Goal: Task Accomplishment & Management: Manage account settings

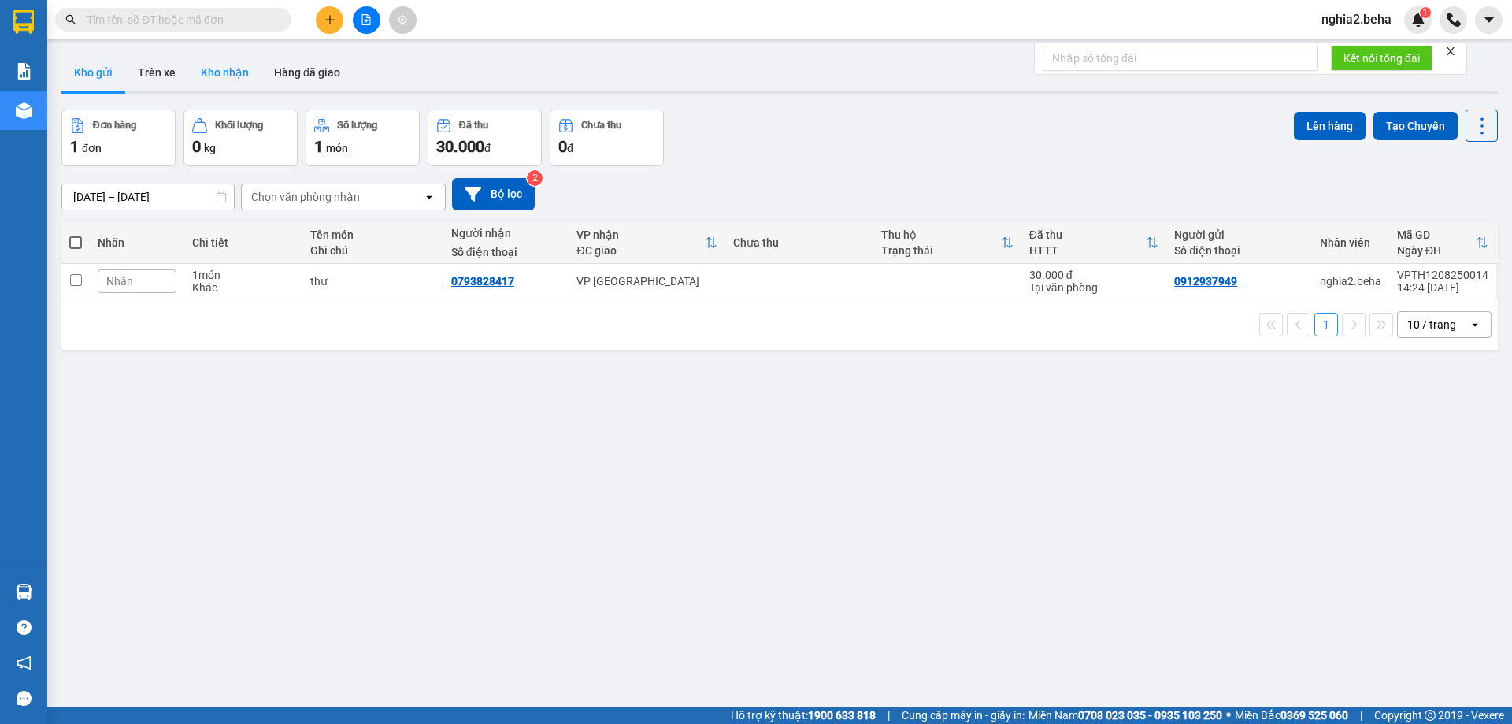
click at [216, 74] on button "Kho nhận" at bounding box center [224, 73] width 73 height 38
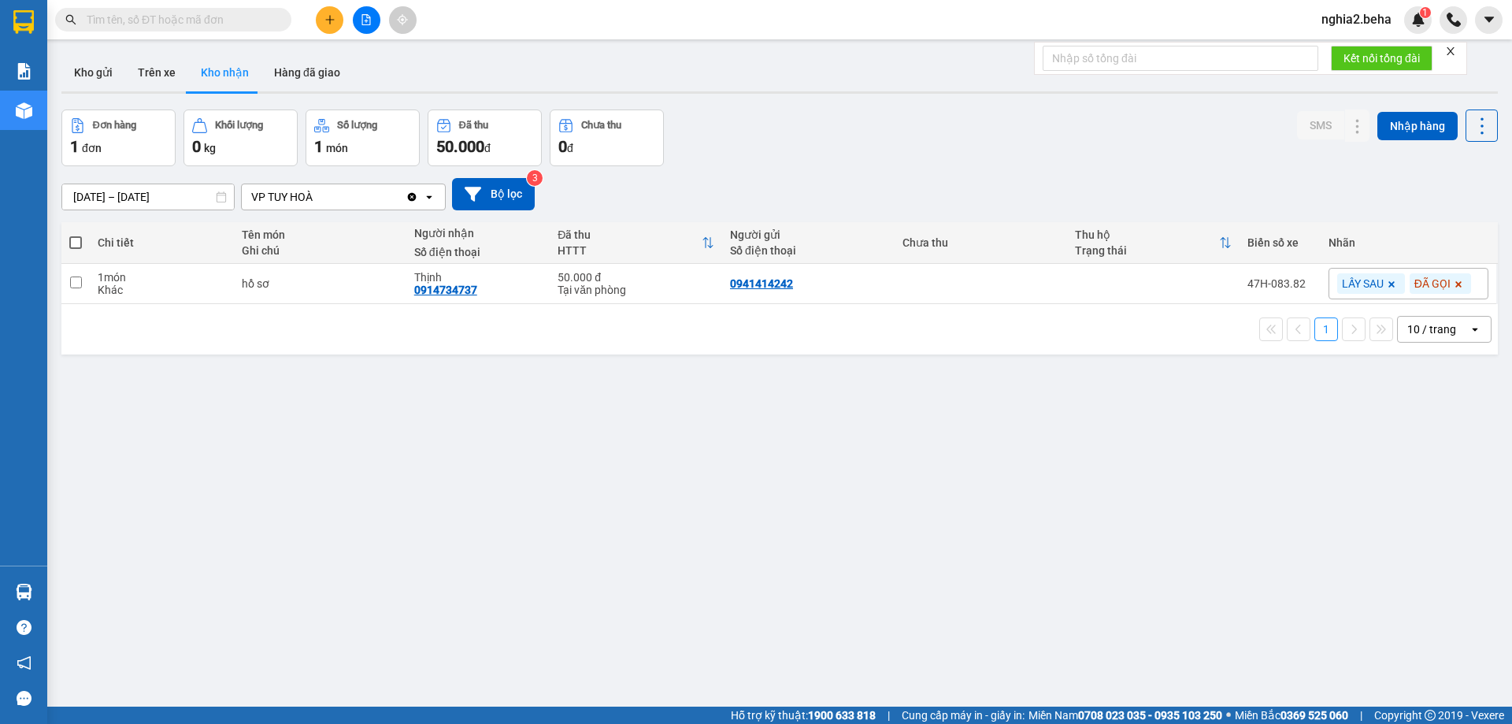
click at [1011, 103] on div "ver 1.8.138 Kho gửi Trên xe Kho nhận Hàng đã giao Đơn hàng 1 đơn Khối lượng 0 k…" at bounding box center [779, 409] width 1449 height 724
click at [87, 75] on button "Kho gửi" at bounding box center [93, 73] width 64 height 38
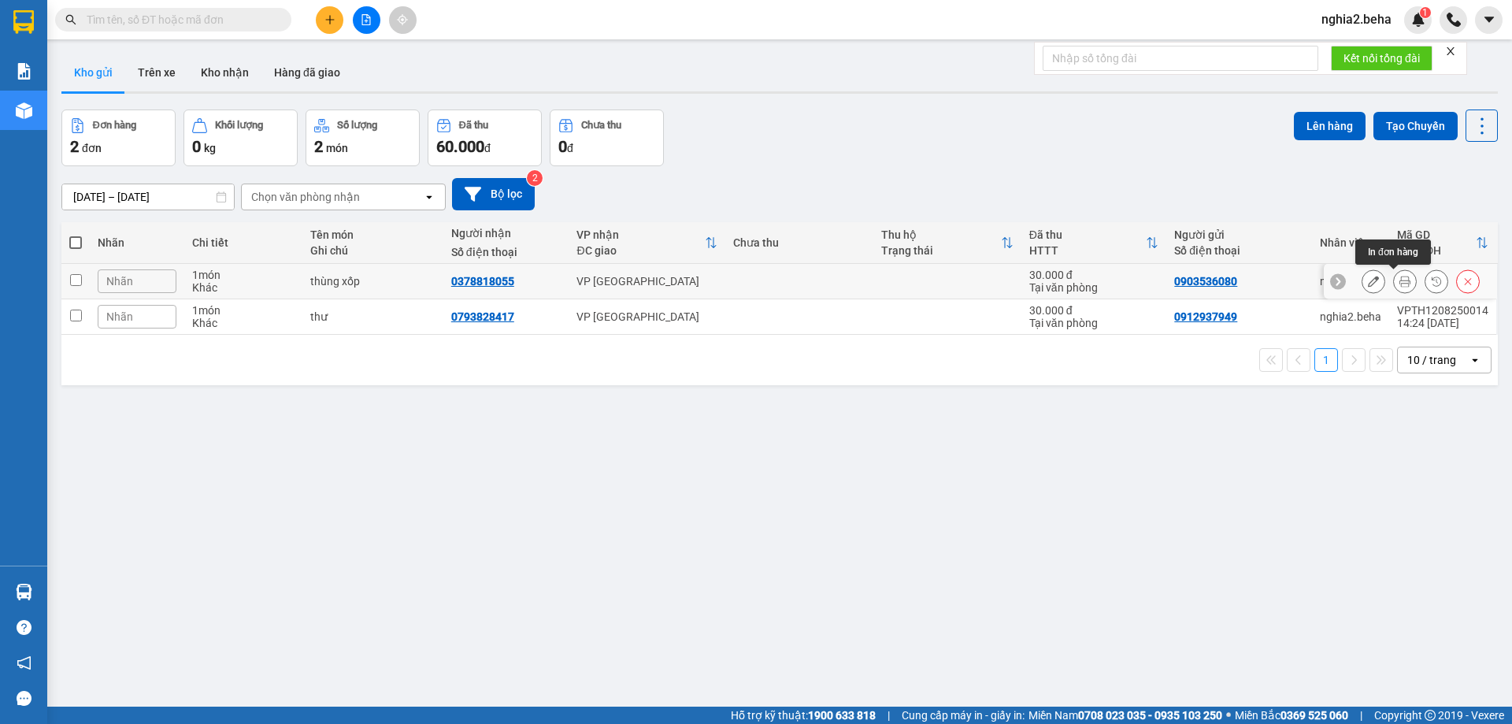
click at [1399, 278] on icon at bounding box center [1404, 281] width 11 height 11
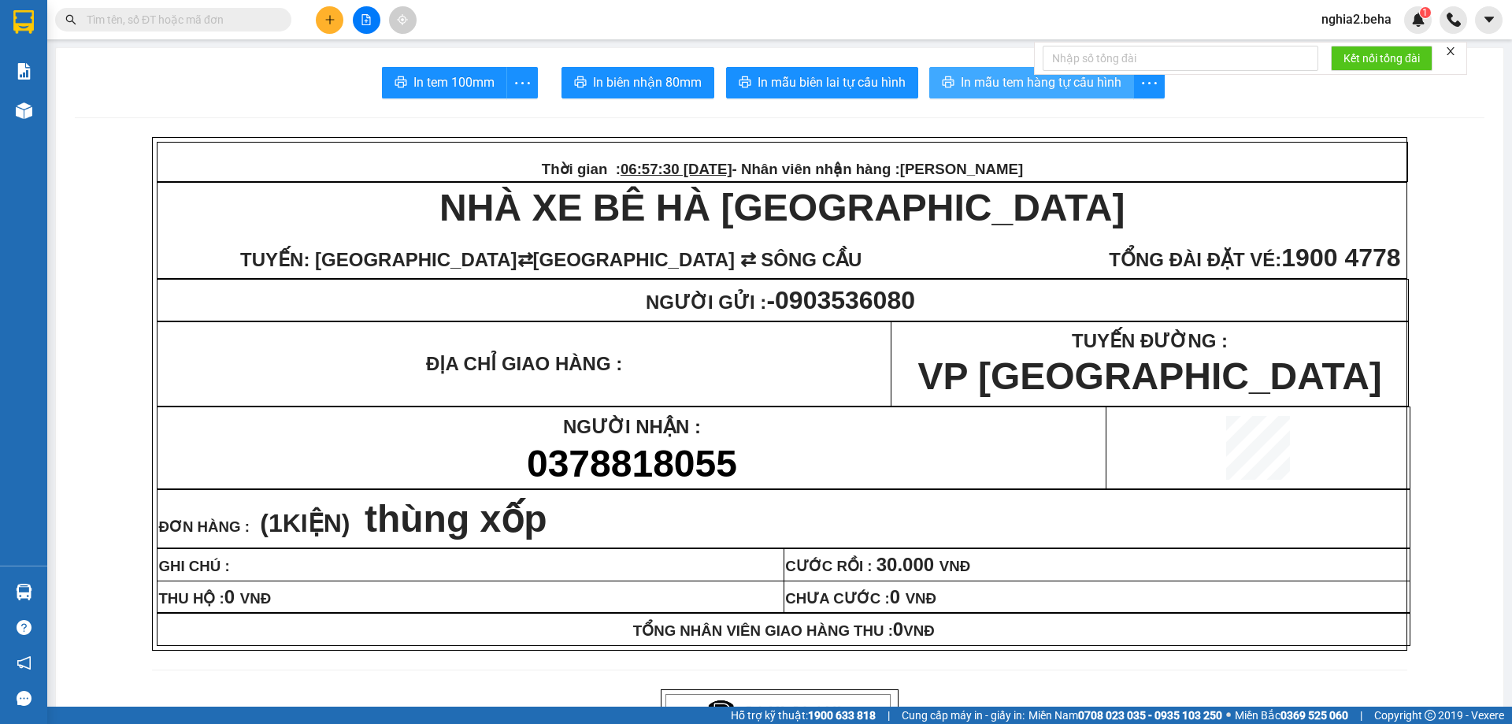
click at [978, 87] on span "In mẫu tem hàng tự cấu hình" at bounding box center [1041, 82] width 161 height 20
click at [205, 24] on input "text" at bounding box center [180, 19] width 186 height 17
paste input "0348397125"
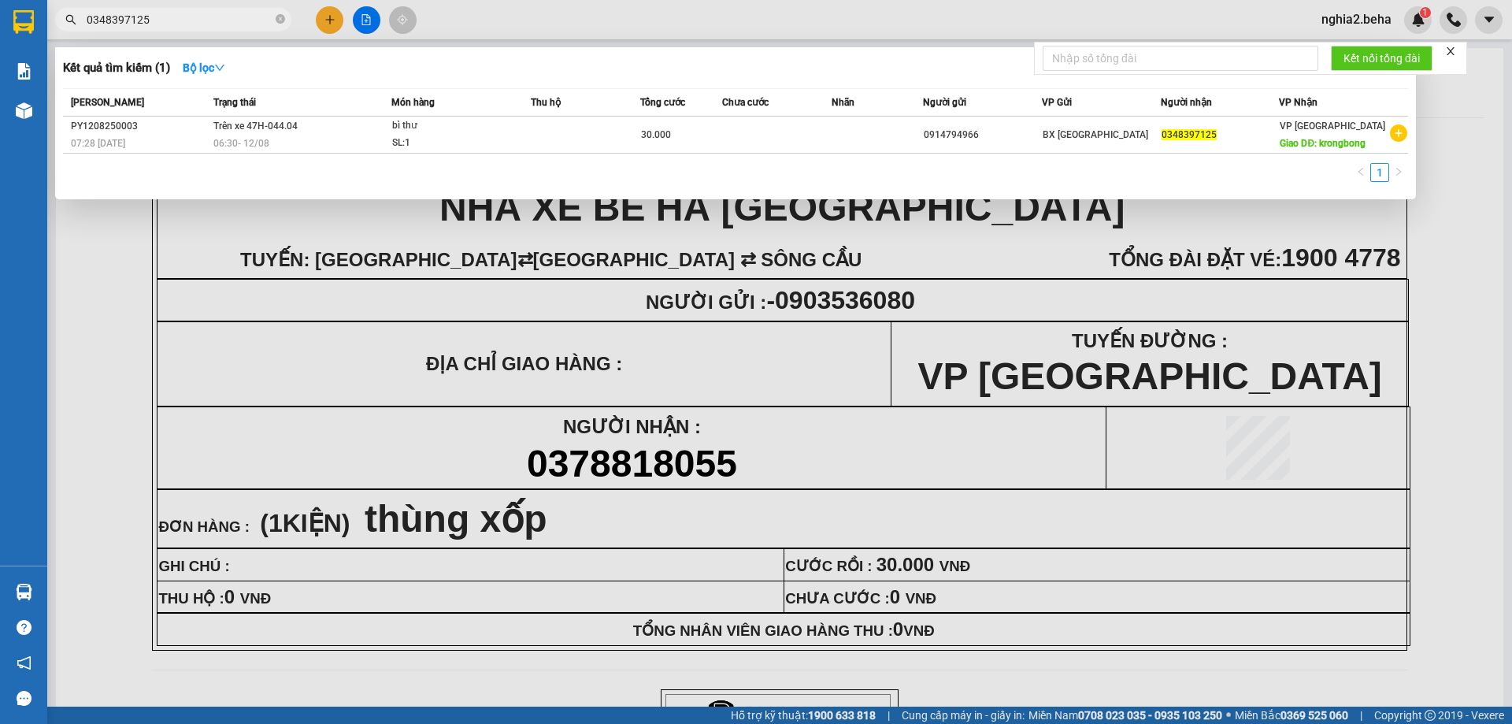
type input "0348397125"
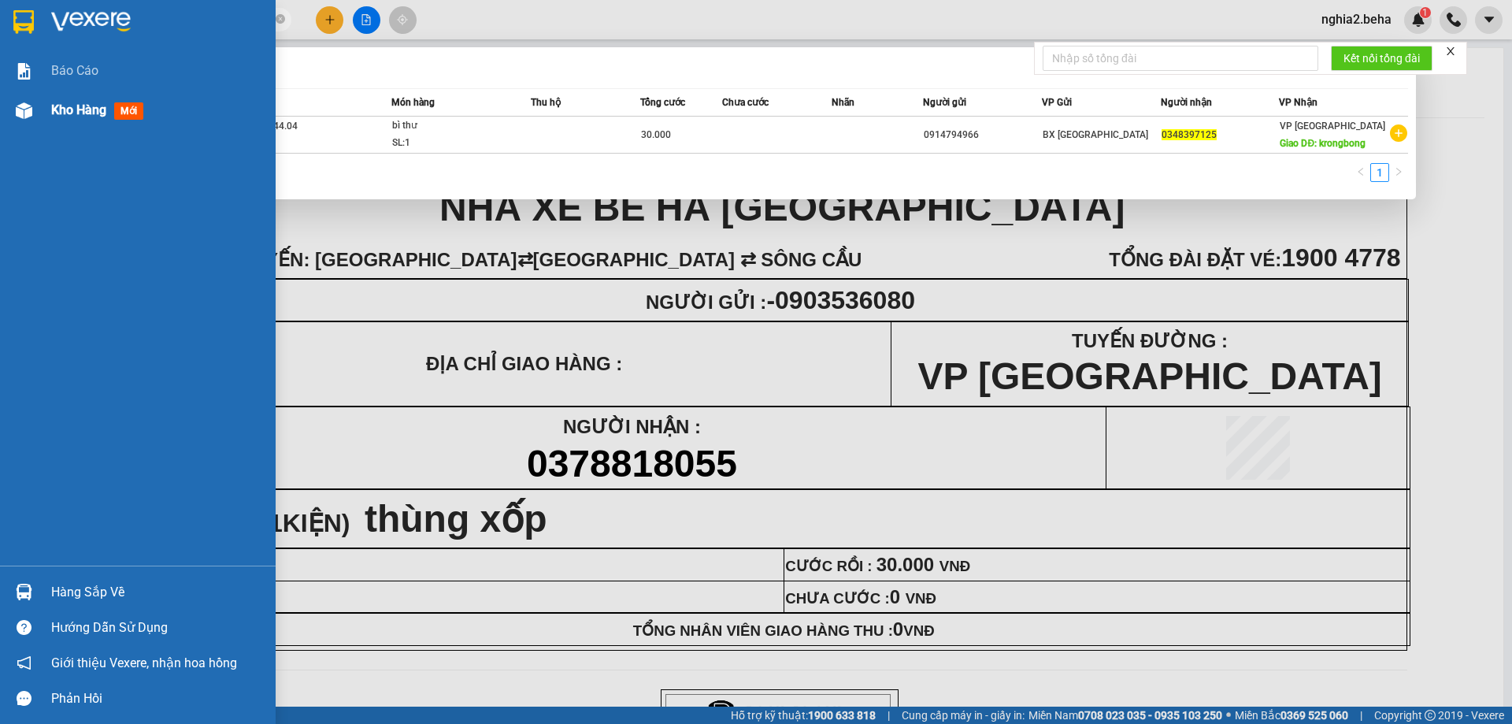
click at [37, 106] on div at bounding box center [24, 111] width 28 height 28
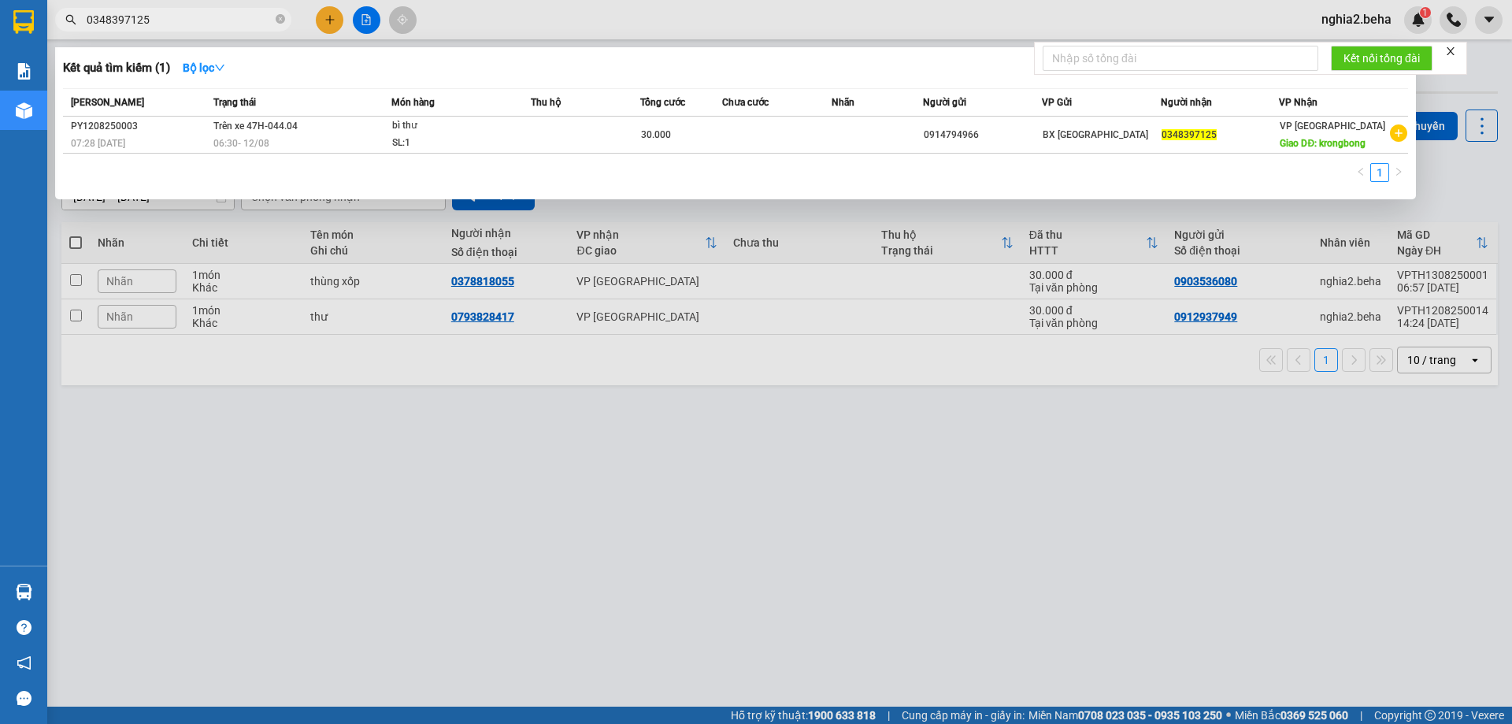
click at [534, 479] on div at bounding box center [756, 362] width 1512 height 724
click at [276, 18] on icon "close-circle" at bounding box center [280, 18] width 9 height 9
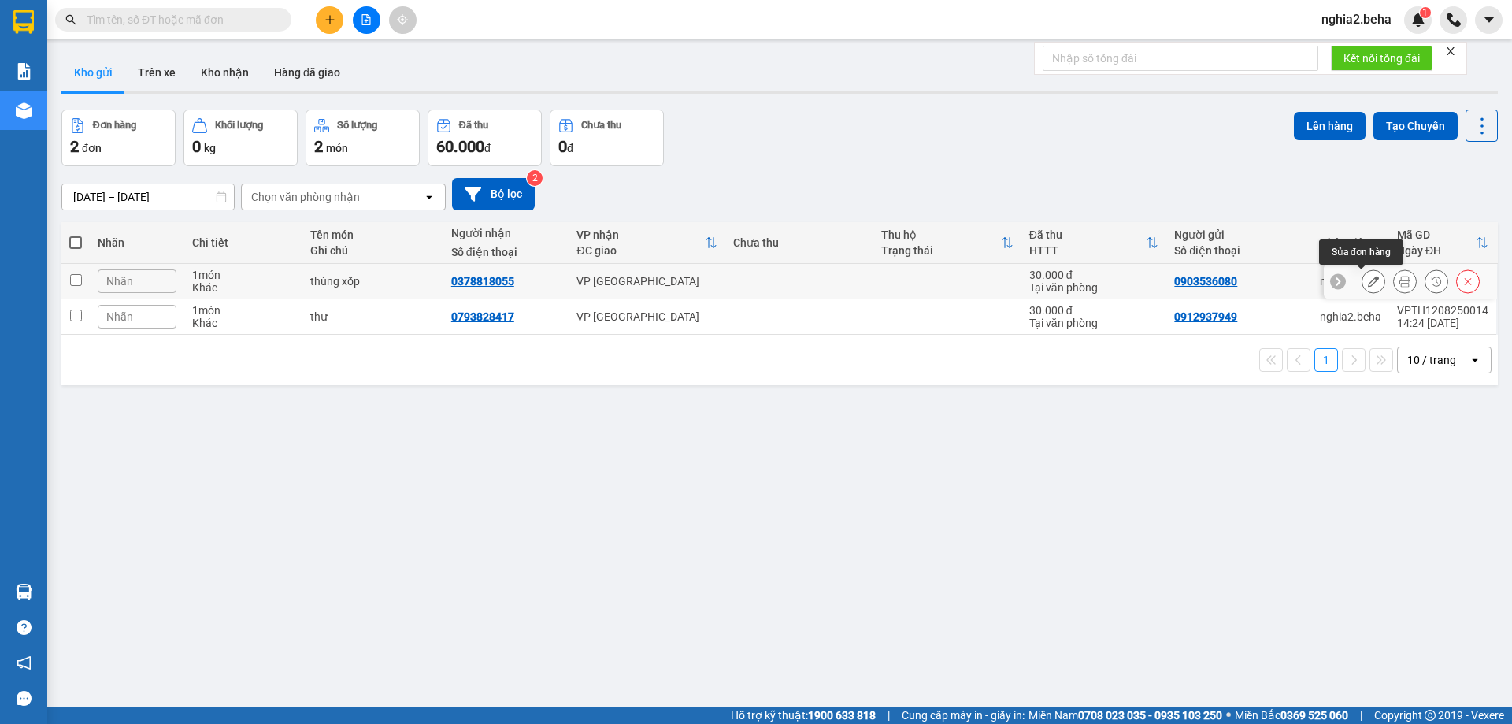
click at [1368, 283] on icon at bounding box center [1373, 281] width 11 height 11
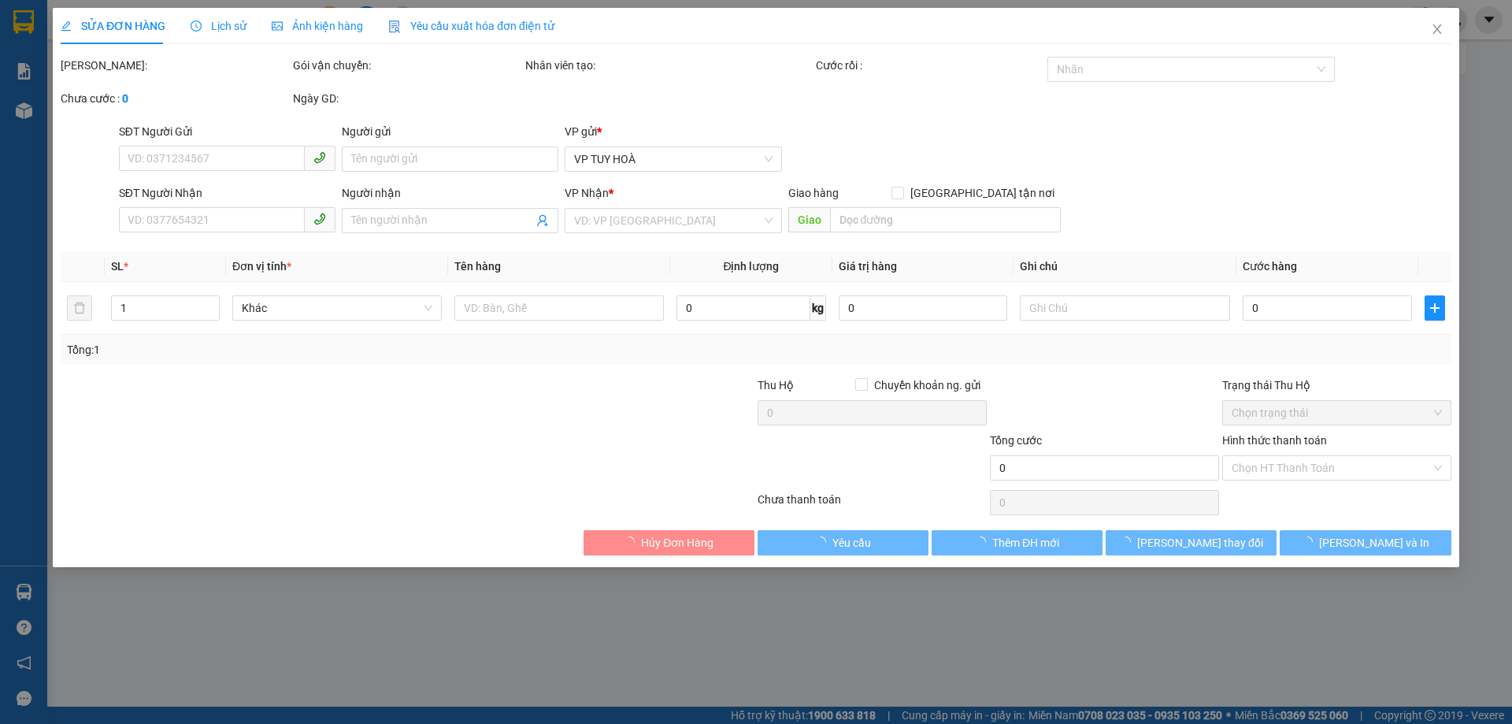
type input "0903536080"
type input "0378818055"
type input "30.000"
type input "0"
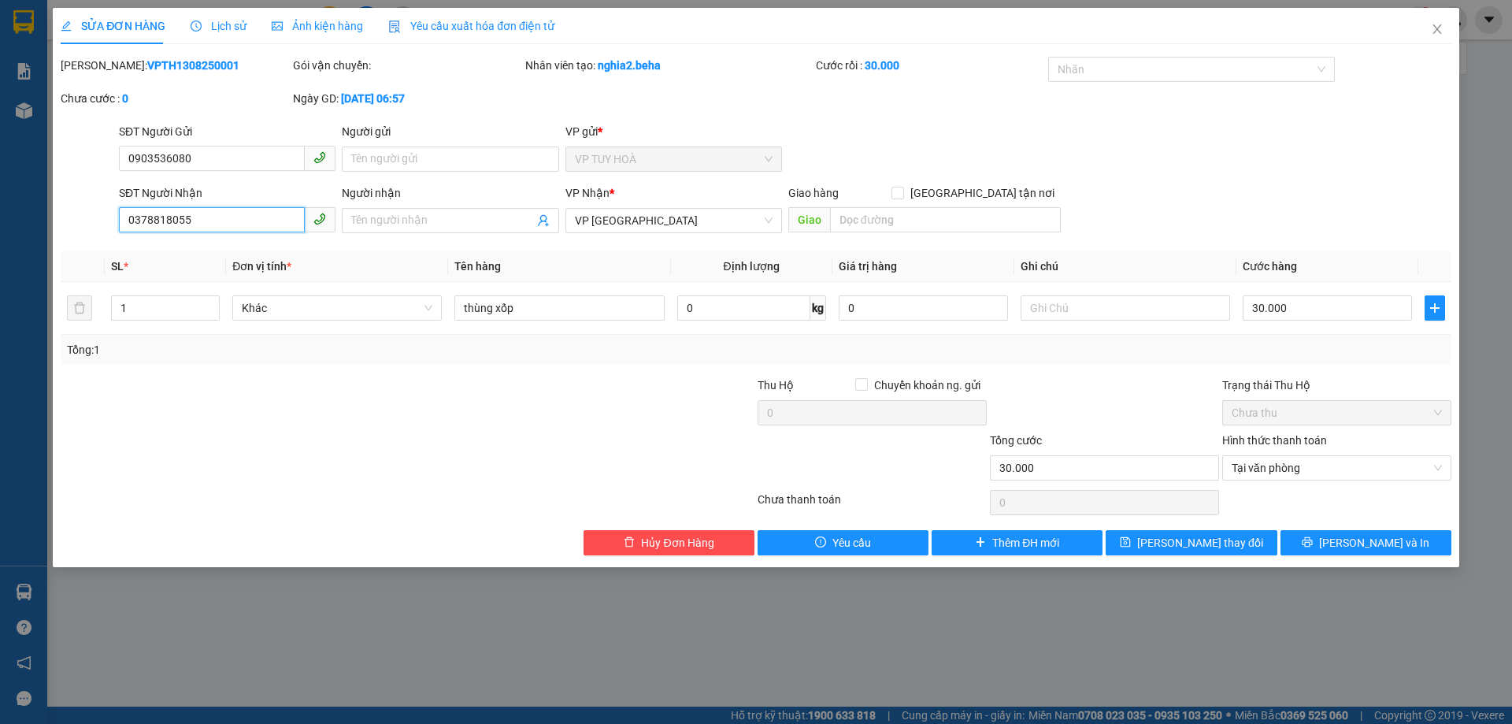
drag, startPoint x: 221, startPoint y: 223, endPoint x: 101, endPoint y: 220, distance: 120.5
click at [101, 220] on div "SĐT Người Nhận 0378818055 0378818055 Người nhận Tên người nhận VP Nhận * VP [GE…" at bounding box center [756, 211] width 1394 height 55
click at [1431, 31] on icon "close" at bounding box center [1437, 29] width 13 height 13
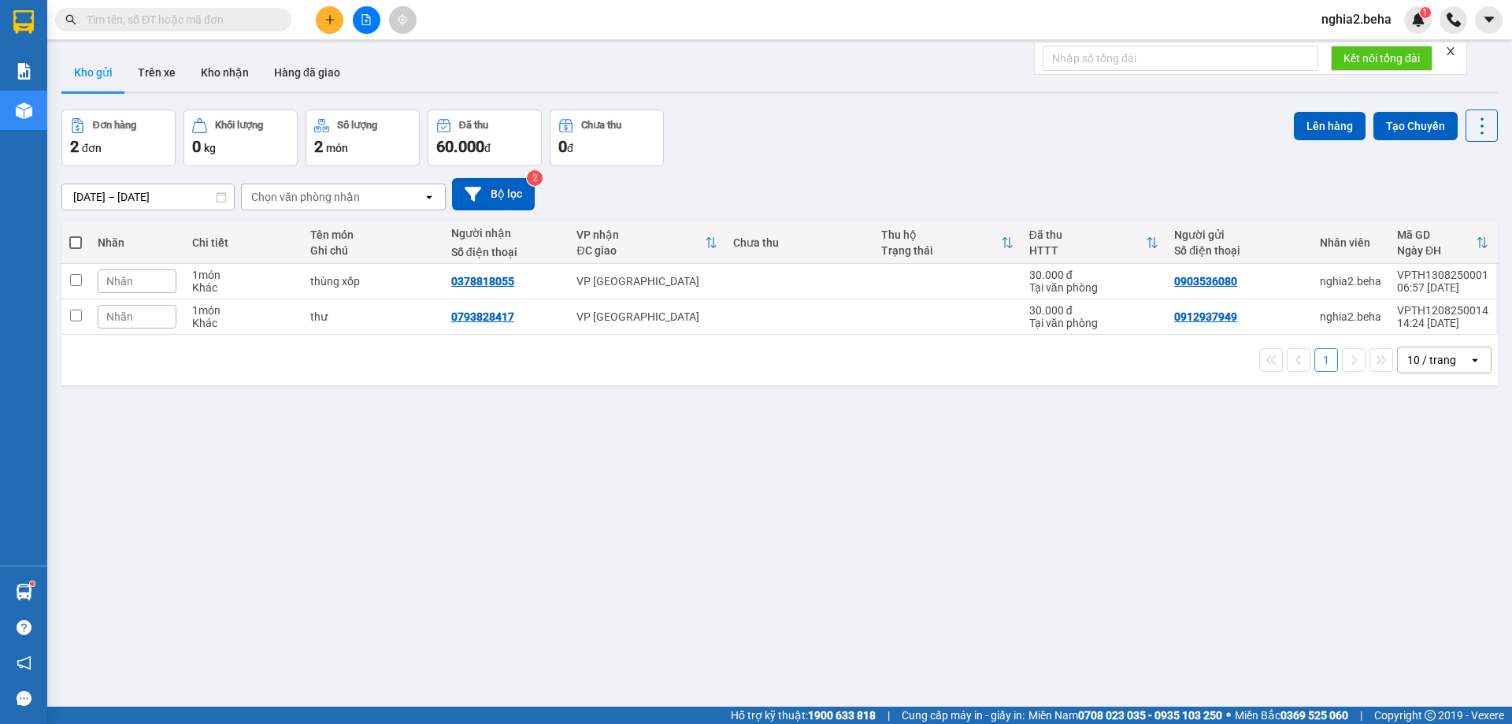
click at [757, 460] on div "ver 1.8.138 Kho gửi Trên xe Kho nhận Hàng đã giao Đơn hàng 2 đơn Khối lượng 0 k…" at bounding box center [779, 409] width 1449 height 724
click at [229, 66] on button "Kho nhận" at bounding box center [224, 73] width 73 height 38
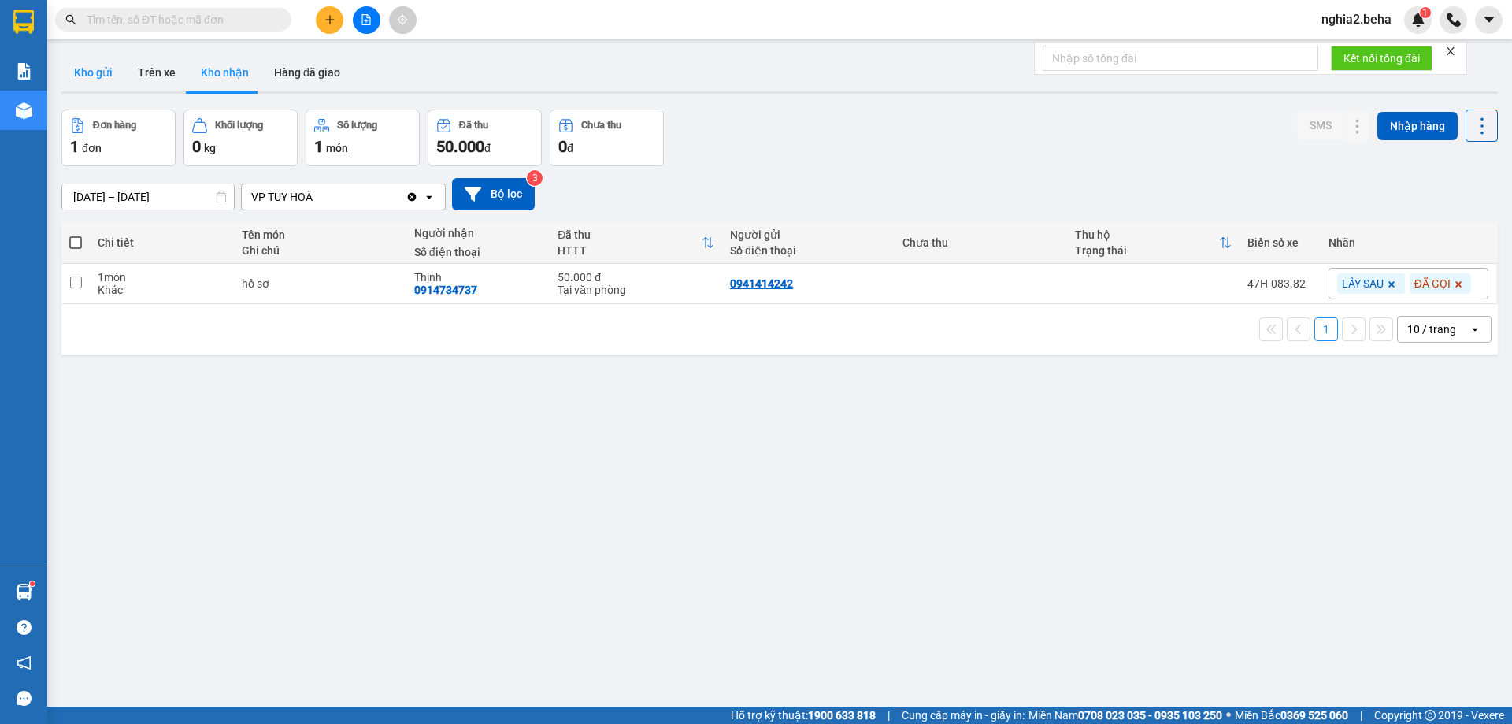
click at [94, 72] on button "Kho gửi" at bounding box center [93, 73] width 64 height 38
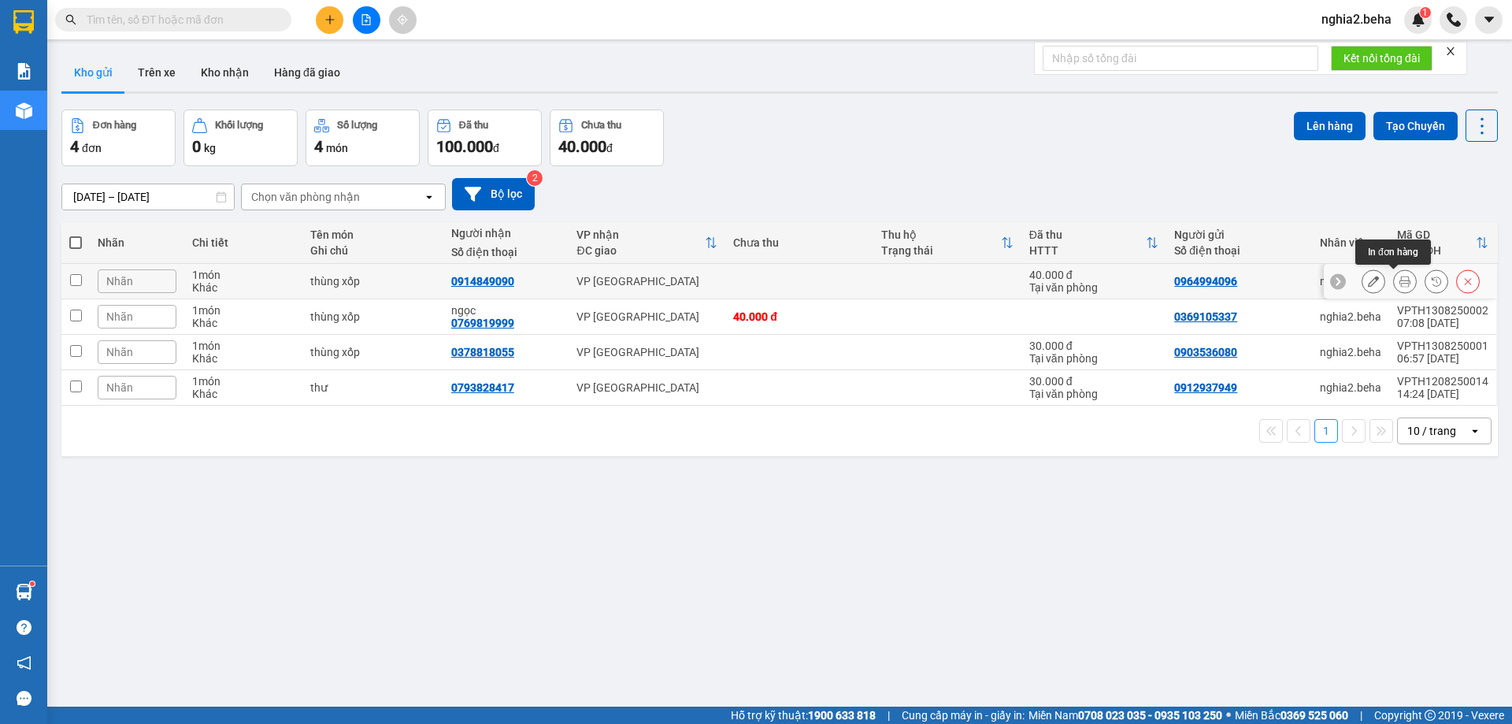
click at [1399, 281] on icon at bounding box center [1404, 281] width 11 height 11
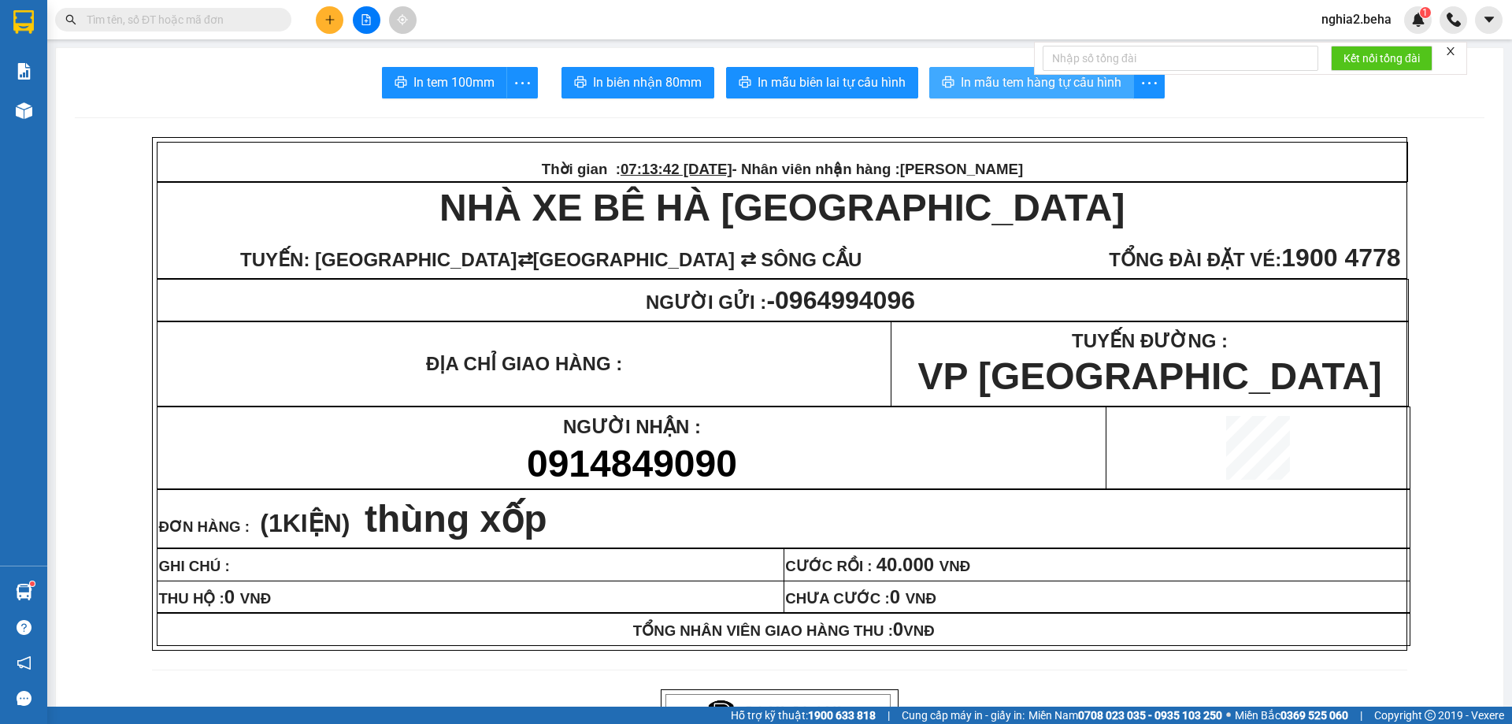
click at [977, 82] on span "In mẫu tem hàng tự cấu hình" at bounding box center [1041, 82] width 161 height 20
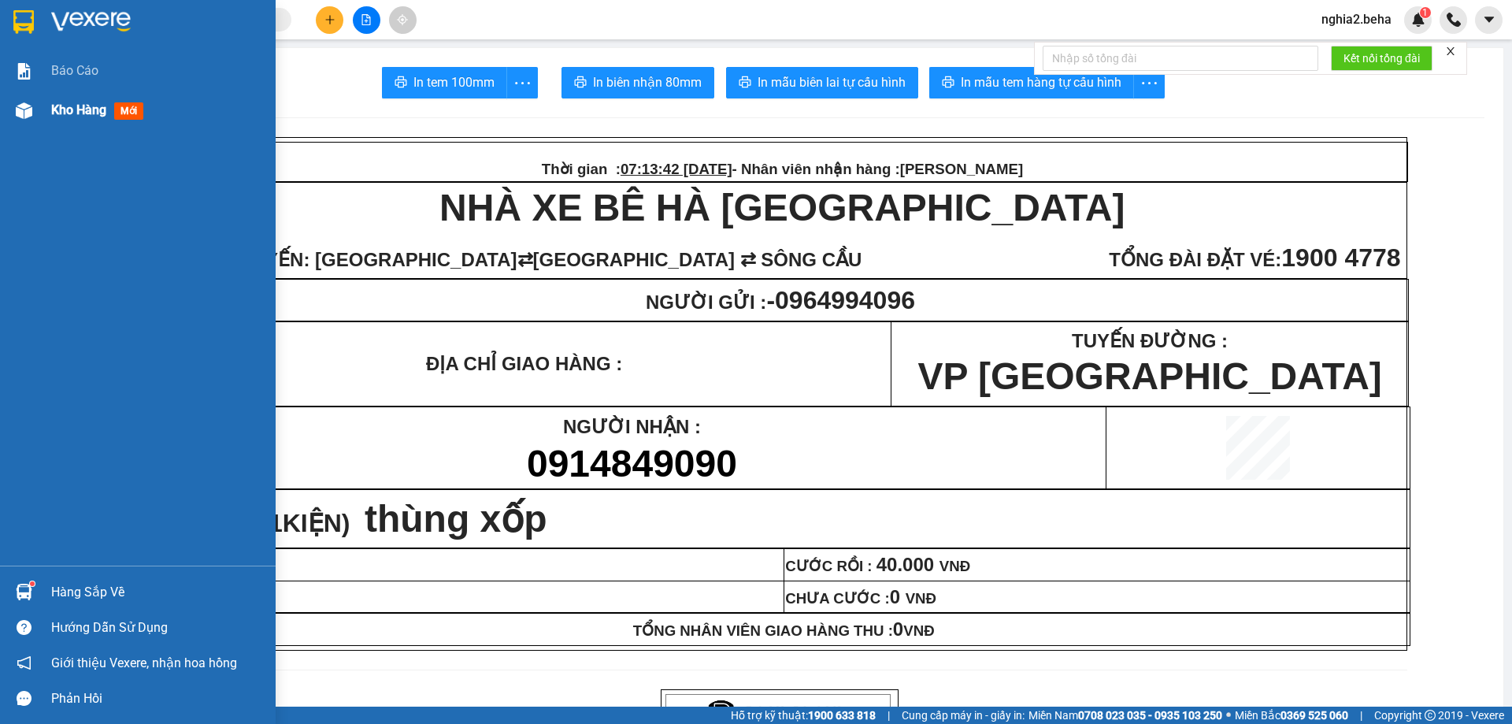
click at [24, 106] on img at bounding box center [24, 110] width 17 height 17
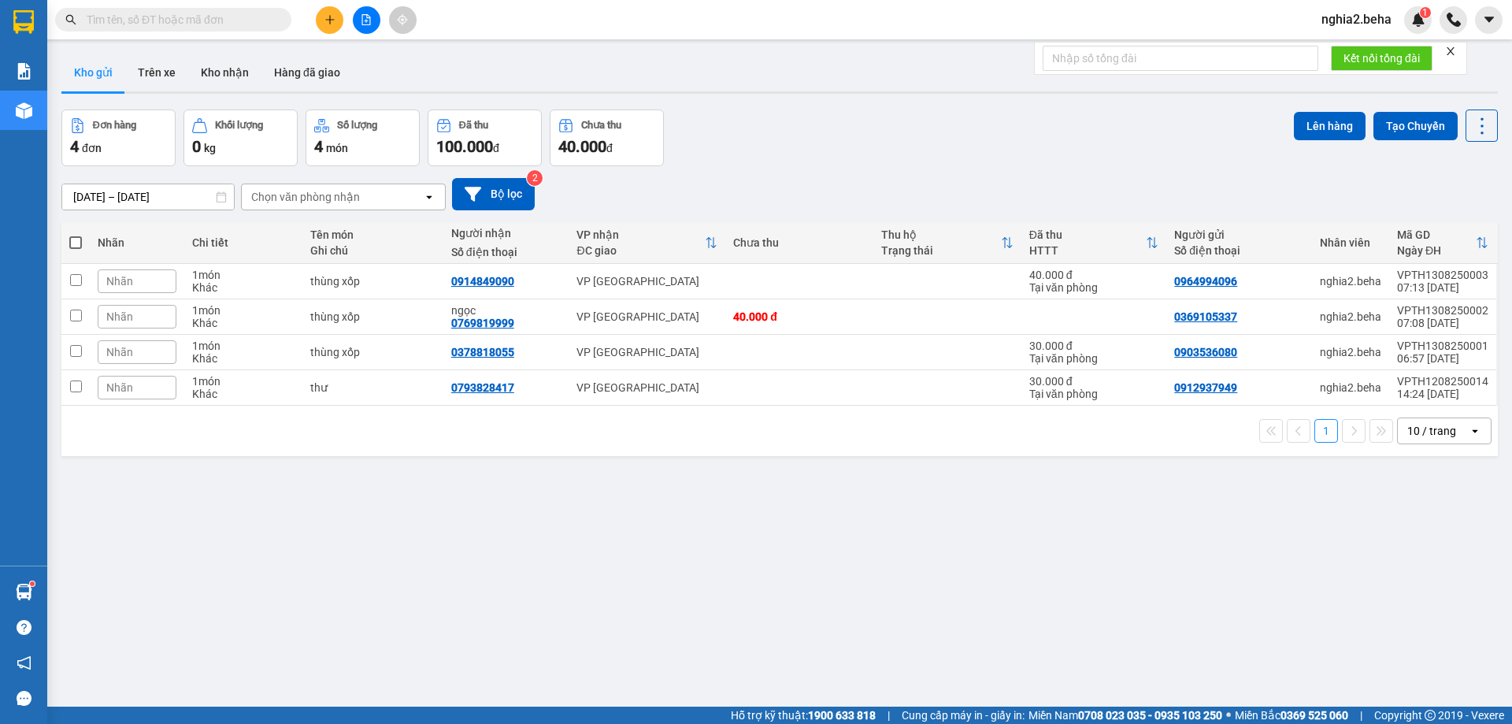
click at [831, 142] on div "Đơn hàng 4 đơn Khối lượng 0 kg Số lượng 4 món Đã thu 100.000 đ Chưa thu 40.000 …" at bounding box center [779, 137] width 1436 height 57
click at [216, 93] on div at bounding box center [779, 92] width 1436 height 2
click at [215, 83] on button "Kho nhận" at bounding box center [224, 73] width 73 height 38
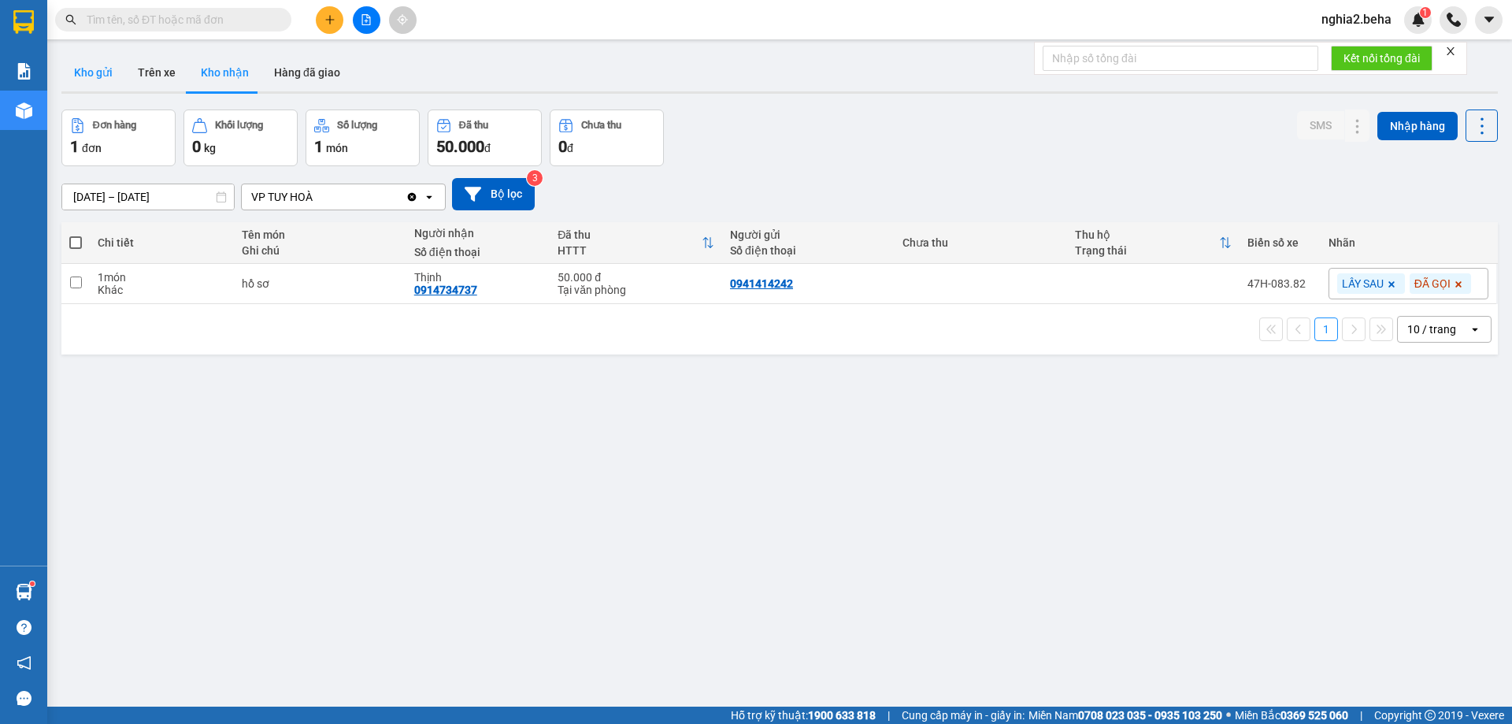
click at [106, 71] on button "Kho gửi" at bounding box center [93, 73] width 64 height 38
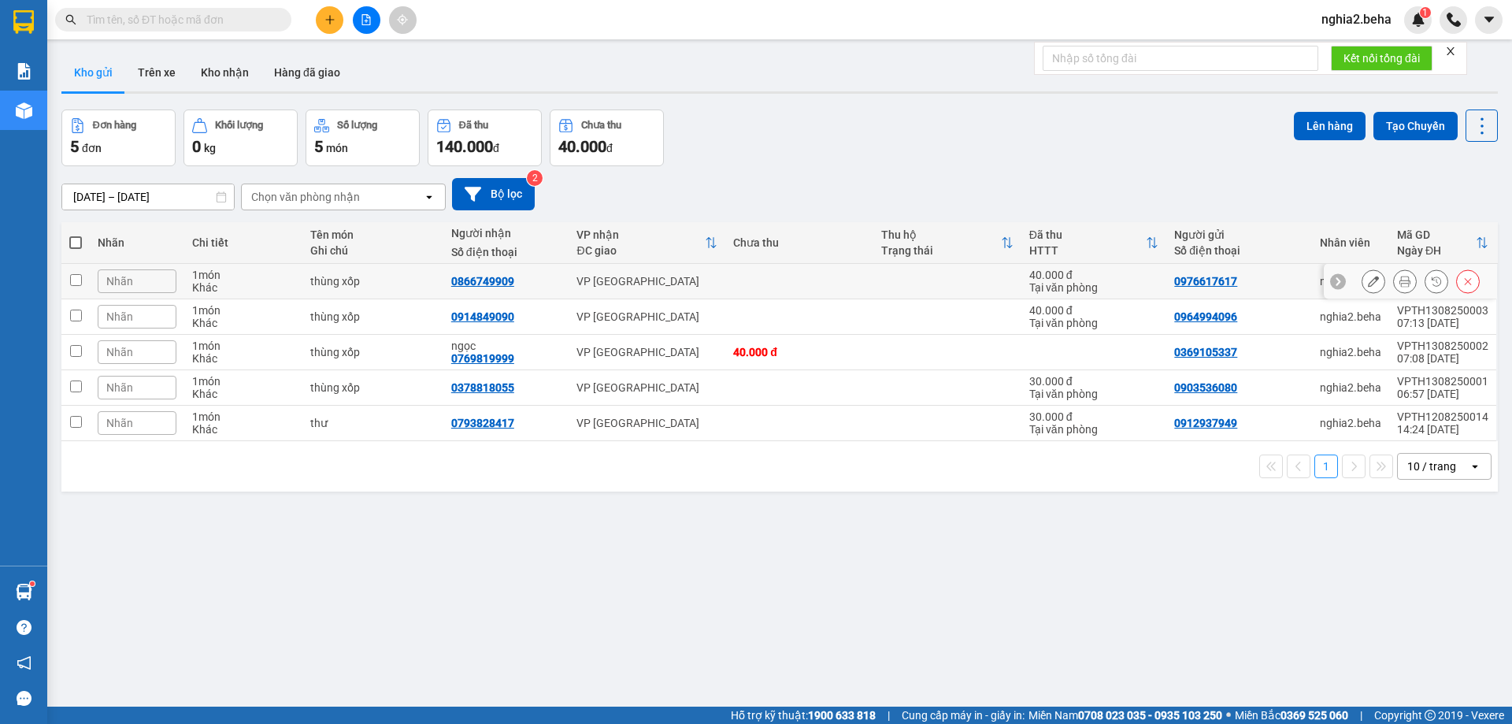
click at [1399, 284] on icon at bounding box center [1404, 281] width 11 height 11
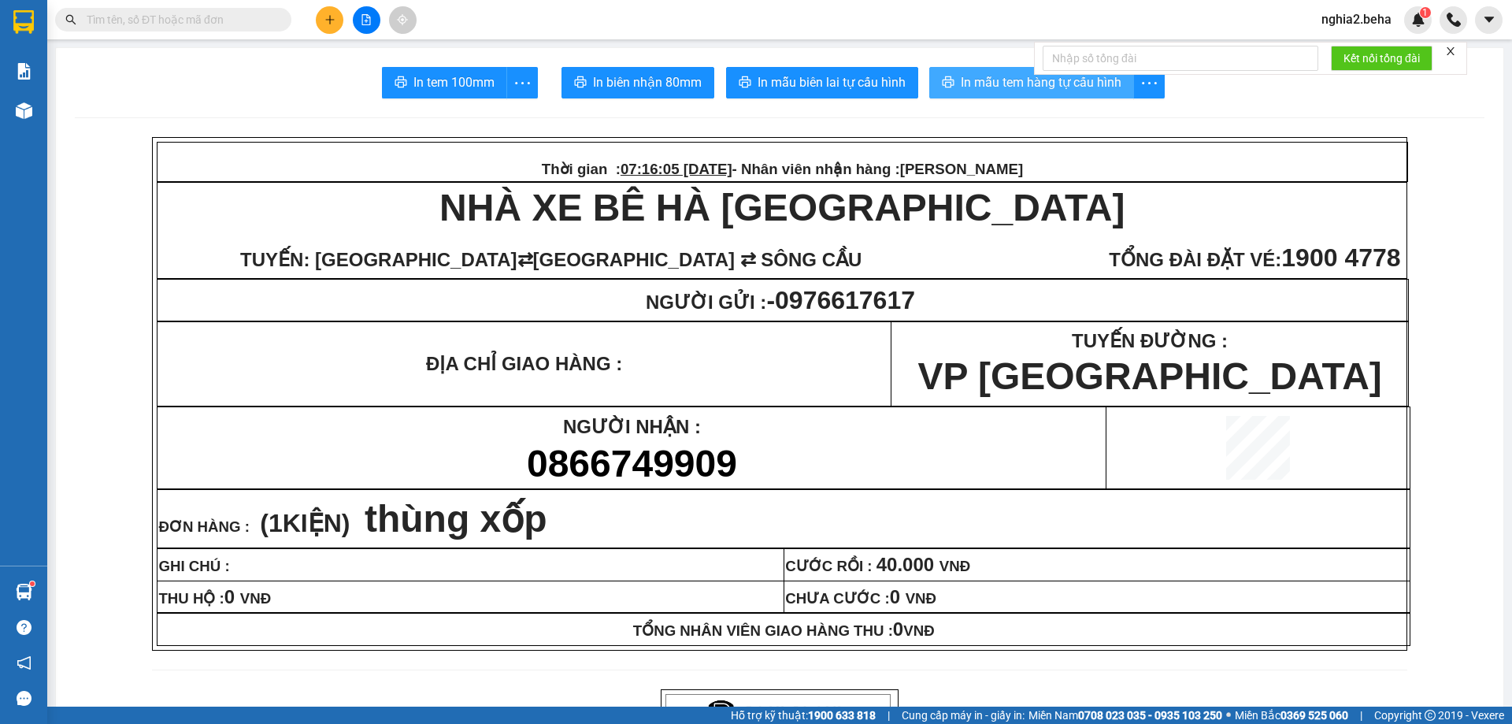
click at [962, 89] on span "In mẫu tem hàng tự cấu hình" at bounding box center [1041, 82] width 161 height 20
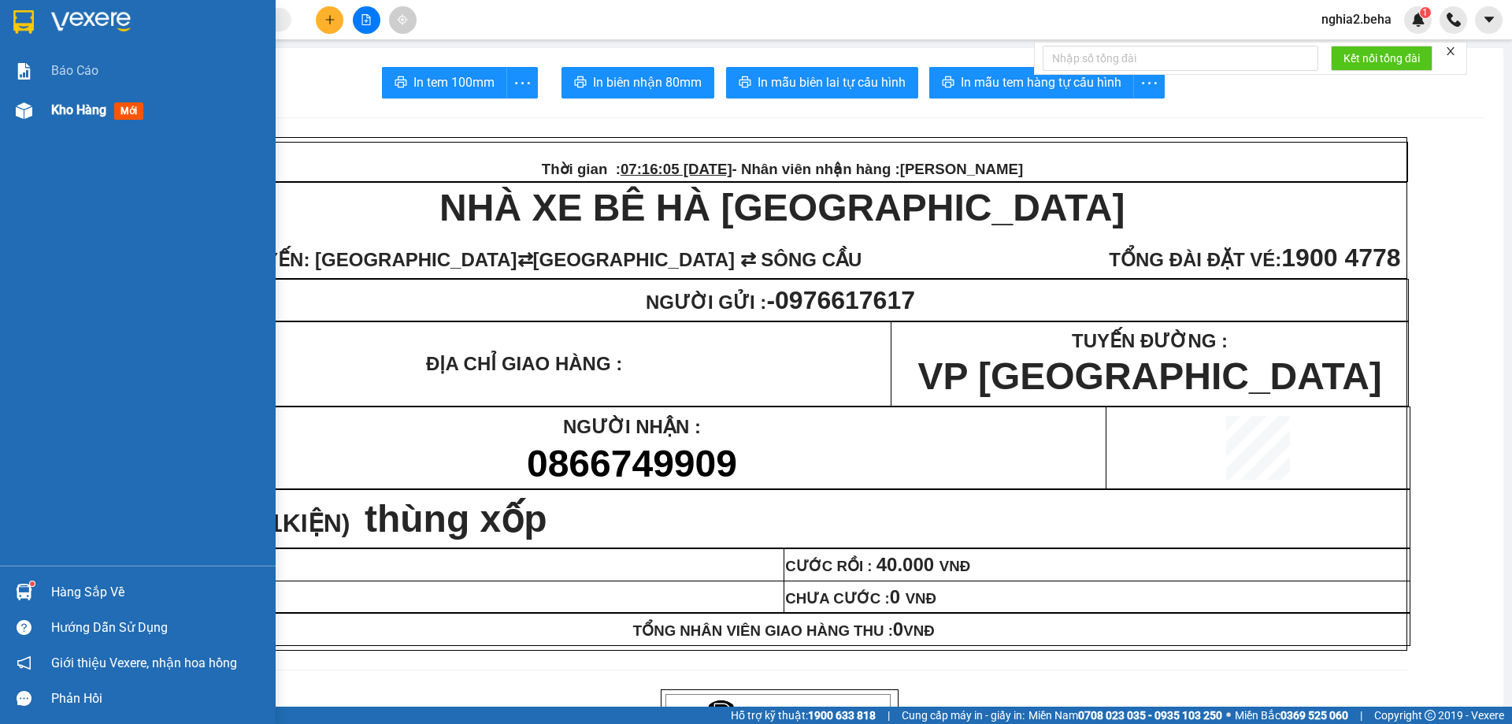
click at [35, 113] on div at bounding box center [24, 111] width 28 height 28
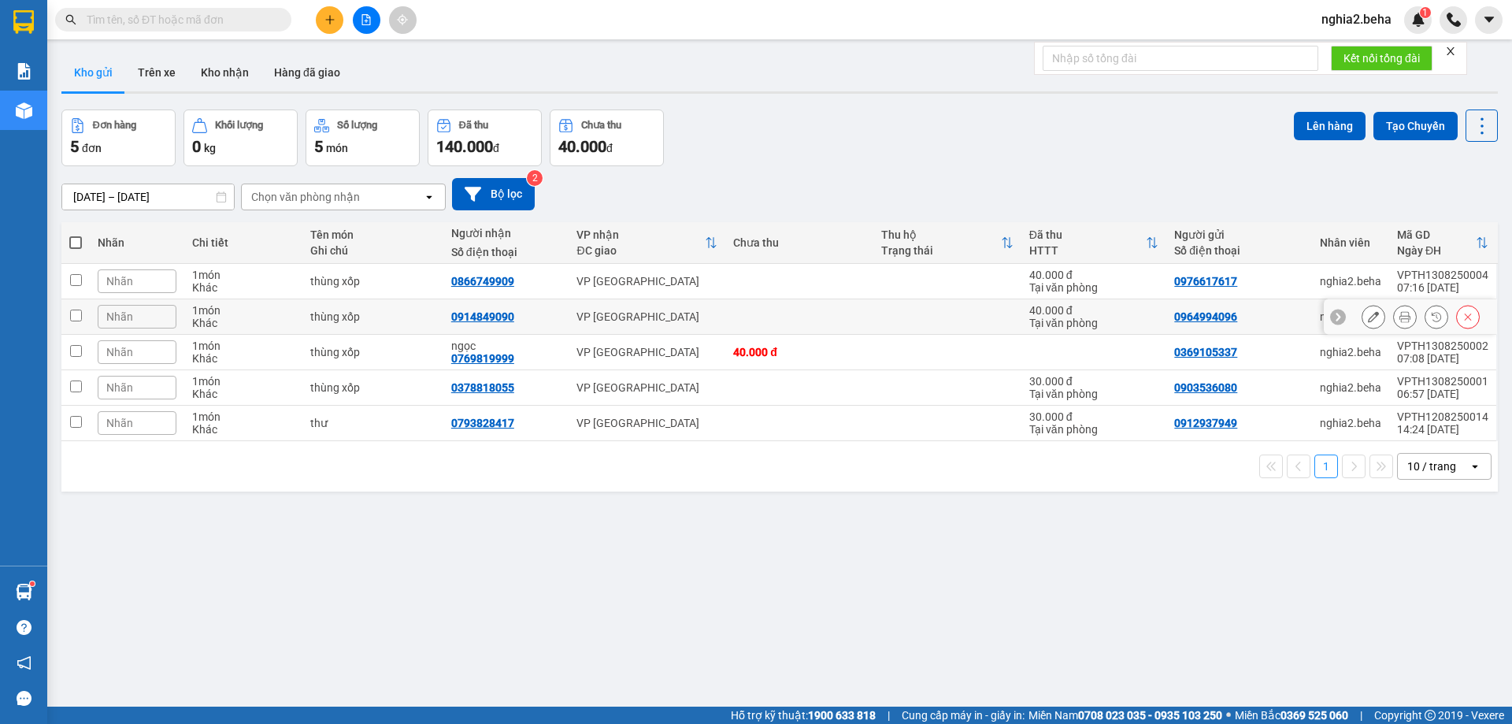
click at [1368, 317] on icon at bounding box center [1373, 316] width 11 height 11
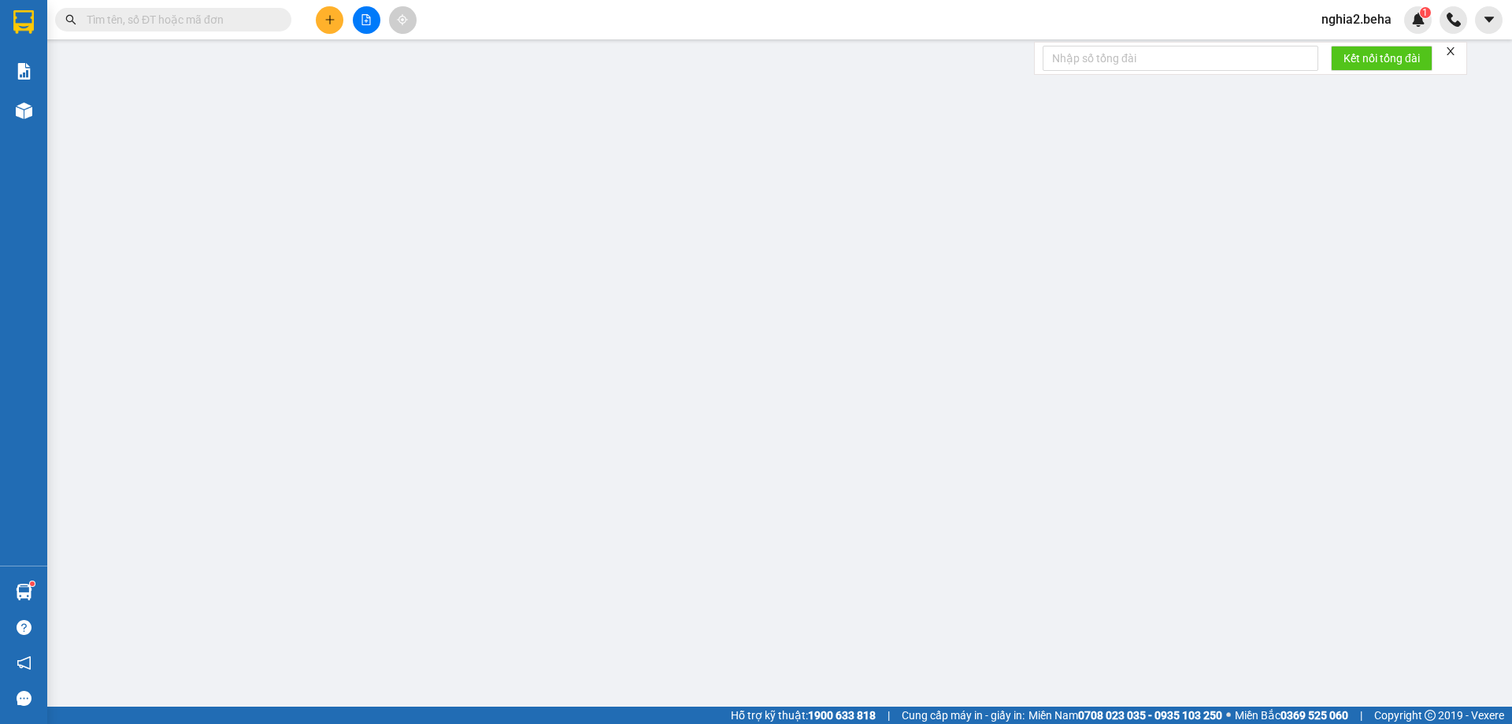
type input "0964994096"
type input "0914849090"
type input "40.000"
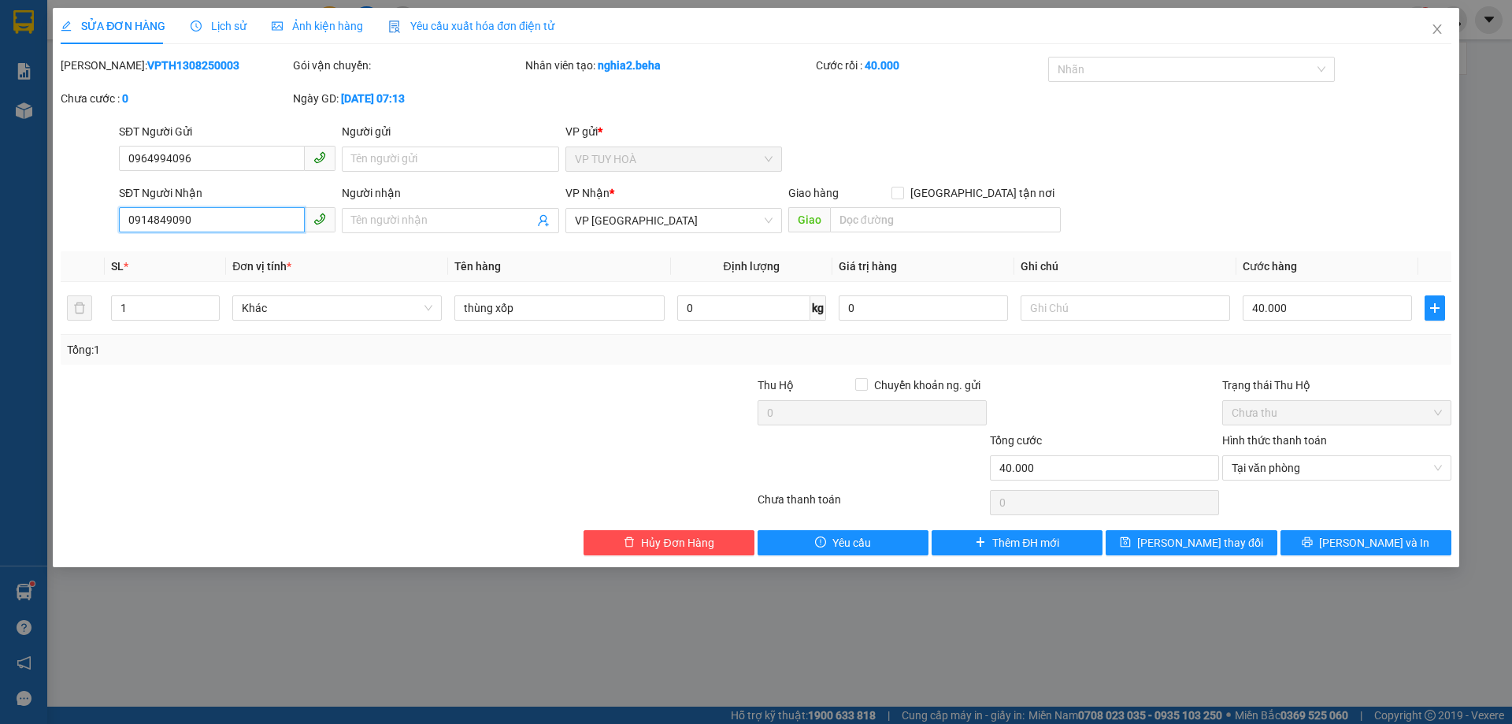
drag, startPoint x: 260, startPoint y: 218, endPoint x: 68, endPoint y: 217, distance: 192.1
click at [68, 217] on div "SĐT Người Nhận 0914849090 0914849090 Người nhận Tên người nhận VP Nhận * VP [GE…" at bounding box center [756, 211] width 1394 height 55
click at [1435, 29] on icon "close" at bounding box center [1437, 29] width 13 height 13
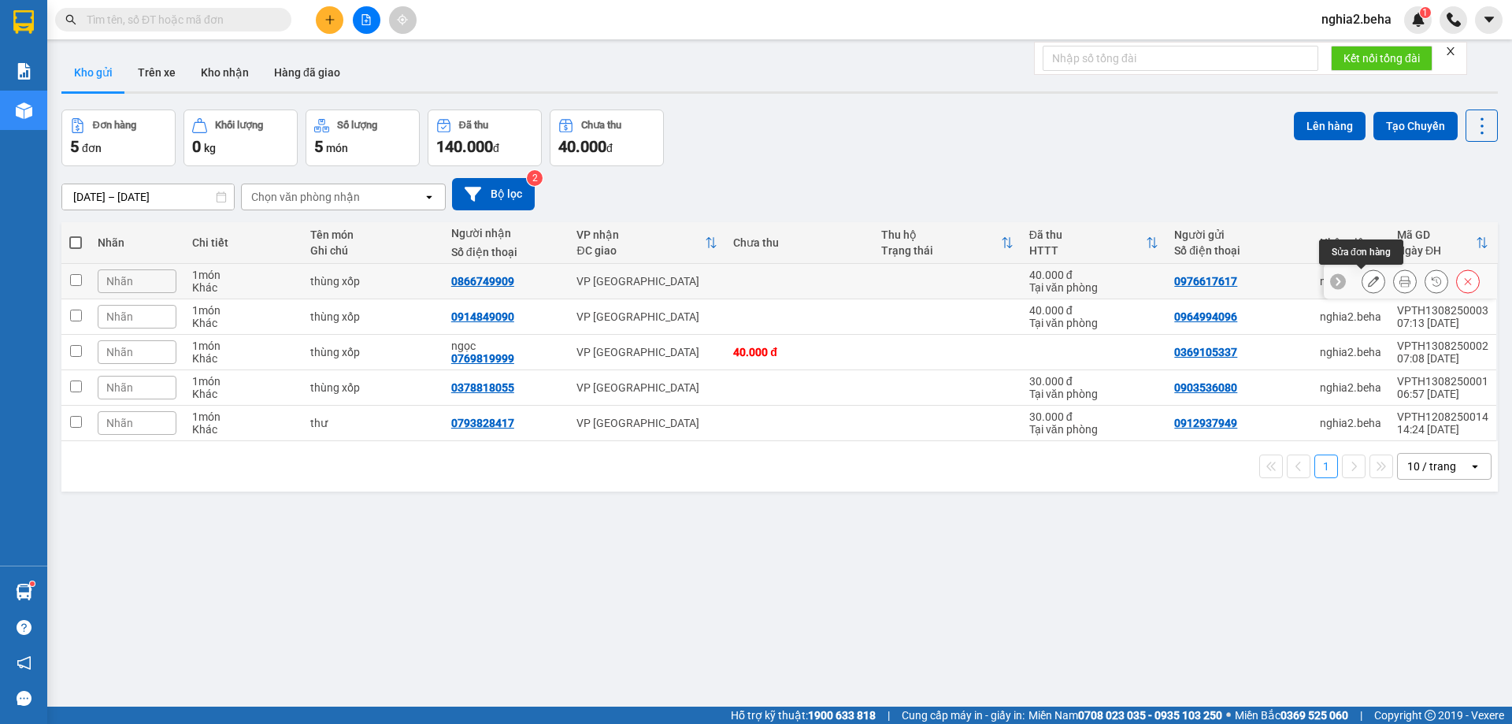
click at [1368, 279] on icon at bounding box center [1373, 281] width 11 height 11
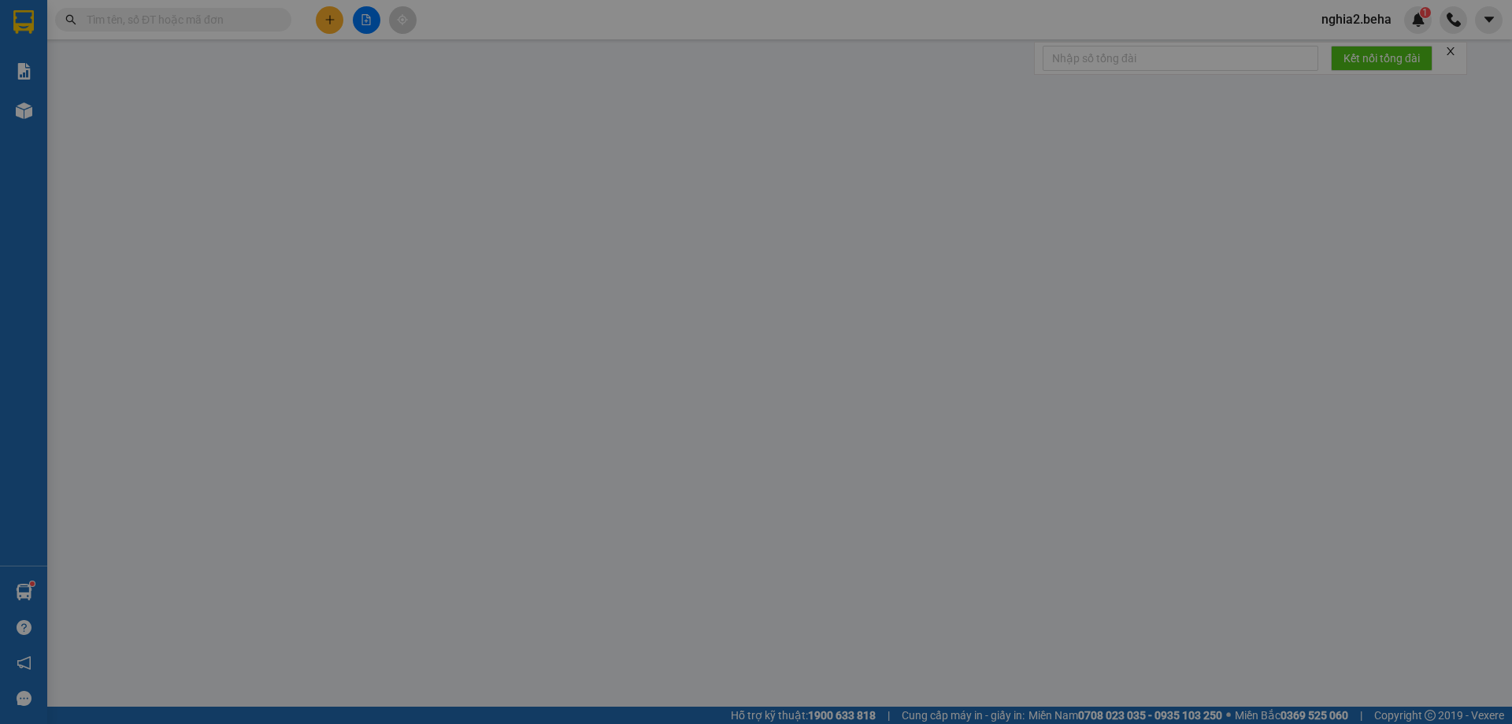
type input "0976617617"
type input "0866749909"
type input "40.000"
type input "0"
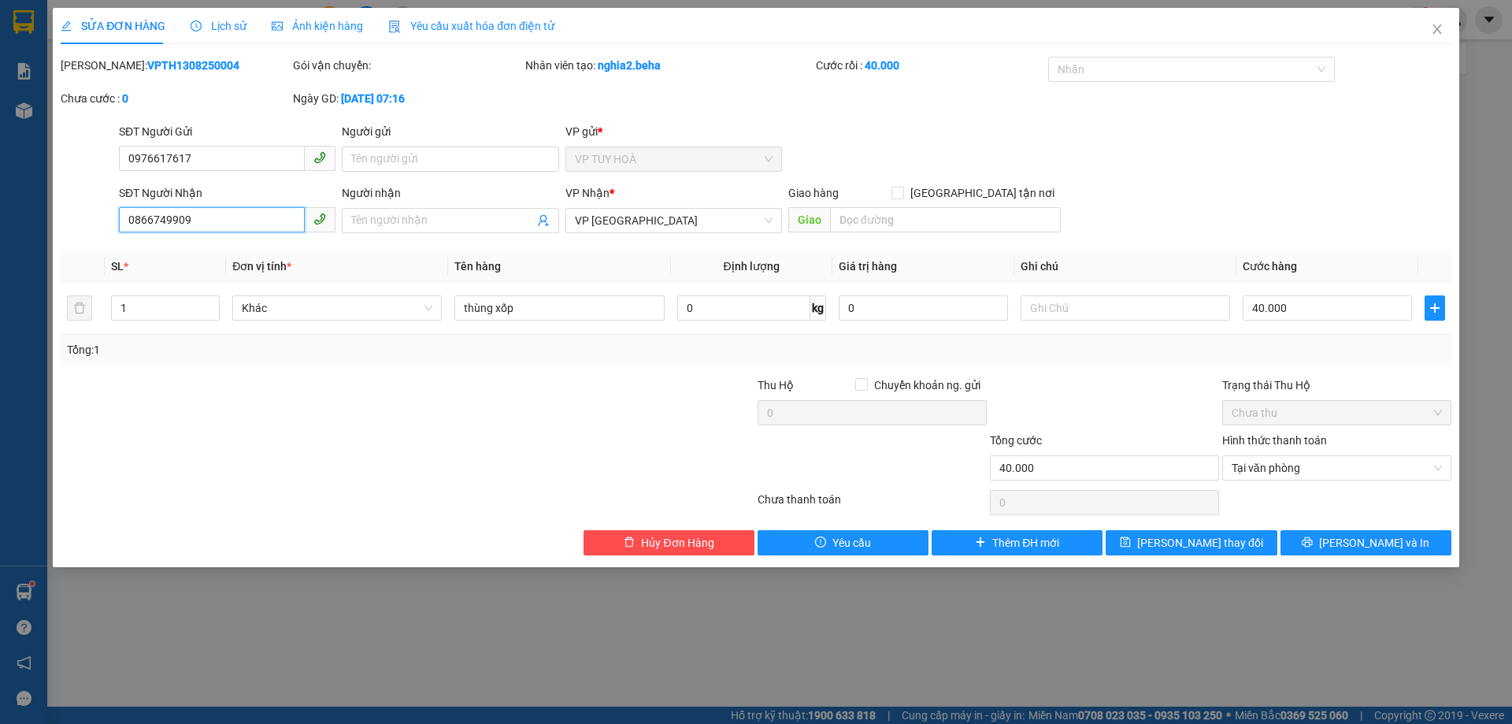
drag, startPoint x: 242, startPoint y: 220, endPoint x: 108, endPoint y: 220, distance: 134.6
click at [108, 220] on div "SĐT Người Nhận 0866749909 0866749909 Người nhận Tên người nhận VP Nhận * VP [GE…" at bounding box center [756, 211] width 1394 height 55
click at [1434, 31] on icon "close" at bounding box center [1437, 29] width 13 height 13
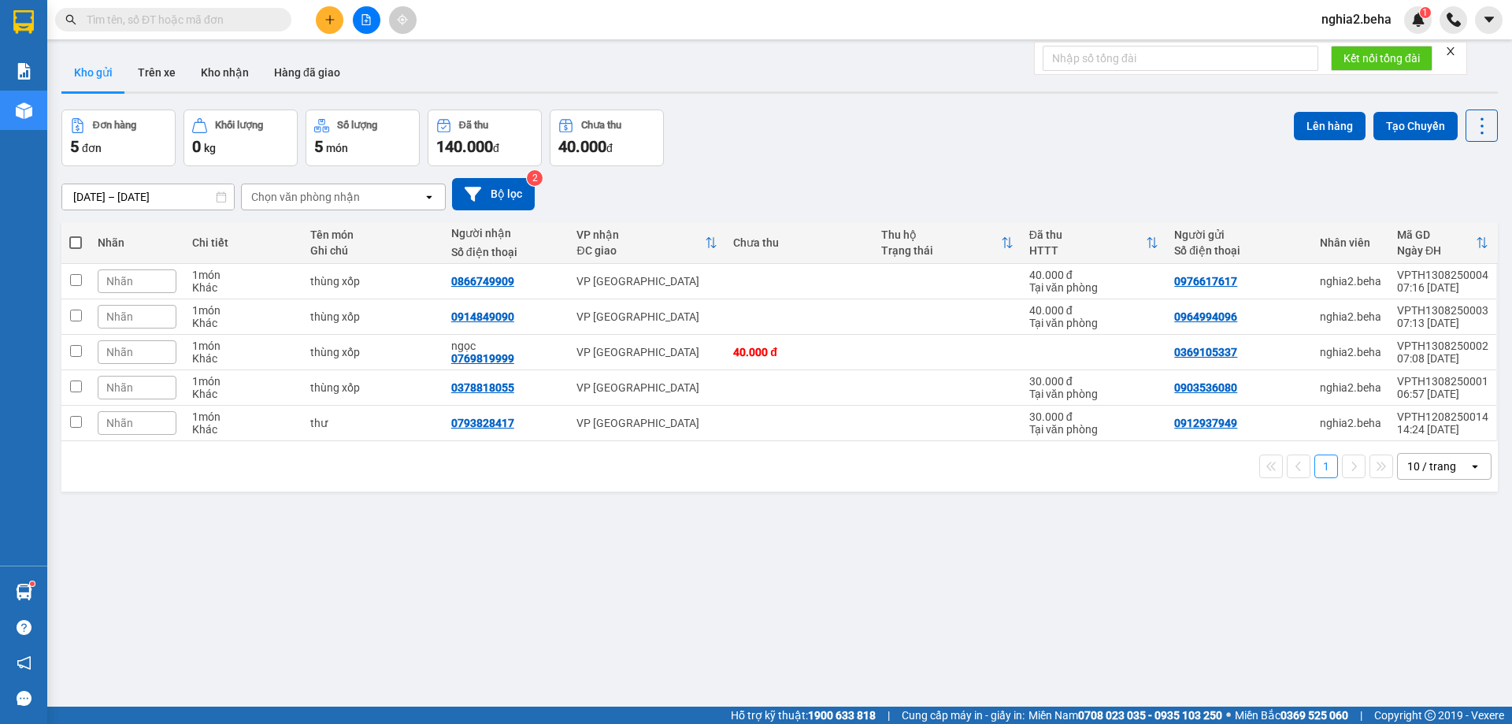
click at [924, 160] on div "Đơn hàng 5 đơn Khối lượng 0 kg Số lượng 5 món Đã thu 140.000 đ Chưa thu 40.000 …" at bounding box center [779, 137] width 1436 height 57
drag, startPoint x: 883, startPoint y: 137, endPoint x: 697, endPoint y: 52, distance: 204.3
click at [869, 131] on div "Đơn hàng 5 đơn Khối lượng 0 kg Số lượng 5 món Đã thu 140.000 đ Chưa thu 40.000 …" at bounding box center [779, 137] width 1436 height 57
click at [226, 77] on button "Kho nhận" at bounding box center [224, 73] width 73 height 38
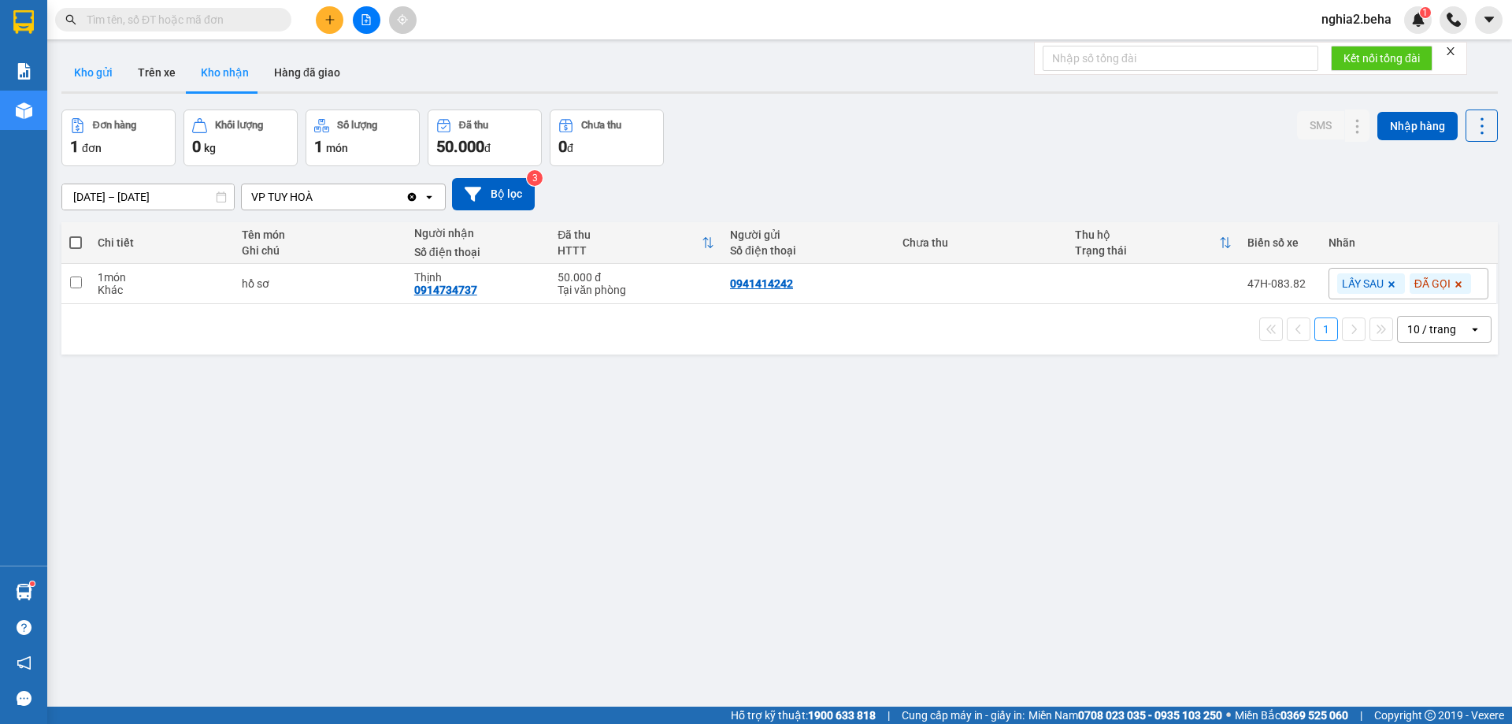
click at [98, 76] on button "Kho gửi" at bounding box center [93, 73] width 64 height 38
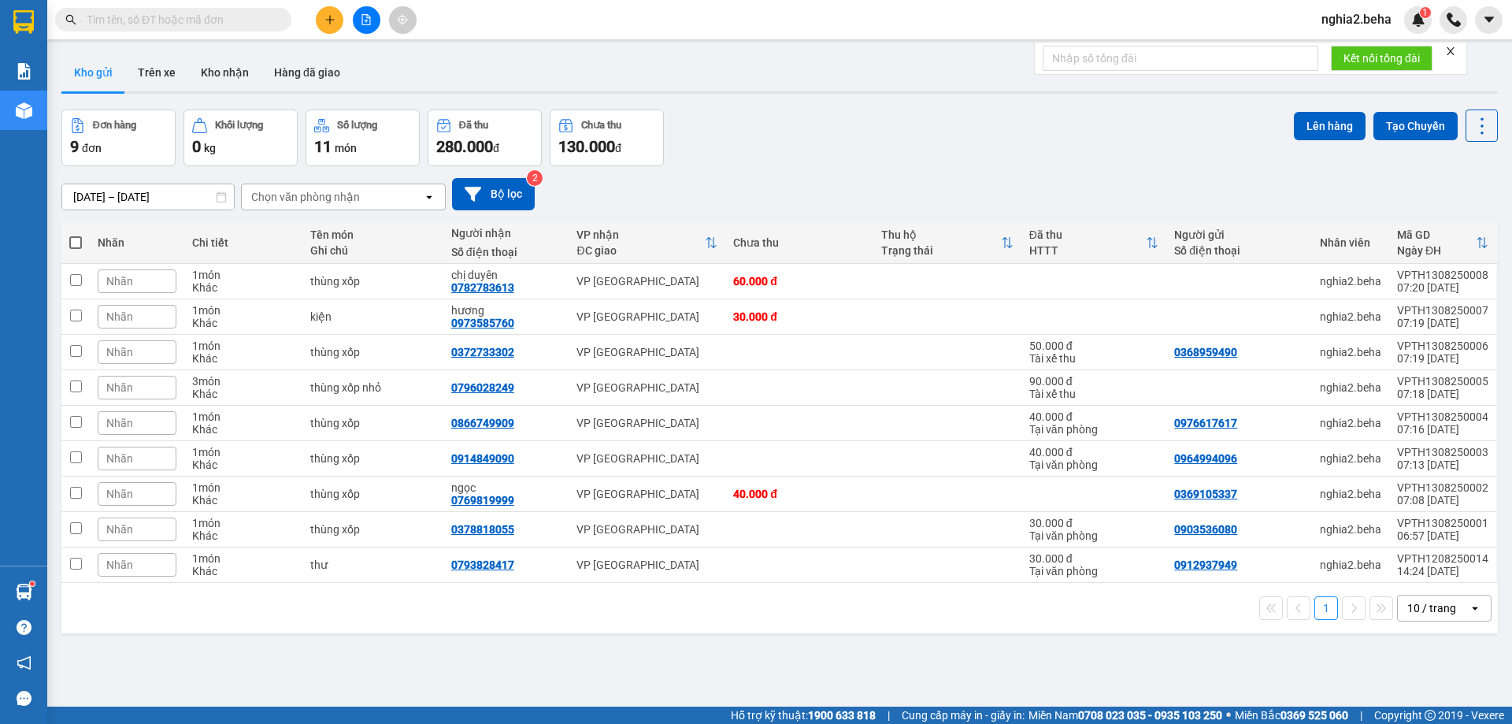
click at [151, 17] on input "text" at bounding box center [180, 19] width 186 height 17
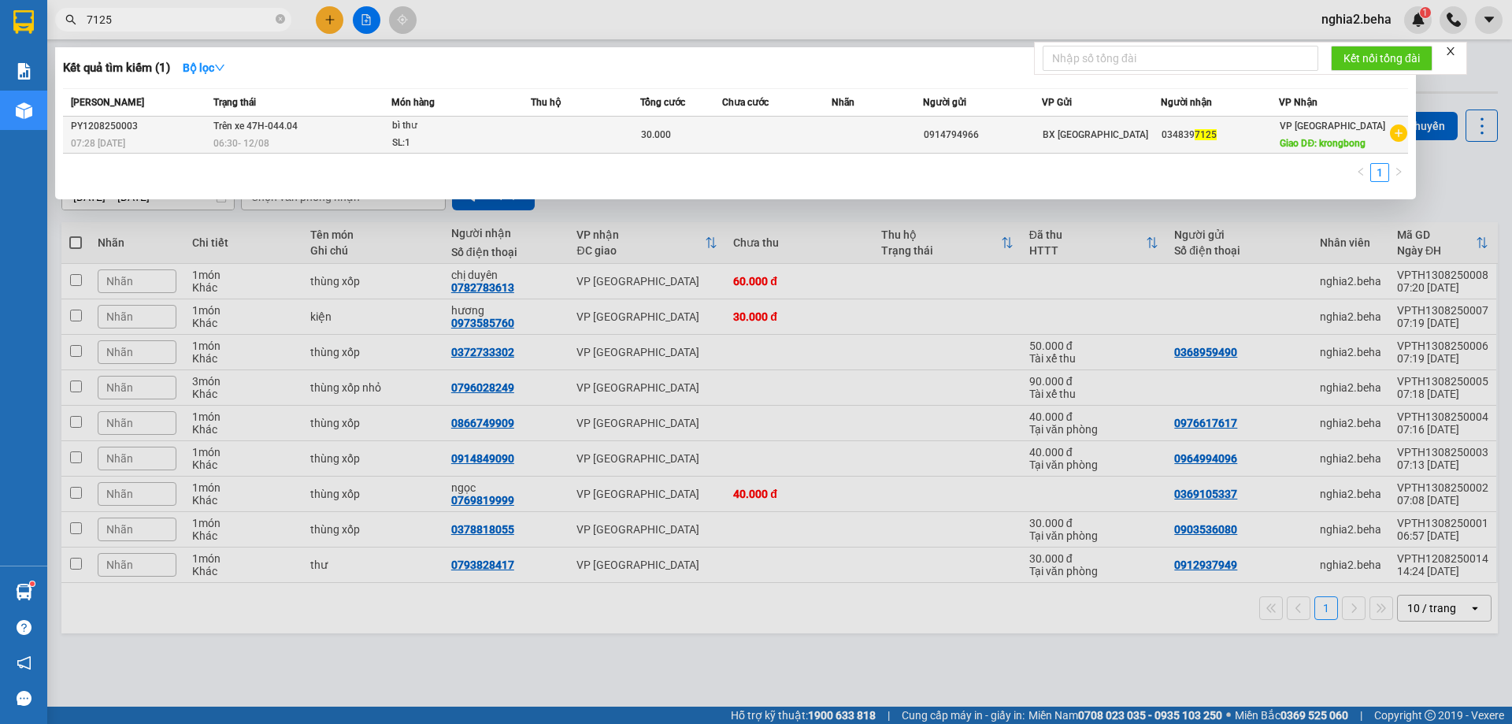
click at [213, 128] on td "Trên xe 47H-044.04 06:30 [DATE]" at bounding box center [300, 135] width 183 height 37
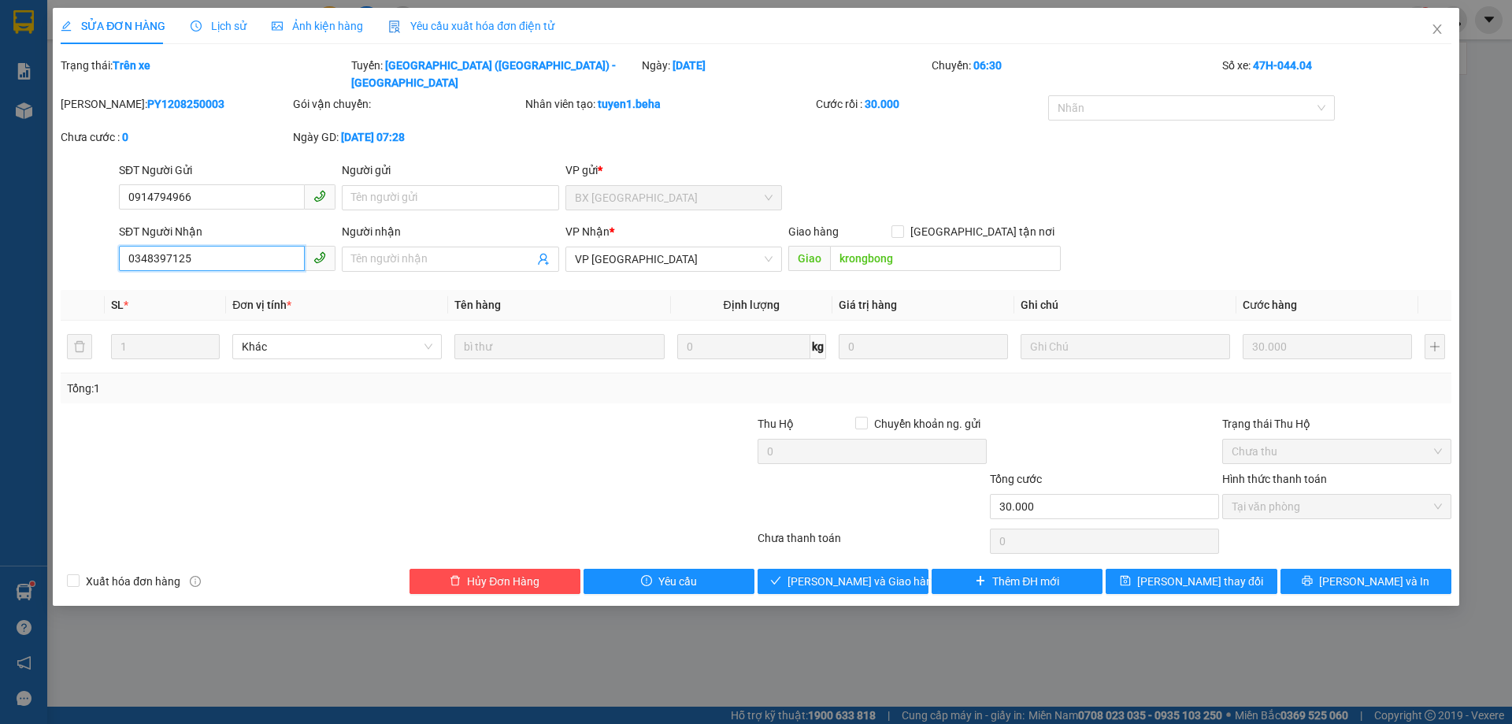
drag, startPoint x: 242, startPoint y: 232, endPoint x: 121, endPoint y: 245, distance: 121.1
click at [121, 246] on input "0348397125" at bounding box center [212, 258] width 186 height 25
click at [297, 23] on span "Ảnh kiện hàng" at bounding box center [317, 26] width 91 height 13
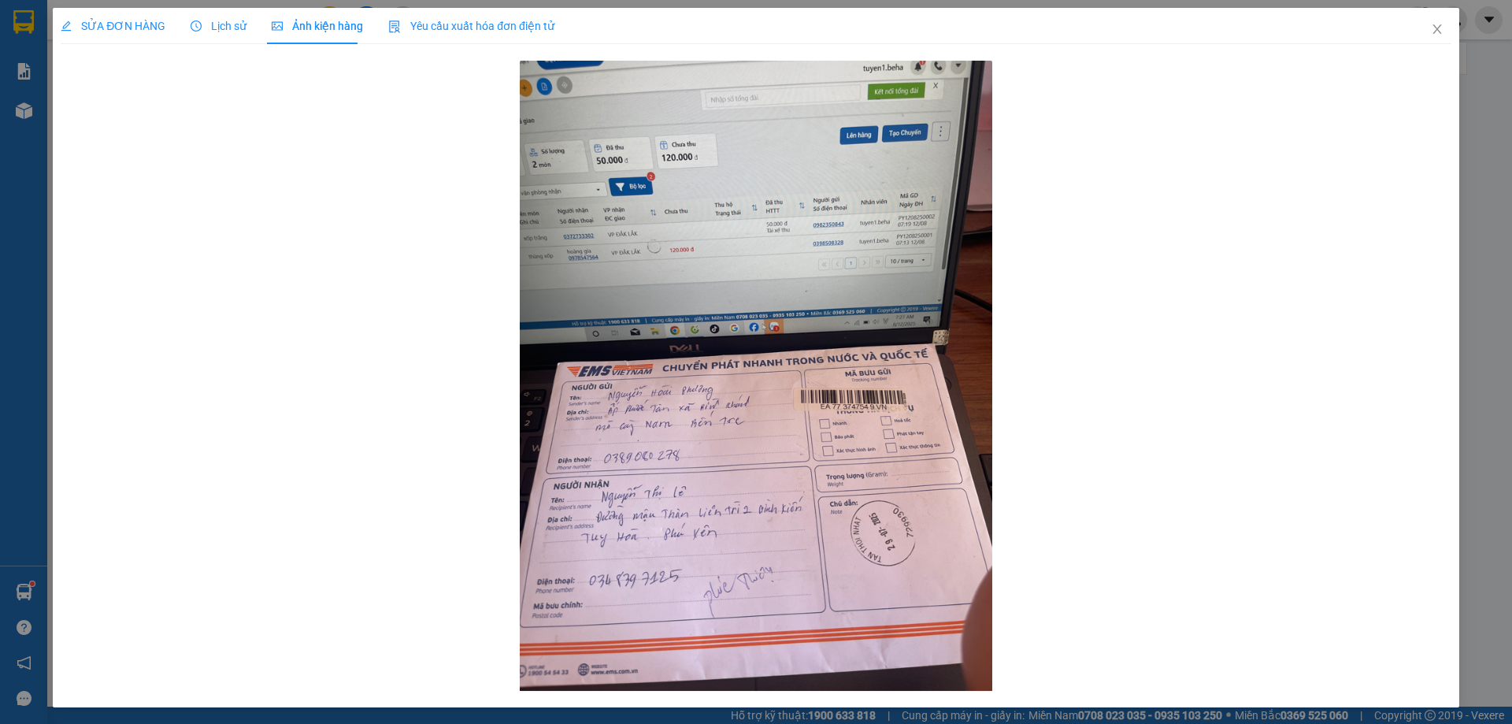
click at [152, 38] on div "SỬA ĐƠN HÀNG" at bounding box center [113, 26] width 105 height 36
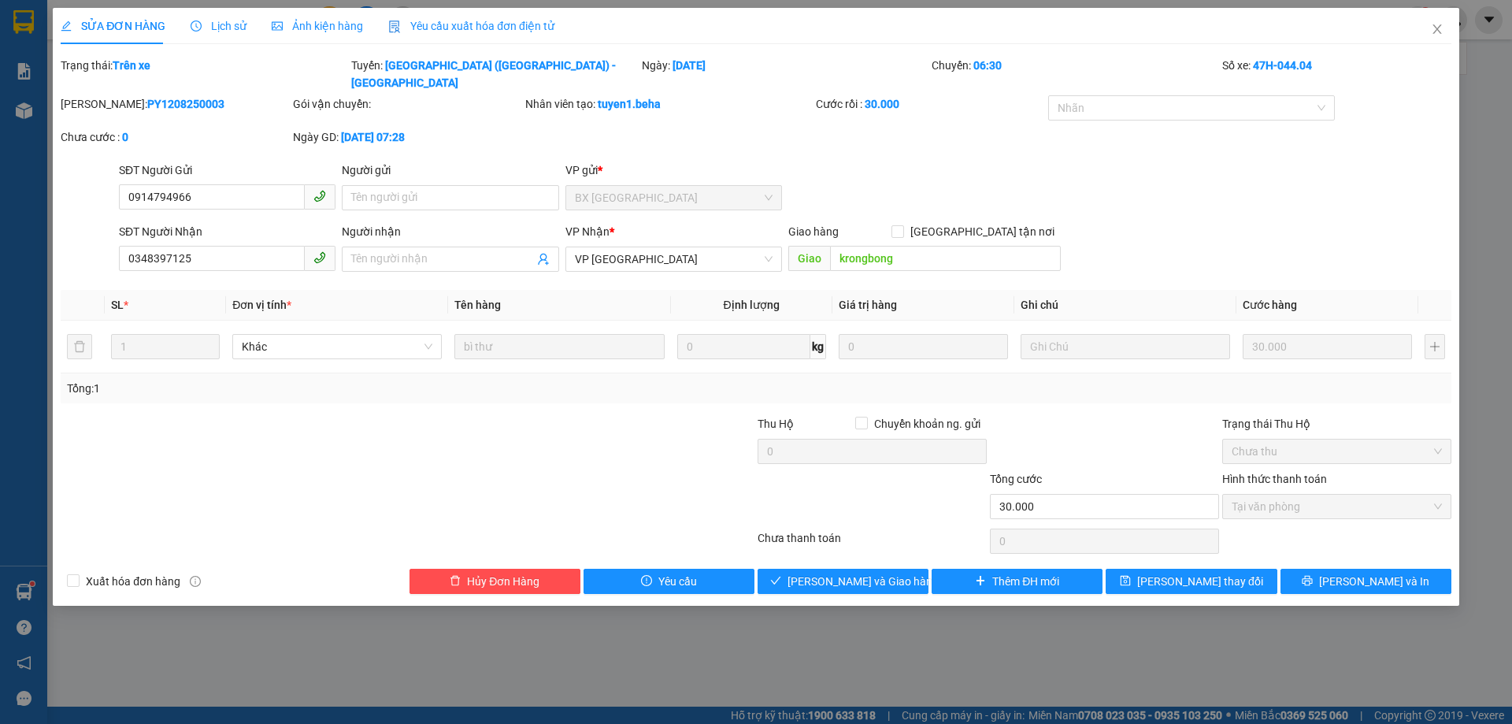
click at [308, 39] on div "Ảnh kiện hàng" at bounding box center [317, 26] width 91 height 36
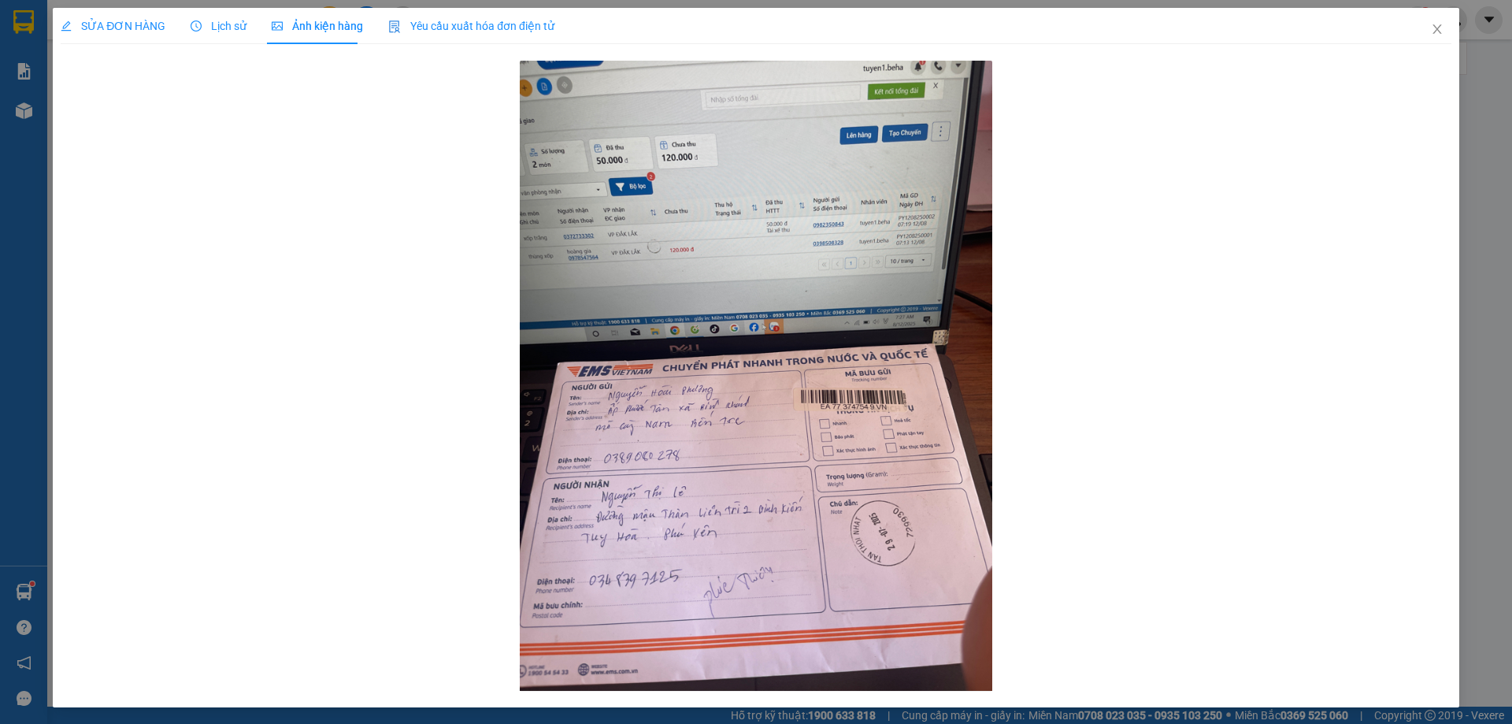
click at [83, 24] on span "SỬA ĐƠN HÀNG" at bounding box center [113, 26] width 105 height 13
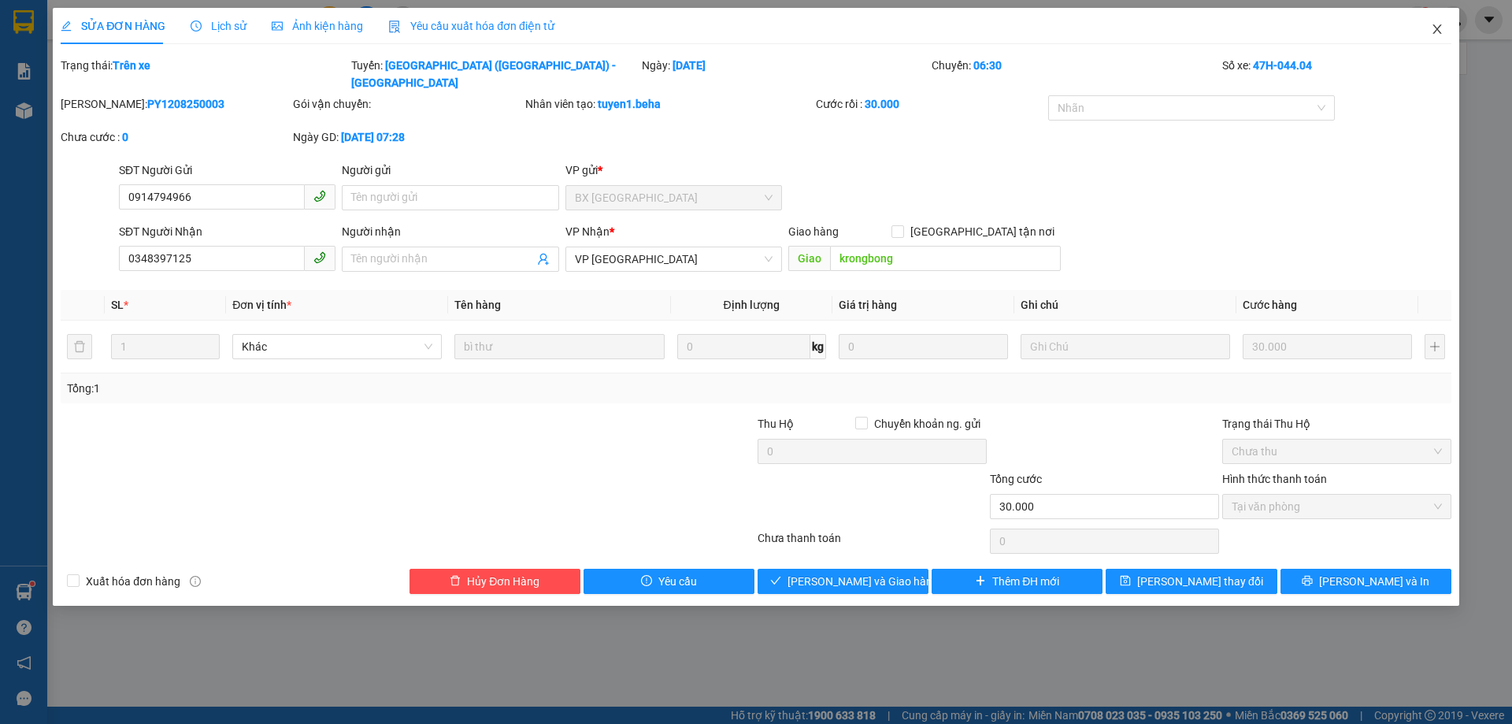
click at [1440, 31] on icon "close" at bounding box center [1437, 29] width 13 height 13
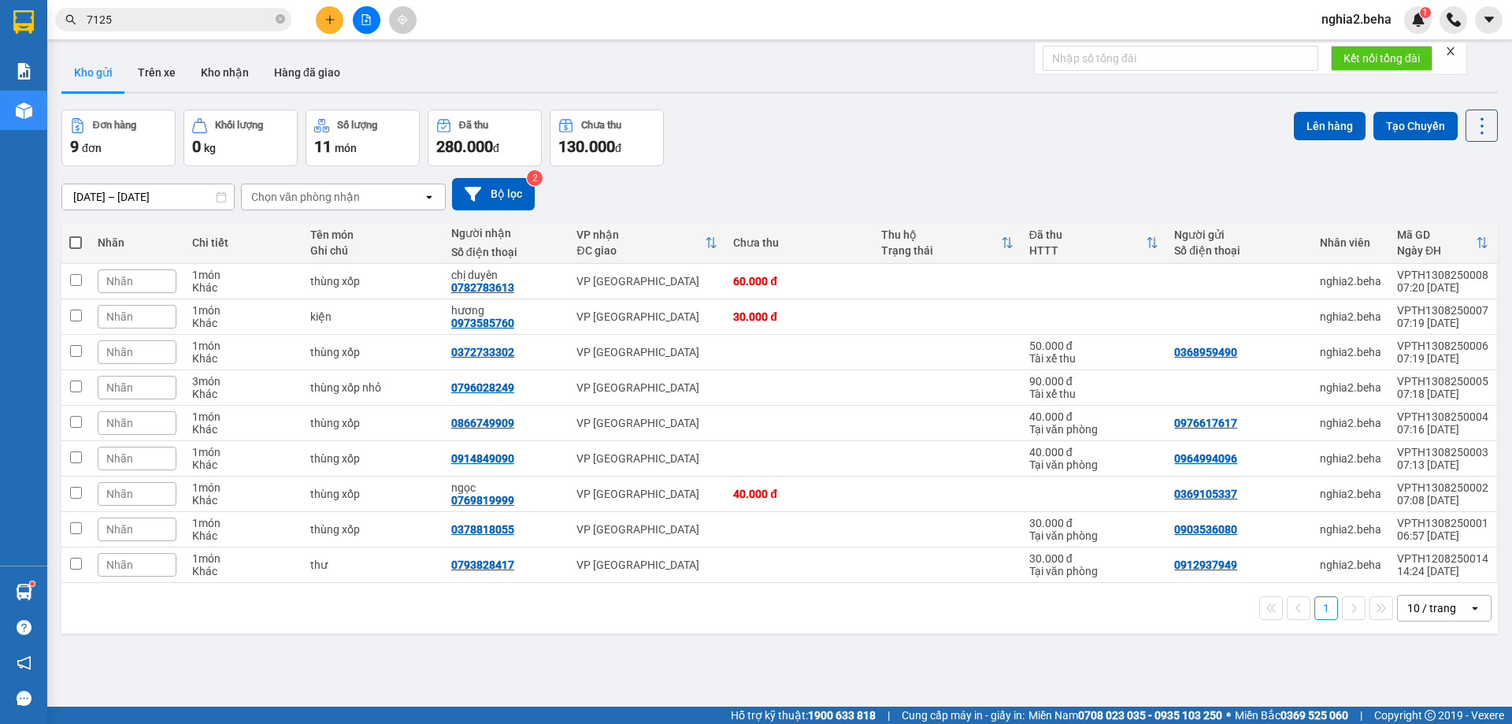
click at [867, 106] on div "ver 1.8.138 Kho gửi Trên xe Kho nhận Hàng đã giao Đơn hàng 9 đơn Khối lượng 0 k…" at bounding box center [779, 409] width 1449 height 724
click at [244, 82] on button "Kho nhận" at bounding box center [224, 73] width 73 height 38
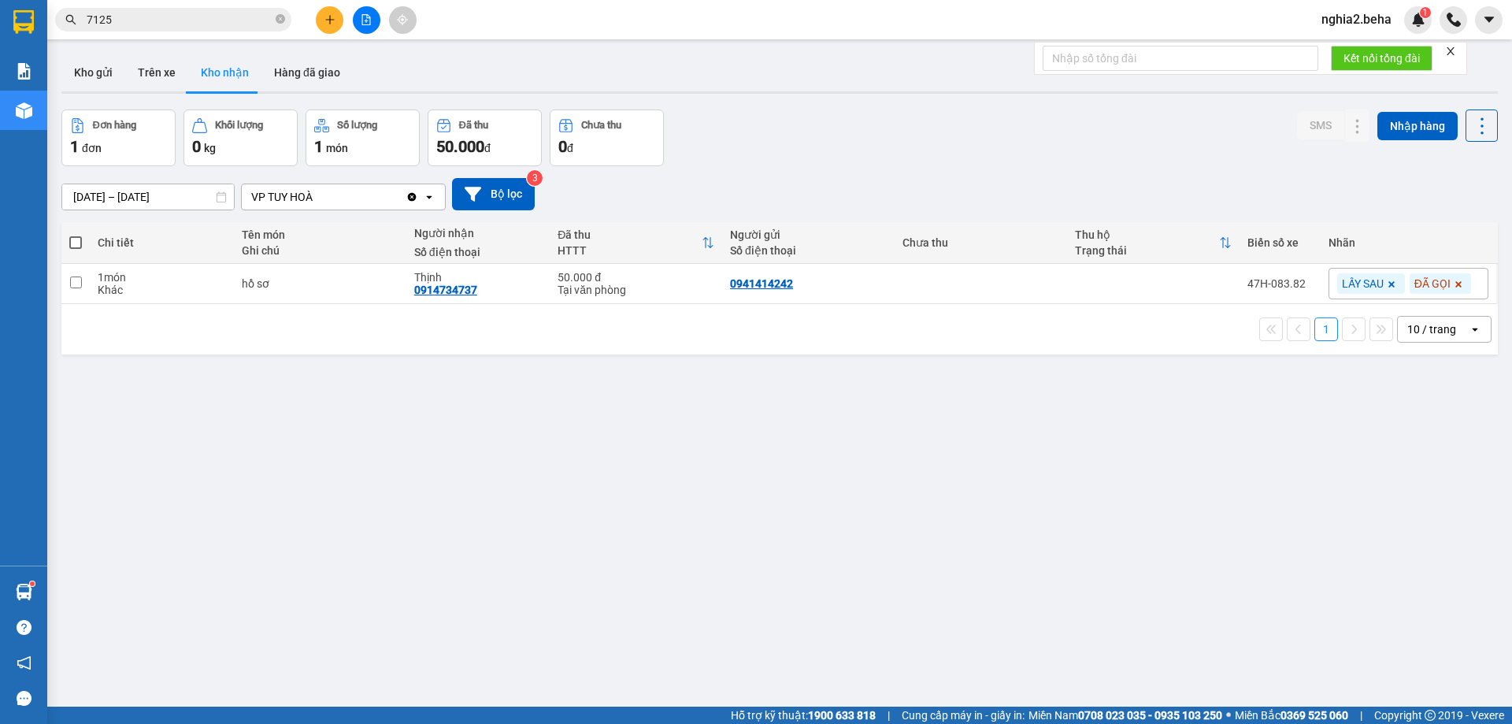
click at [909, 186] on div "[DATE] – [DATE] Press the down arrow key to interact with the calendar and sele…" at bounding box center [779, 194] width 1436 height 32
click at [106, 72] on button "Kho gửi" at bounding box center [93, 73] width 64 height 38
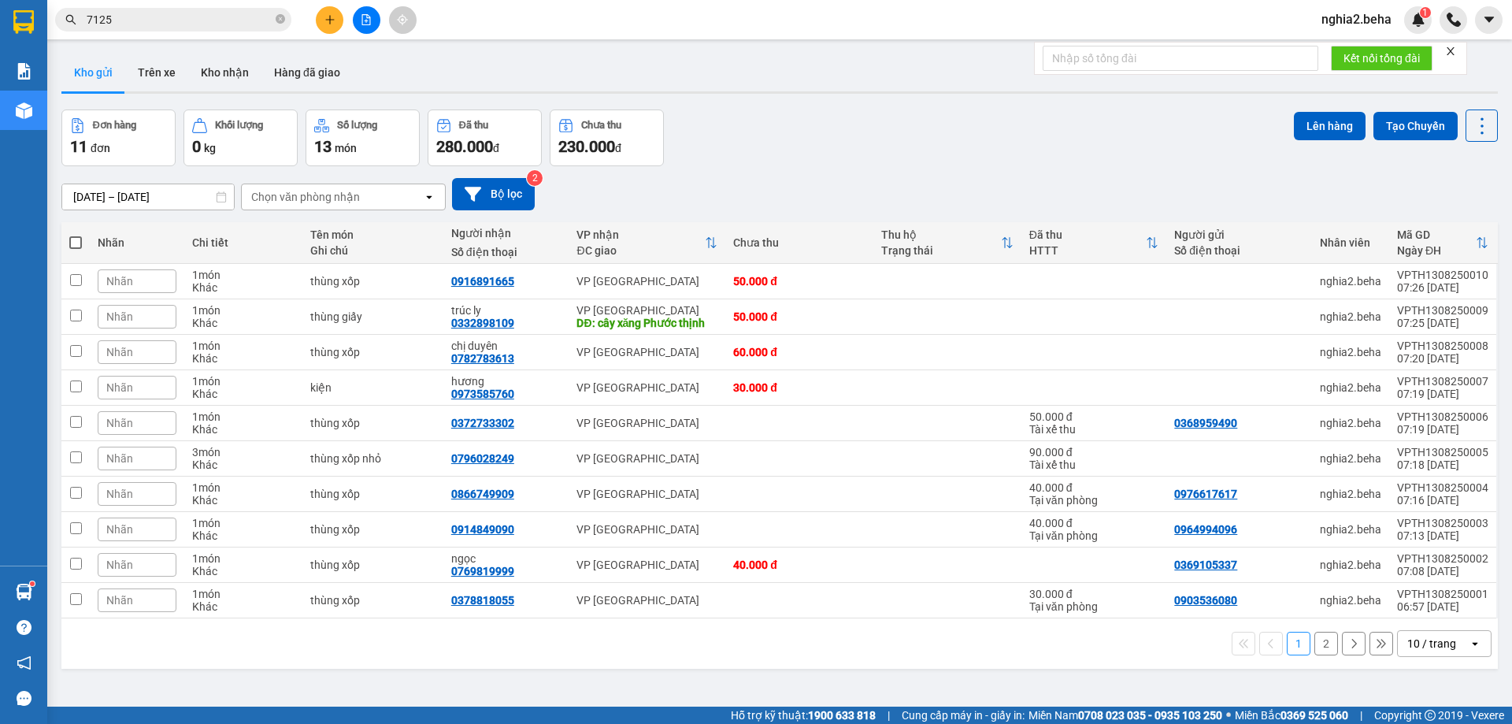
drag, startPoint x: 857, startPoint y: 125, endPoint x: 867, endPoint y: 132, distance: 11.8
click at [861, 128] on div "Đơn hàng 11 đơn Khối lượng 0 kg Số lượng 13 món Đã thu 280.000 đ Chưa thu 230.0…" at bounding box center [779, 137] width 1436 height 57
click at [1314, 639] on button "2" at bounding box center [1326, 643] width 24 height 24
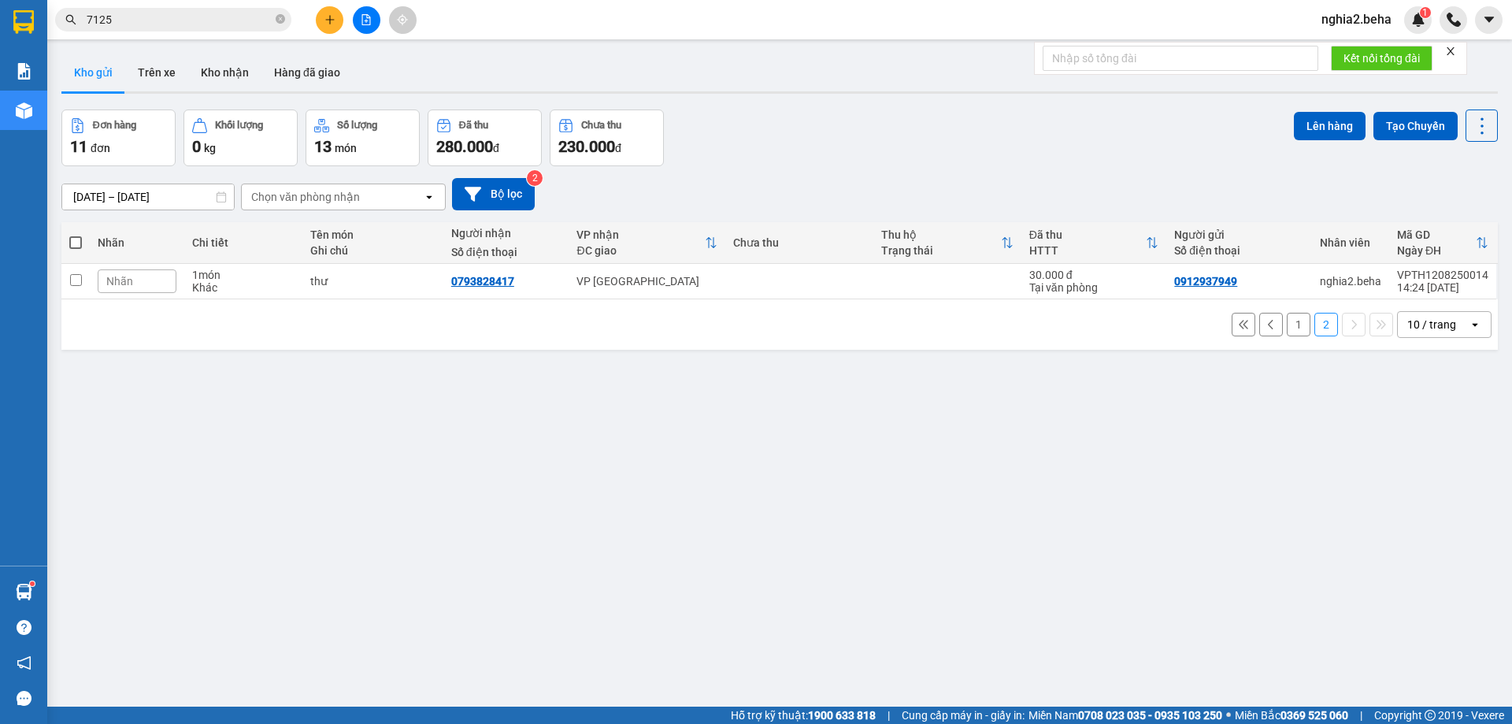
click at [1287, 321] on button "1" at bounding box center [1299, 325] width 24 height 24
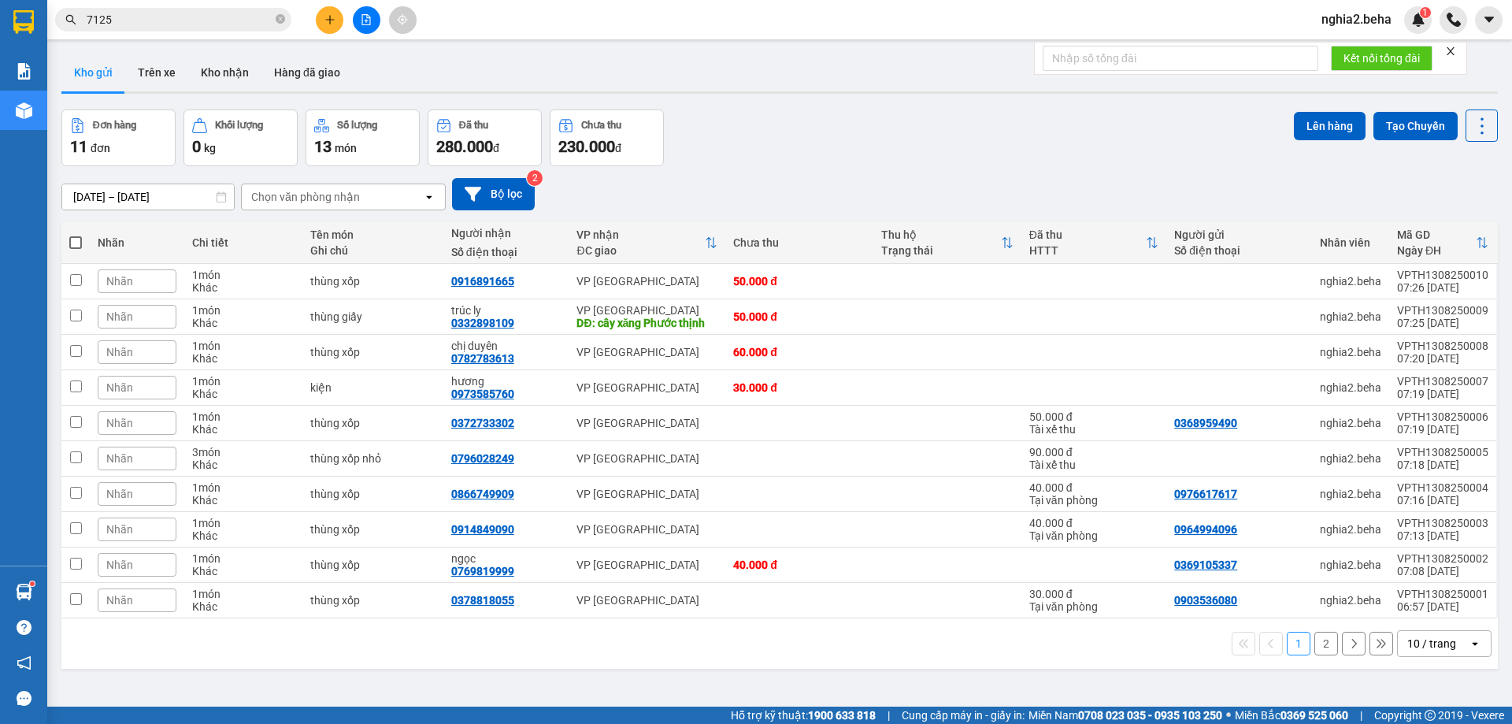
click at [1314, 641] on button "2" at bounding box center [1326, 643] width 24 height 24
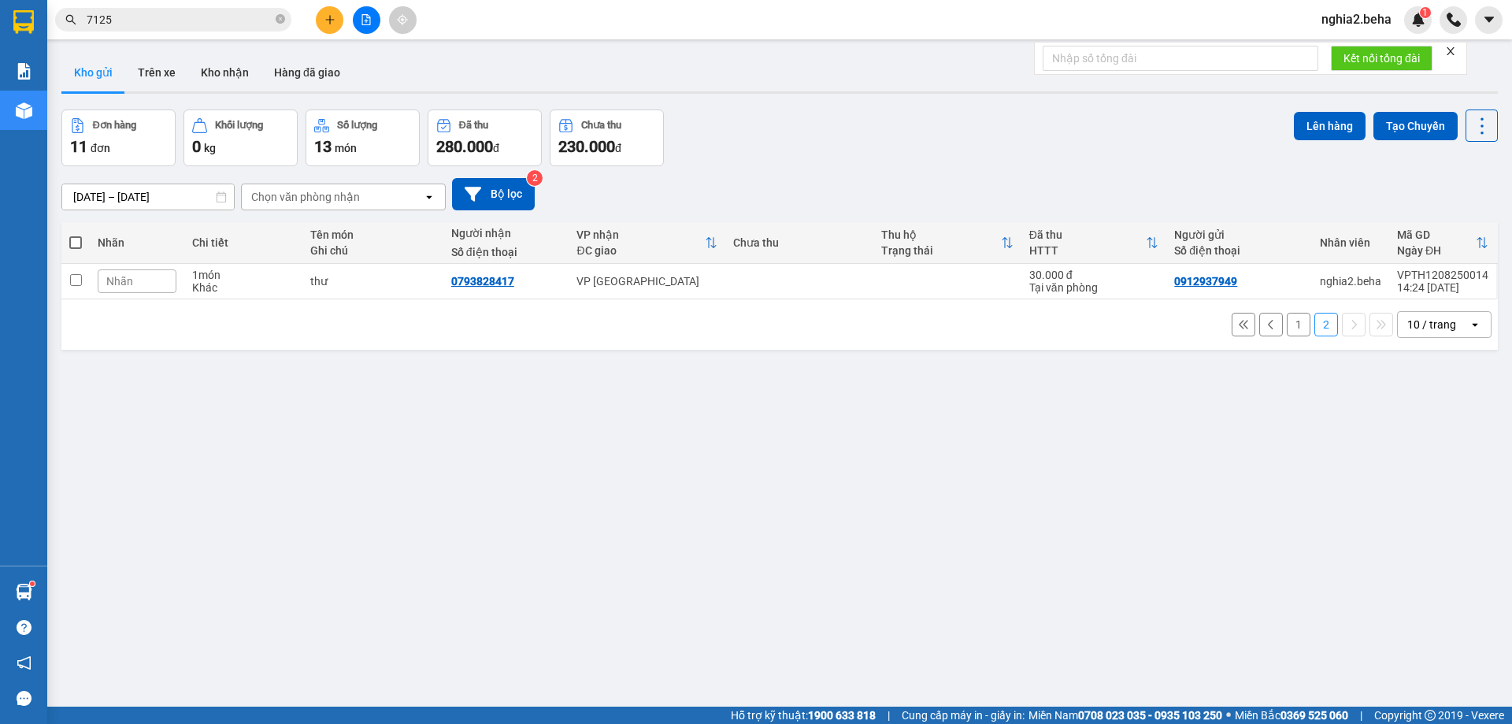
click at [1287, 317] on button "1" at bounding box center [1299, 325] width 24 height 24
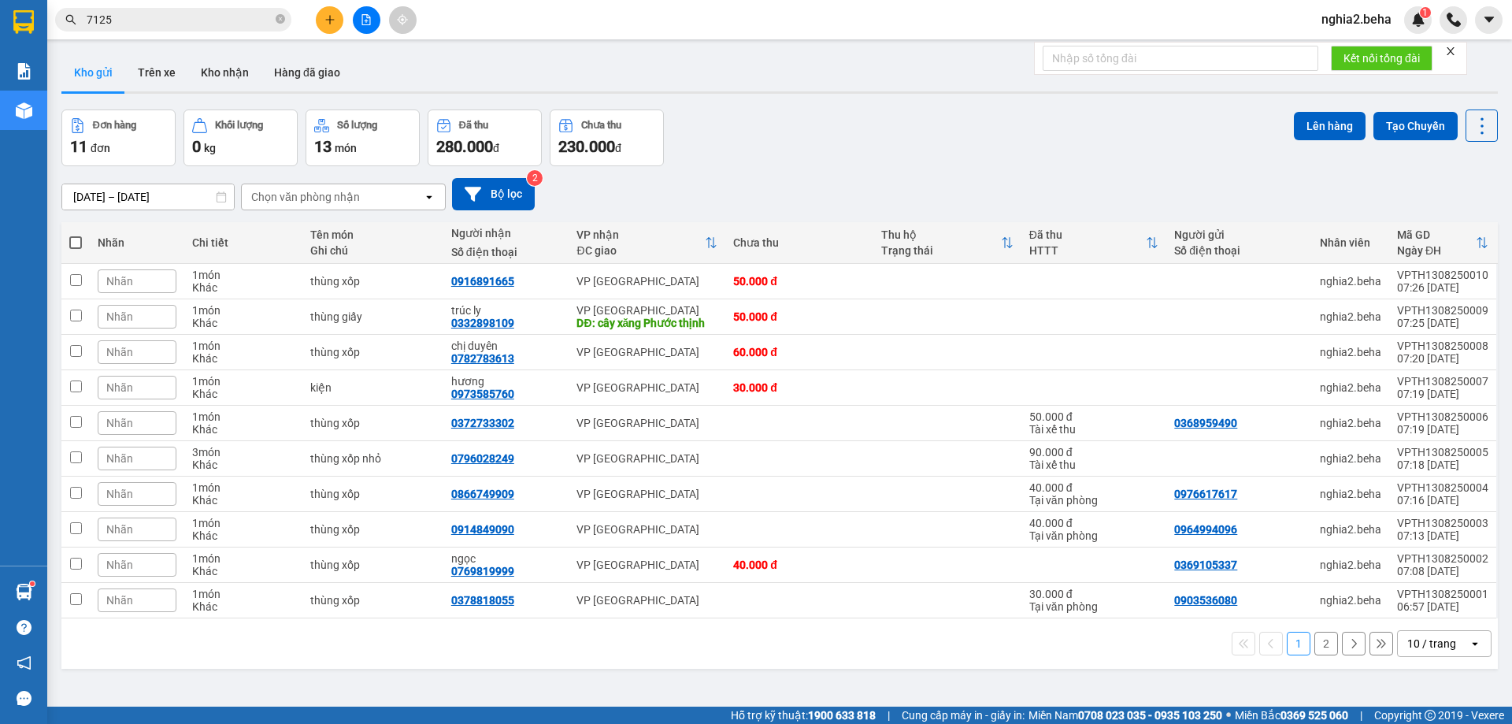
click at [895, 153] on div "Đơn hàng 11 đơn Khối lượng 0 kg Số lượng 13 món Đã thu 280.000 đ Chưa thu 230.0…" at bounding box center [779, 137] width 1436 height 57
click at [215, 19] on input "7125" at bounding box center [180, 19] width 186 height 17
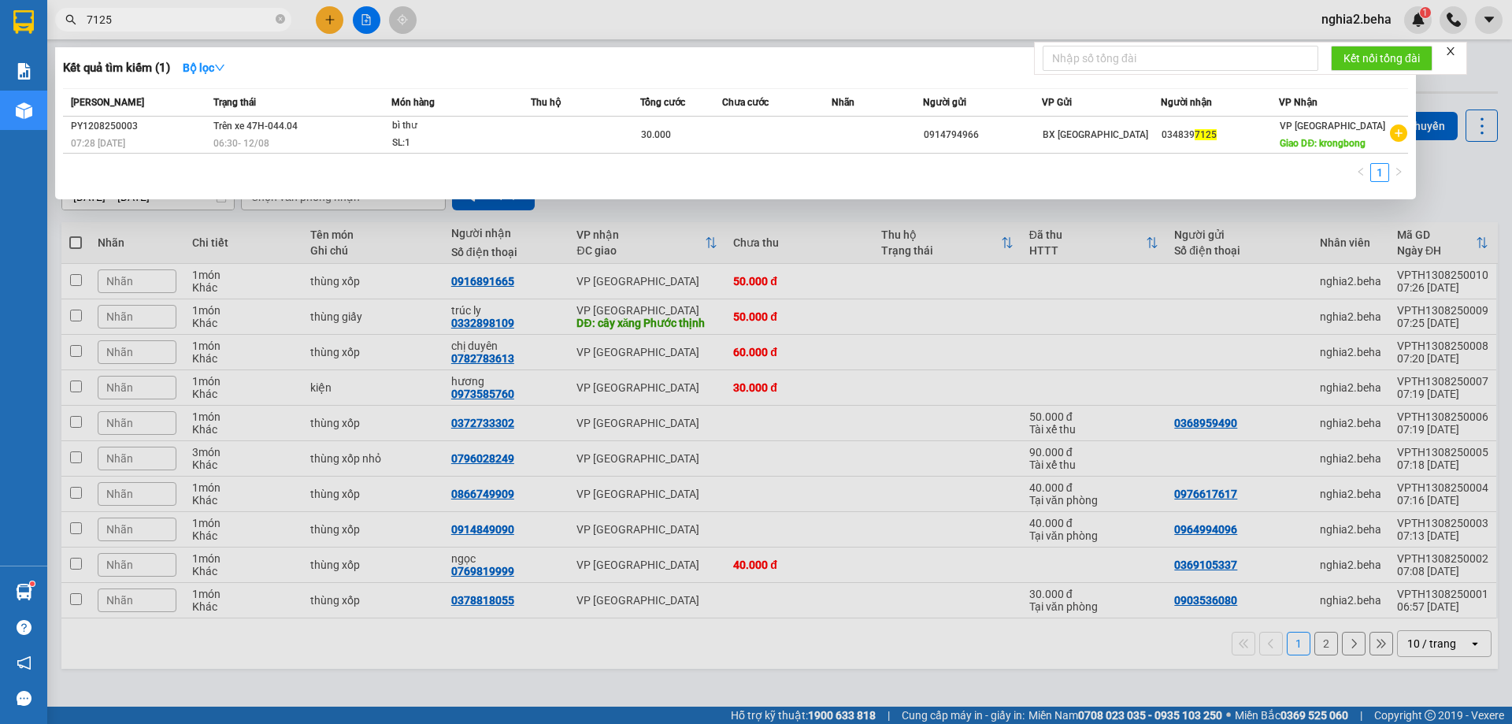
click at [215, 19] on input "7125" at bounding box center [180, 19] width 186 height 17
paste input "0909007724"
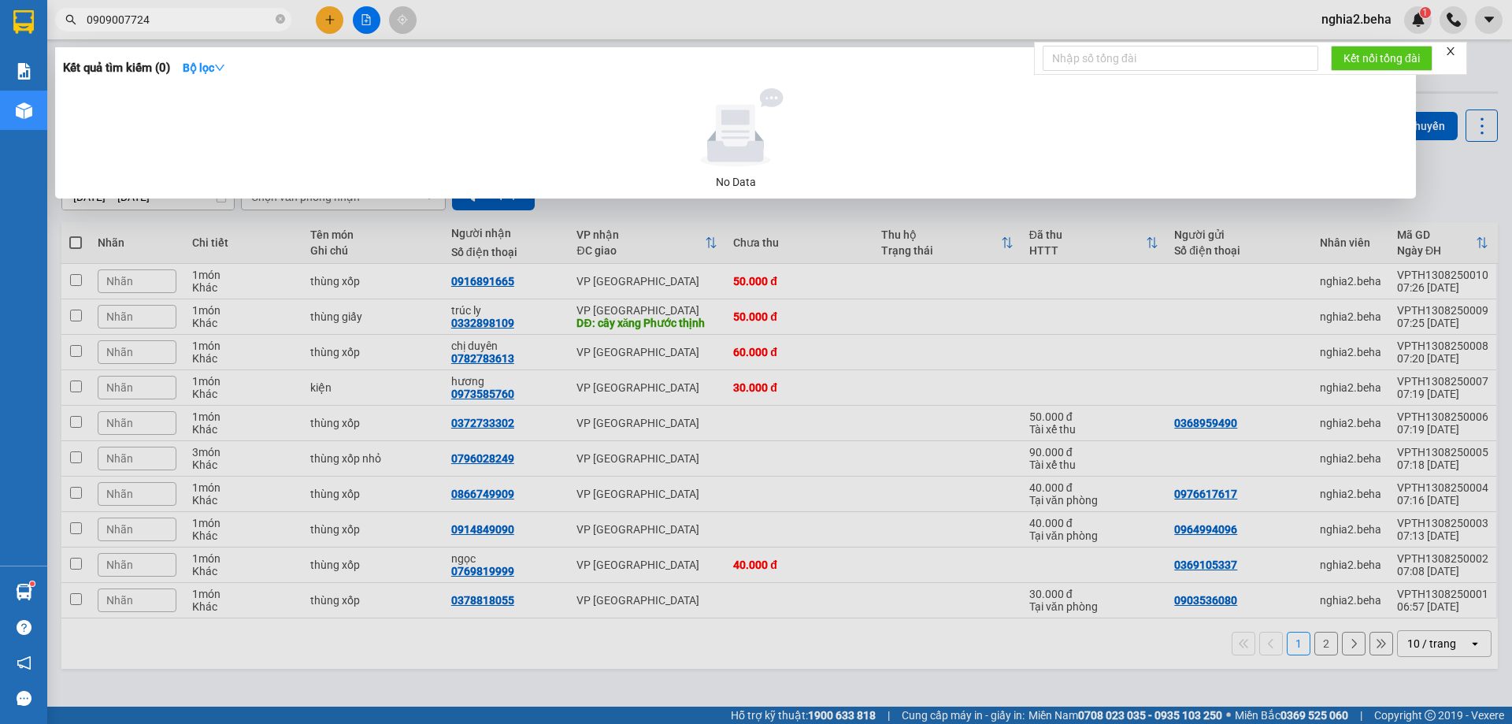
type input "0909007724"
click at [545, 24] on div at bounding box center [756, 362] width 1512 height 724
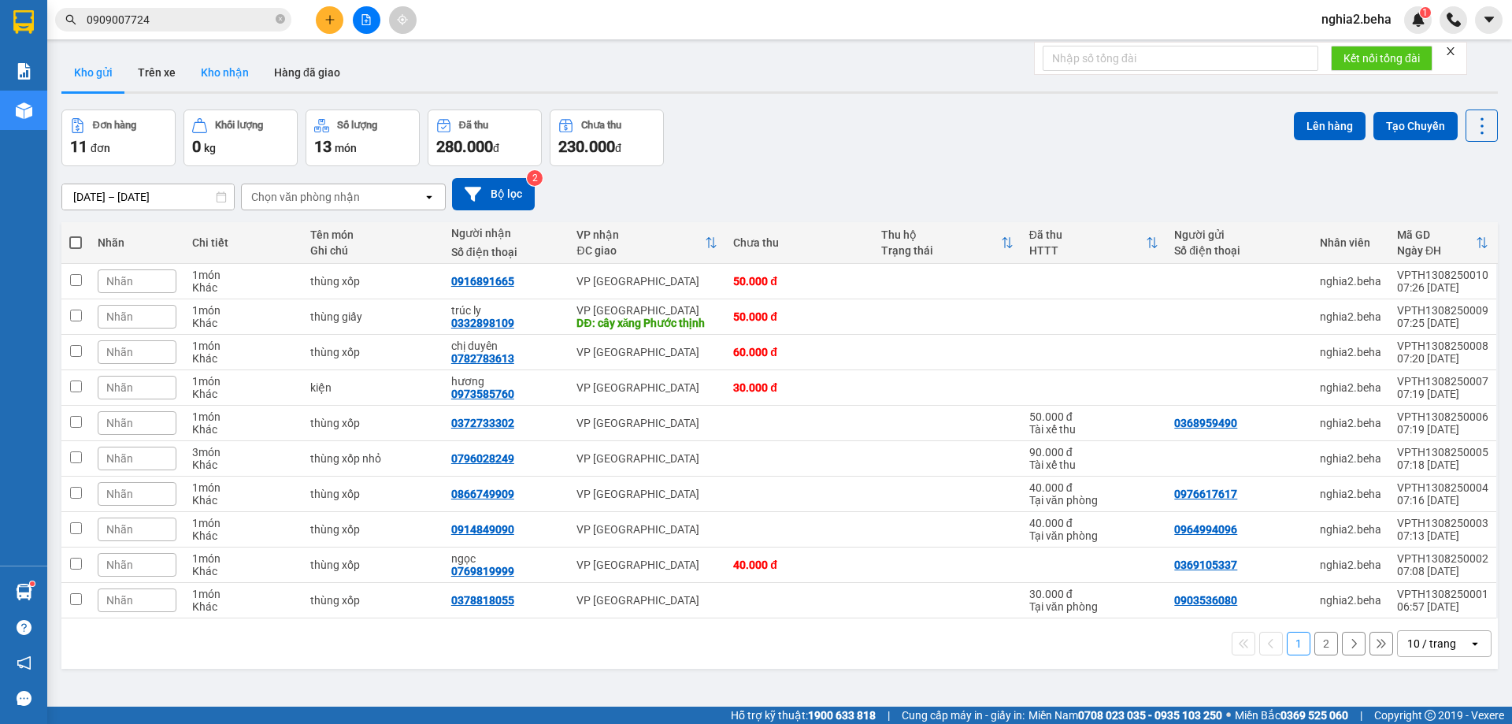
click at [251, 80] on button "Kho nhận" at bounding box center [224, 73] width 73 height 38
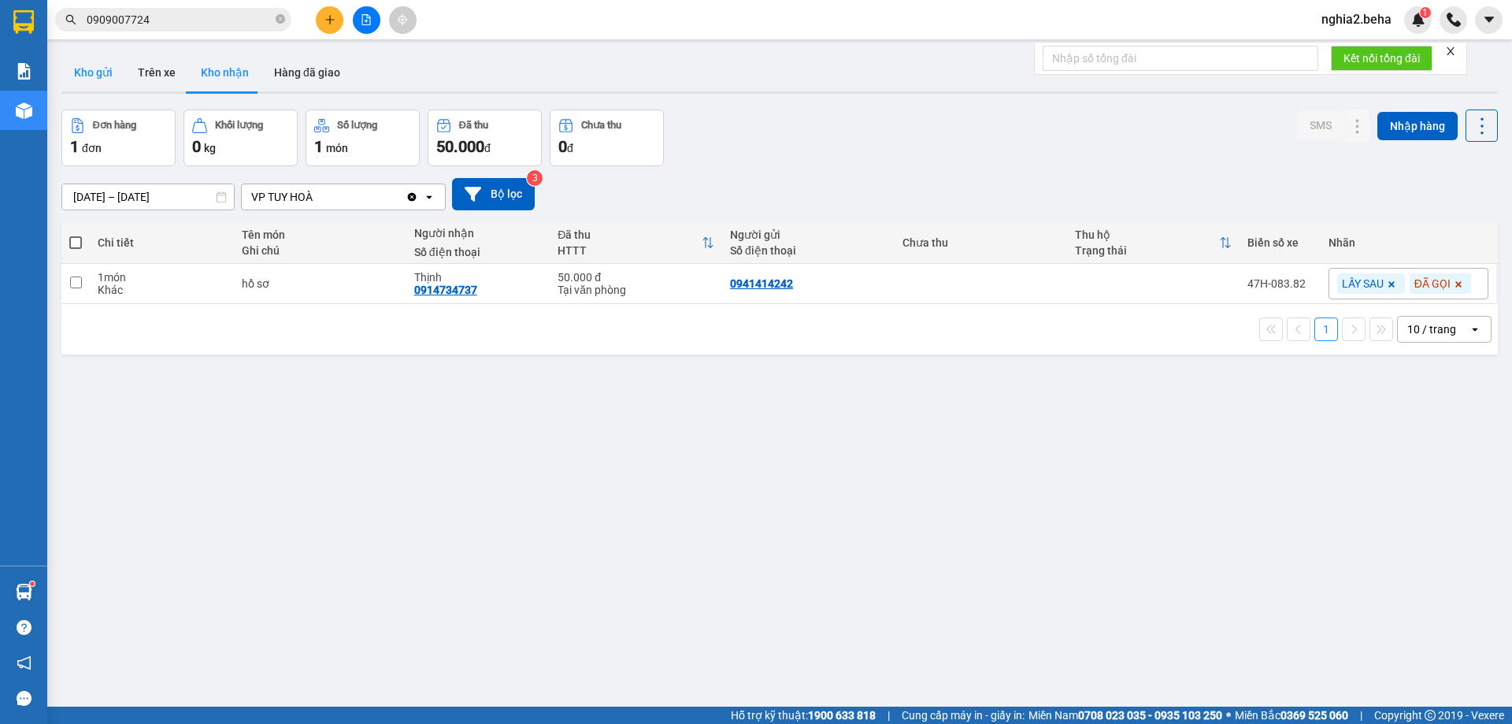
click at [75, 83] on button "Kho gửi" at bounding box center [93, 73] width 64 height 38
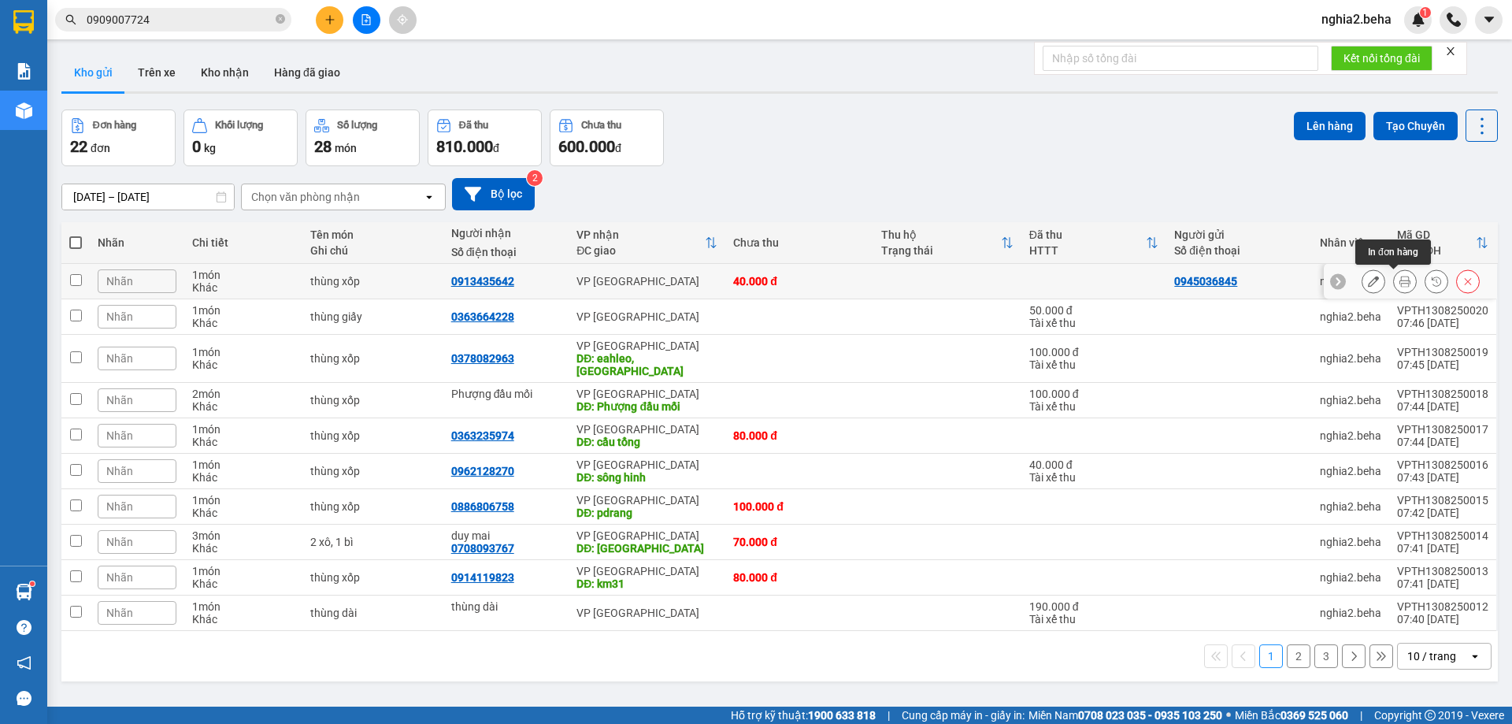
click at [1399, 281] on button at bounding box center [1405, 282] width 22 height 28
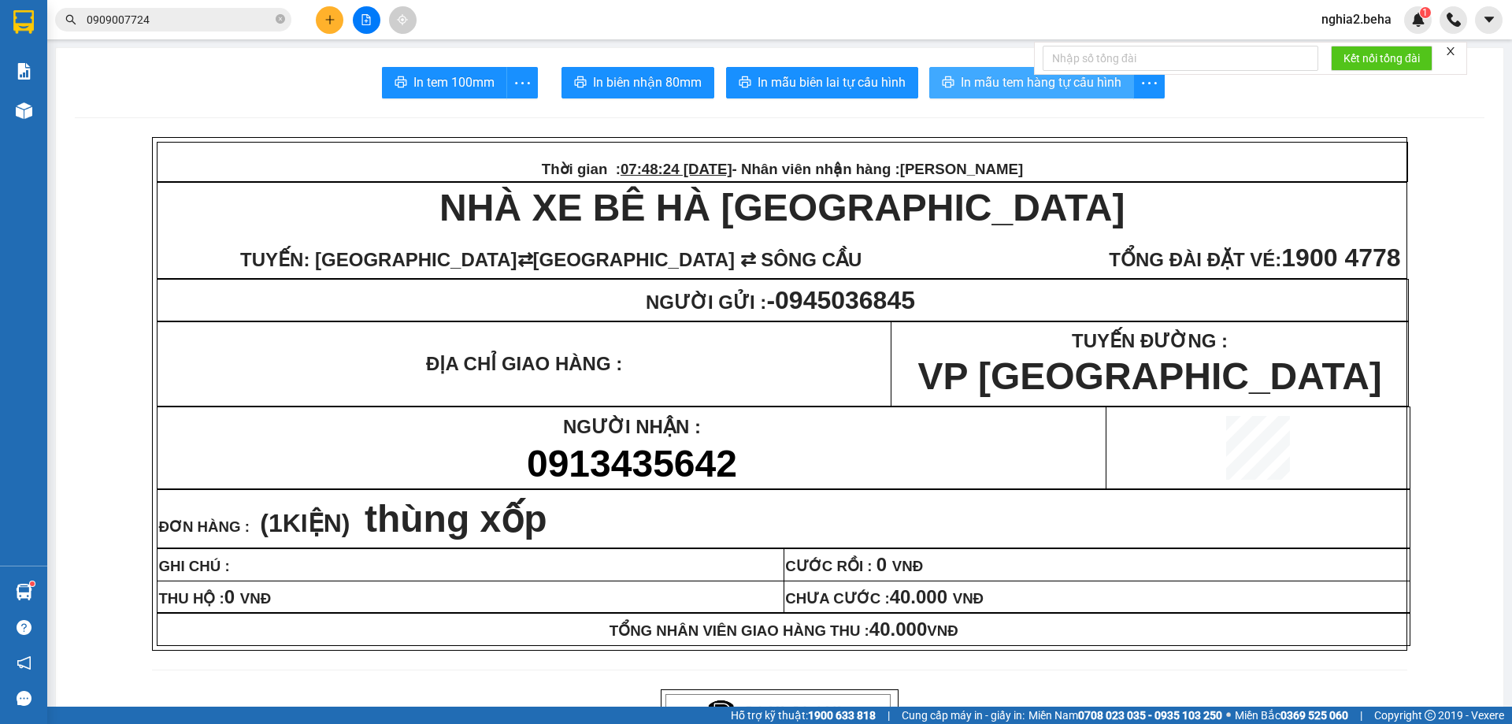
click at [1004, 88] on span "In mẫu tem hàng tự cấu hình" at bounding box center [1041, 82] width 161 height 20
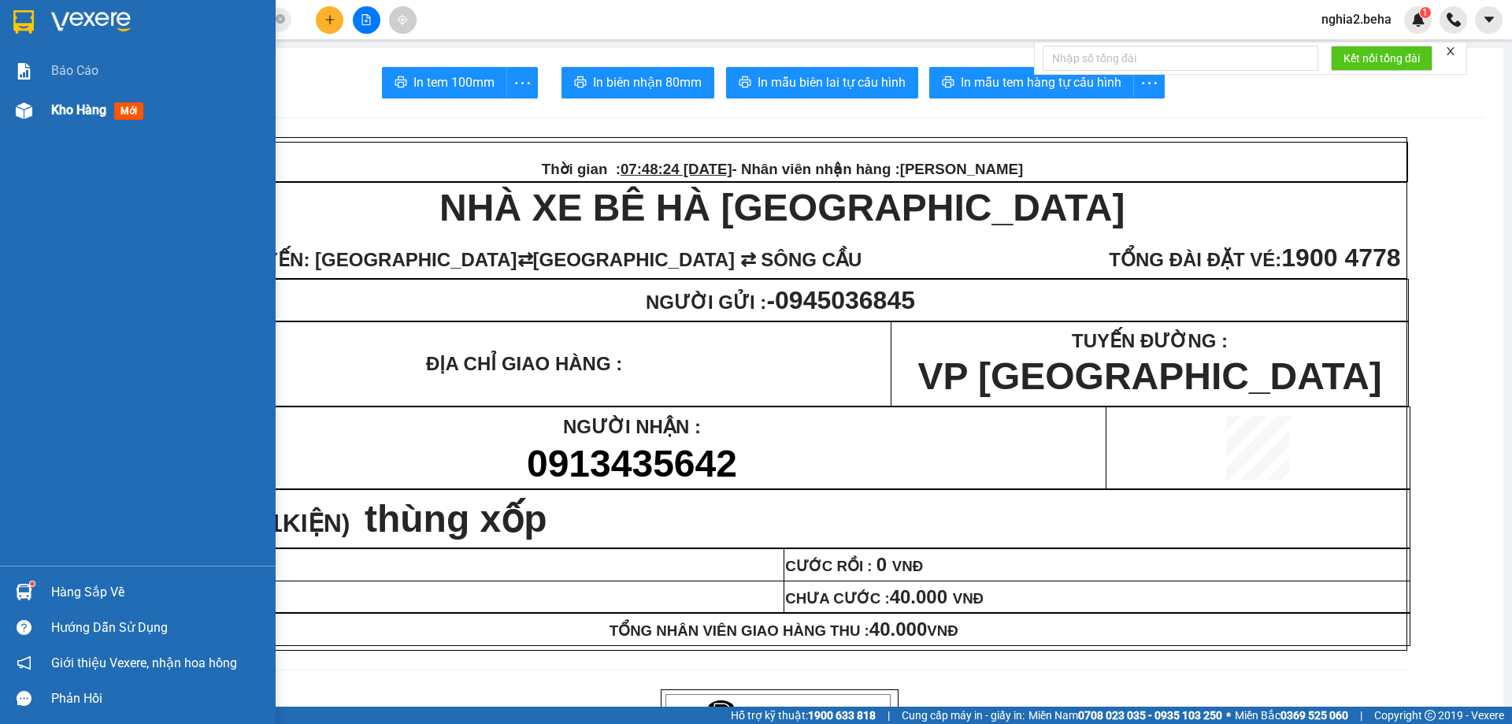
drag, startPoint x: 62, startPoint y: 111, endPoint x: 61, endPoint y: 120, distance: 9.5
click at [61, 112] on span "Kho hàng" at bounding box center [78, 109] width 55 height 15
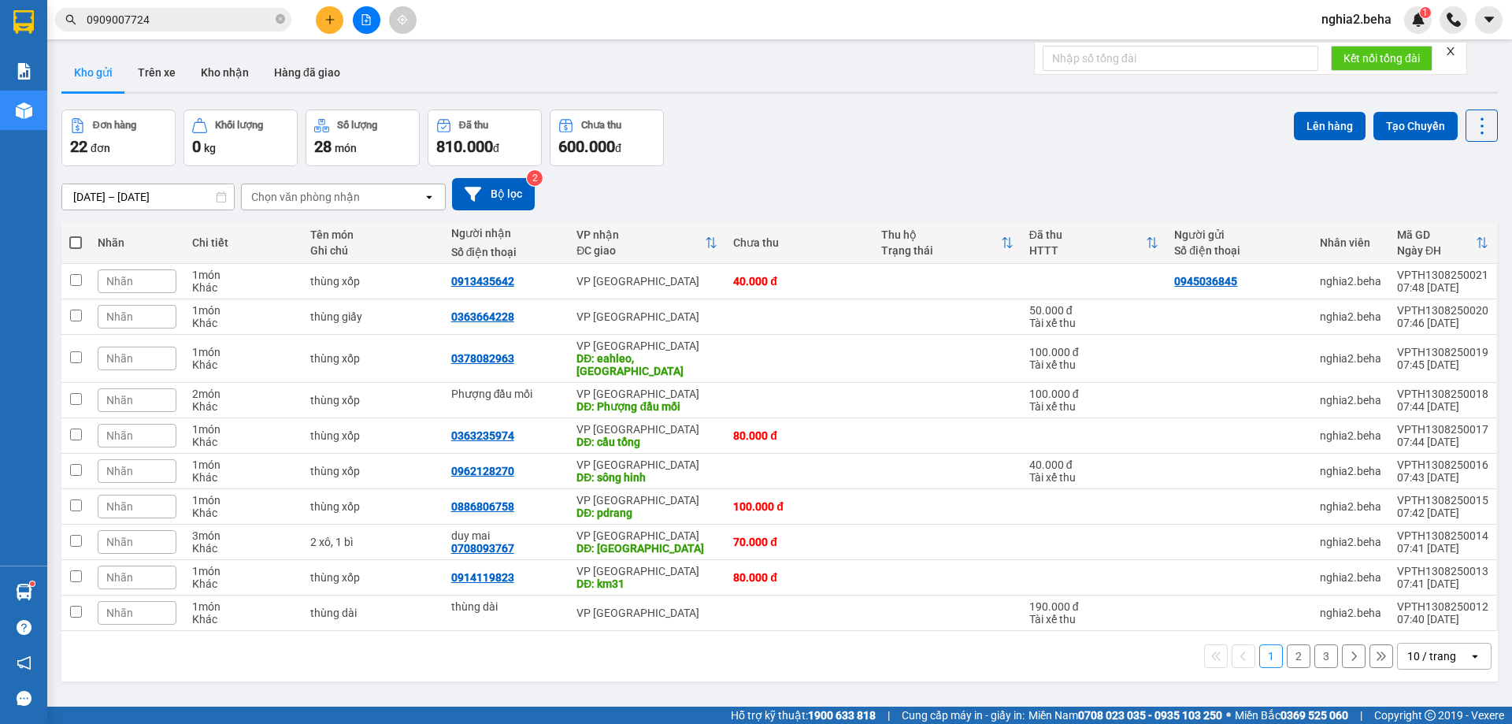
click at [898, 150] on div "Đơn hàng 22 đơn Khối lượng 0 kg Số lượng 28 món Đã thu 810.000 đ Chưa thu 600.0…" at bounding box center [779, 137] width 1436 height 57
click at [235, 69] on button "Kho nhận" at bounding box center [224, 73] width 73 height 38
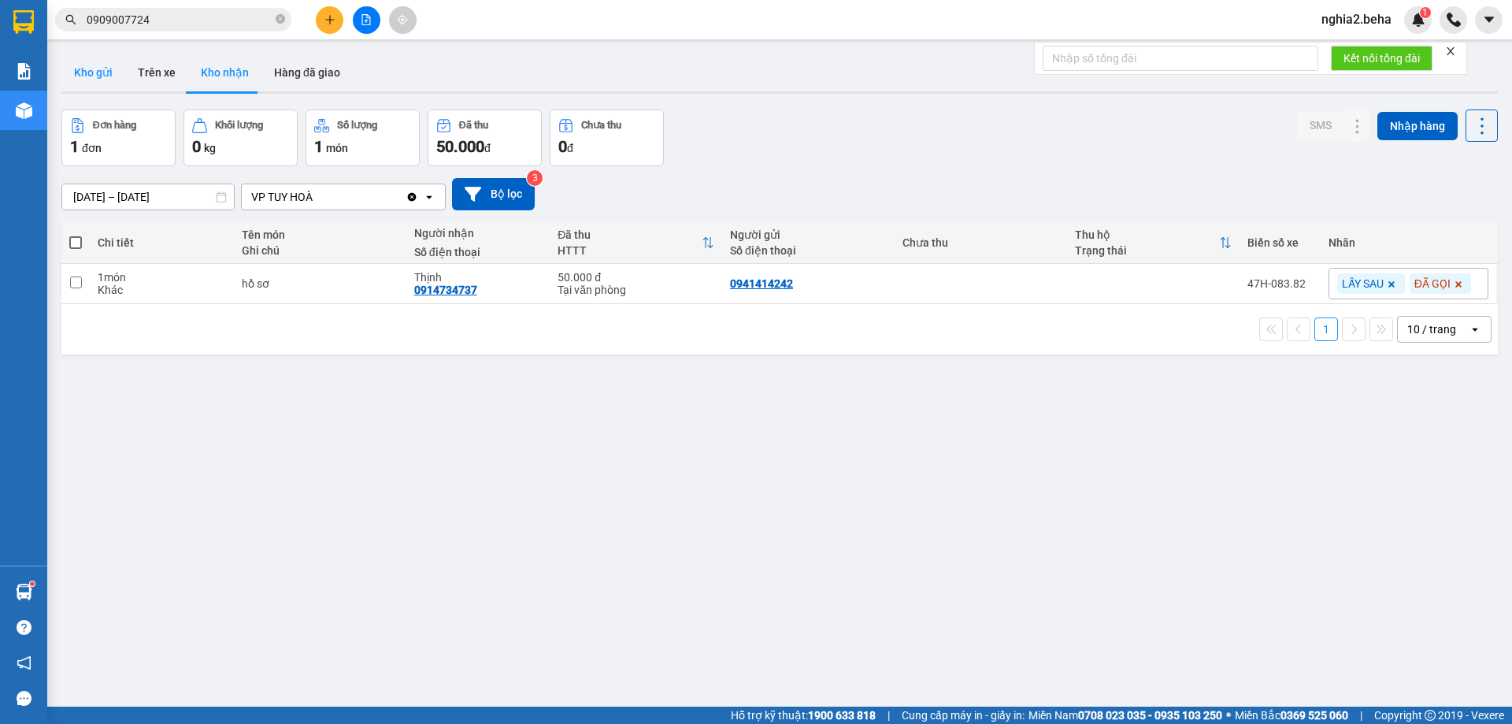
click at [83, 74] on button "Kho gửi" at bounding box center [93, 73] width 64 height 38
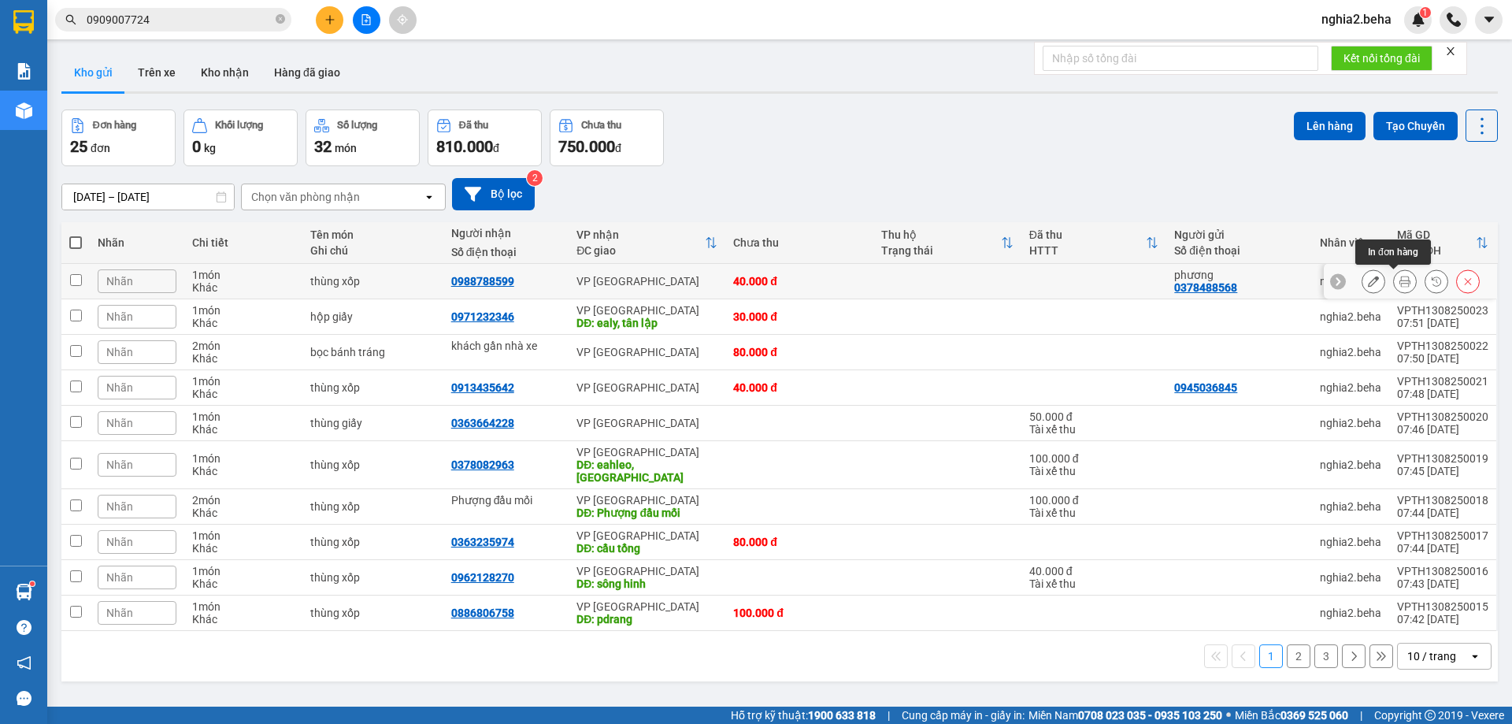
click at [1399, 281] on icon at bounding box center [1404, 281] width 11 height 11
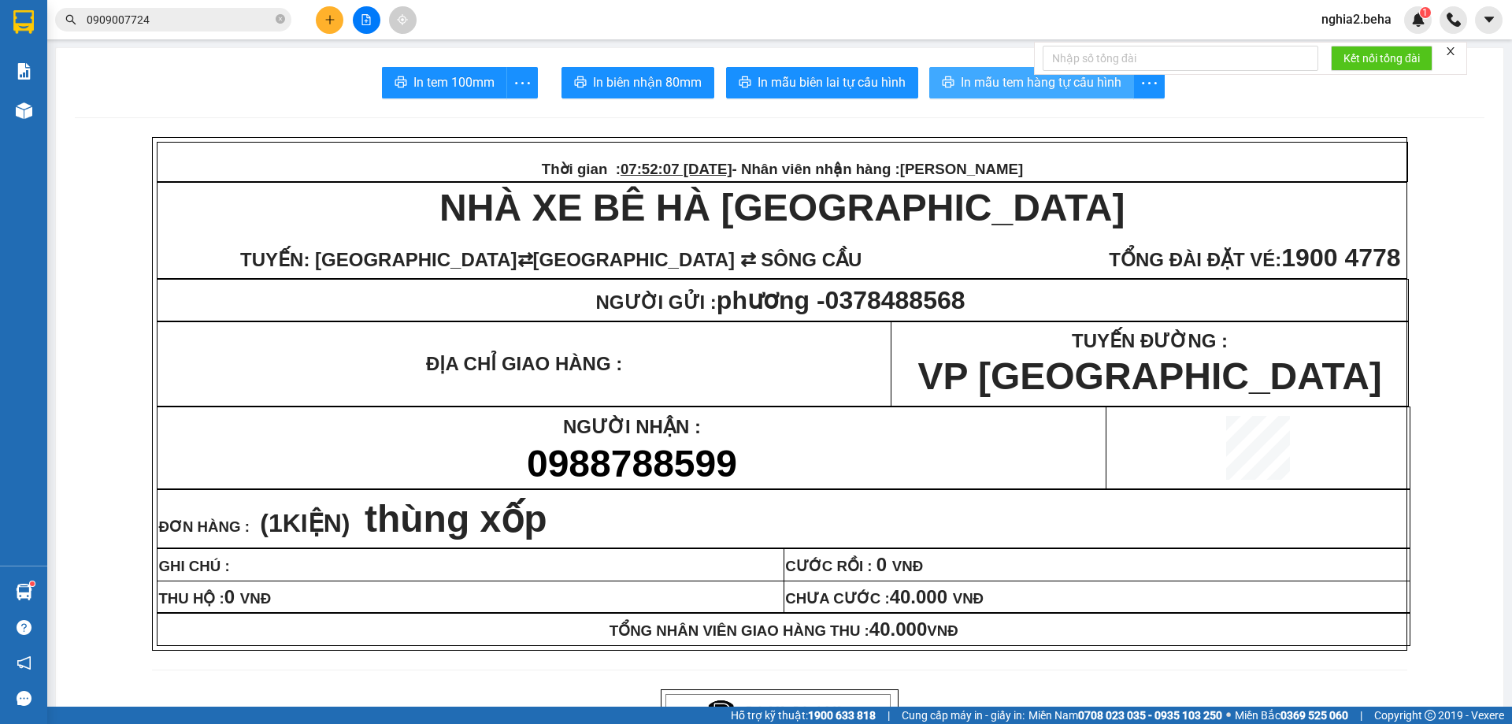
click at [1010, 87] on span "In mẫu tem hàng tự cấu hình" at bounding box center [1041, 82] width 161 height 20
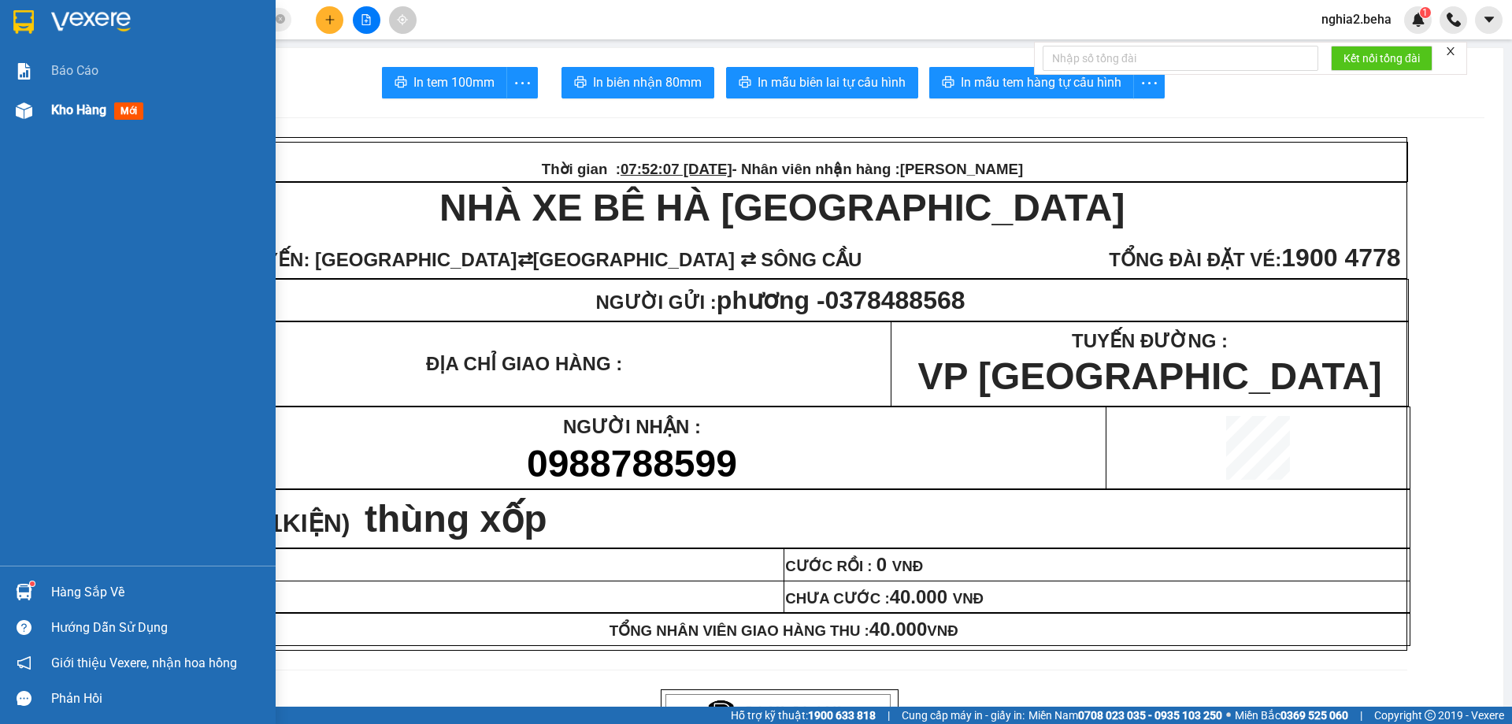
click at [76, 113] on span "Kho hàng" at bounding box center [78, 109] width 55 height 15
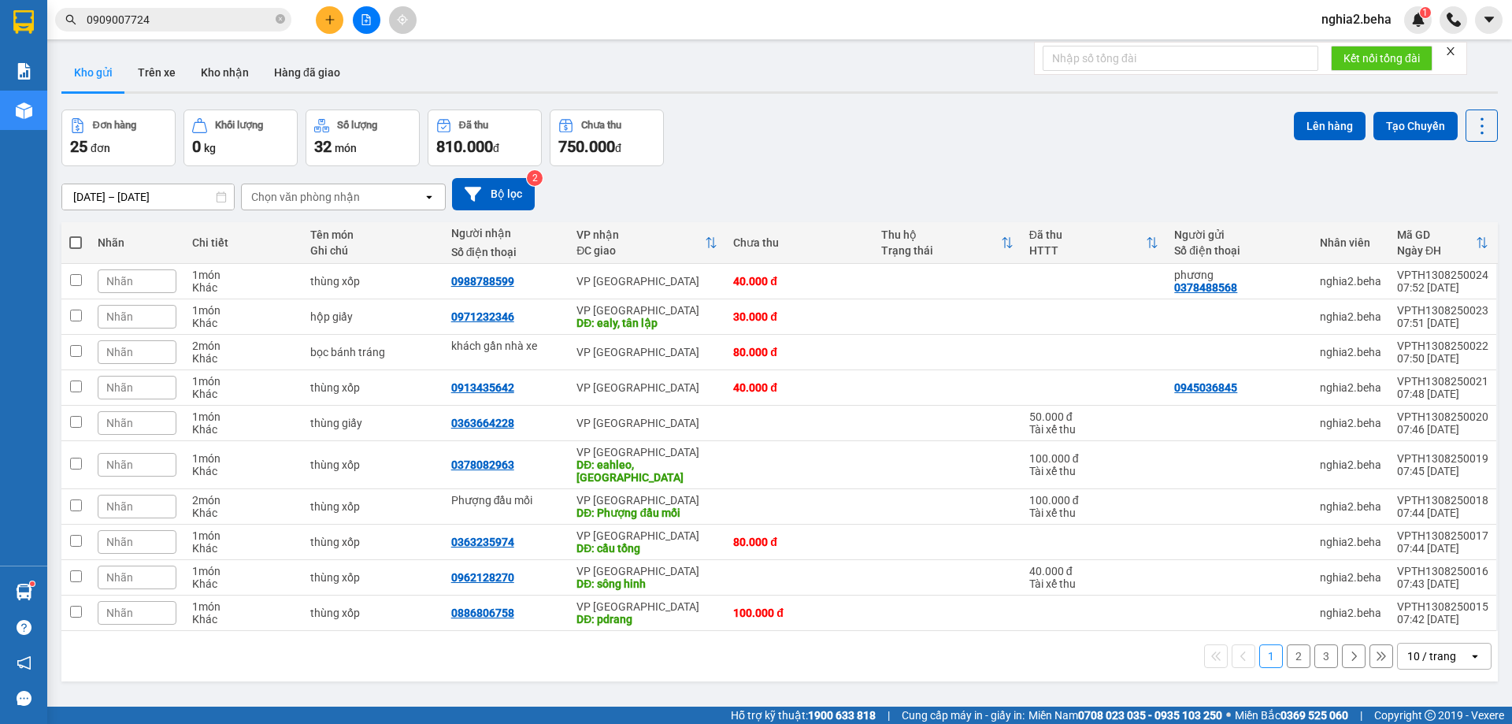
click at [81, 240] on span at bounding box center [75, 242] width 13 height 13
click at [76, 235] on input "checkbox" at bounding box center [76, 235] width 0 height 0
checkbox input "true"
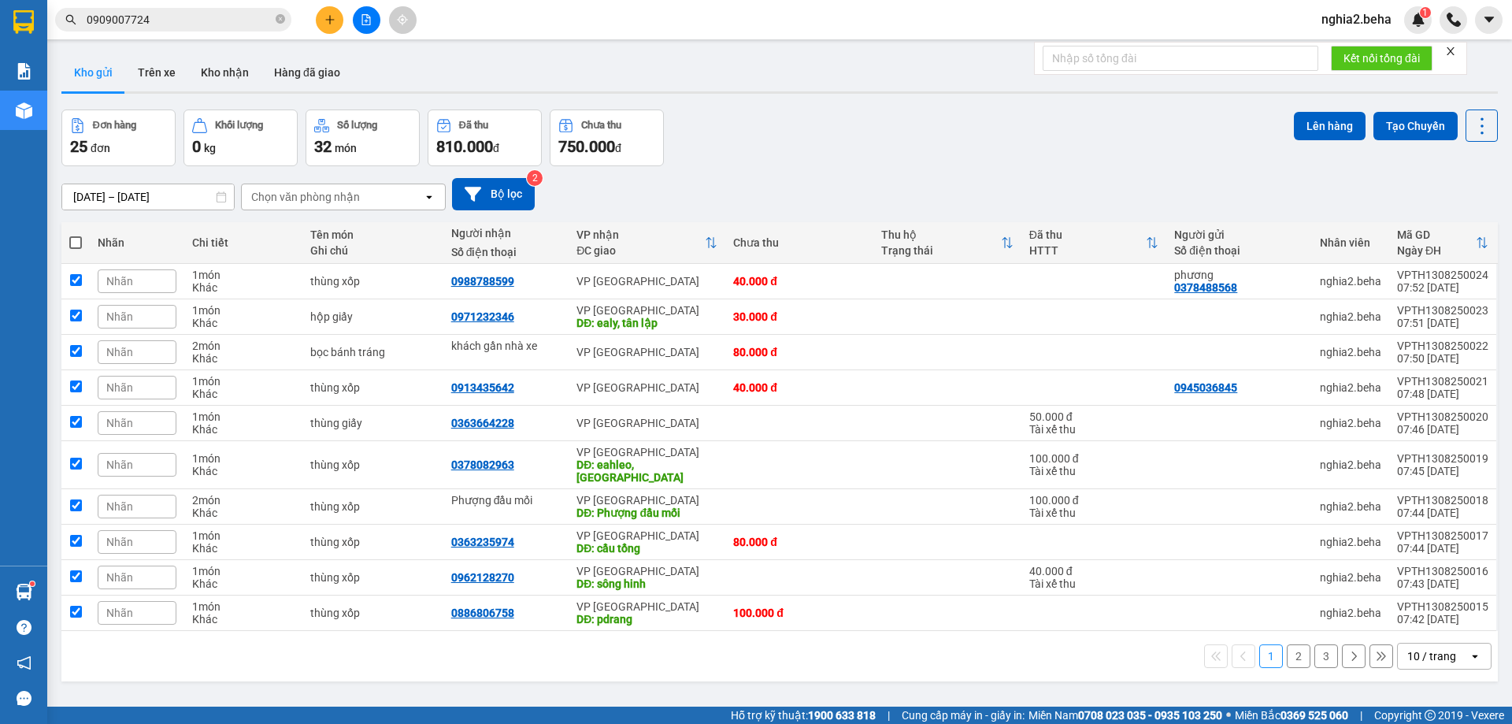
checkbox input "true"
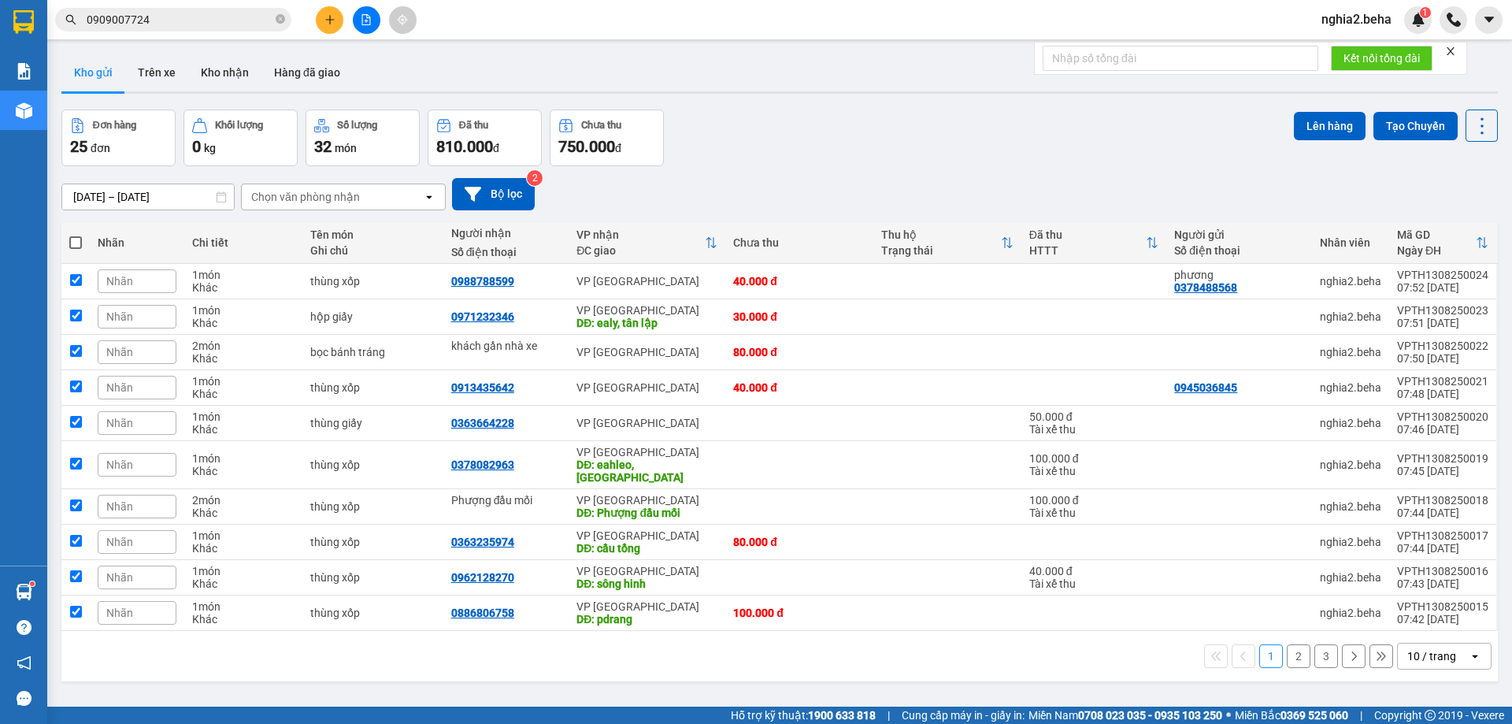
checkbox input "true"
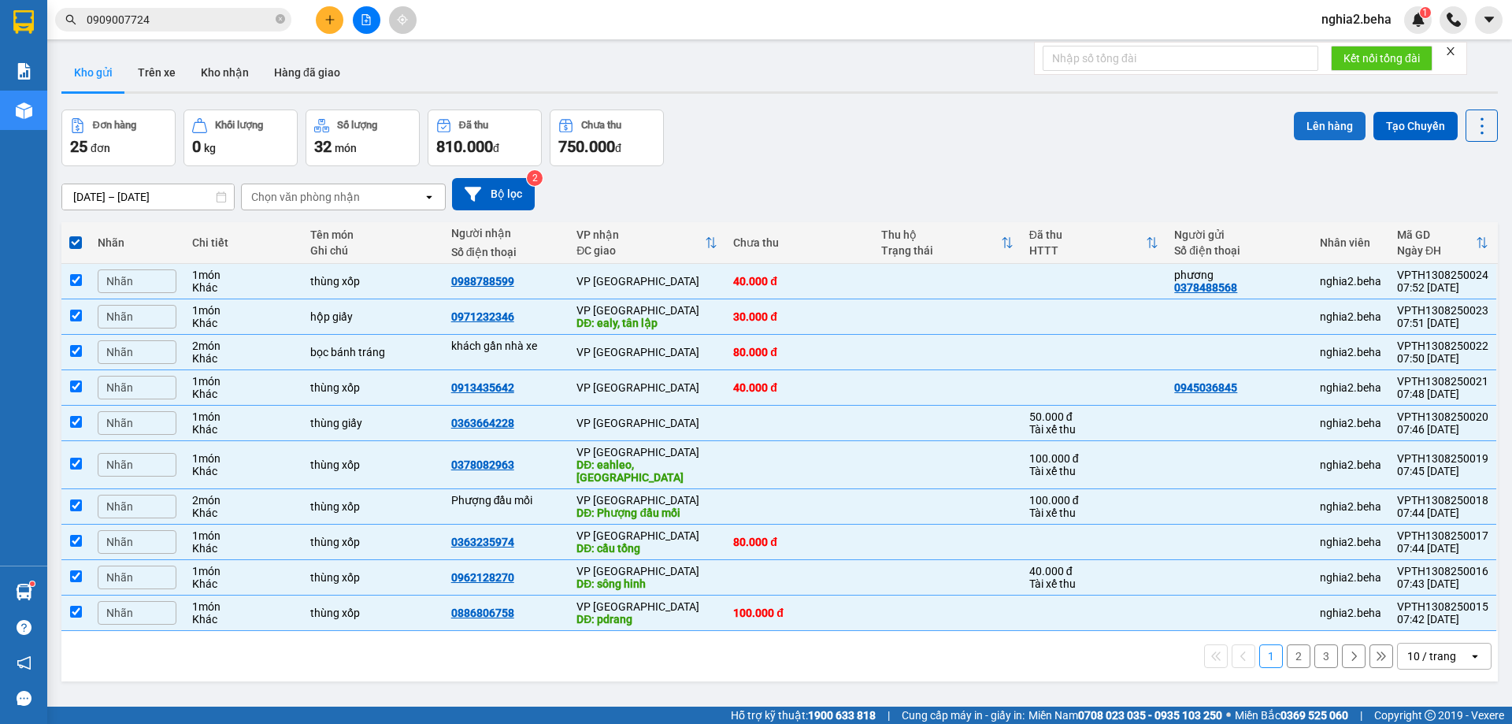
click at [1325, 132] on button "Lên hàng" at bounding box center [1330, 126] width 72 height 28
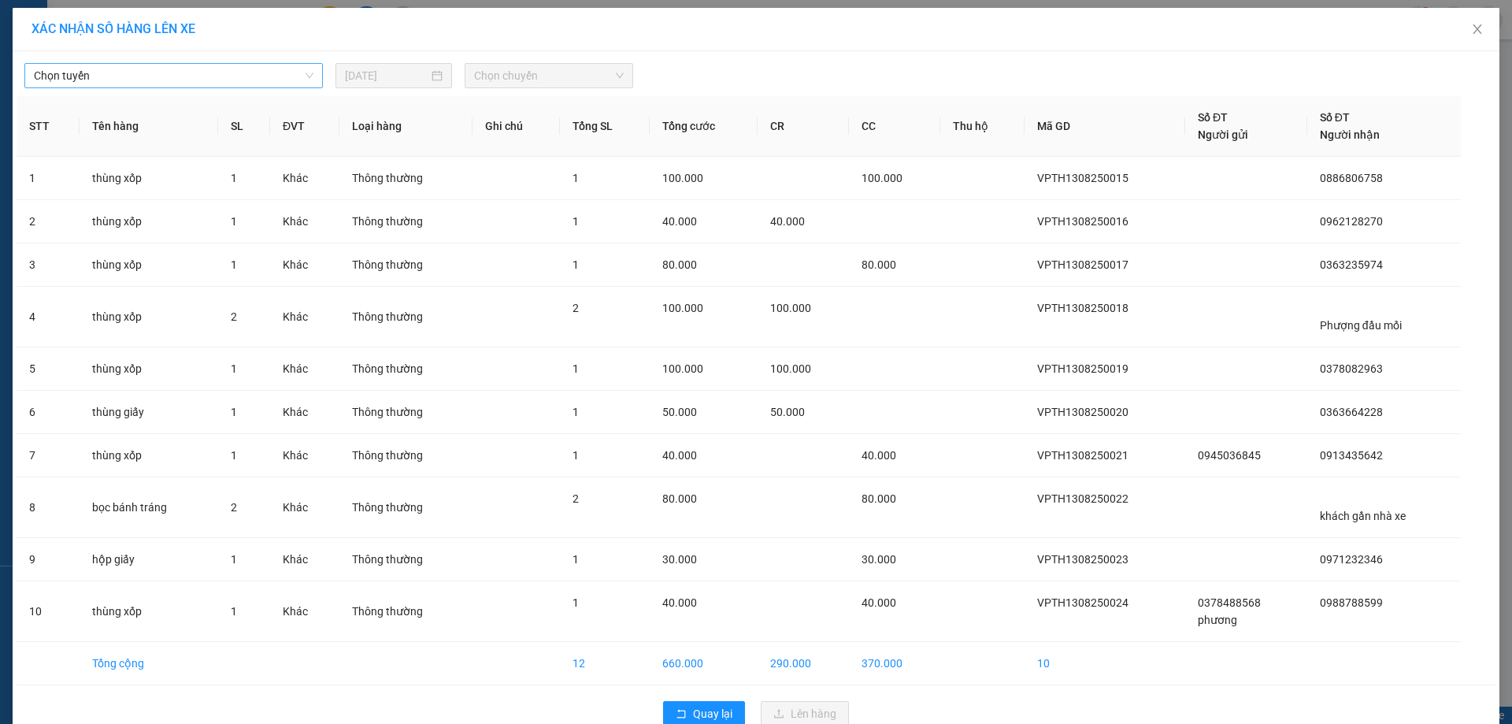
click at [224, 76] on span "Chọn tuyến" at bounding box center [174, 76] width 280 height 24
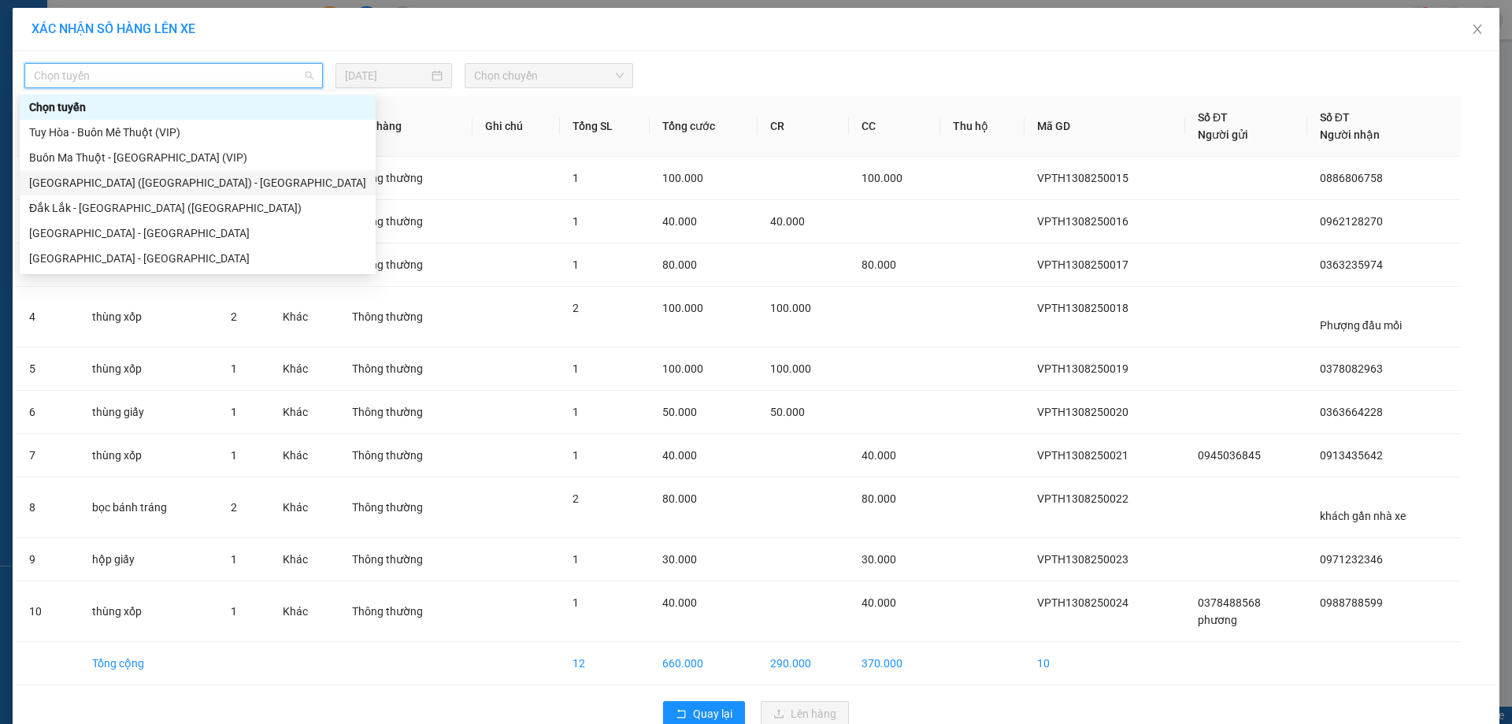
click at [120, 186] on div "[GEOGRAPHIC_DATA] ([GEOGRAPHIC_DATA]) - [GEOGRAPHIC_DATA]" at bounding box center [197, 182] width 337 height 17
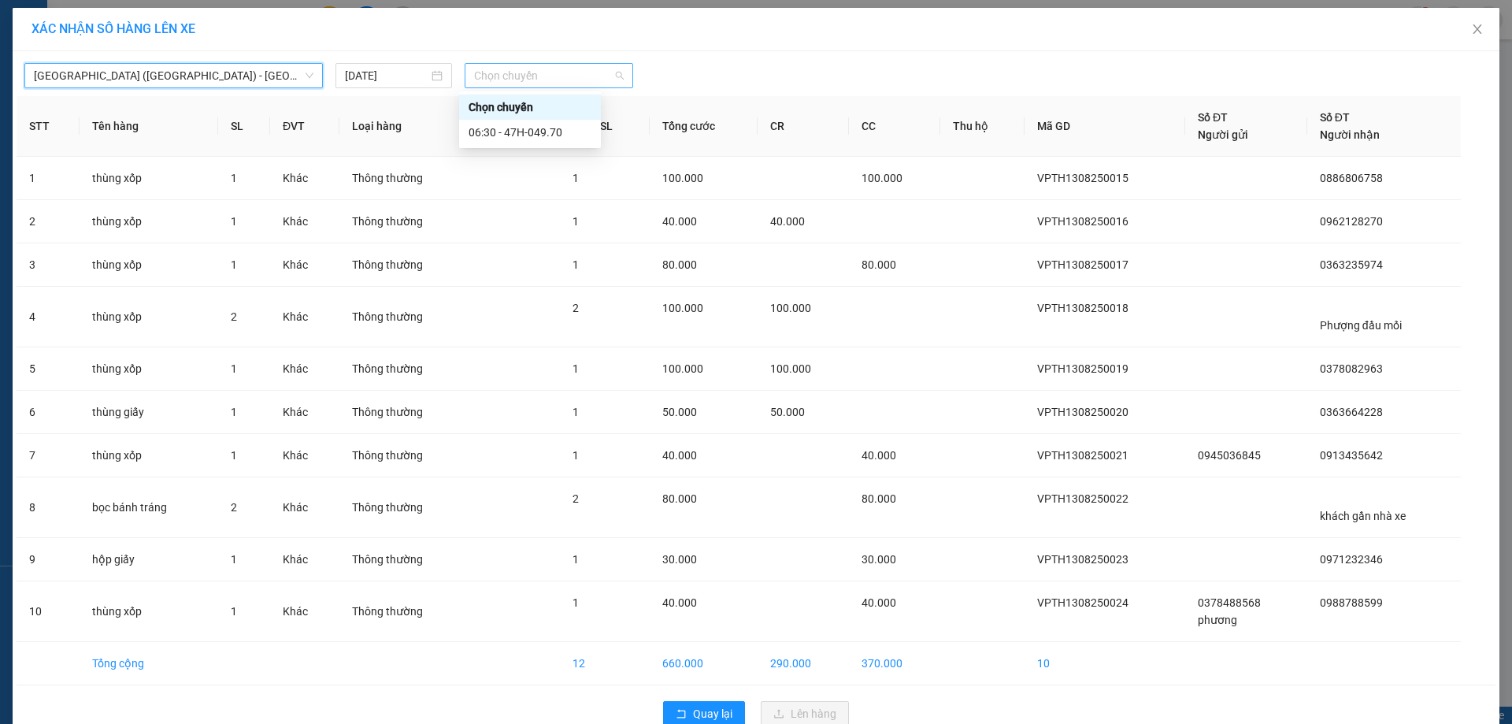
click at [557, 72] on span "Chọn chuyến" at bounding box center [549, 76] width 150 height 24
click at [561, 139] on div "06:30 - 47H-049.70" at bounding box center [529, 132] width 123 height 17
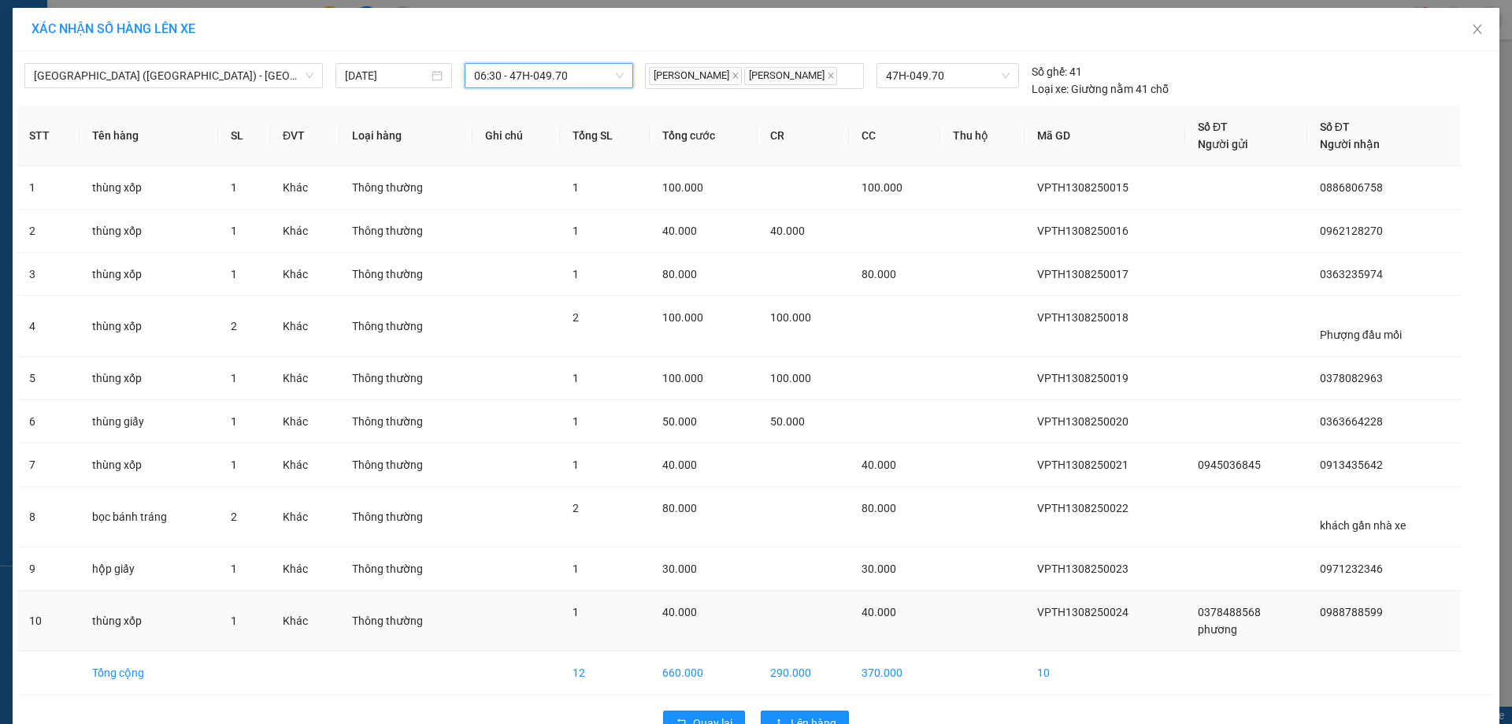
scroll to position [43, 0]
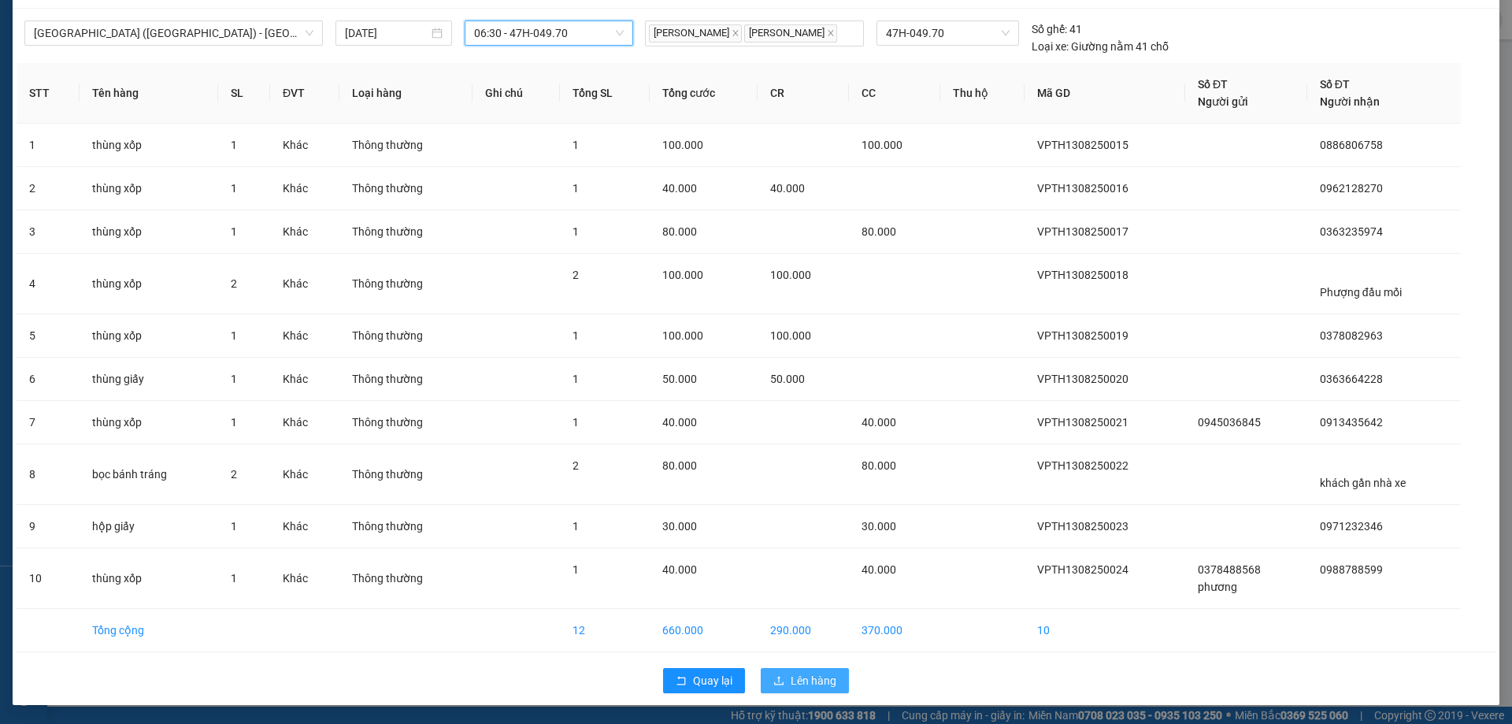
click at [798, 678] on span "Lên hàng" at bounding box center [813, 680] width 46 height 17
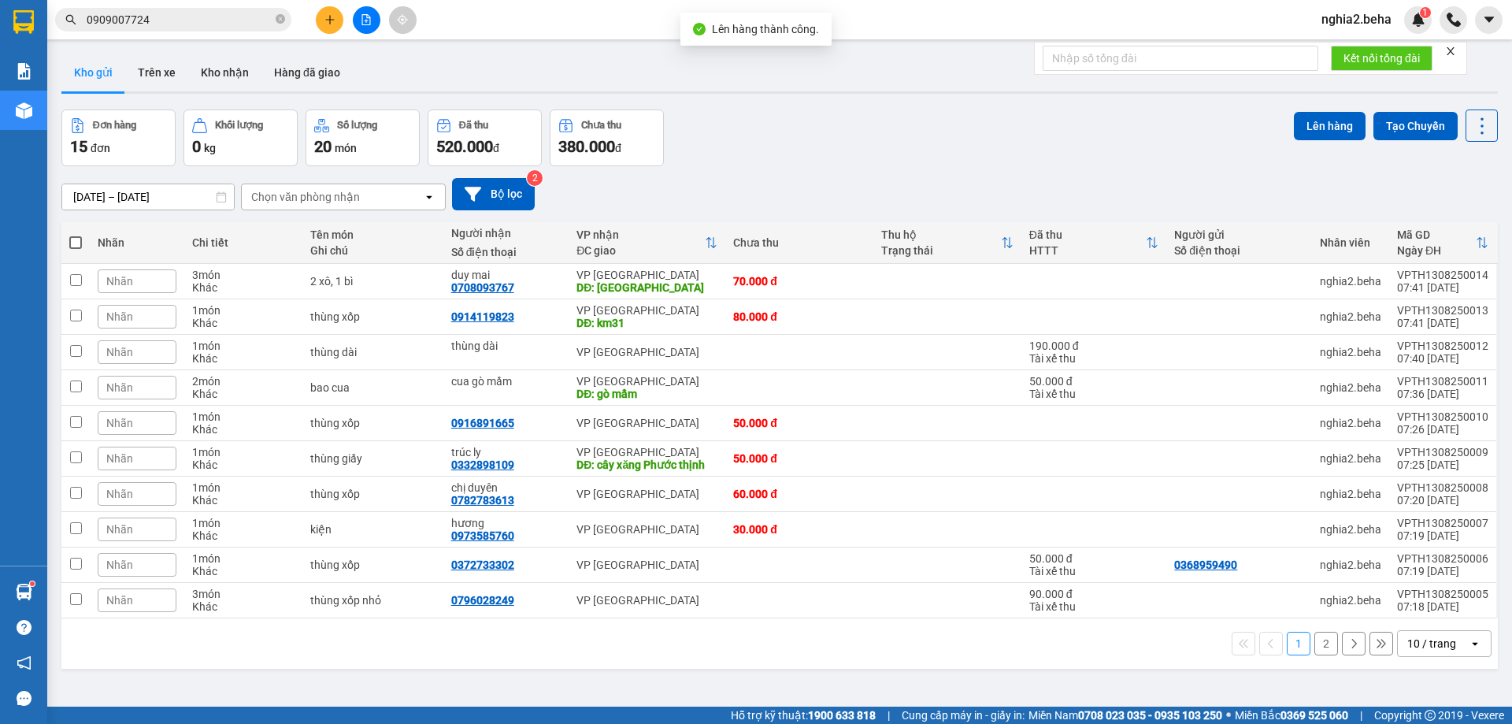
click at [80, 249] on label at bounding box center [75, 243] width 13 height 16
click at [76, 235] on input "checkbox" at bounding box center [76, 235] width 0 height 0
checkbox input "true"
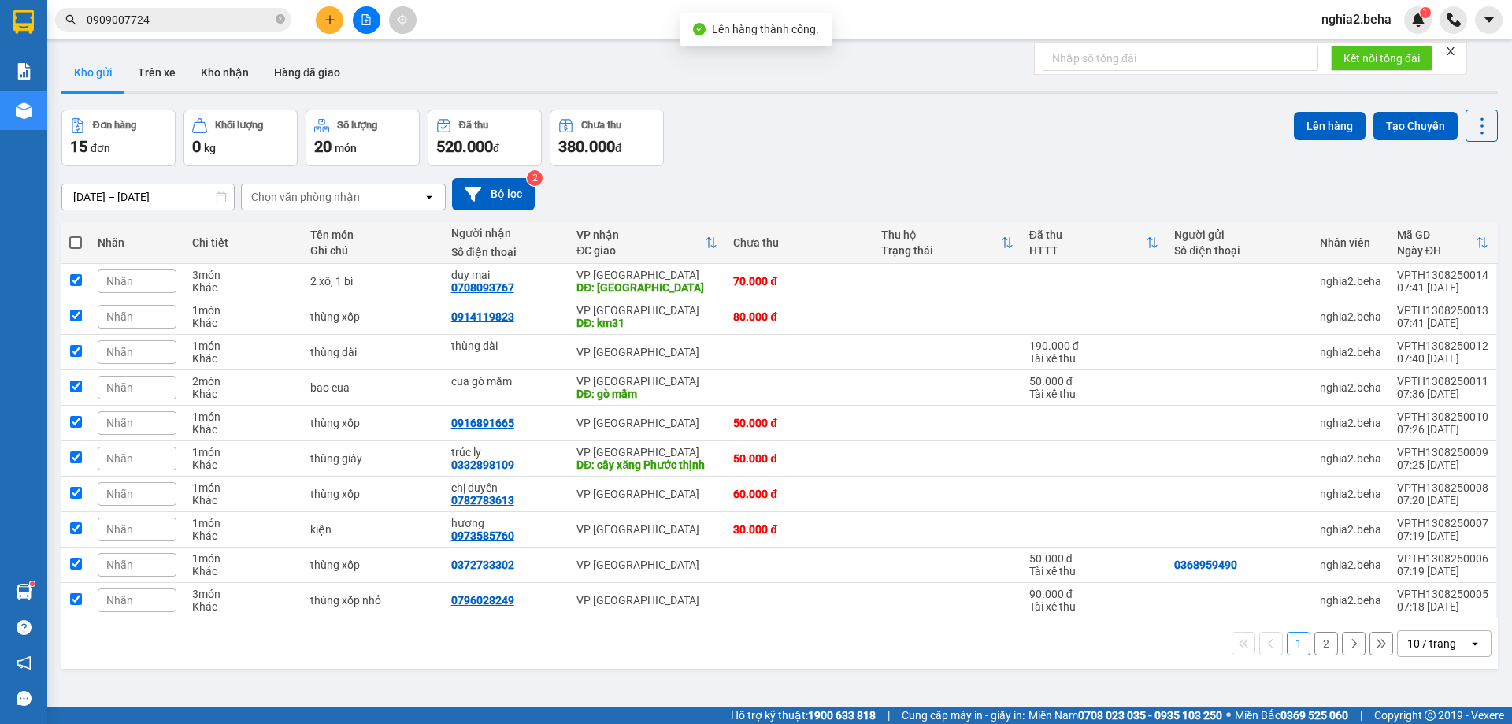
checkbox input "true"
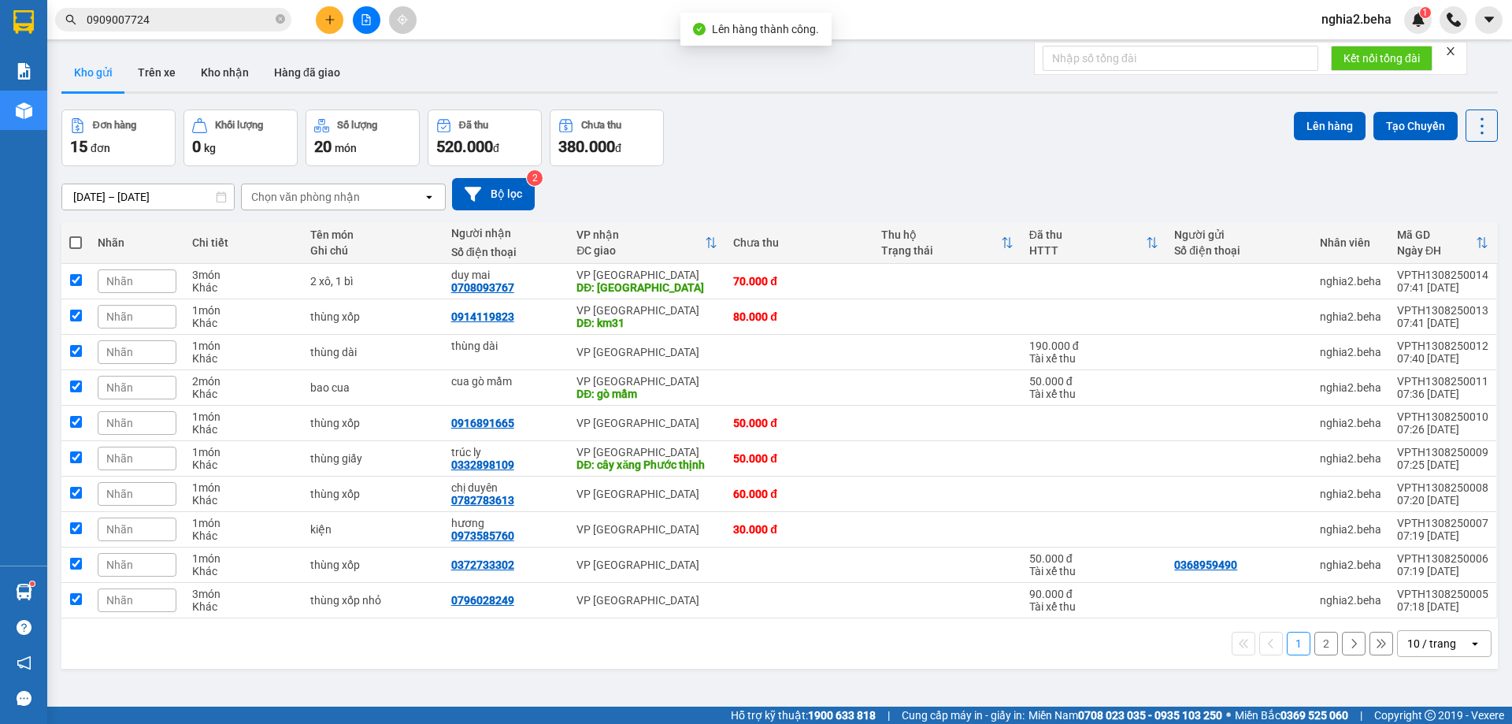
checkbox input "true"
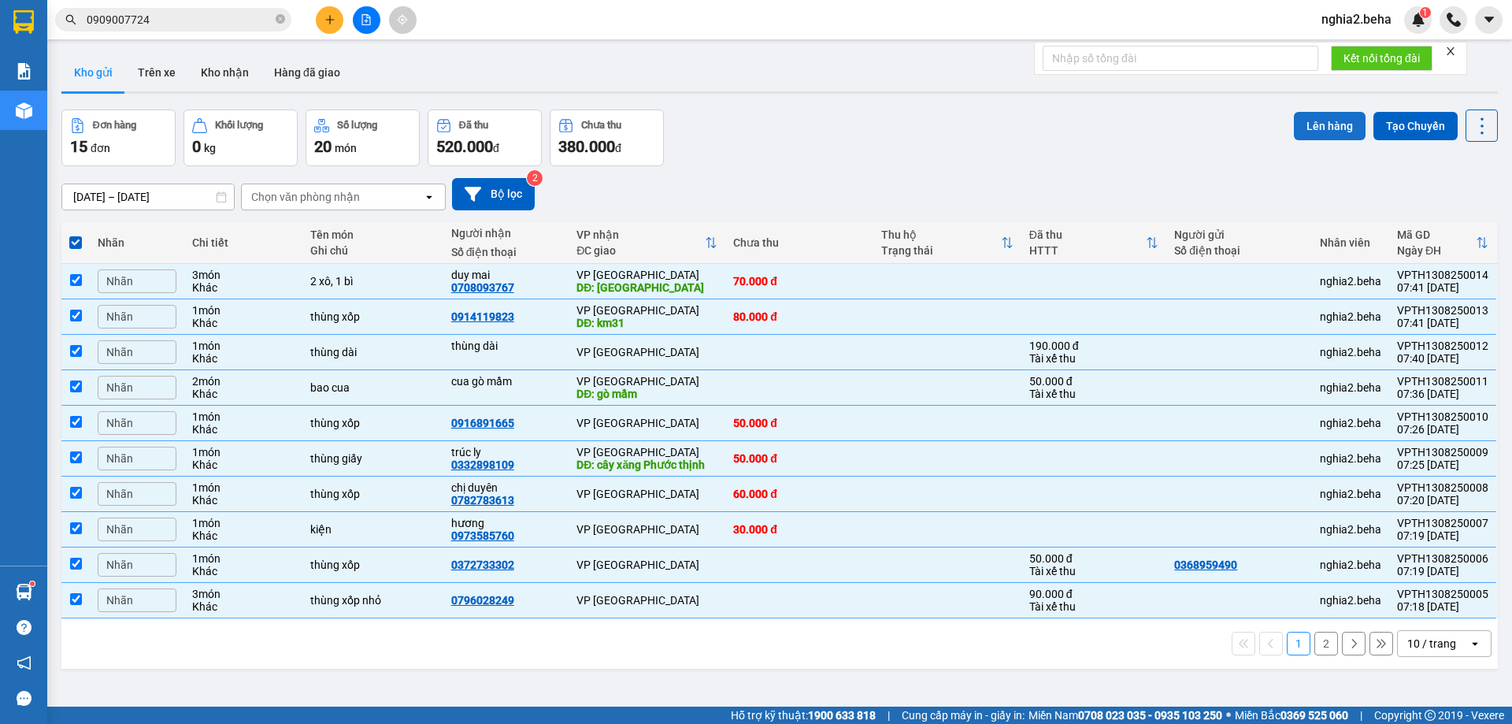
click at [1319, 128] on button "Lên hàng" at bounding box center [1330, 126] width 72 height 28
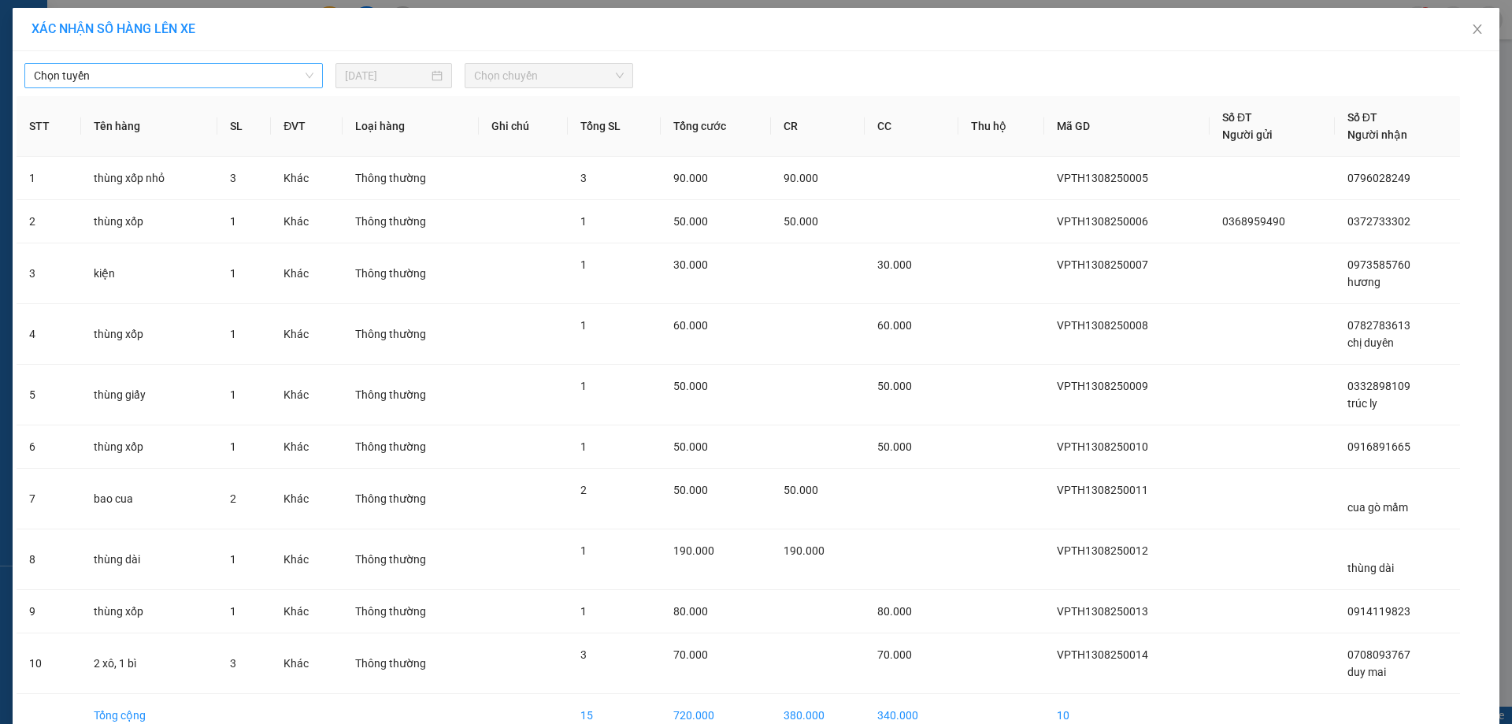
click at [216, 82] on span "Chọn tuyến" at bounding box center [174, 76] width 280 height 24
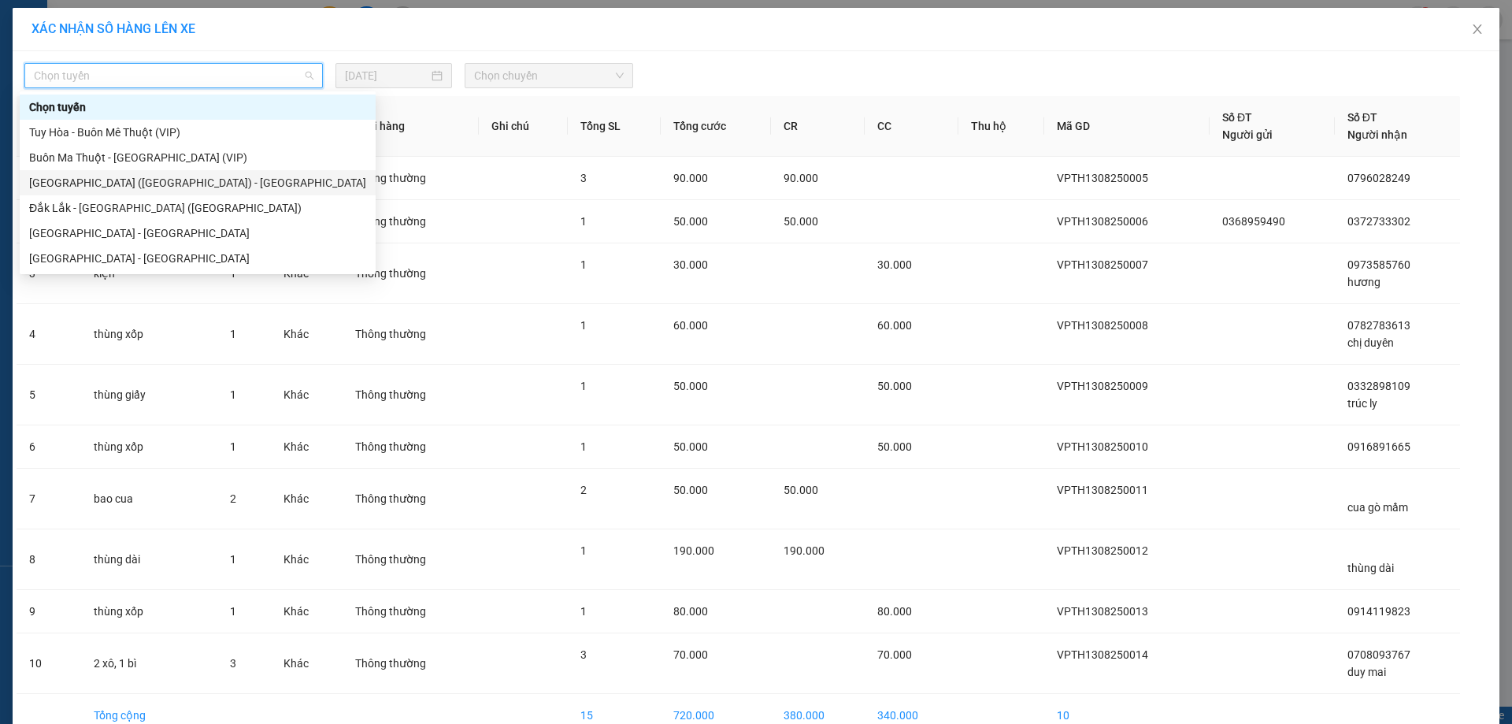
click at [84, 189] on div "[GEOGRAPHIC_DATA] ([GEOGRAPHIC_DATA]) - [GEOGRAPHIC_DATA]" at bounding box center [197, 182] width 337 height 17
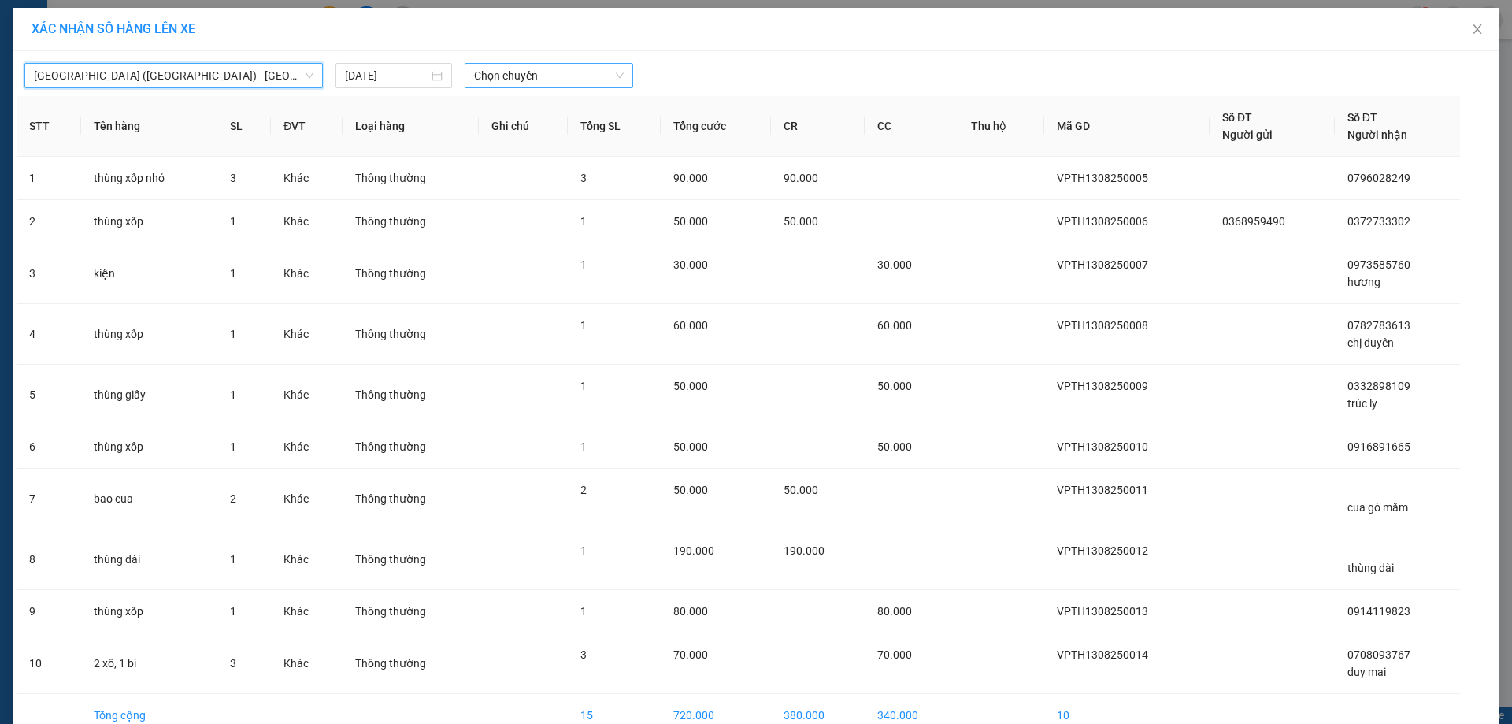
drag, startPoint x: 543, startPoint y: 72, endPoint x: 546, endPoint y: 80, distance: 8.2
click at [543, 73] on span "Chọn chuyến" at bounding box center [549, 76] width 150 height 24
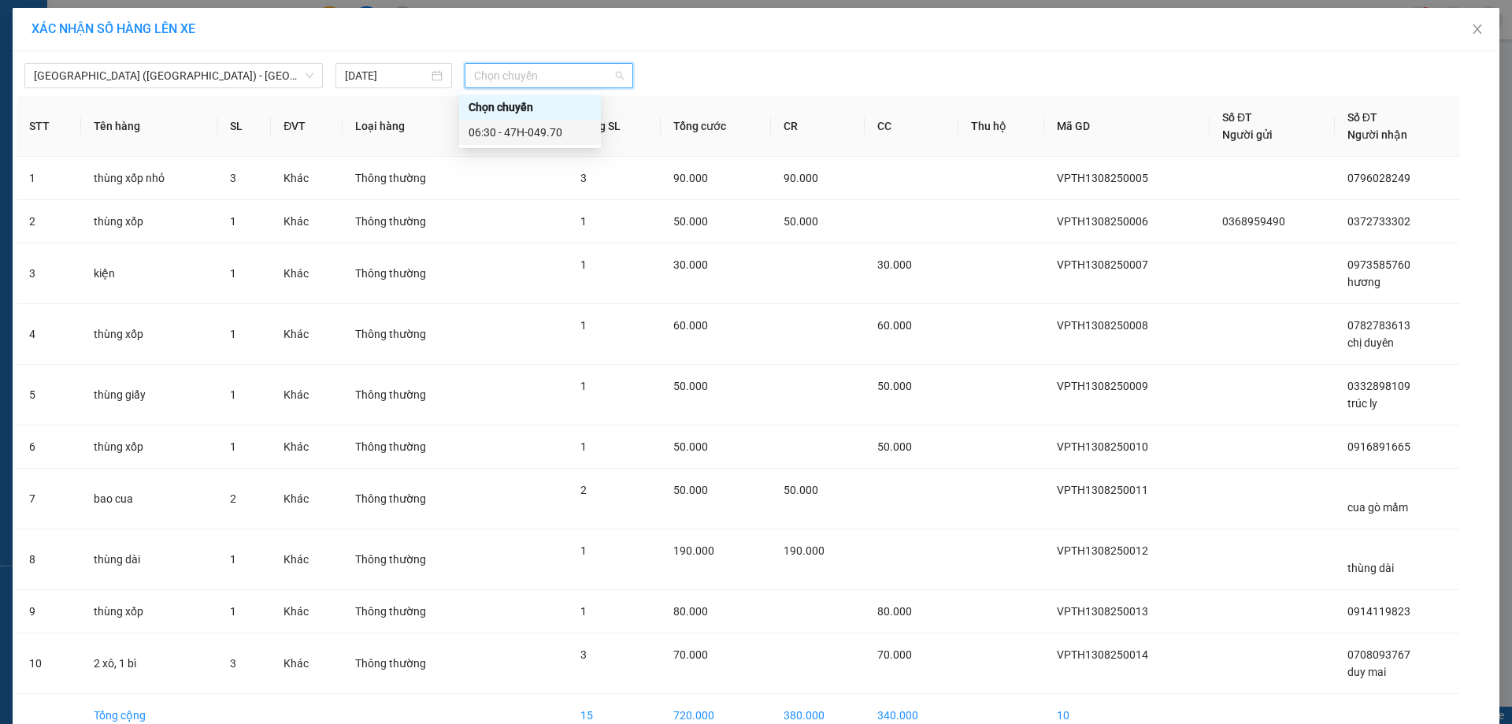
click at [546, 127] on div "06:30 - 47H-049.70" at bounding box center [529, 132] width 123 height 17
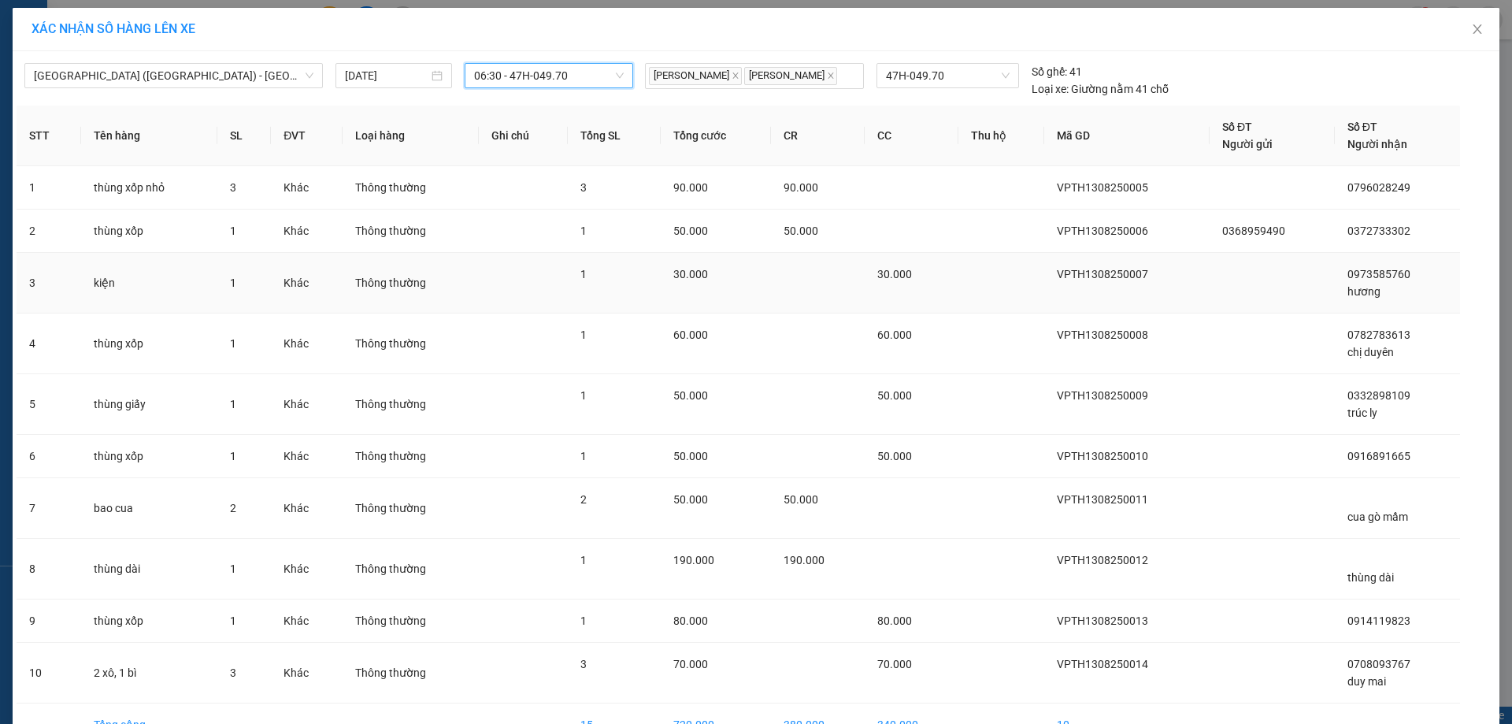
scroll to position [94, 0]
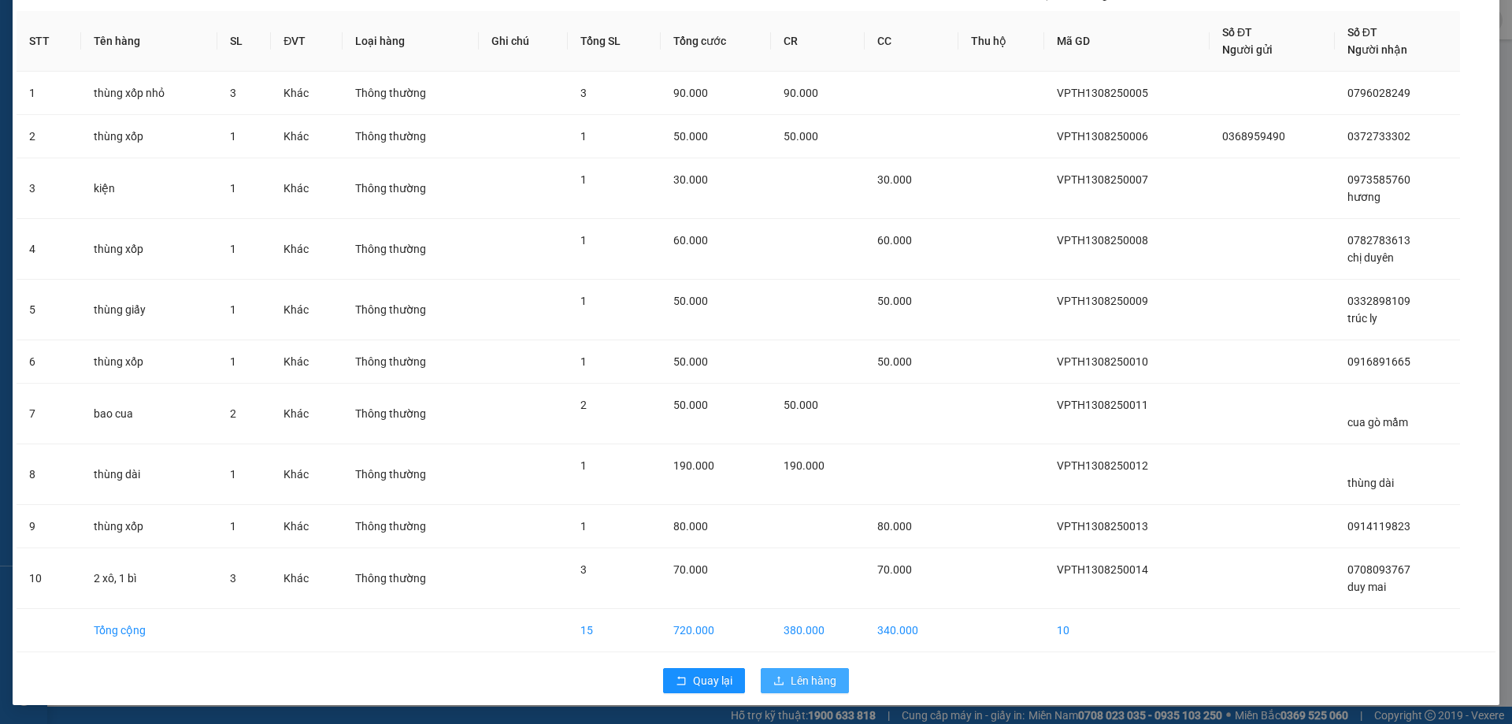
click at [806, 679] on span "Lên hàng" at bounding box center [813, 680] width 46 height 17
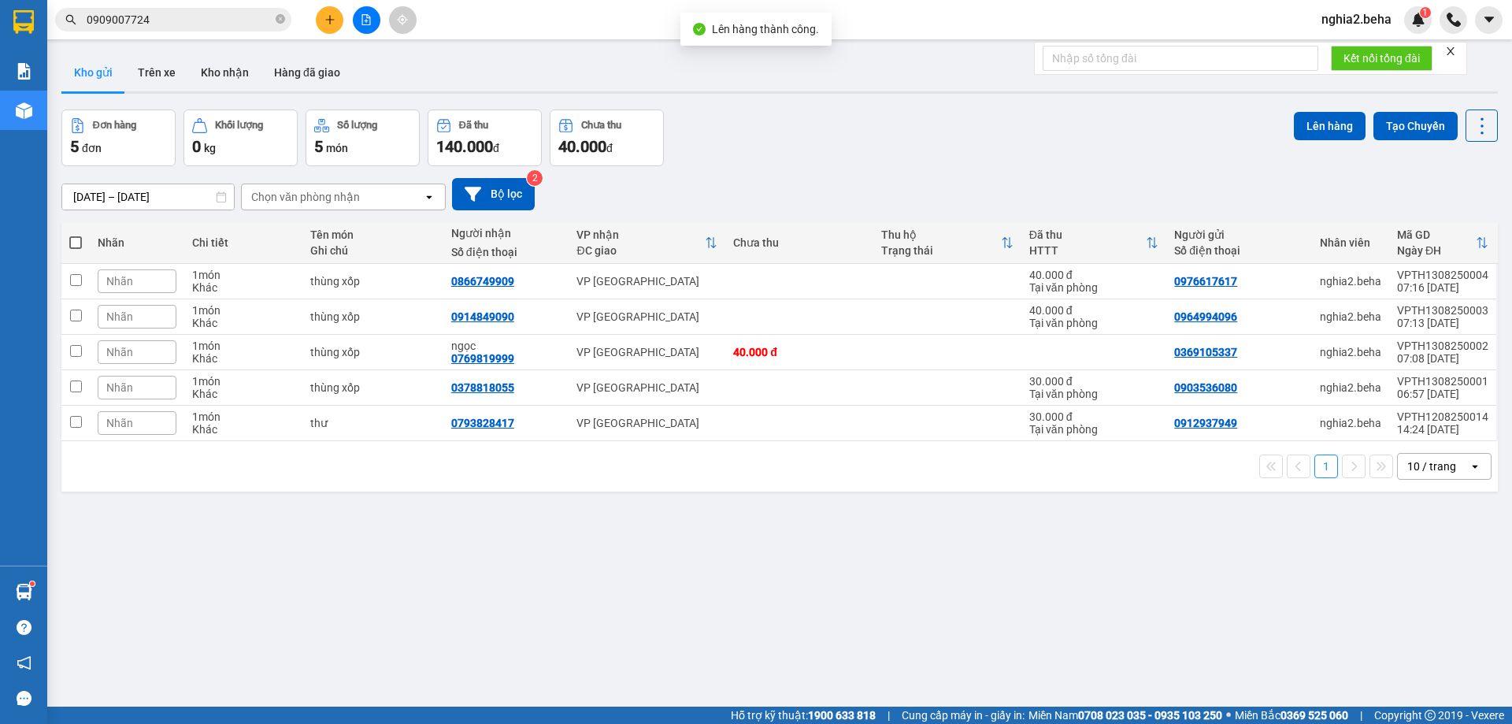
click at [78, 242] on span at bounding box center [75, 242] width 13 height 13
click at [76, 235] on input "checkbox" at bounding box center [76, 235] width 0 height 0
checkbox input "true"
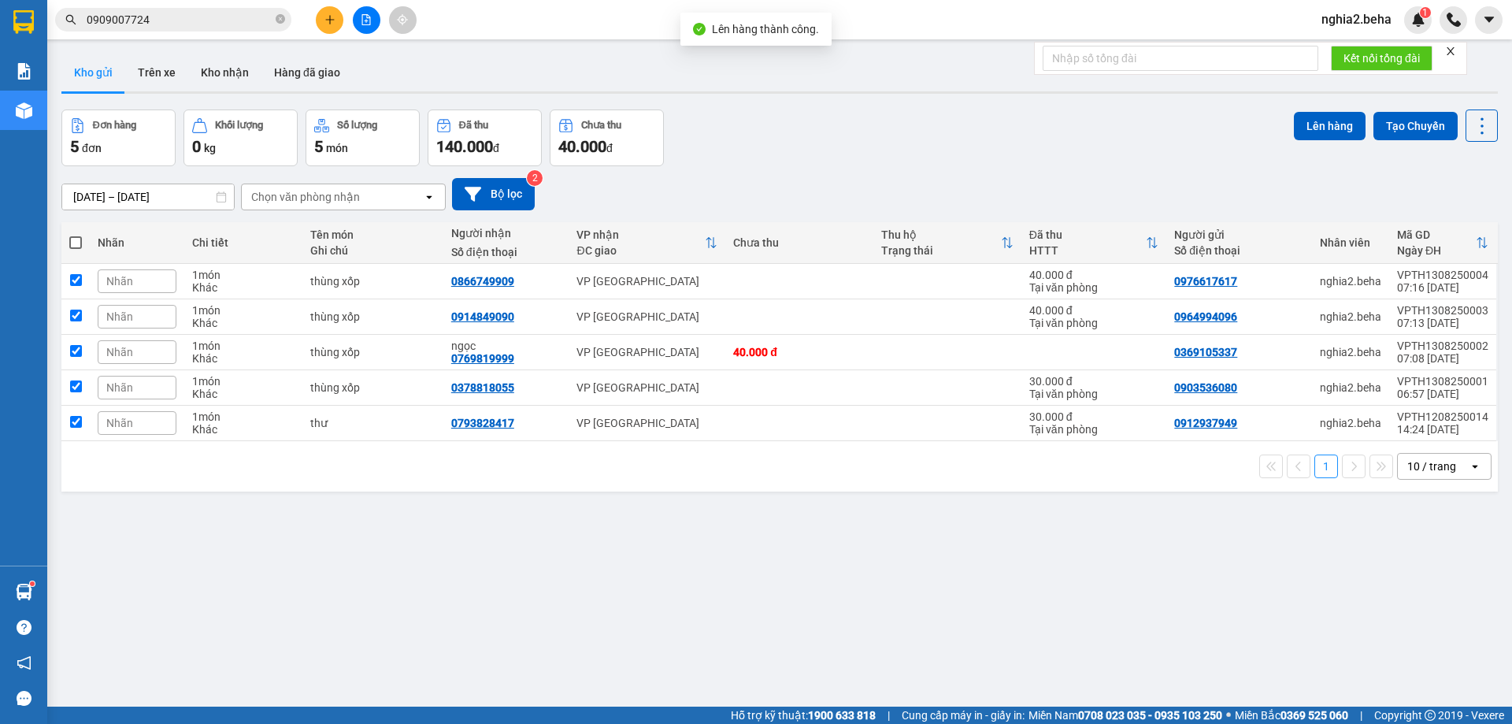
checkbox input "true"
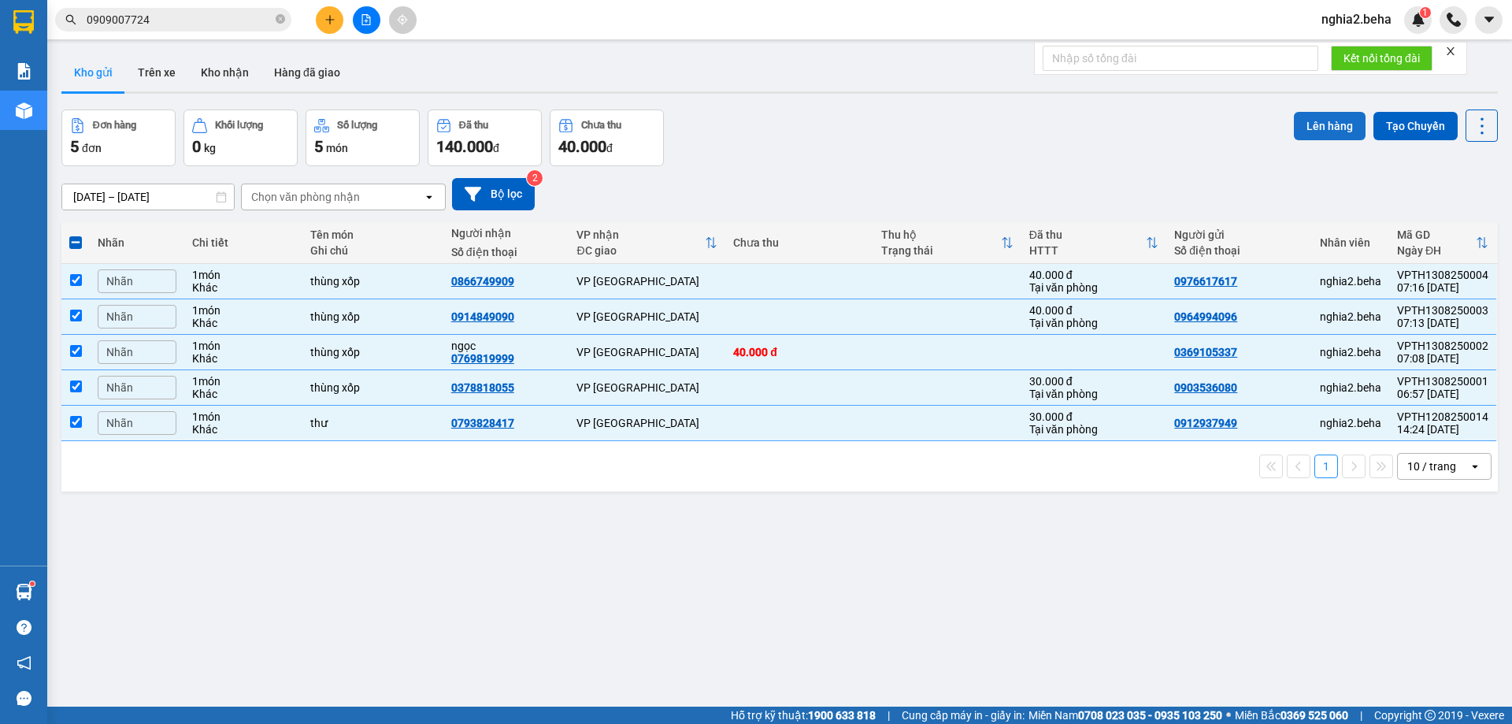
click at [1306, 121] on button "Lên hàng" at bounding box center [1330, 126] width 72 height 28
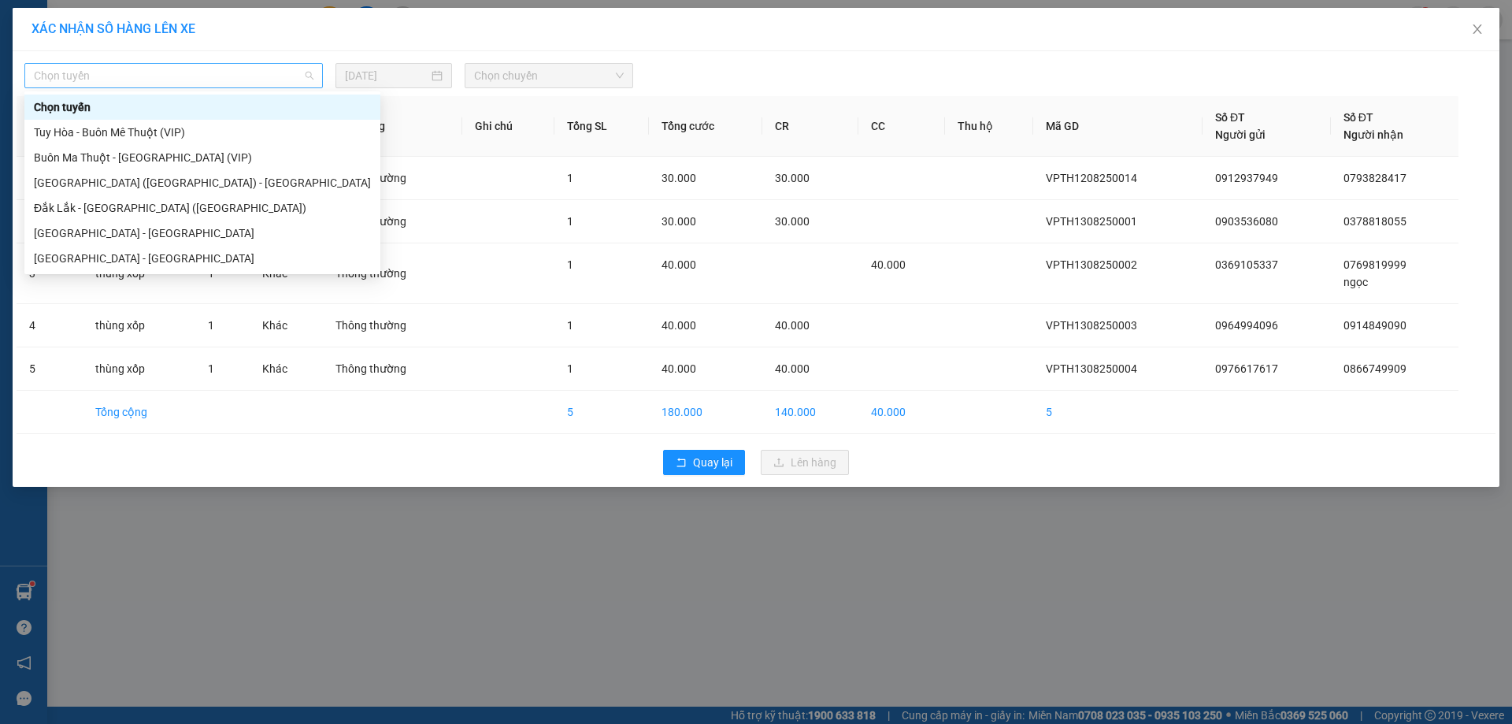
click at [272, 77] on span "Chọn tuyến" at bounding box center [174, 76] width 280 height 24
drag, startPoint x: 111, startPoint y: 188, endPoint x: 187, endPoint y: 150, distance: 85.2
click at [113, 186] on div "[GEOGRAPHIC_DATA] ([GEOGRAPHIC_DATA]) - [GEOGRAPHIC_DATA]" at bounding box center [202, 182] width 337 height 17
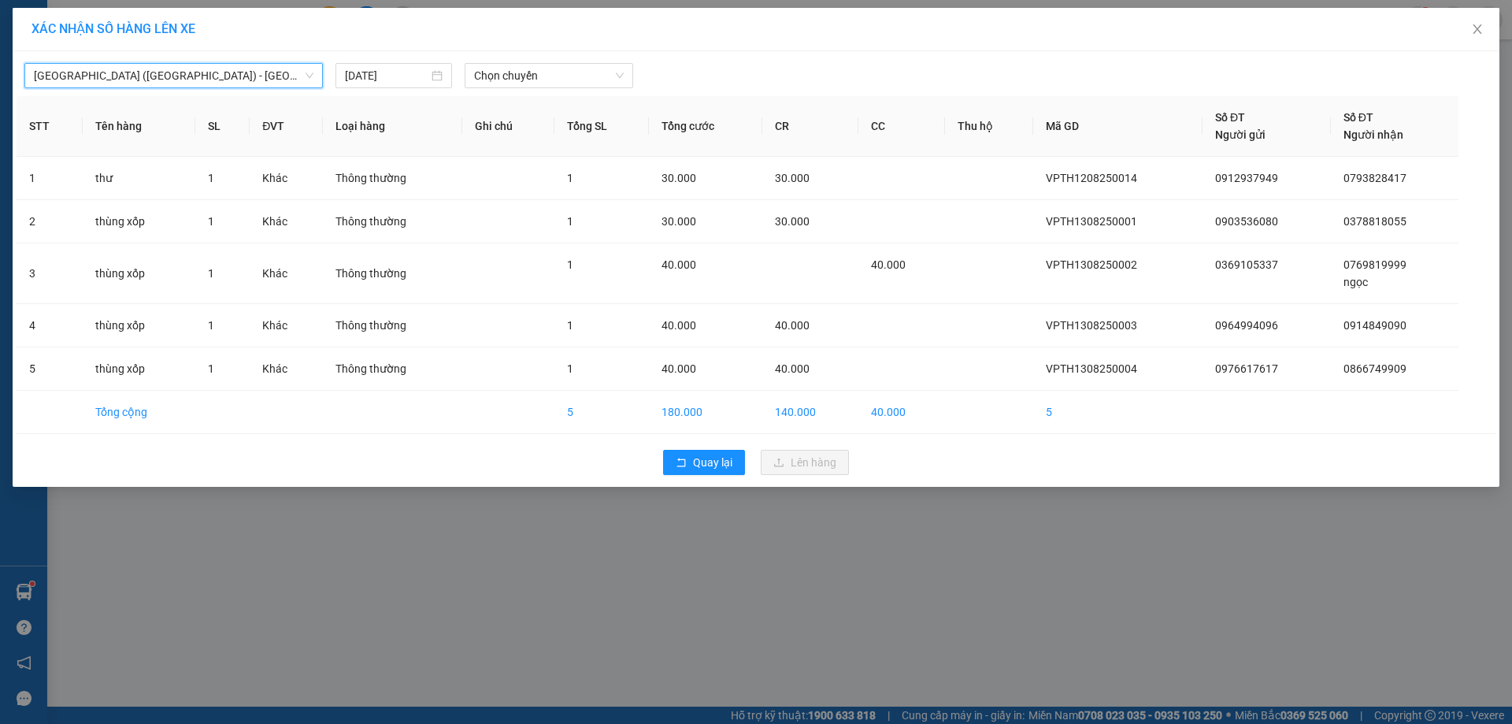
click at [535, 62] on div "[GEOGRAPHIC_DATA] ([GEOGRAPHIC_DATA]) - [GEOGRAPHIC_DATA] ([GEOGRAPHIC_DATA]) -…" at bounding box center [756, 71] width 1479 height 33
click at [562, 72] on span "Chọn chuyến" at bounding box center [549, 76] width 150 height 24
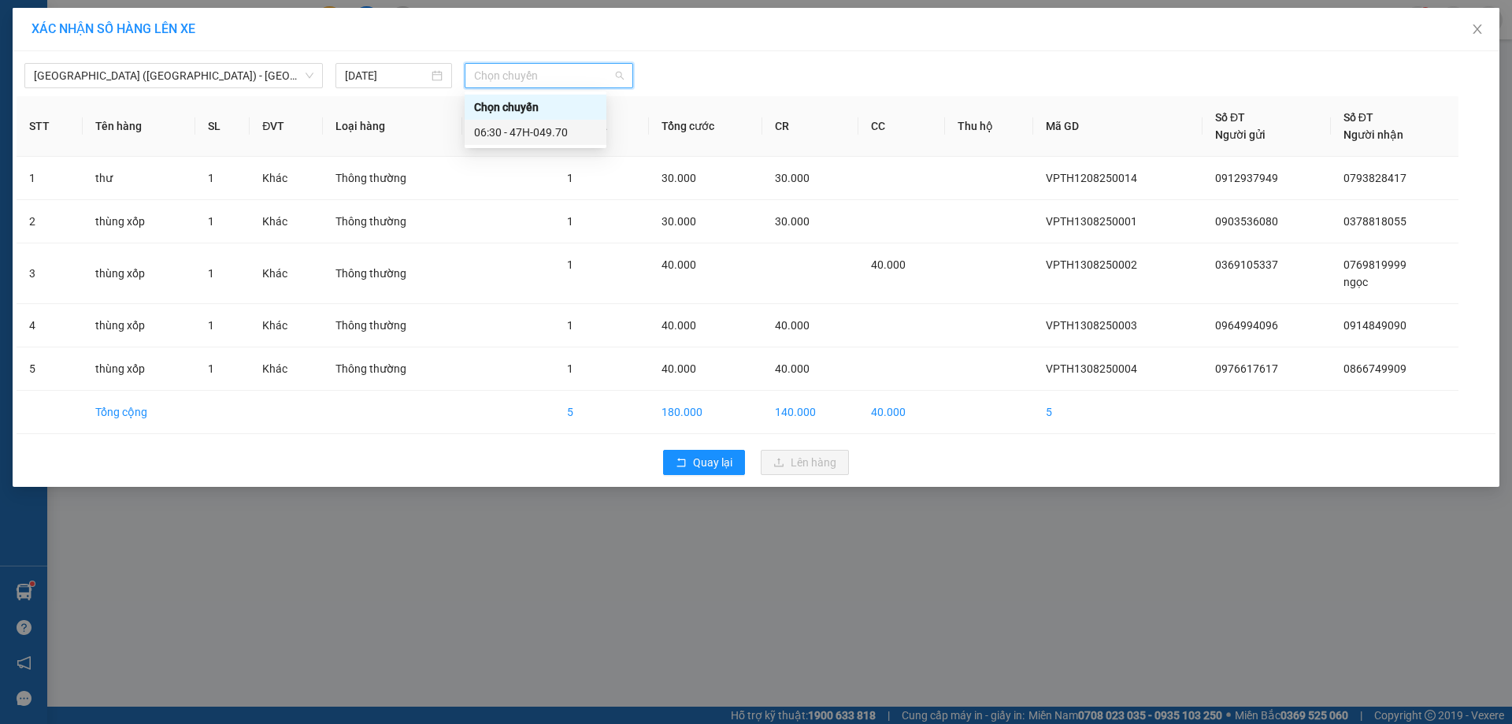
click at [558, 135] on div "06:30 - 47H-049.70" at bounding box center [535, 132] width 123 height 17
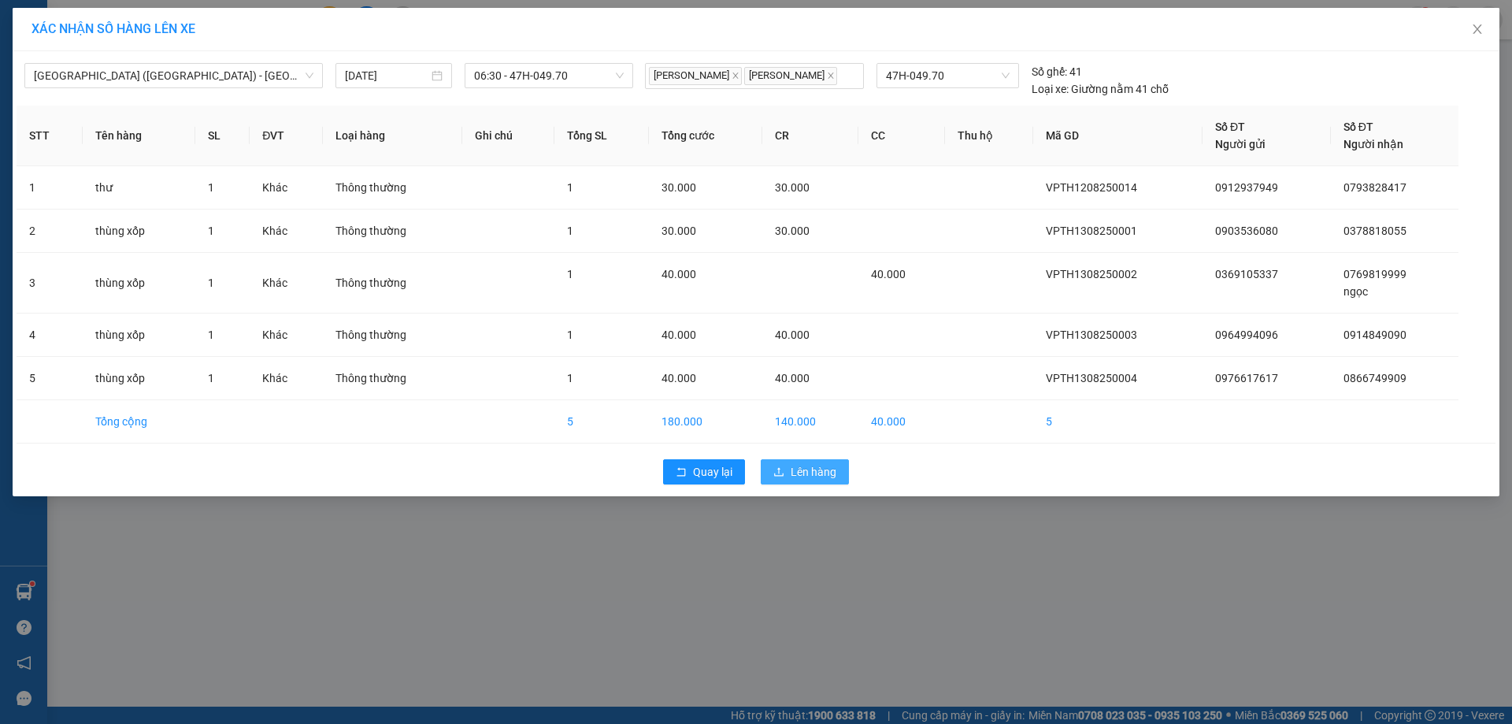
click at [824, 467] on span "Lên hàng" at bounding box center [813, 471] width 46 height 17
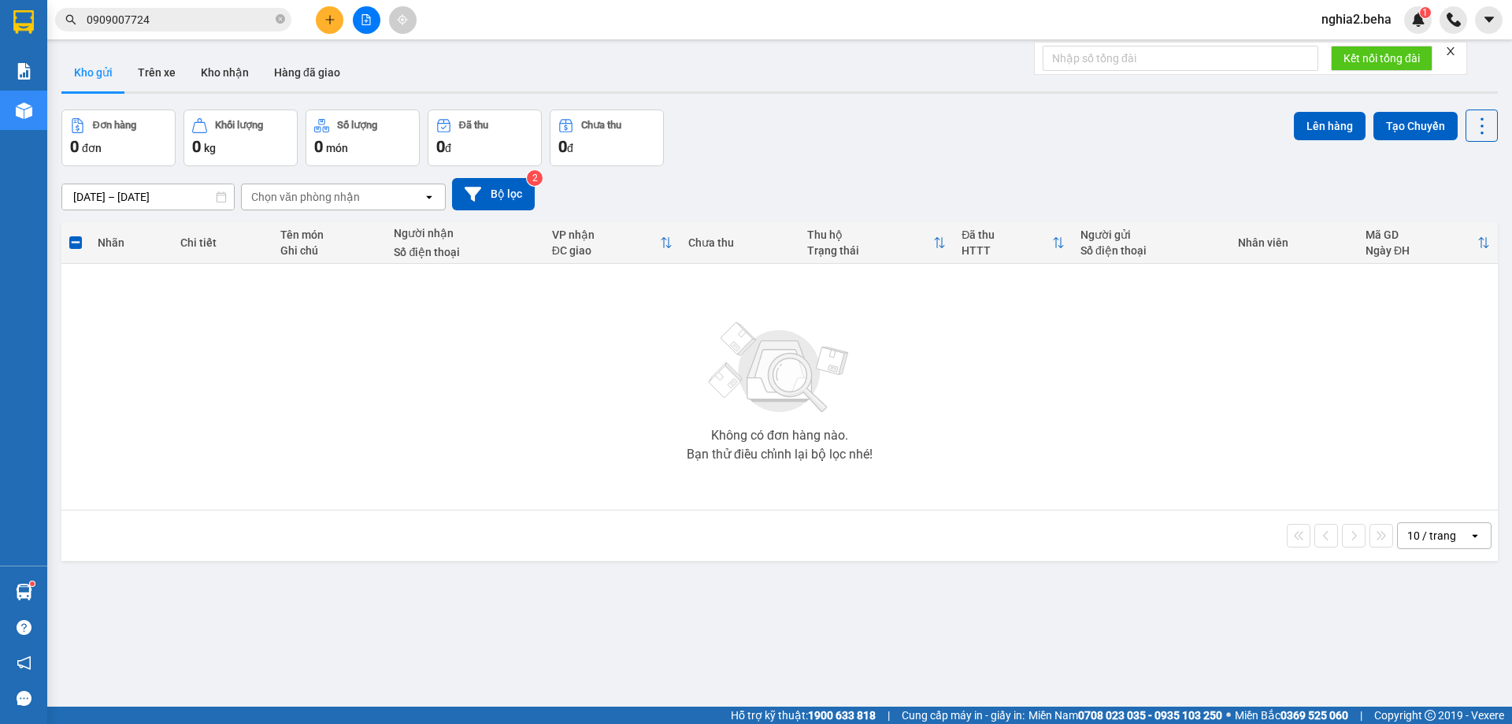
click at [897, 147] on div "Đơn hàng 0 đơn Khối lượng 0 kg Số lượng 0 món Đã thu 0 đ Chưa thu 0 đ Lên hàng …" at bounding box center [779, 137] width 1436 height 57
click at [686, 498] on div "Không có đơn hàng nào. Bạn thử điều chỉnh lại bộ lọc nhé!" at bounding box center [779, 386] width 1420 height 236
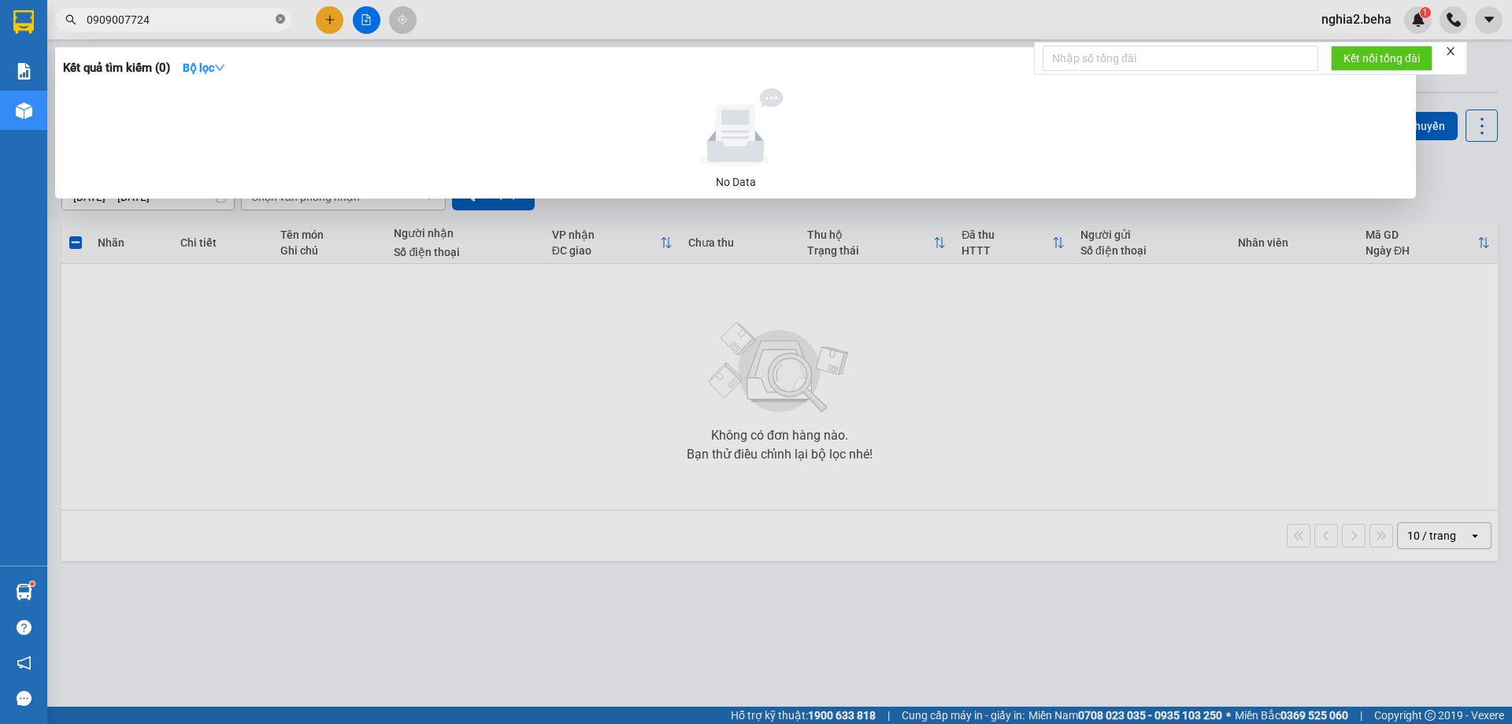
click at [278, 18] on icon "close-circle" at bounding box center [280, 18] width 9 height 9
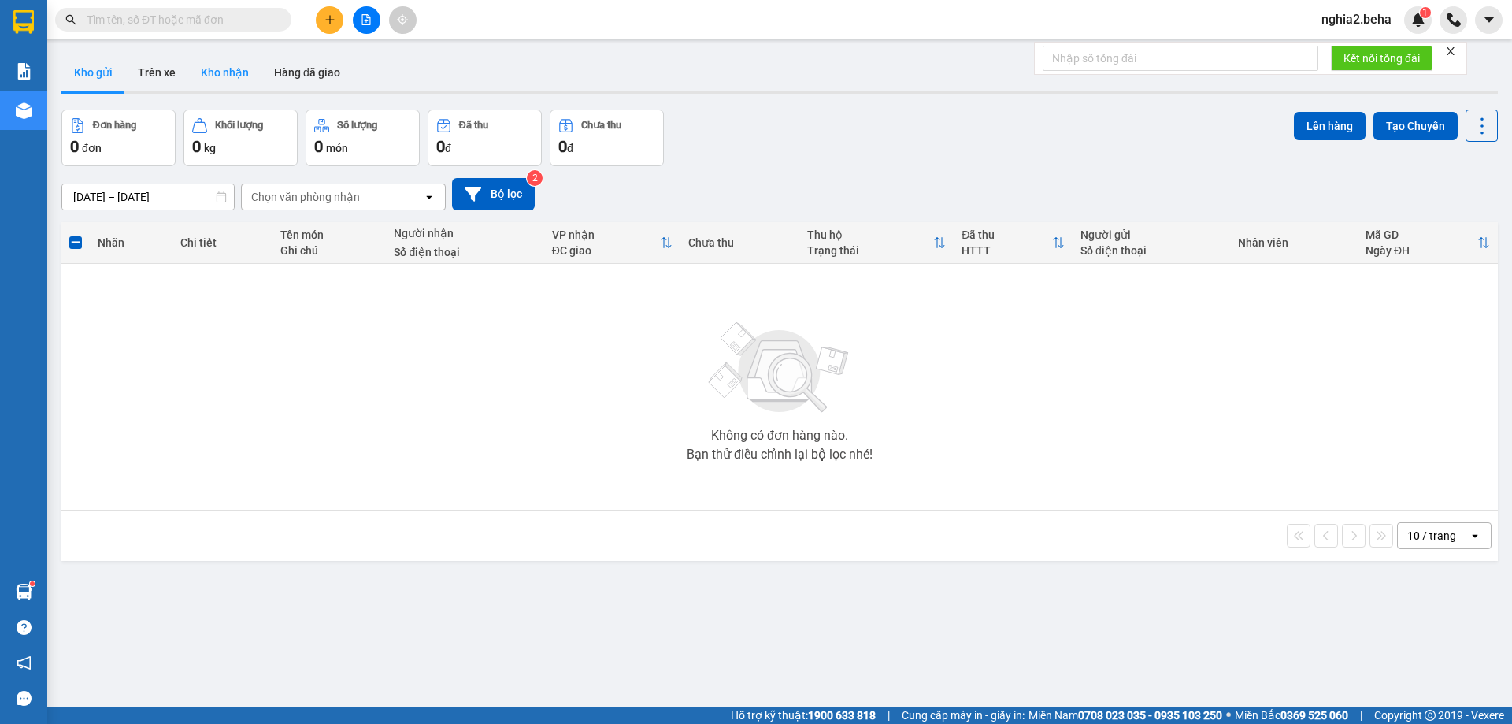
click at [219, 69] on button "Kho nhận" at bounding box center [224, 73] width 73 height 38
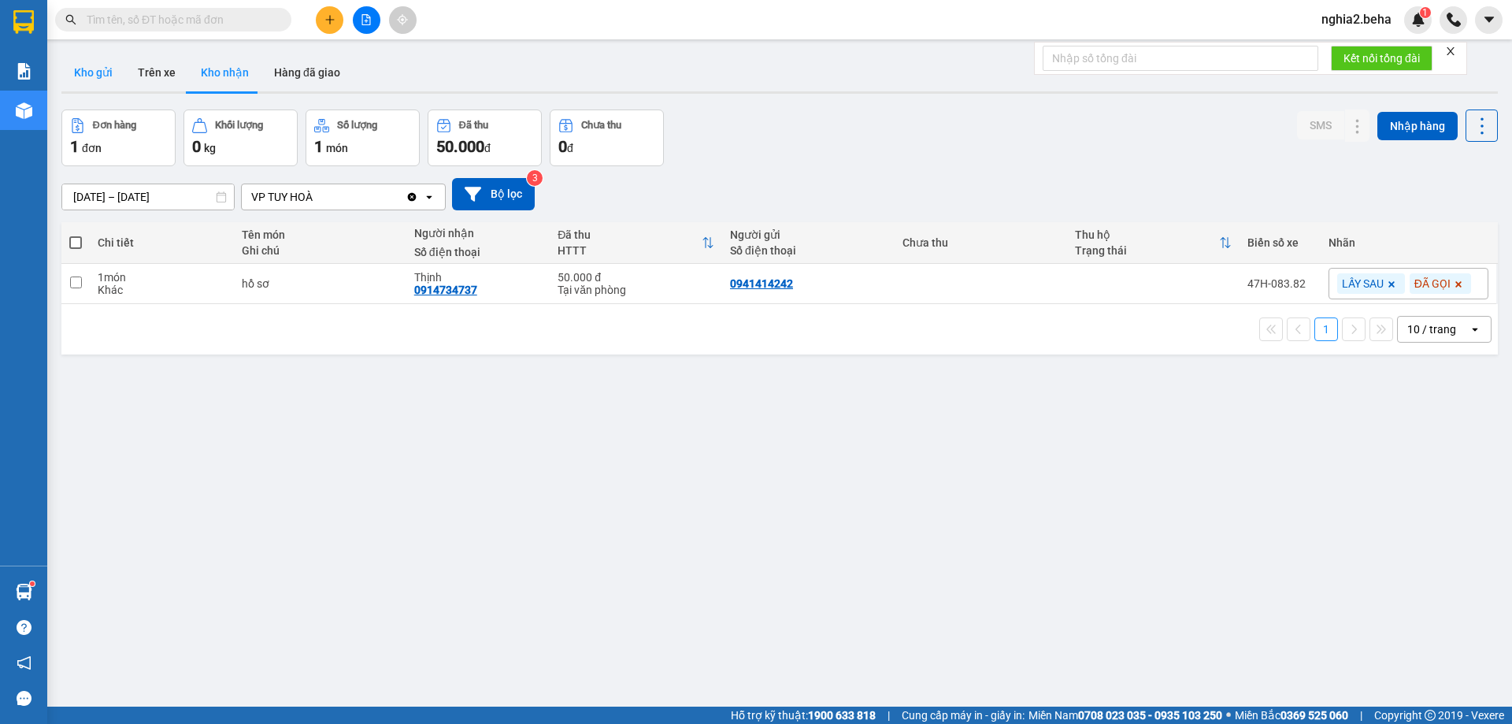
click at [106, 80] on button "Kho gửi" at bounding box center [93, 73] width 64 height 38
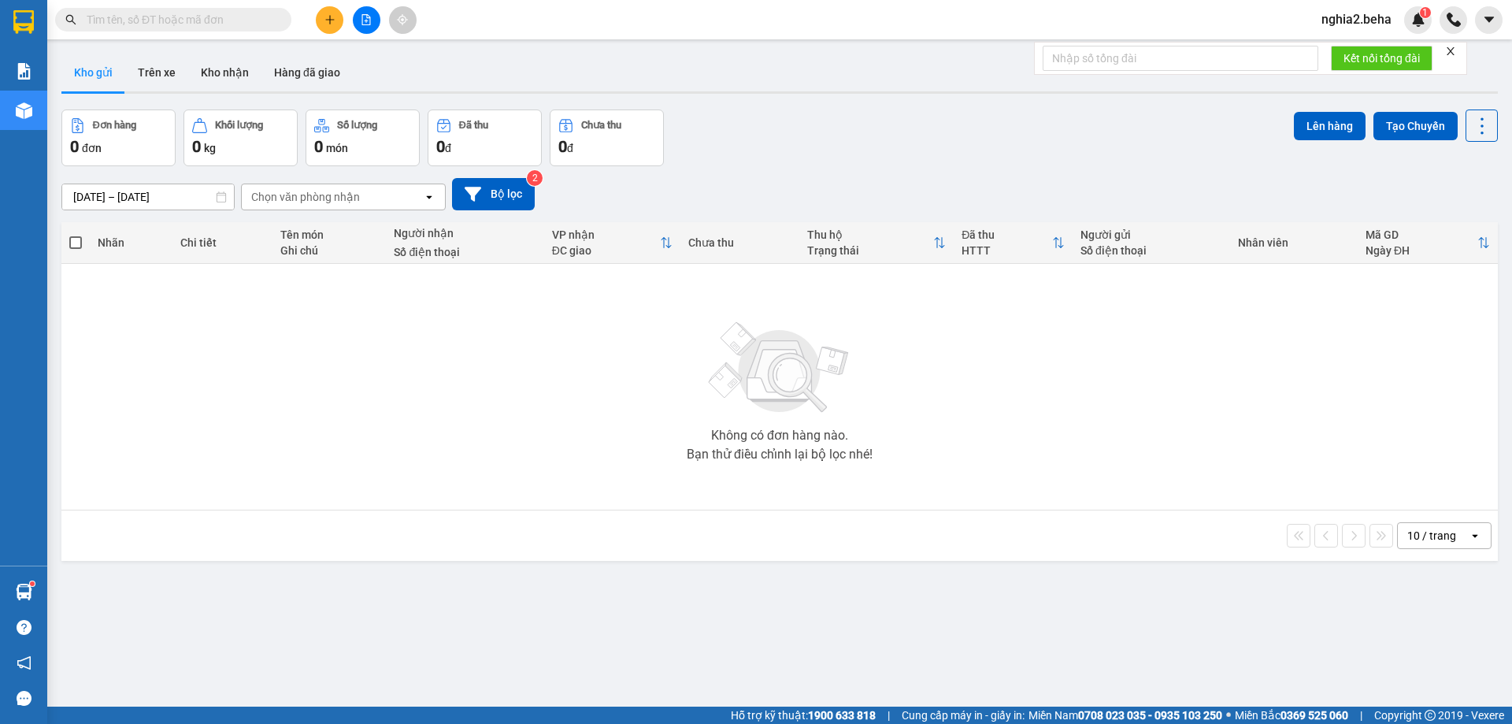
click at [264, 27] on input "text" at bounding box center [180, 19] width 186 height 17
click at [361, 19] on icon "file-add" at bounding box center [366, 19] width 11 height 11
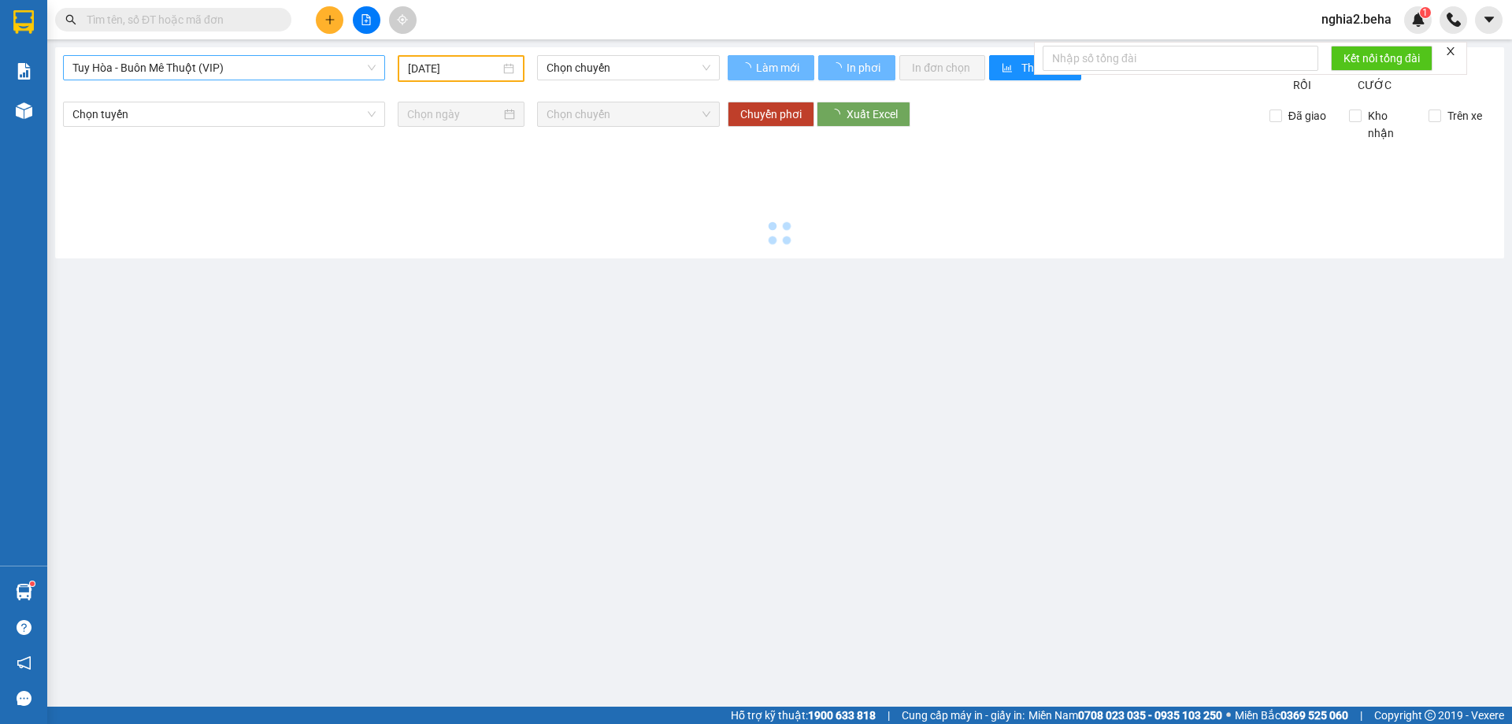
type input "[DATE]"
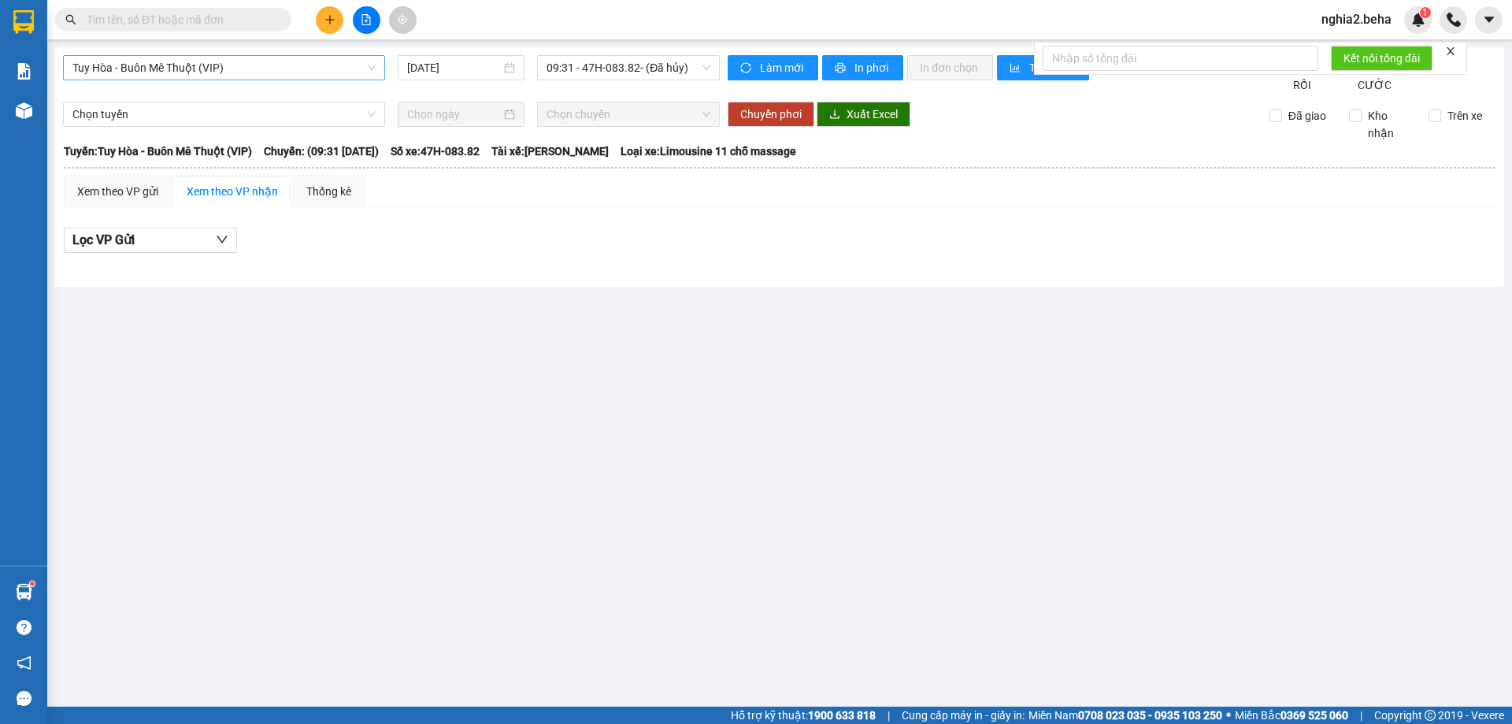
click at [335, 66] on span "Tuy Hòa - Buôn Mê Thuột (VIP)" at bounding box center [223, 68] width 303 height 24
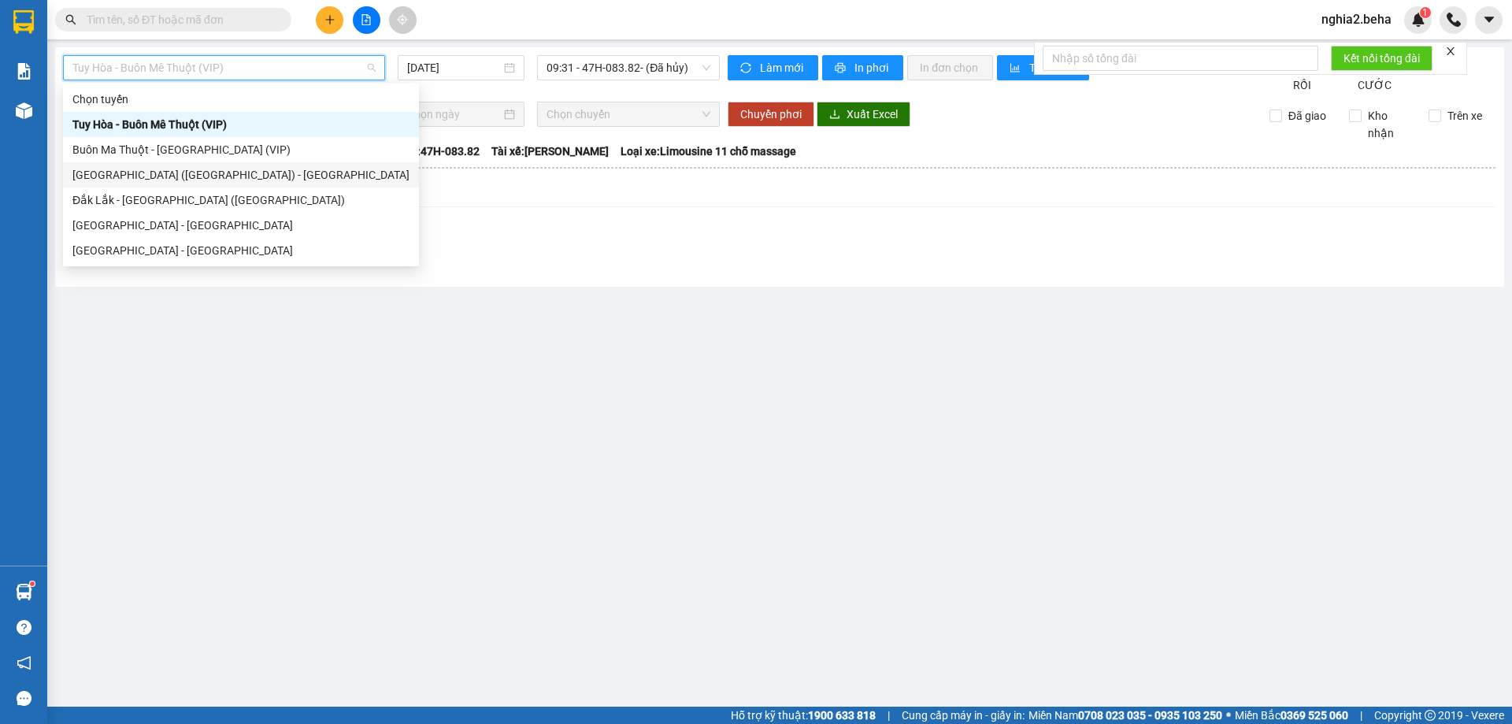
click at [128, 175] on div "[GEOGRAPHIC_DATA] ([GEOGRAPHIC_DATA]) - [GEOGRAPHIC_DATA]" at bounding box center [240, 174] width 337 height 17
type input "[DATE]"
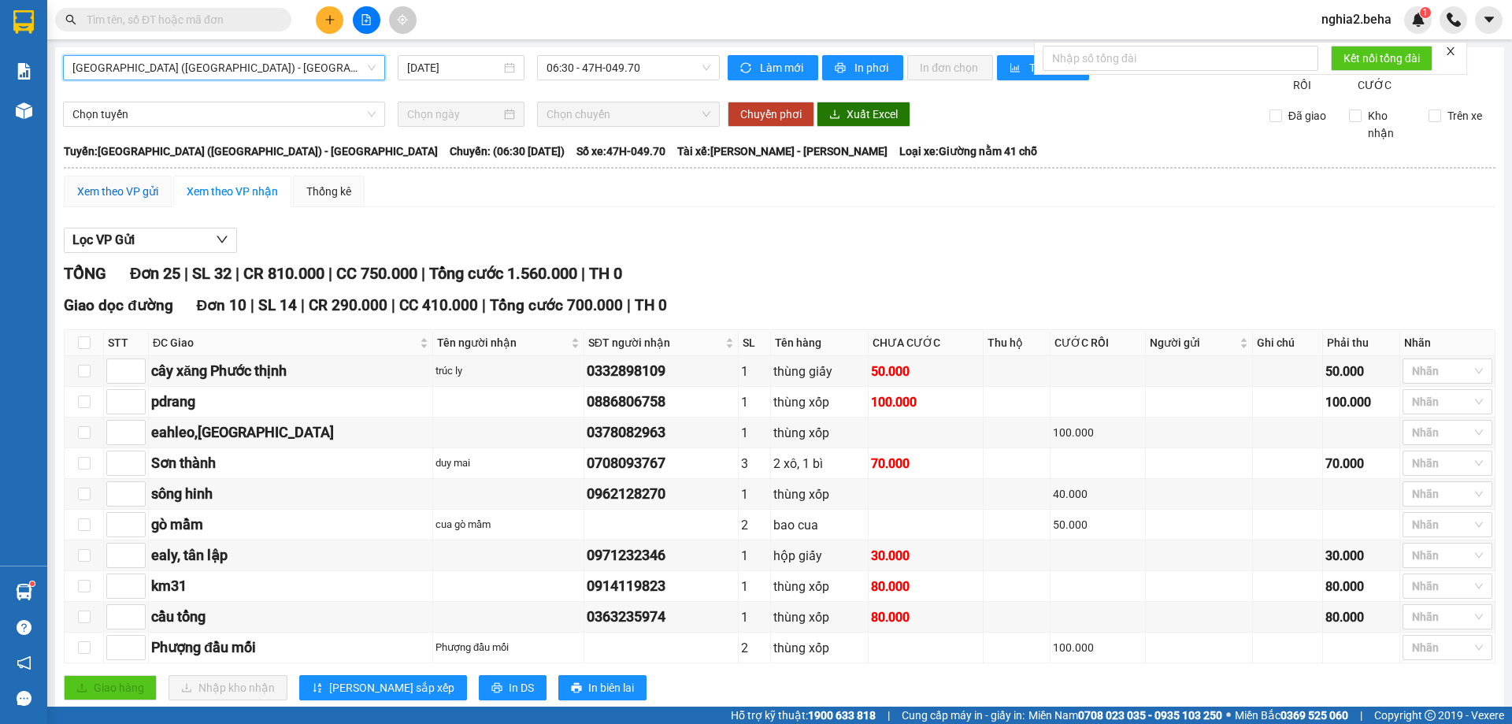
click at [106, 200] on div "Xem theo VP gửi" at bounding box center [117, 191] width 81 height 17
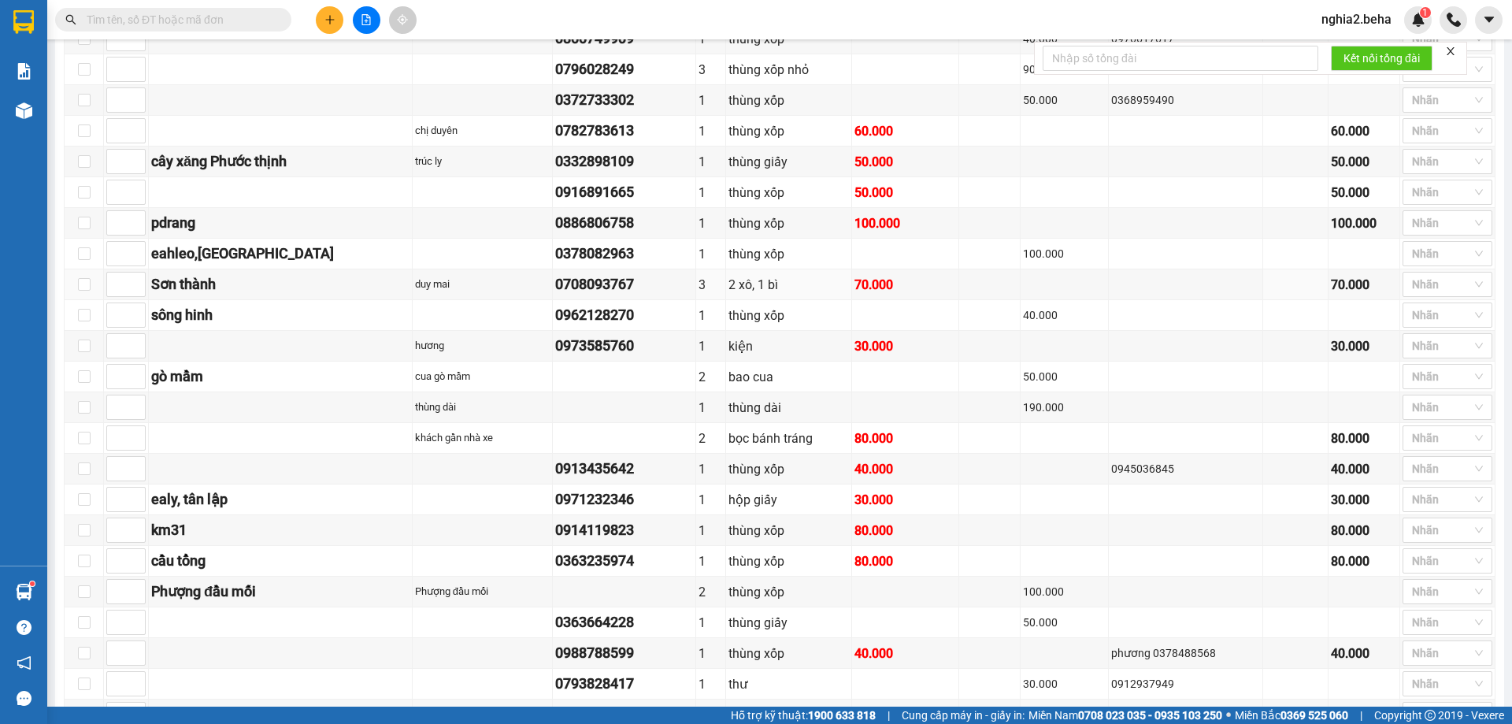
scroll to position [516, 0]
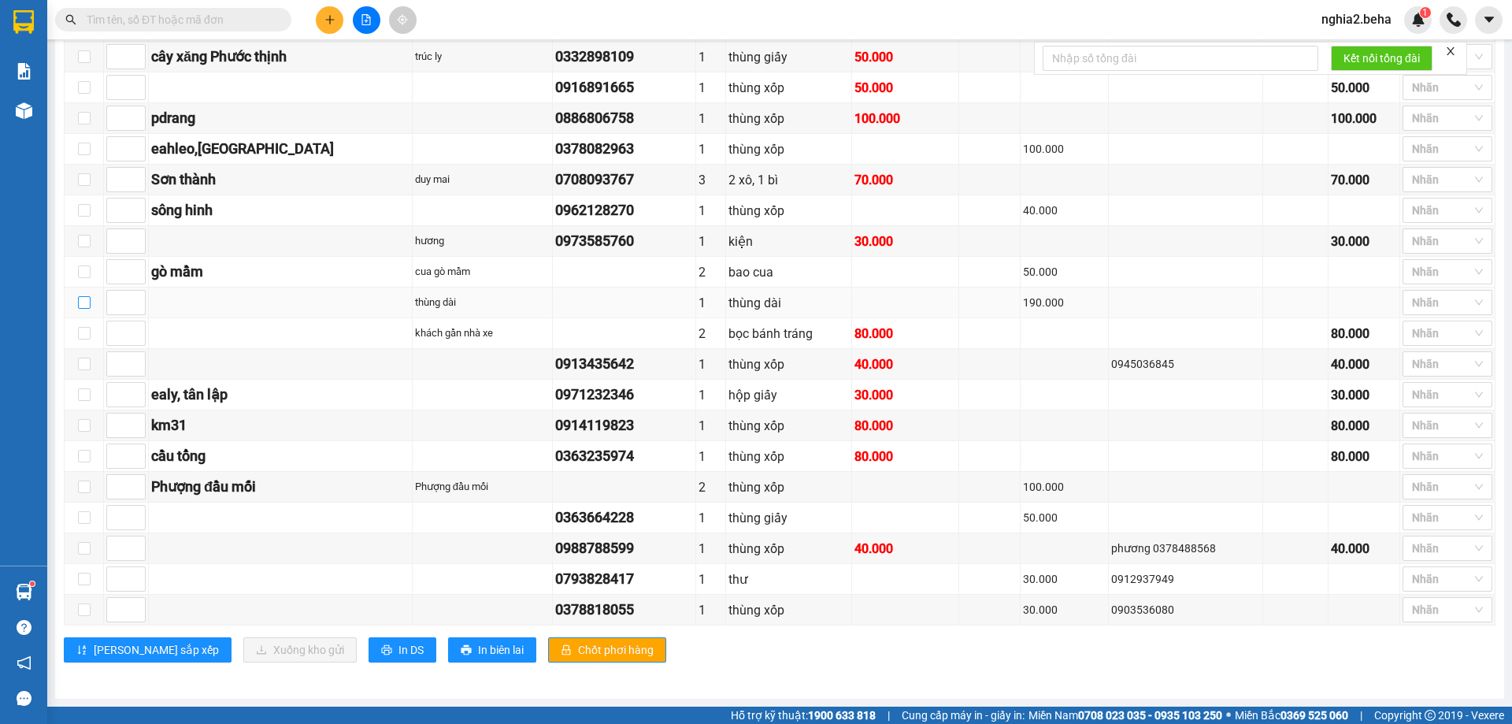
click at [82, 304] on input "checkbox" at bounding box center [84, 302] width 13 height 13
checkbox input "true"
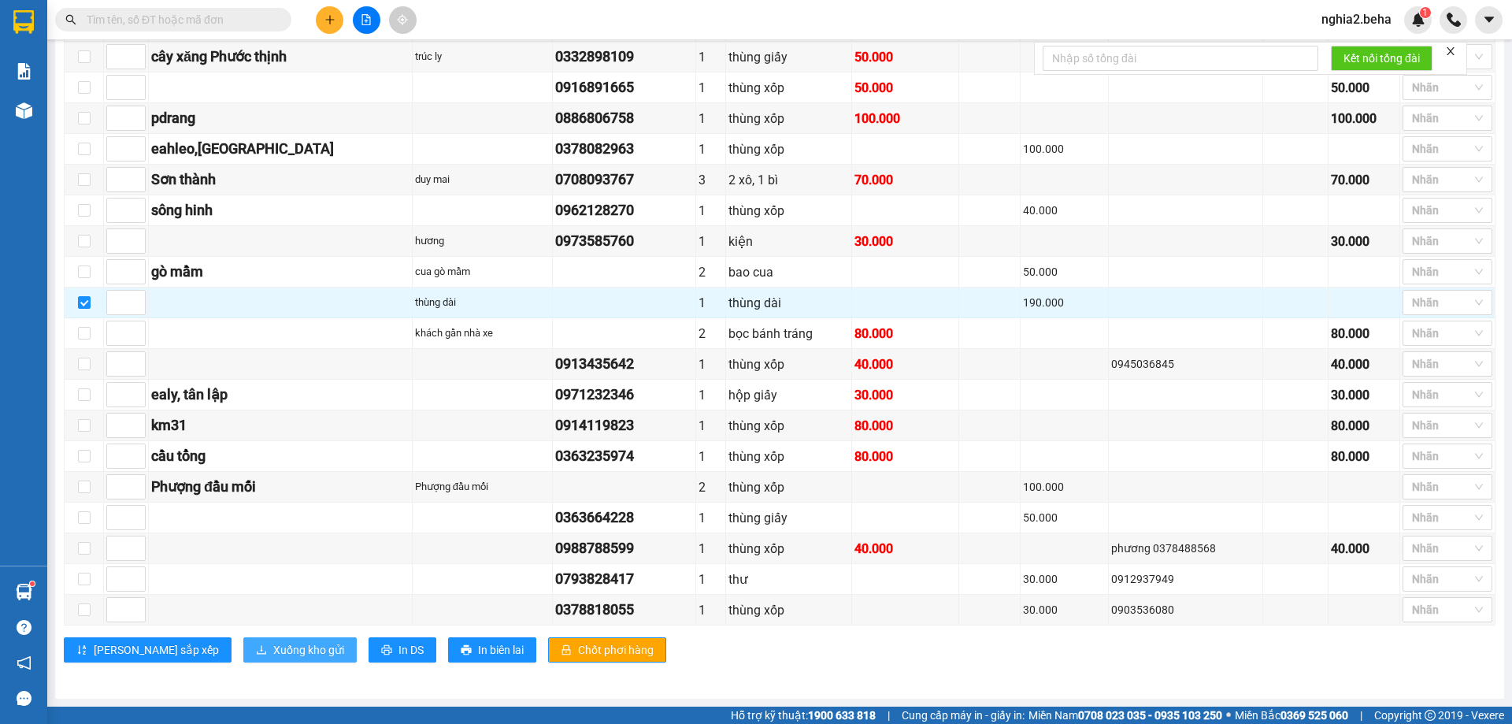
click at [273, 653] on span "Xuống kho gửi" at bounding box center [308, 649] width 71 height 17
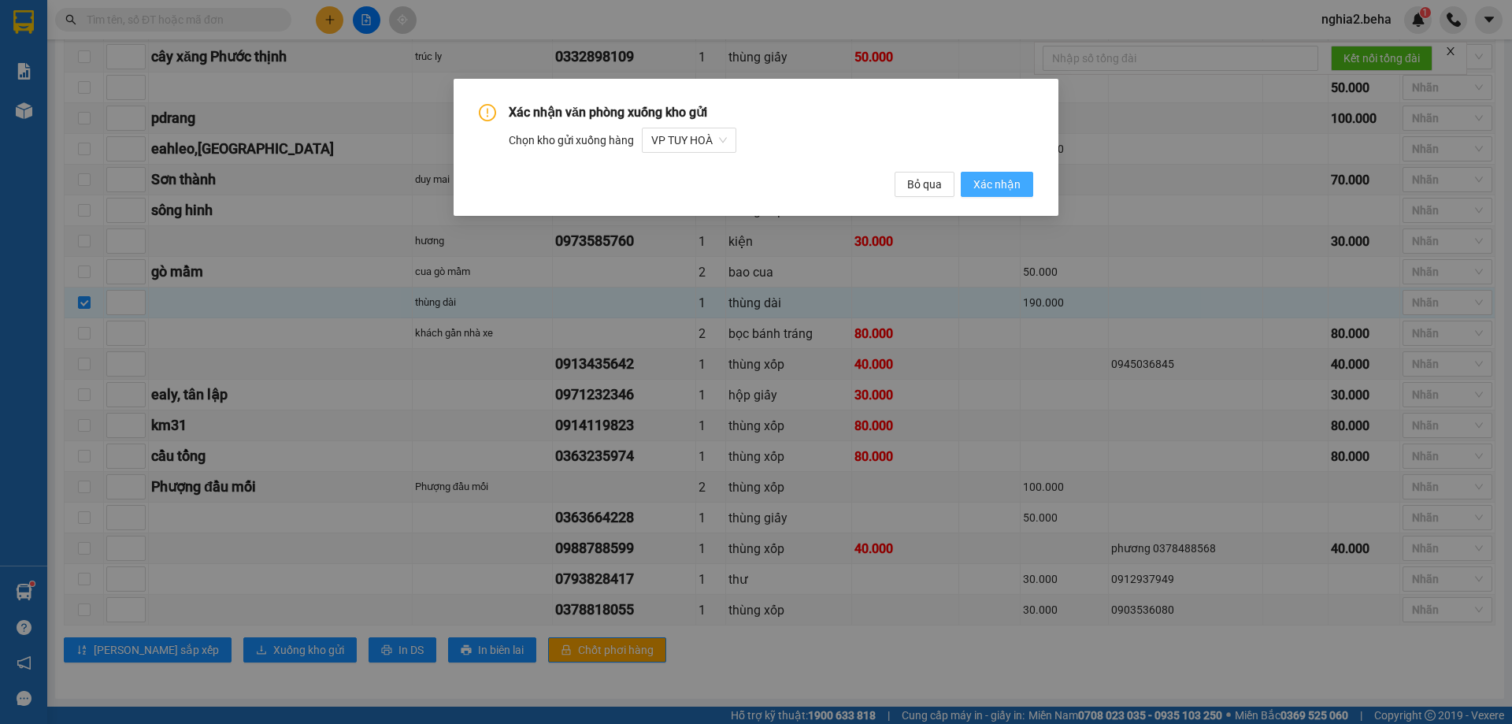
click at [1004, 184] on span "Xác nhận" at bounding box center [996, 184] width 47 height 17
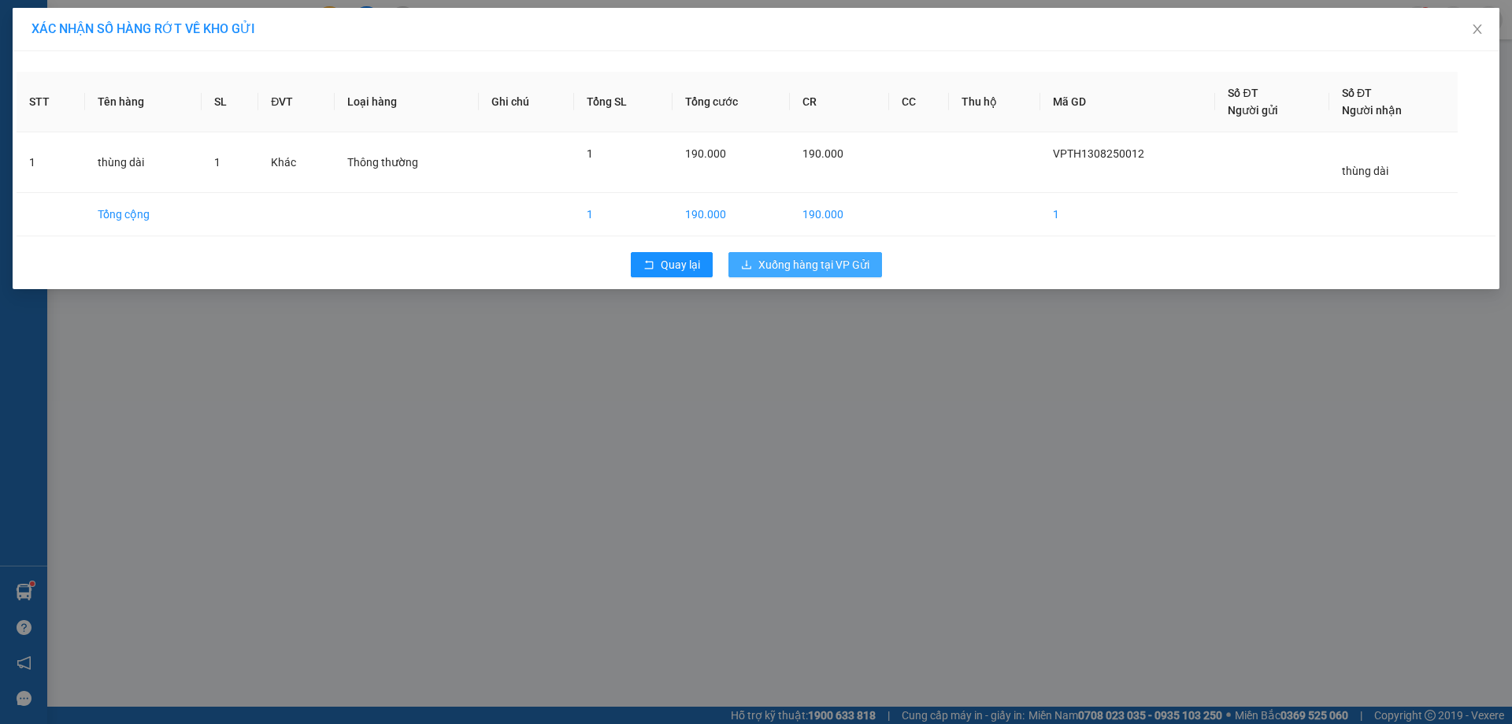
click at [846, 266] on span "Xuống hàng tại VP Gửi" at bounding box center [813, 264] width 111 height 17
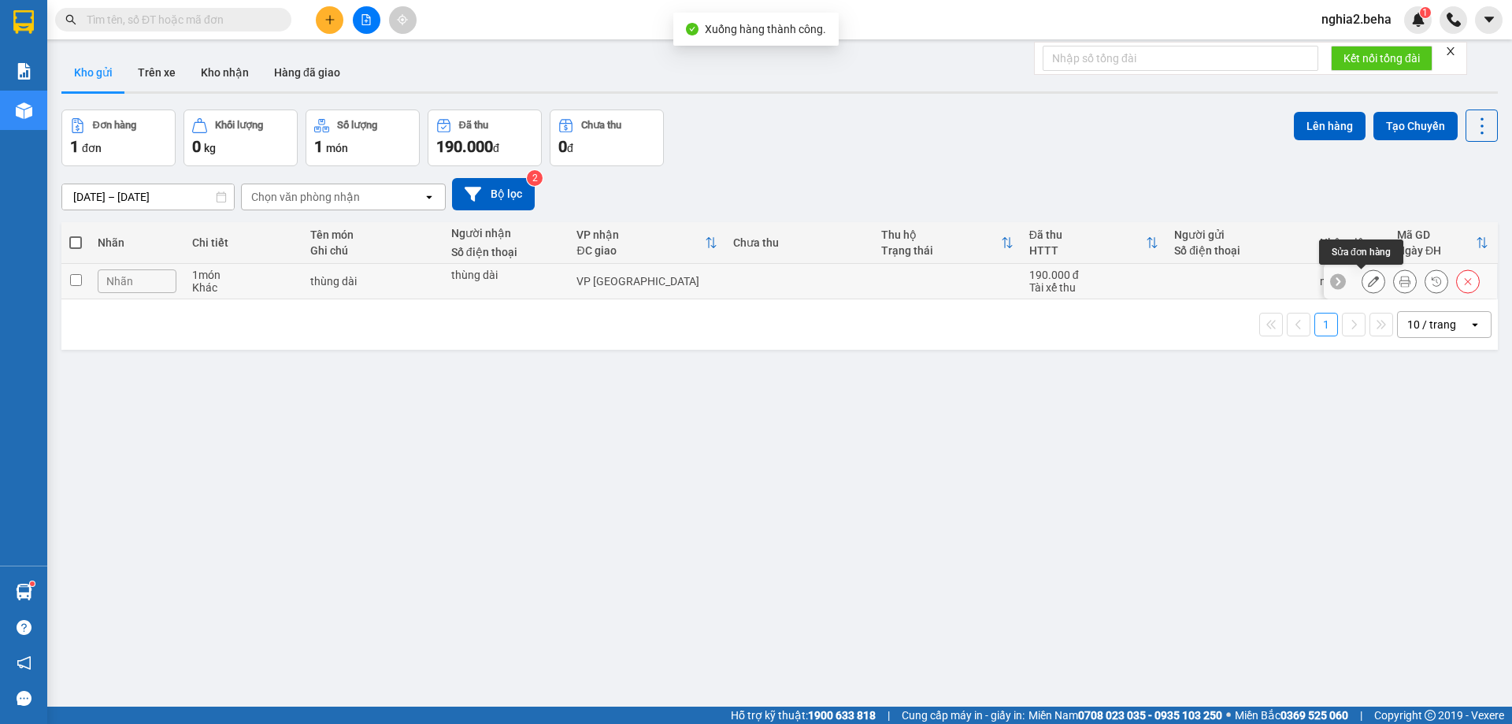
click at [1368, 283] on icon at bounding box center [1373, 281] width 11 height 11
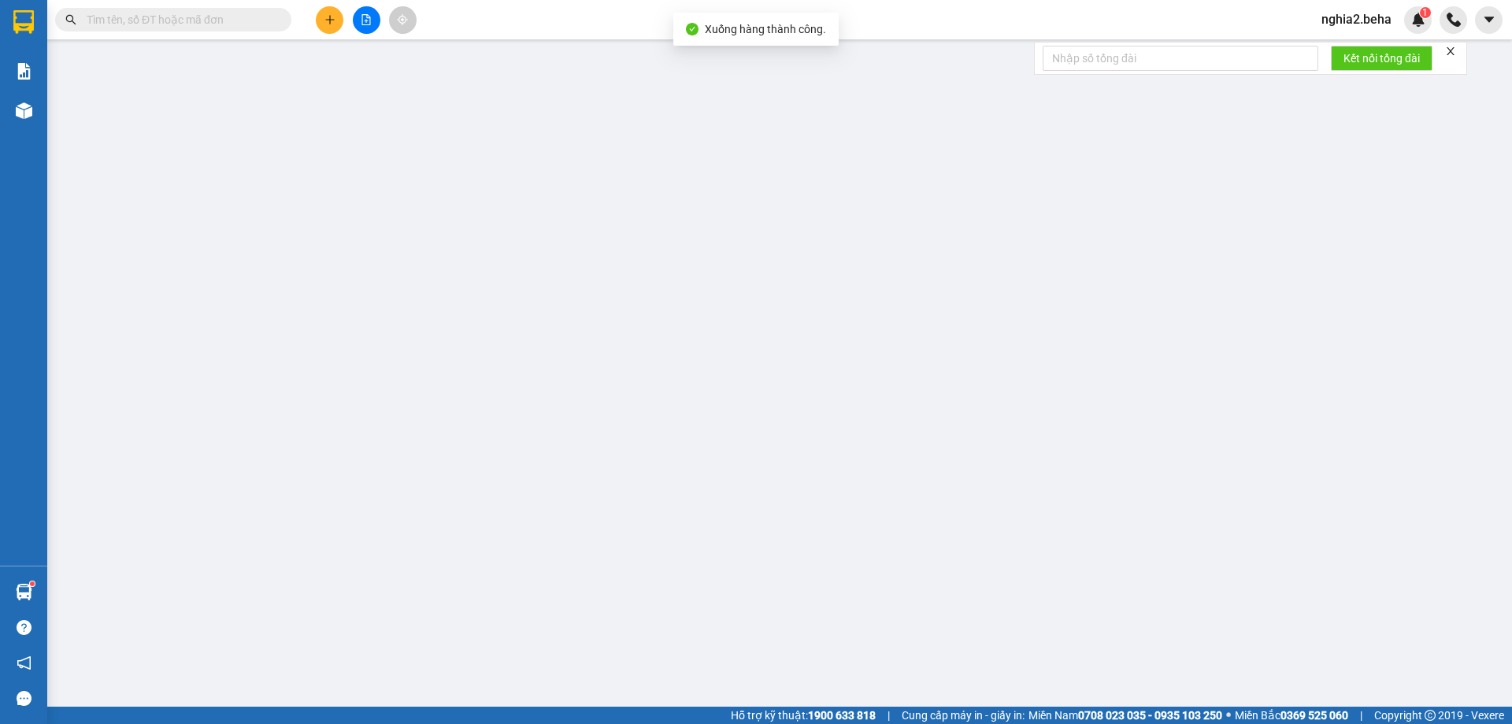
type input "thùng dài"
type input "190.000"
type input "0"
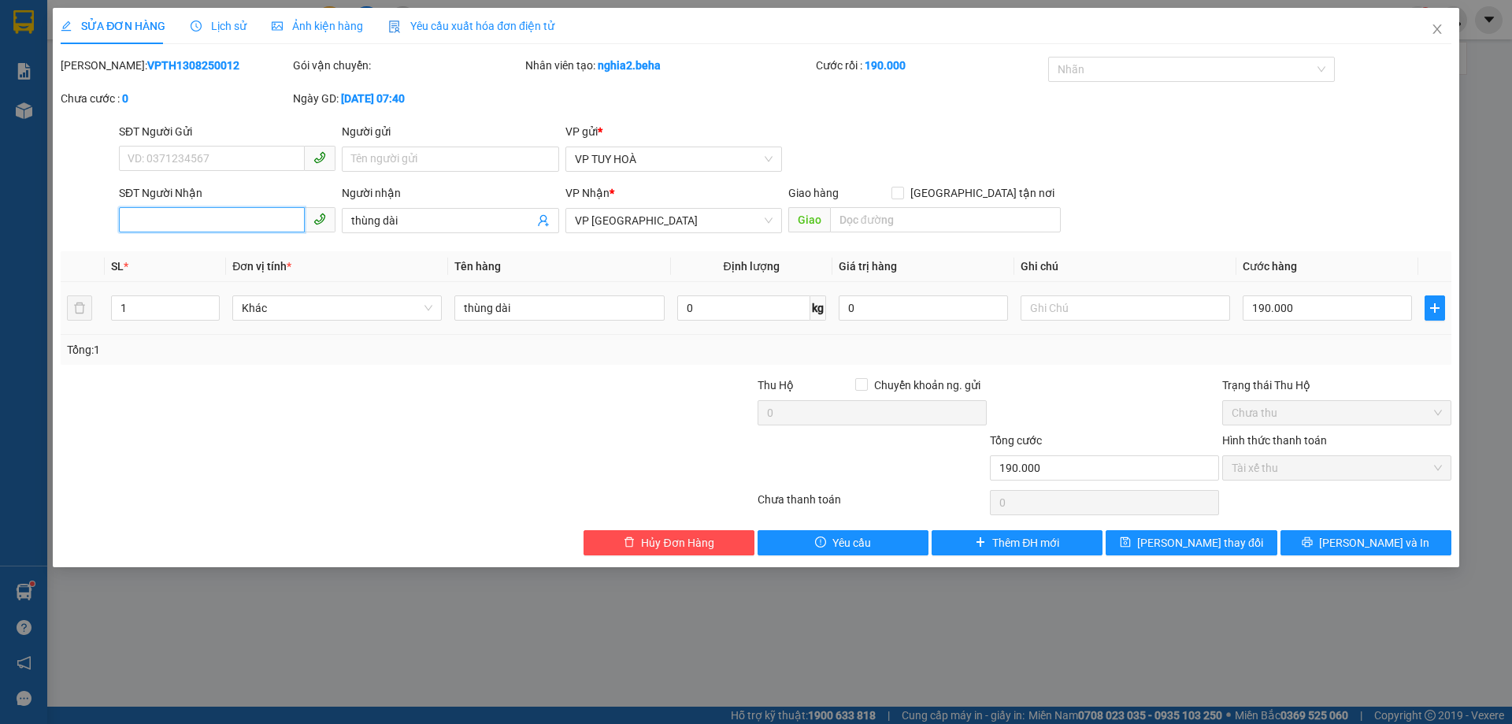
click at [228, 216] on input "SĐT Người Nhận" at bounding box center [212, 219] width 186 height 25
paste input "0983414439"
type input "0983414439"
click at [357, 251] on th "Đơn vị tính *" at bounding box center [337, 266] width 222 height 31
click at [1216, 539] on span "[PERSON_NAME] thay đổi" at bounding box center [1200, 542] width 126 height 17
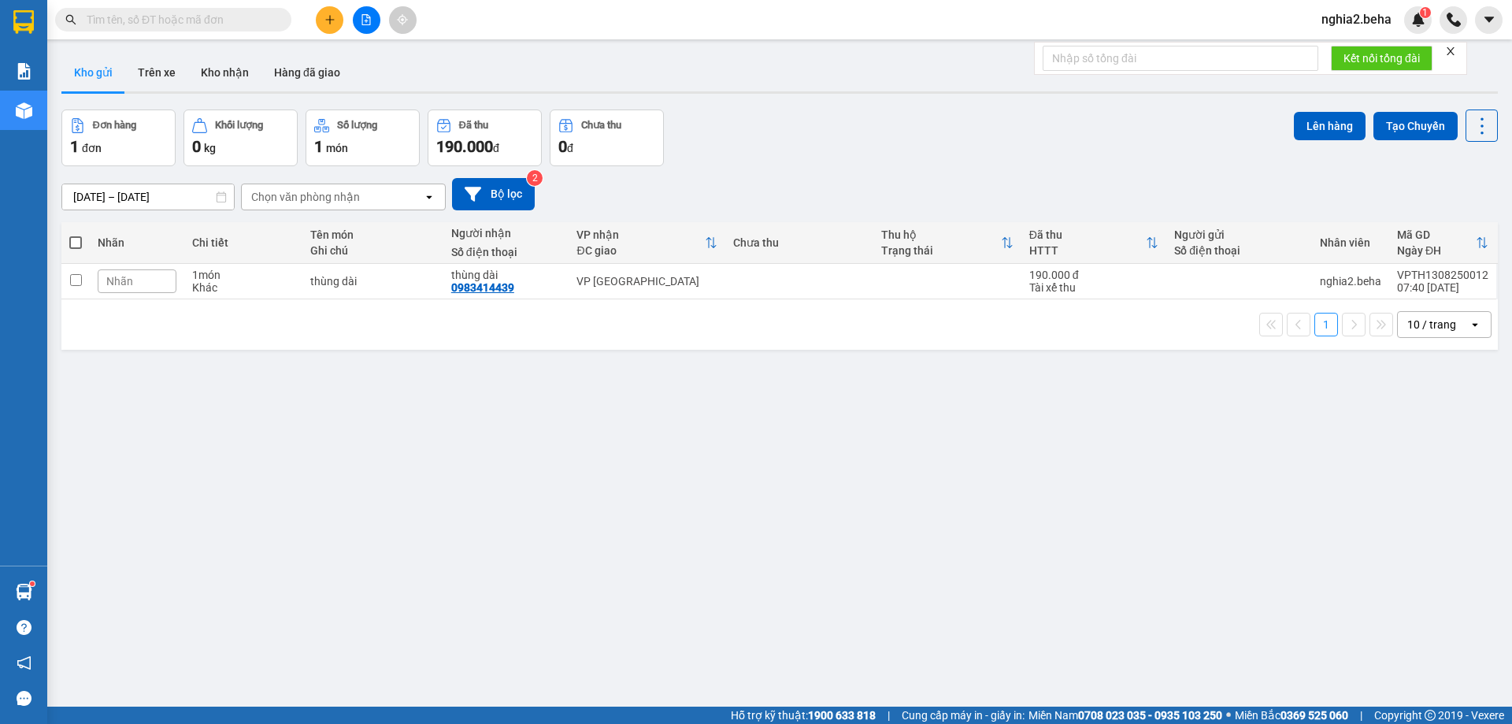
click at [749, 521] on div "ver 1.8.138 Kho gửi Trên xe Kho nhận Hàng đã giao Đơn hàng 1 đơn Khối lượng 0 k…" at bounding box center [779, 409] width 1449 height 724
click at [83, 280] on td at bounding box center [75, 281] width 28 height 35
checkbox input "true"
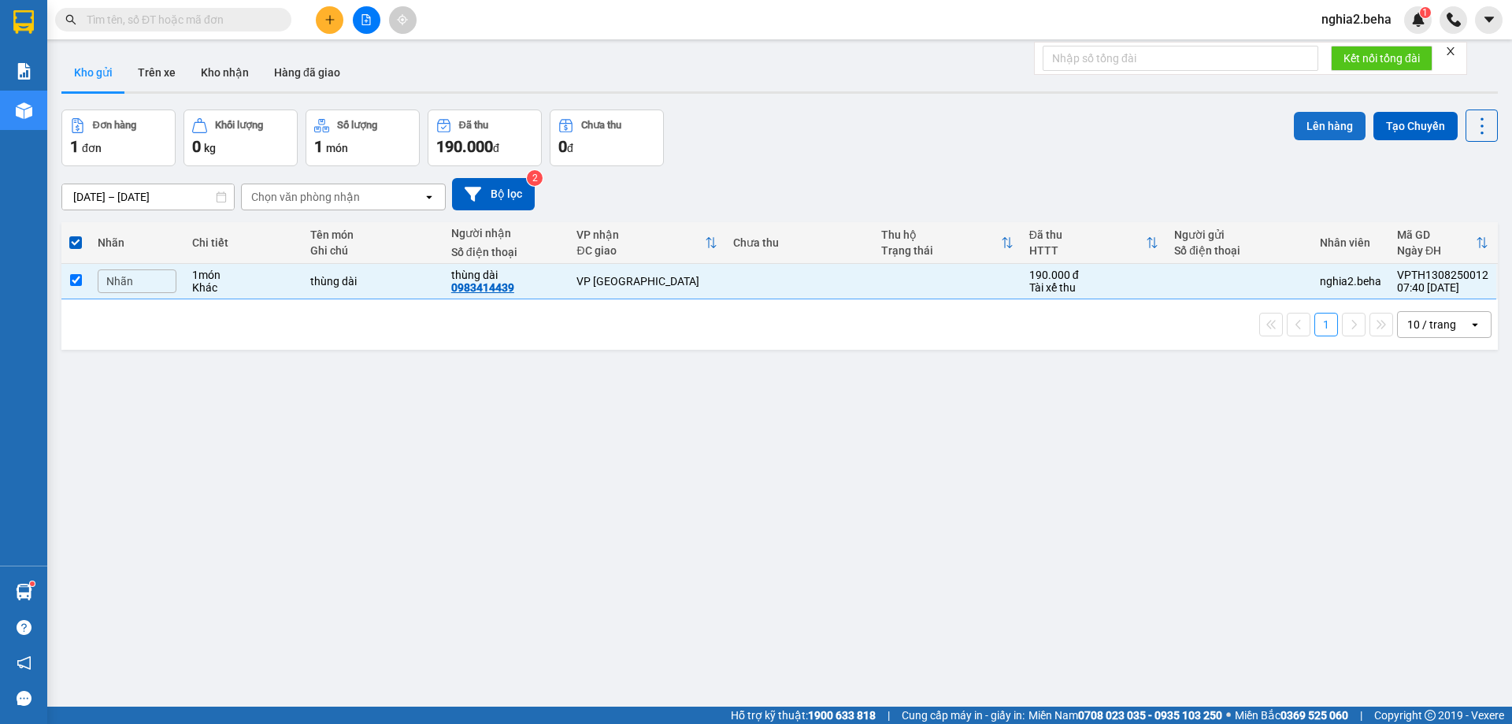
click at [1321, 119] on button "Lên hàng" at bounding box center [1330, 126] width 72 height 28
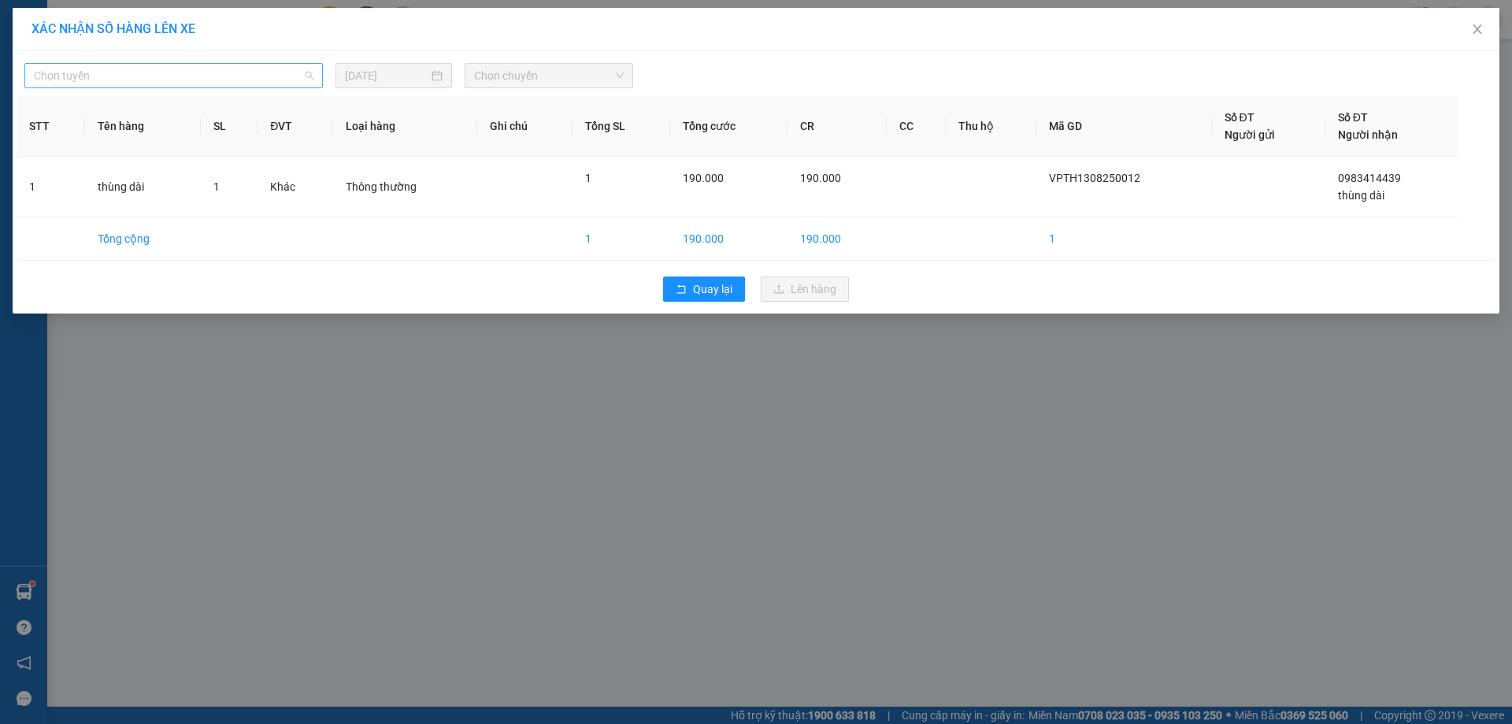
click at [223, 74] on span "Chọn tuyến" at bounding box center [174, 76] width 280 height 24
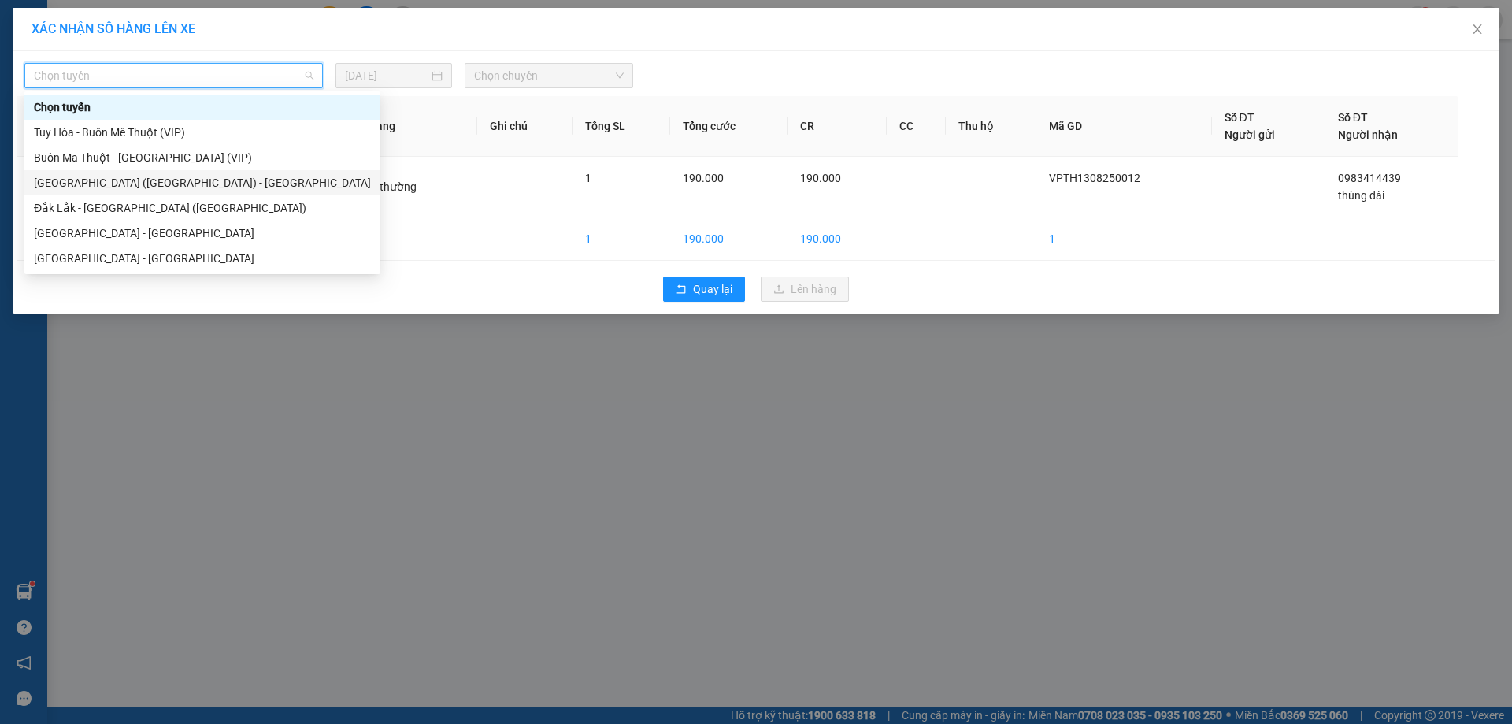
click at [98, 187] on div "[GEOGRAPHIC_DATA] ([GEOGRAPHIC_DATA]) - [GEOGRAPHIC_DATA]" at bounding box center [202, 182] width 337 height 17
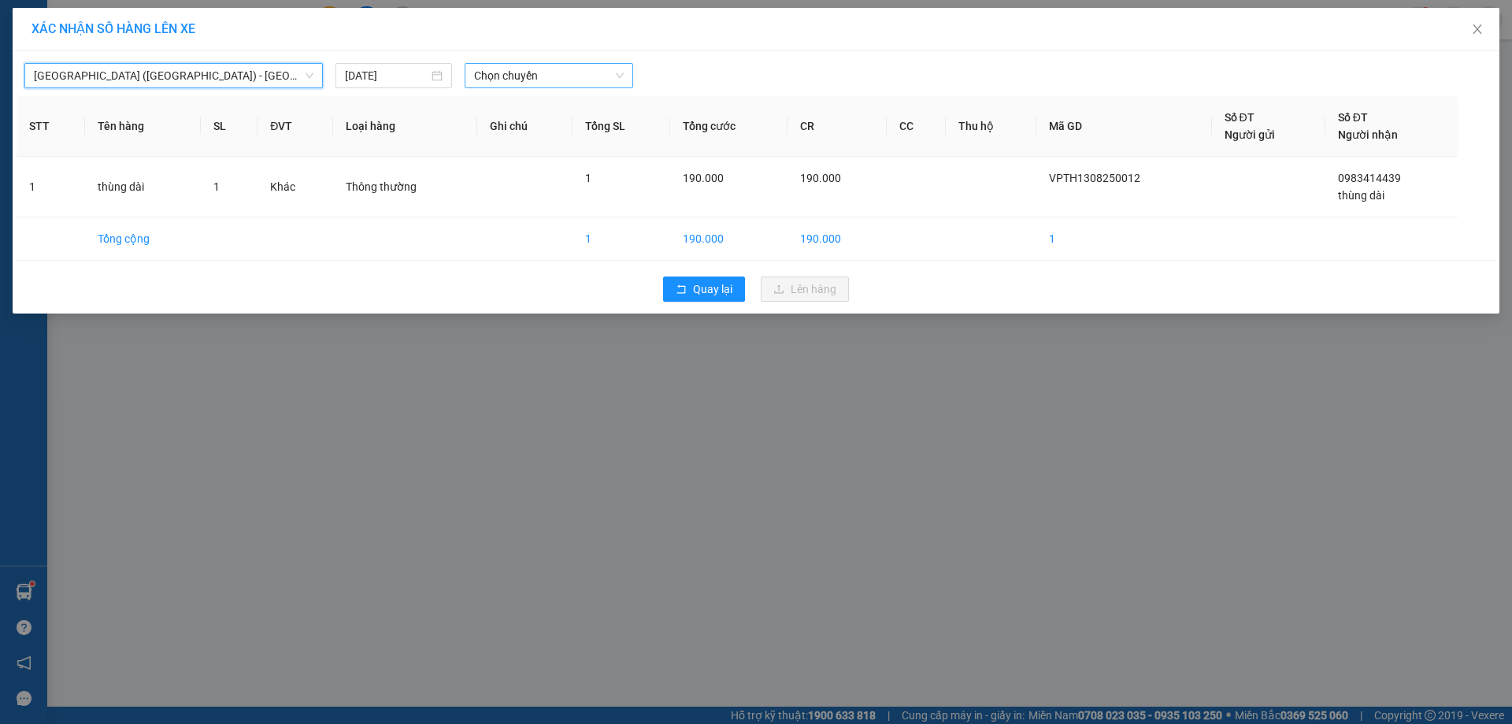
drag, startPoint x: 489, startPoint y: 69, endPoint x: 493, endPoint y: 77, distance: 8.8
click at [491, 72] on span "Chọn chuyến" at bounding box center [549, 76] width 150 height 24
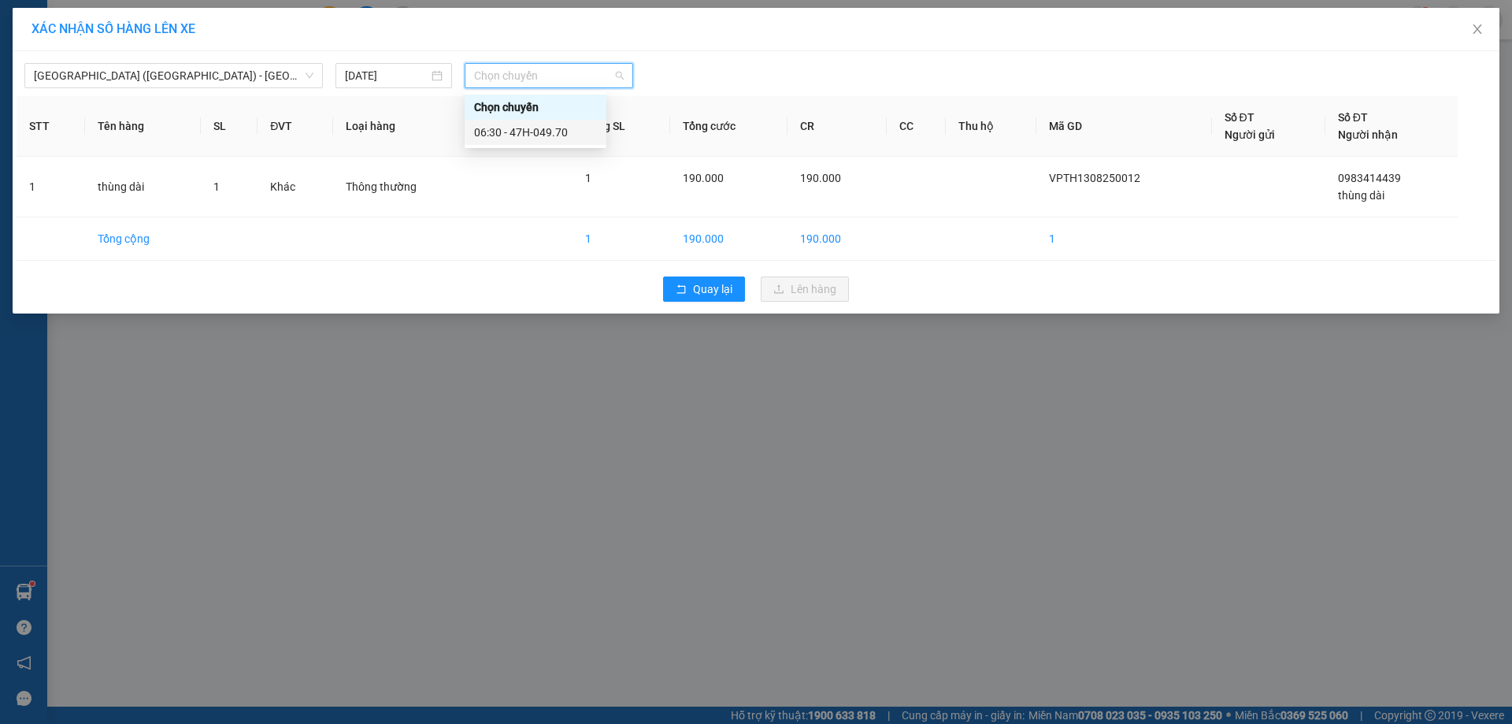
click at [516, 140] on div "06:30 - 47H-049.70" at bounding box center [535, 132] width 123 height 17
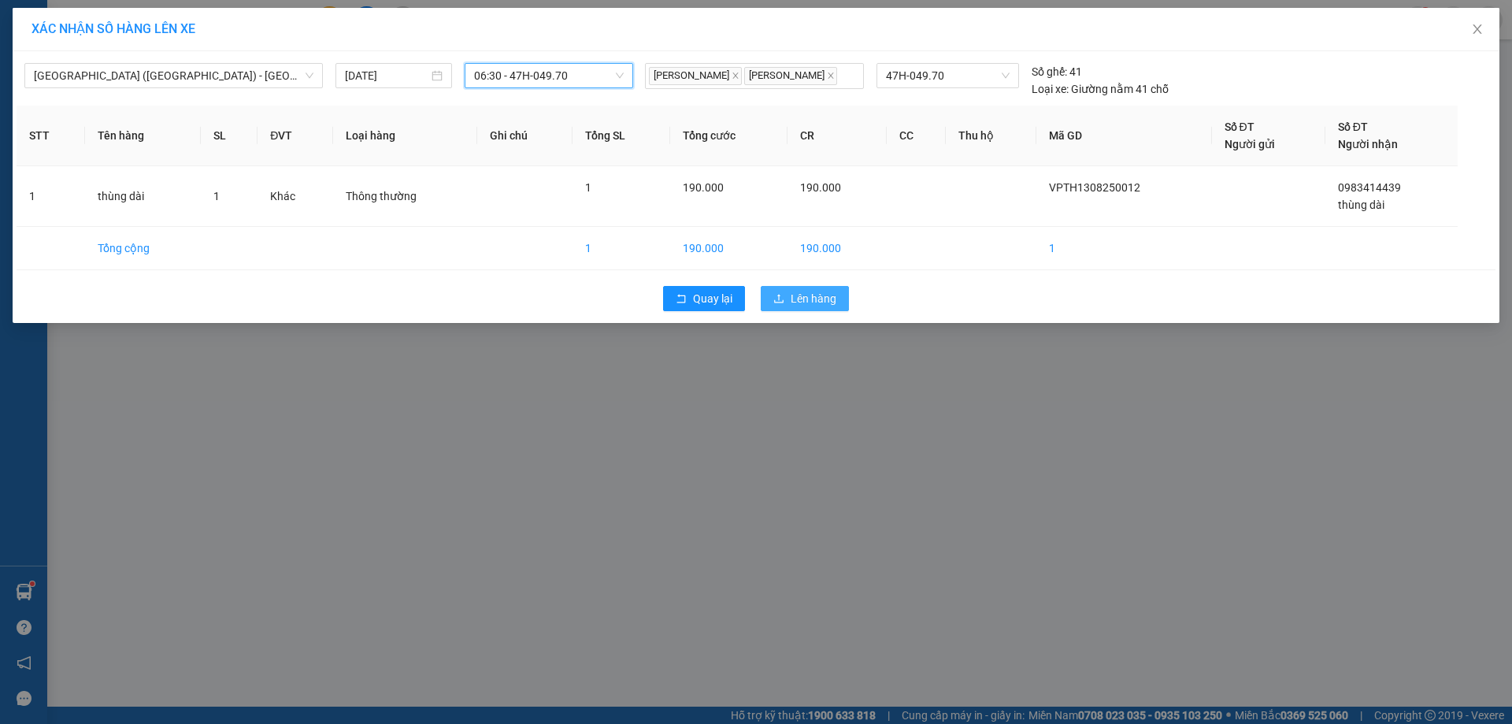
click at [824, 306] on span "Lên hàng" at bounding box center [813, 298] width 46 height 17
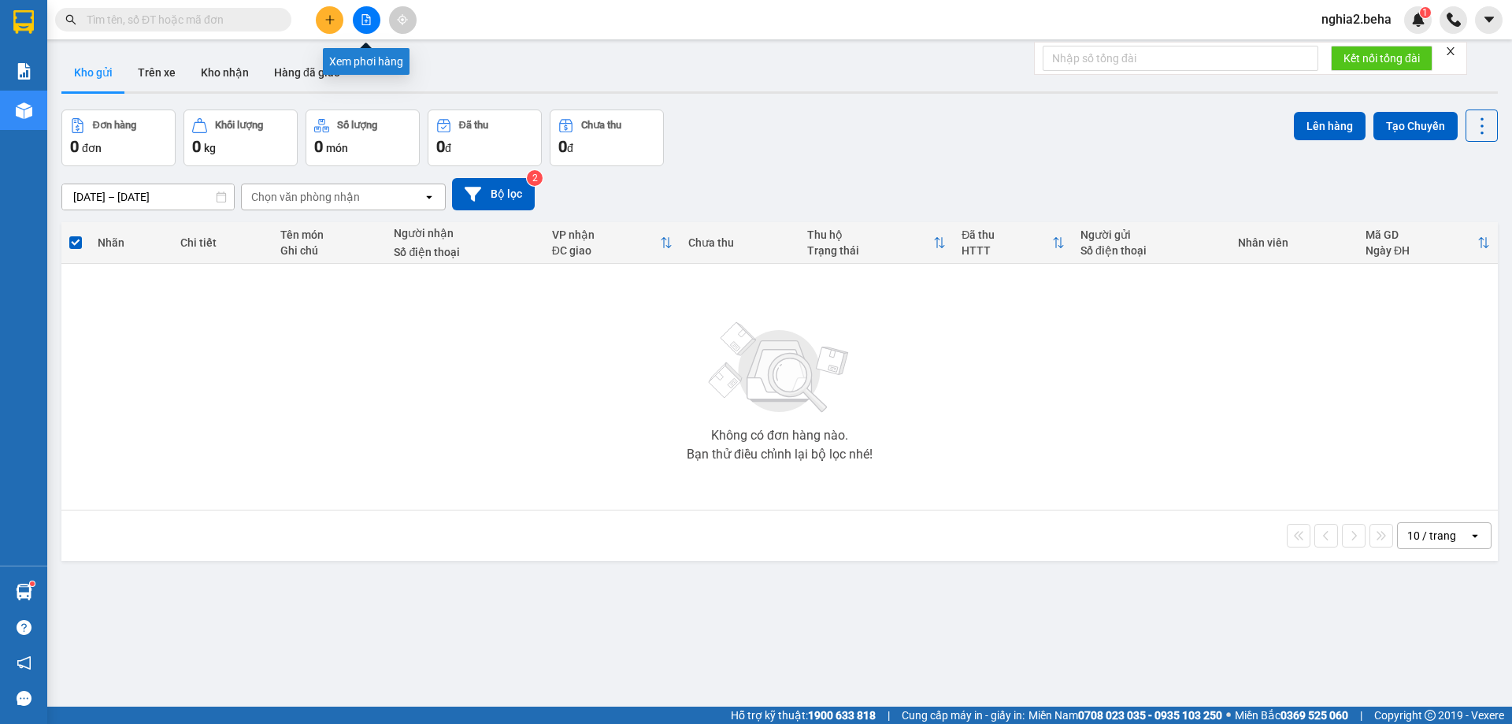
click at [357, 30] on button at bounding box center [367, 20] width 28 height 28
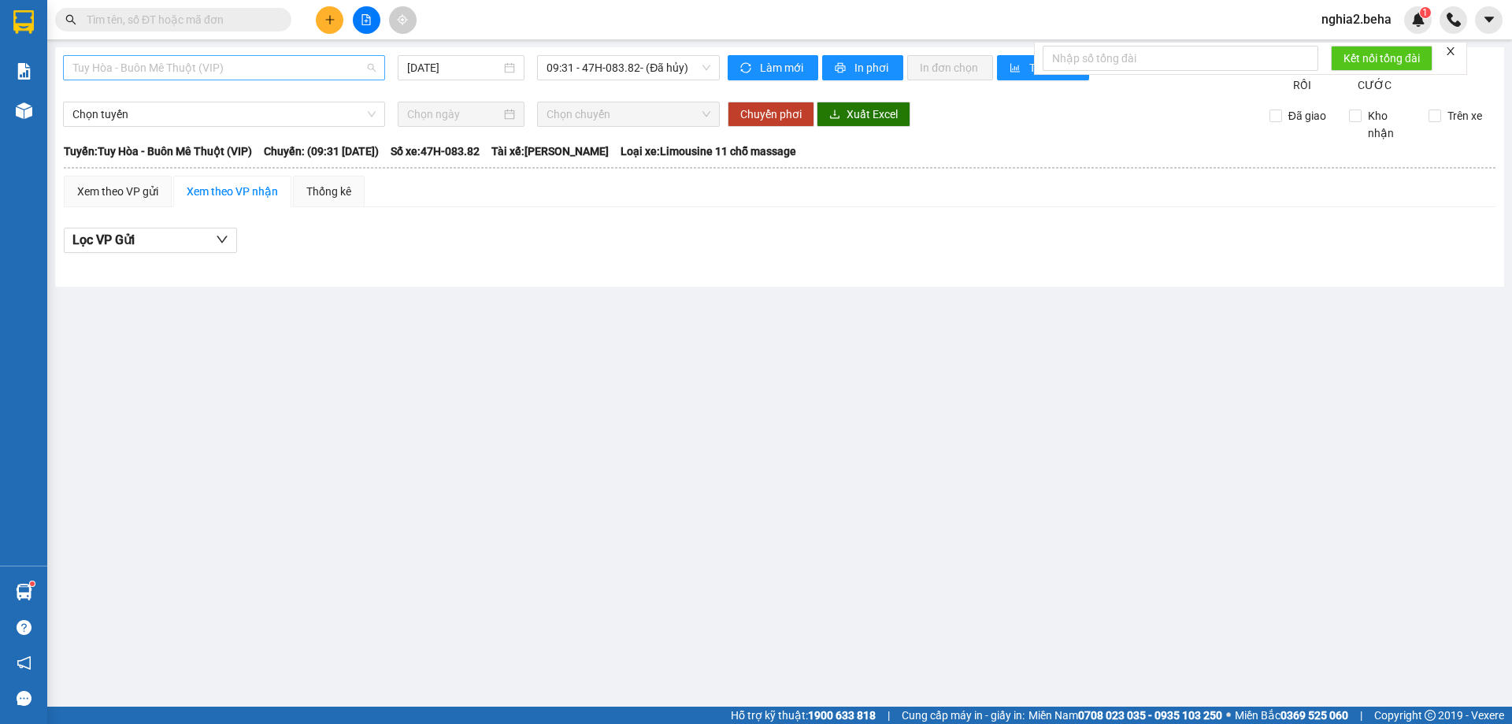
click at [261, 61] on span "Tuy Hòa - Buôn Mê Thuột (VIP)" at bounding box center [223, 68] width 303 height 24
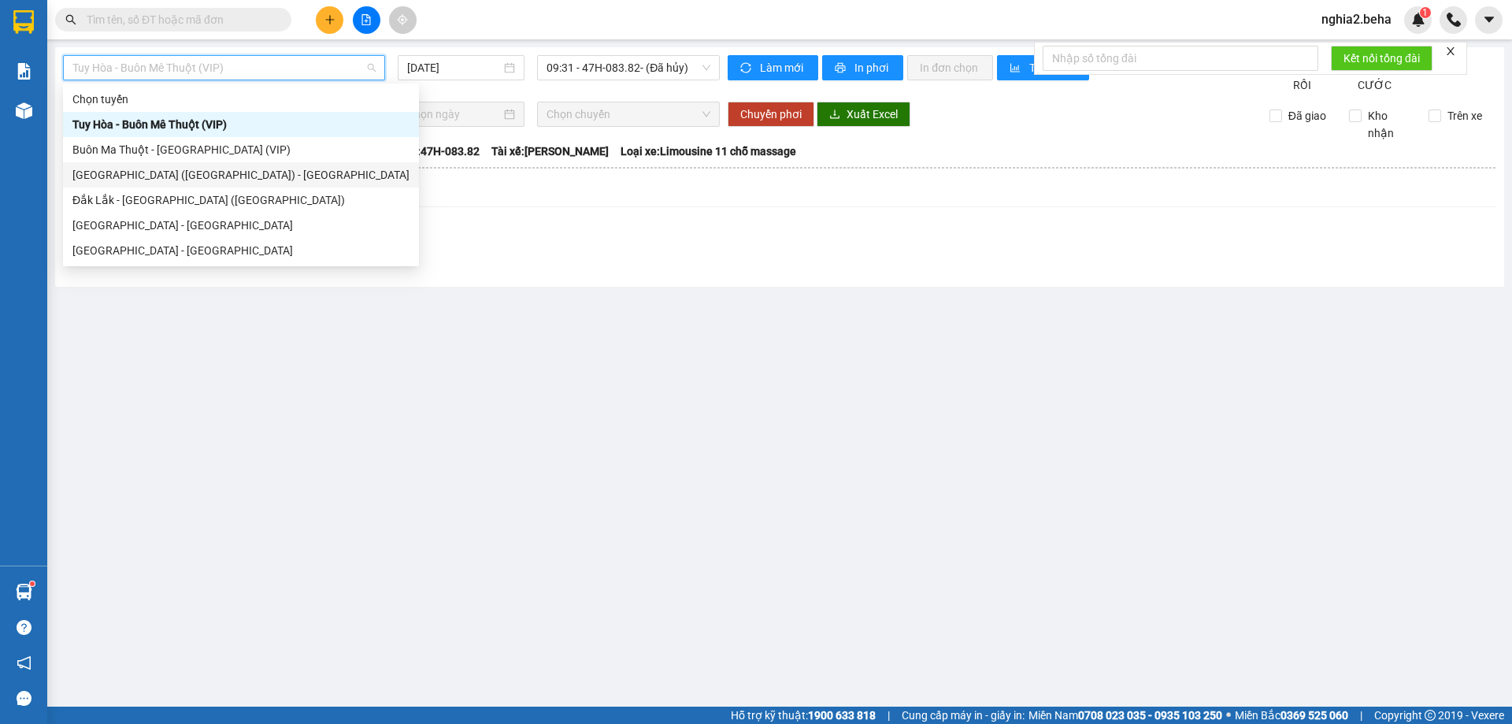
click at [171, 172] on div "[GEOGRAPHIC_DATA] ([GEOGRAPHIC_DATA]) - [GEOGRAPHIC_DATA]" at bounding box center [240, 174] width 337 height 17
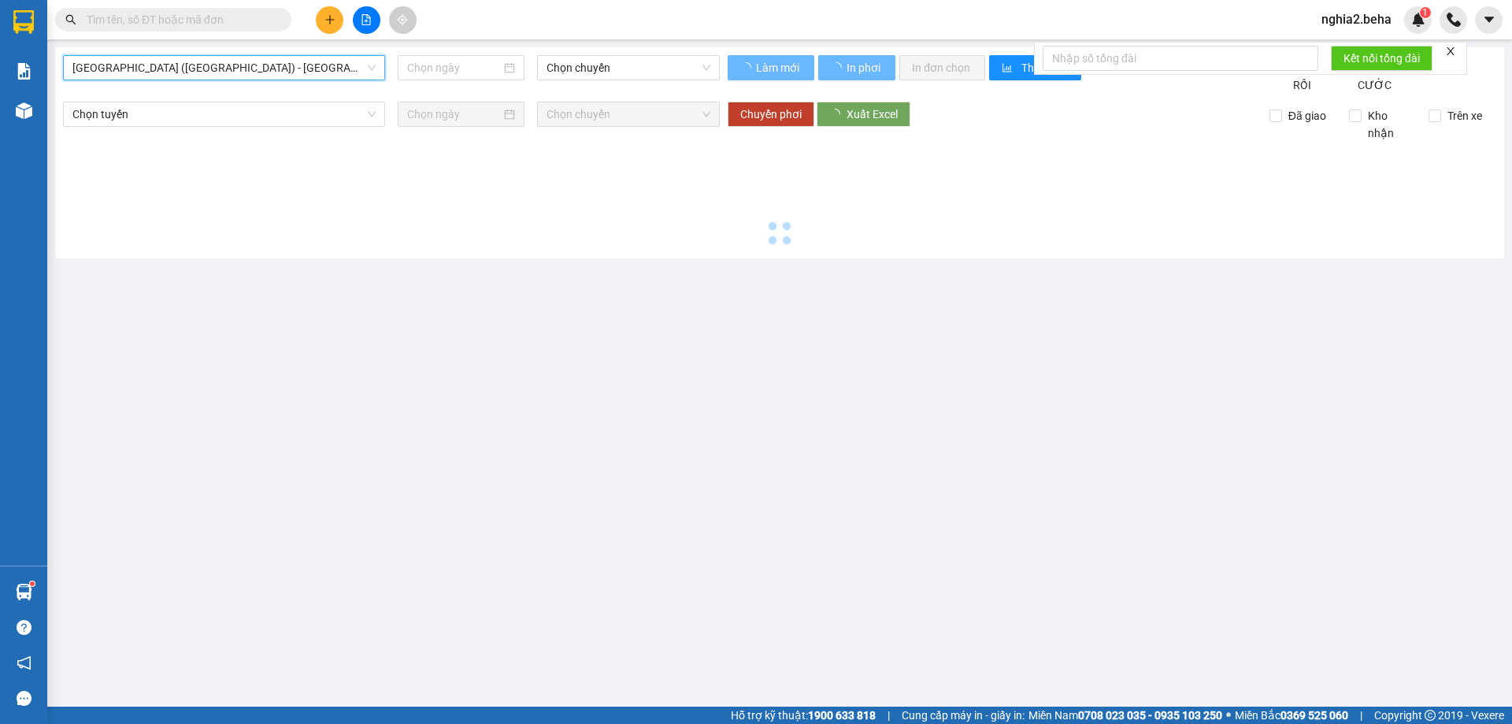
type input "[DATE]"
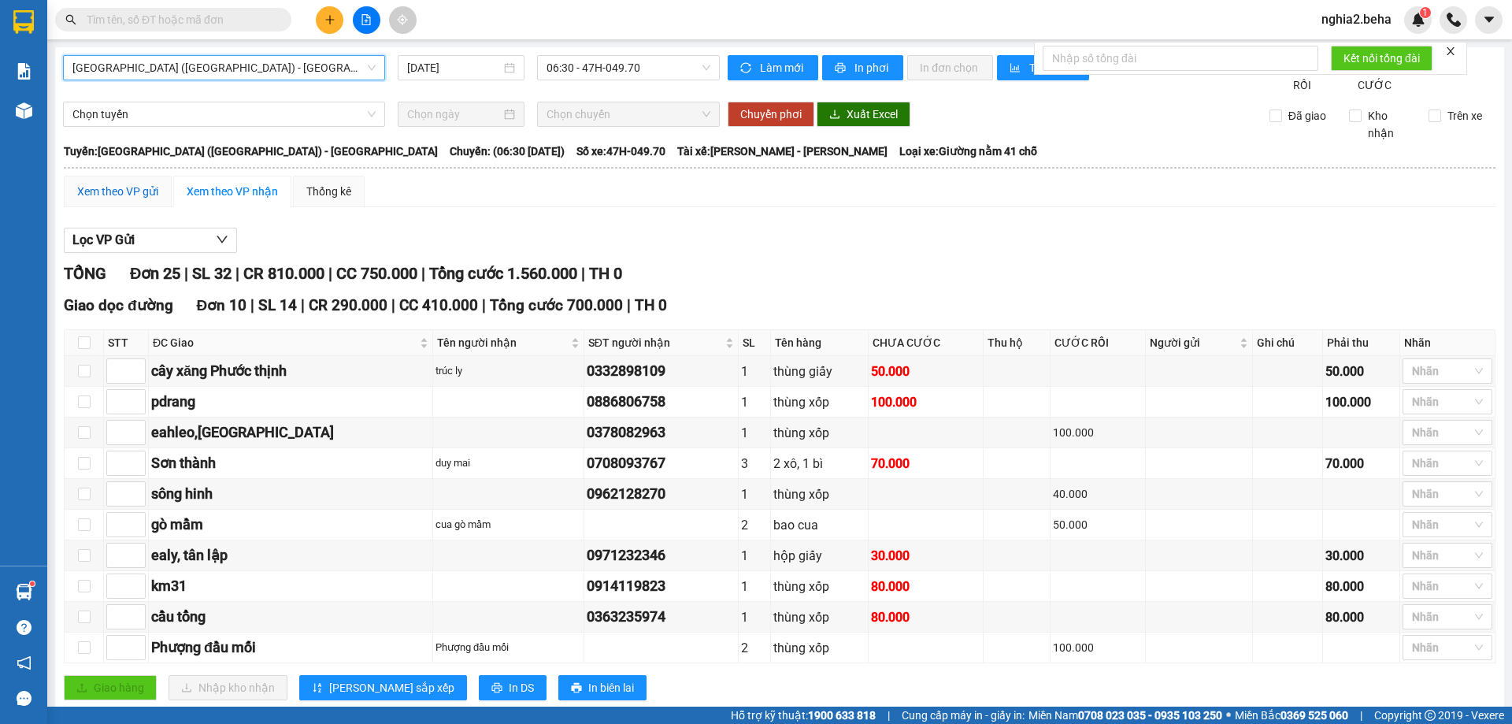
click at [118, 200] on div "Xem theo VP gửi" at bounding box center [117, 191] width 81 height 17
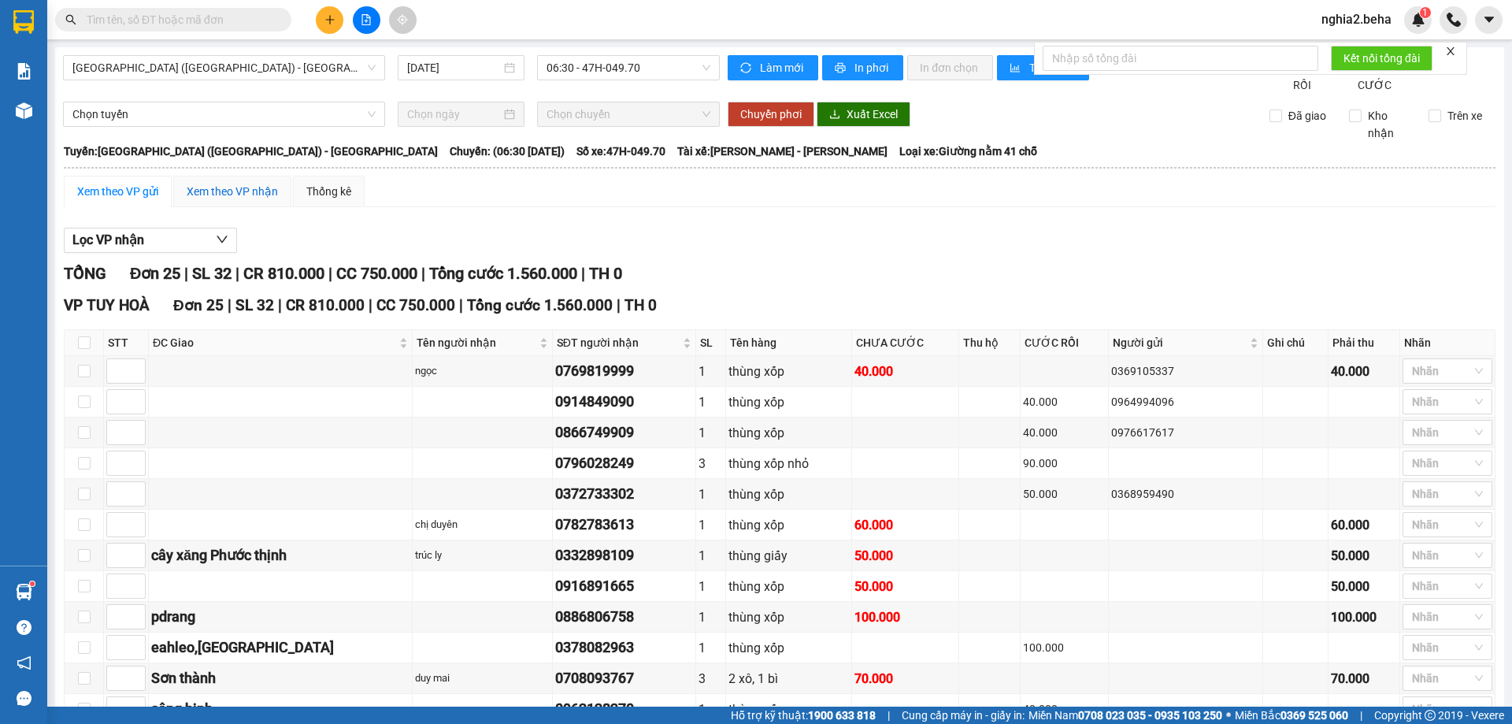
click at [228, 200] on div "Xem theo VP nhận" at bounding box center [232, 191] width 91 height 17
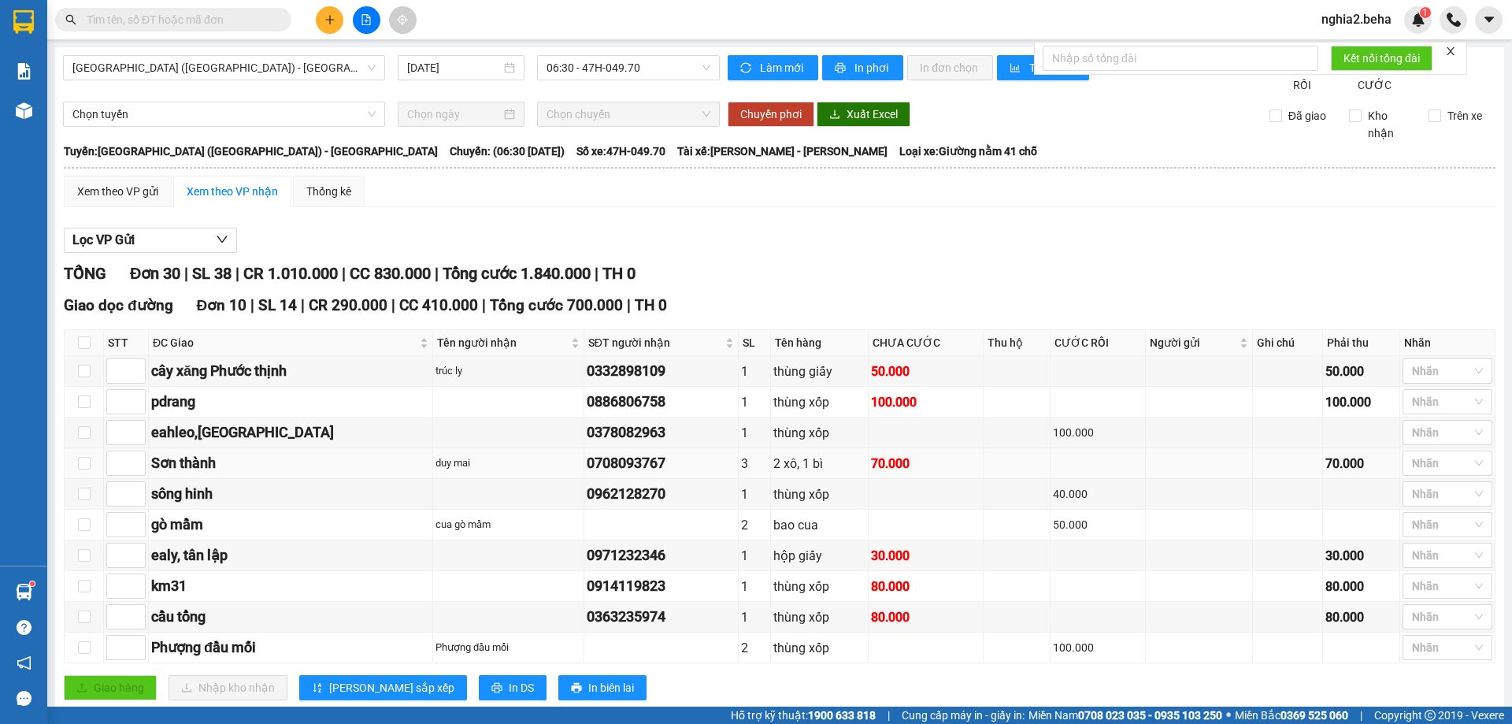
scroll to position [157, 0]
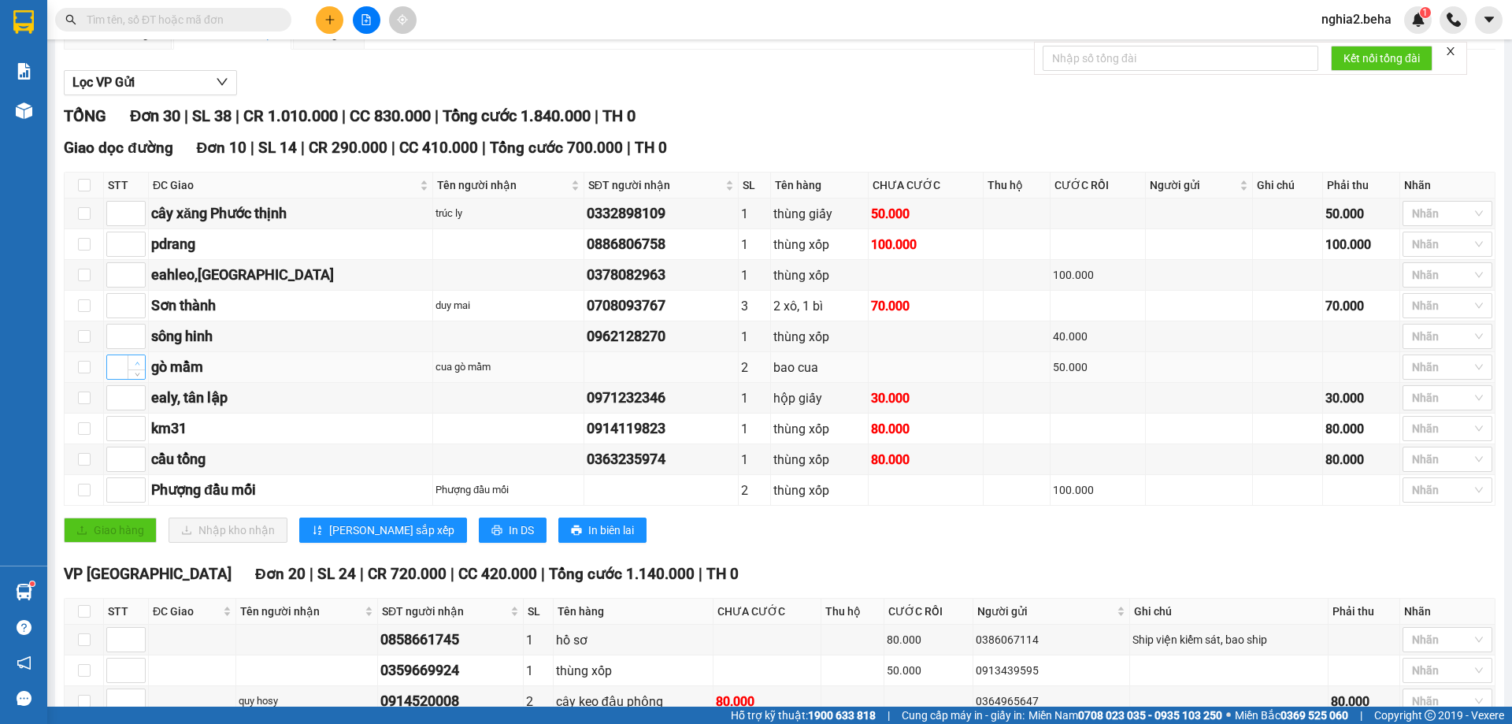
type input "1"
click at [132, 368] on span "up" at bounding box center [136, 362] width 9 height 9
click at [140, 461] on span "Increase Value" at bounding box center [136, 454] width 17 height 14
type input "2"
click at [140, 461] on span "Increase Value" at bounding box center [136, 454] width 17 height 14
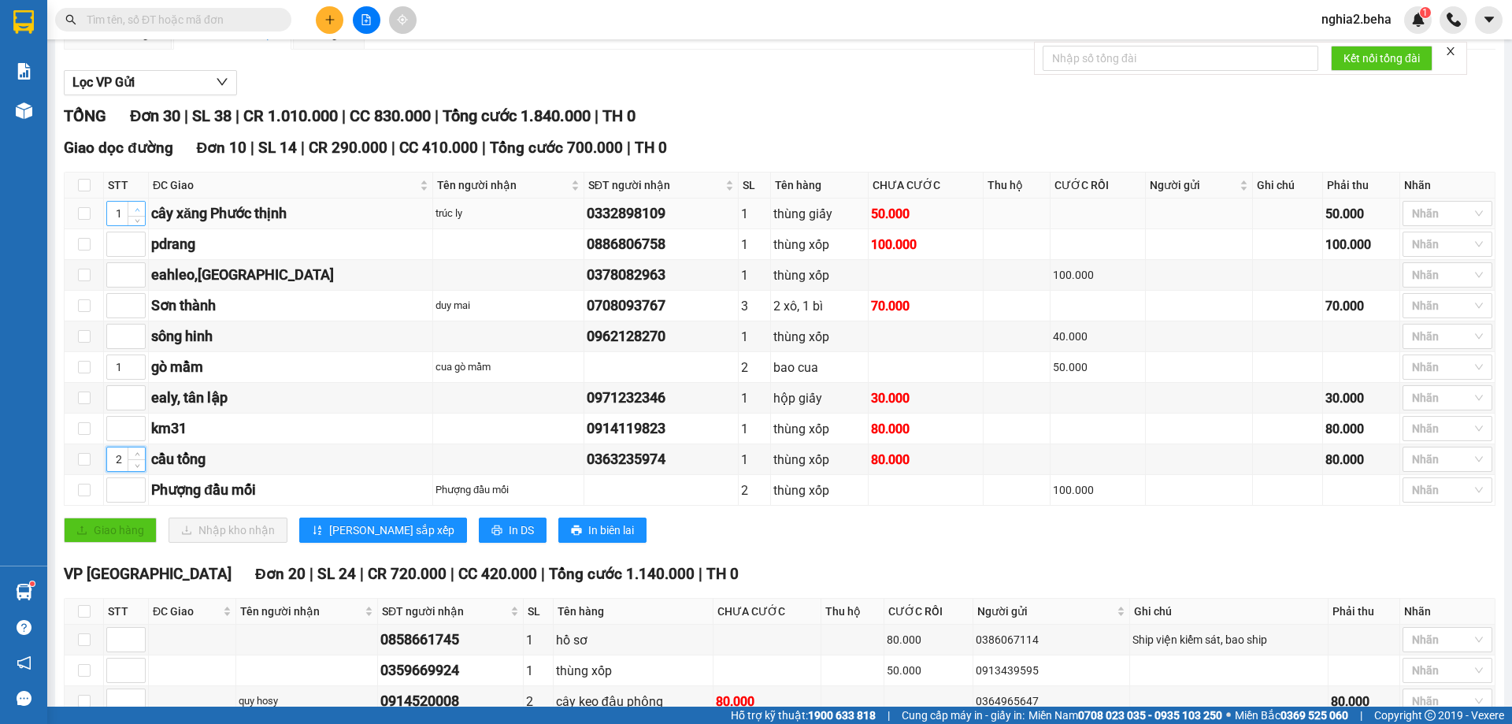
click at [139, 214] on span "up" at bounding box center [136, 209] width 9 height 9
type input "3"
click at [139, 214] on span "up" at bounding box center [136, 209] width 9 height 9
click at [132, 306] on span "up" at bounding box center [136, 301] width 9 height 9
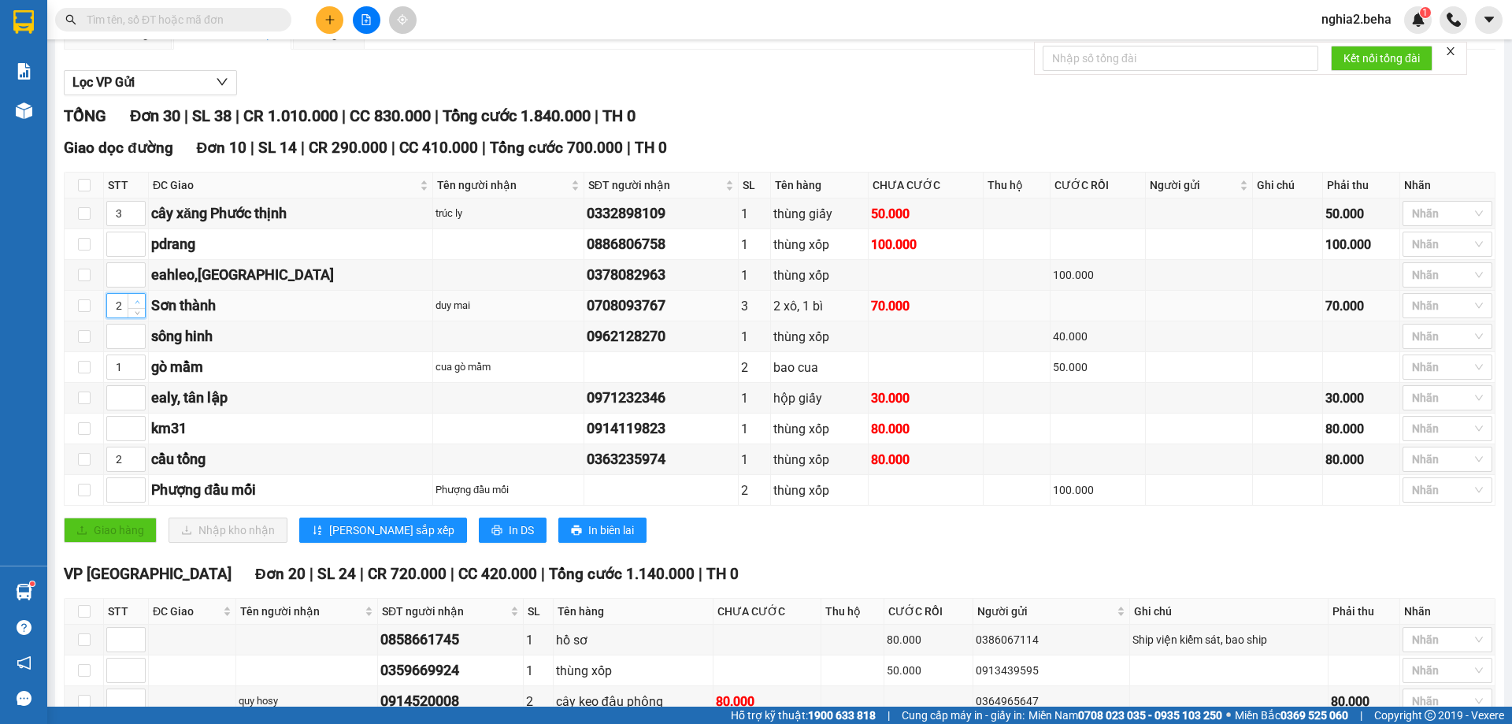
click at [132, 306] on span "up" at bounding box center [136, 301] width 9 height 9
type input "4"
click at [132, 306] on span "up" at bounding box center [136, 301] width 9 height 9
click at [138, 335] on icon "up" at bounding box center [138, 333] width 6 height 6
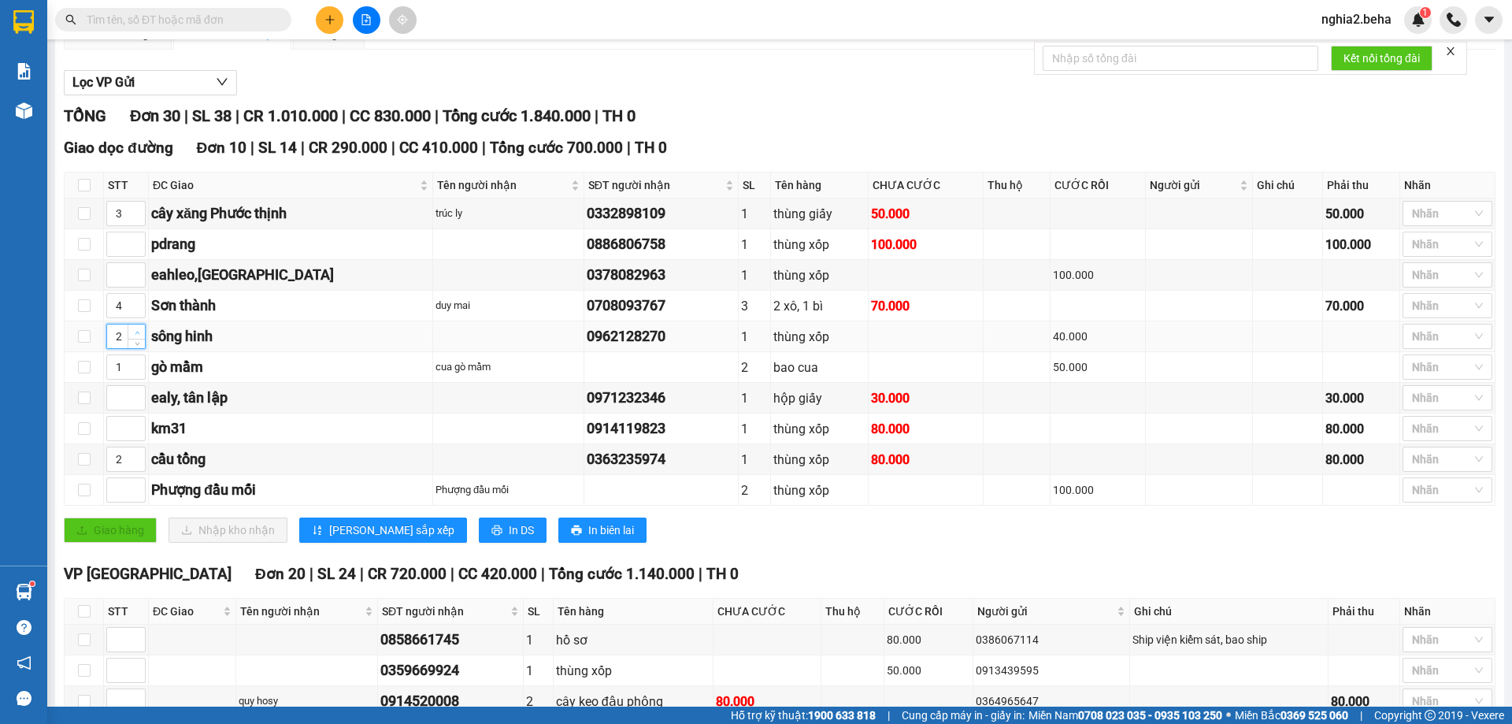
click at [138, 335] on icon "up" at bounding box center [138, 333] width 6 height 6
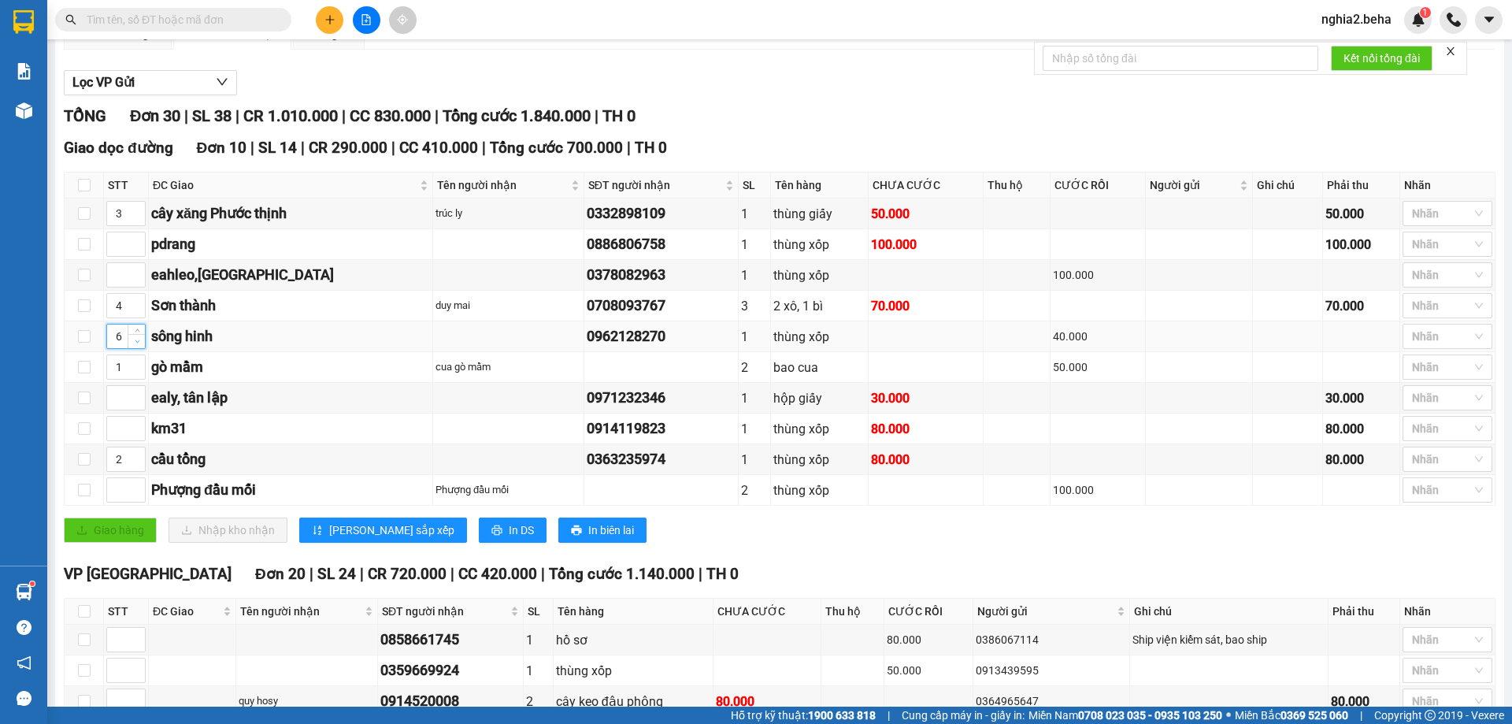
type input "5"
click at [137, 344] on icon "down" at bounding box center [138, 342] width 6 height 6
click at [139, 397] on icon "up" at bounding box center [138, 394] width 6 height 6
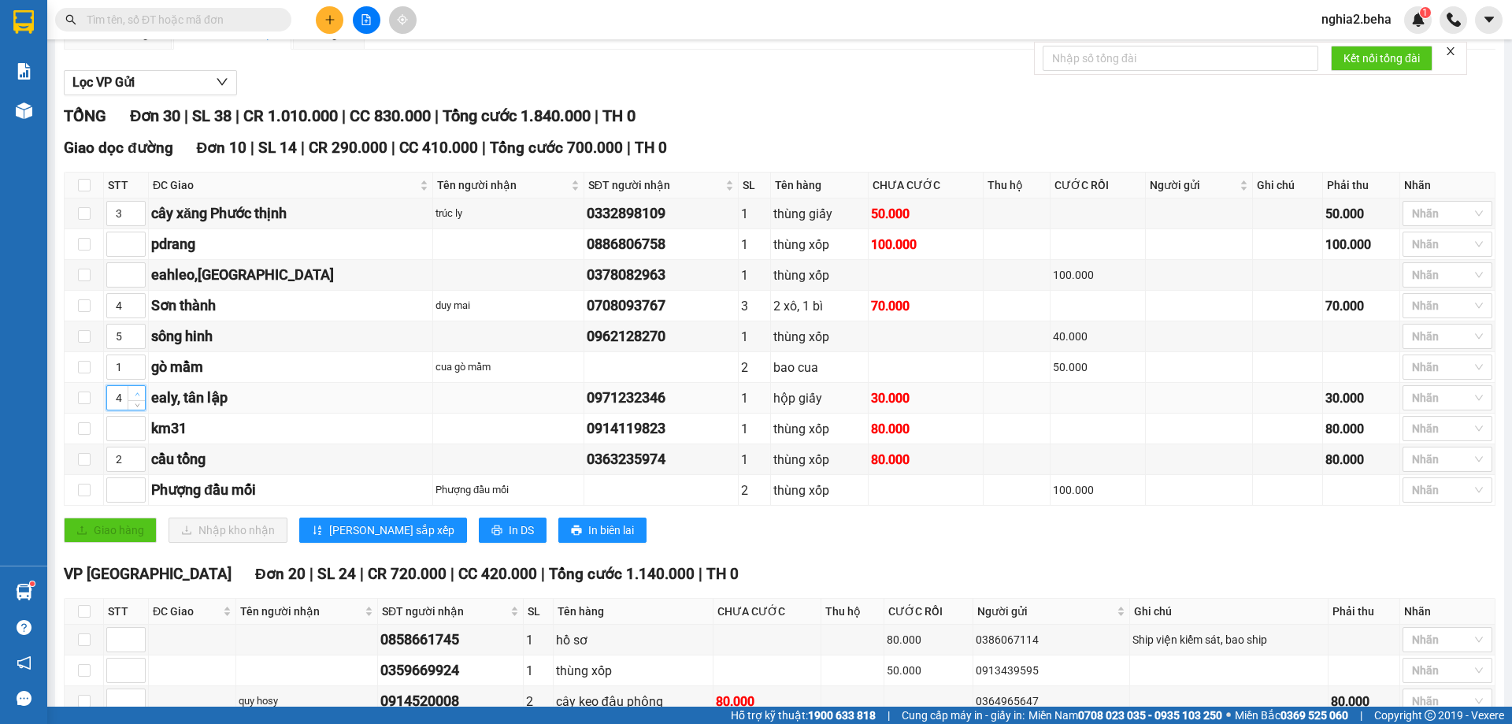
click at [139, 397] on icon "up" at bounding box center [138, 394] width 6 height 6
type input "6"
click at [139, 397] on icon "up" at bounding box center [138, 394] width 6 height 6
click at [139, 428] on icon "up" at bounding box center [138, 425] width 6 height 6
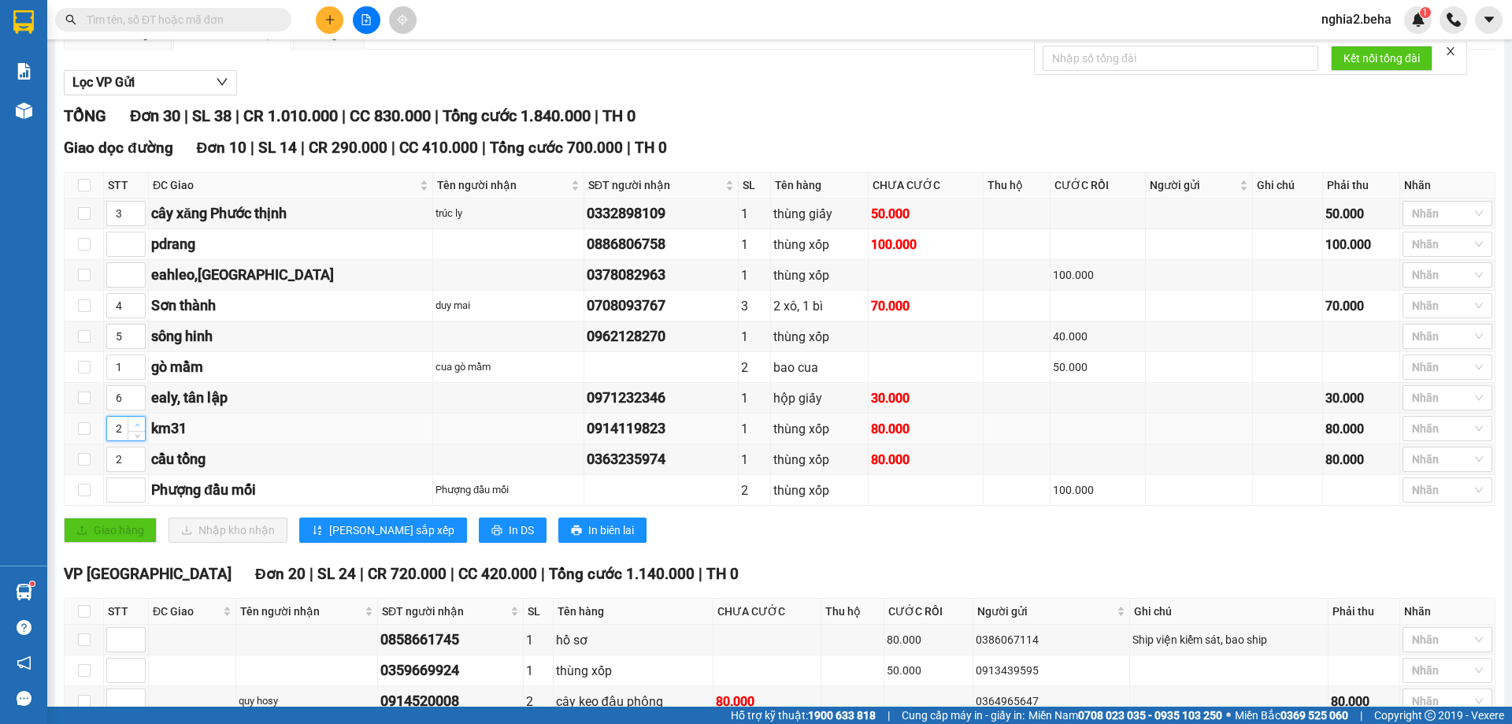
click at [139, 428] on icon "up" at bounding box center [138, 425] width 6 height 6
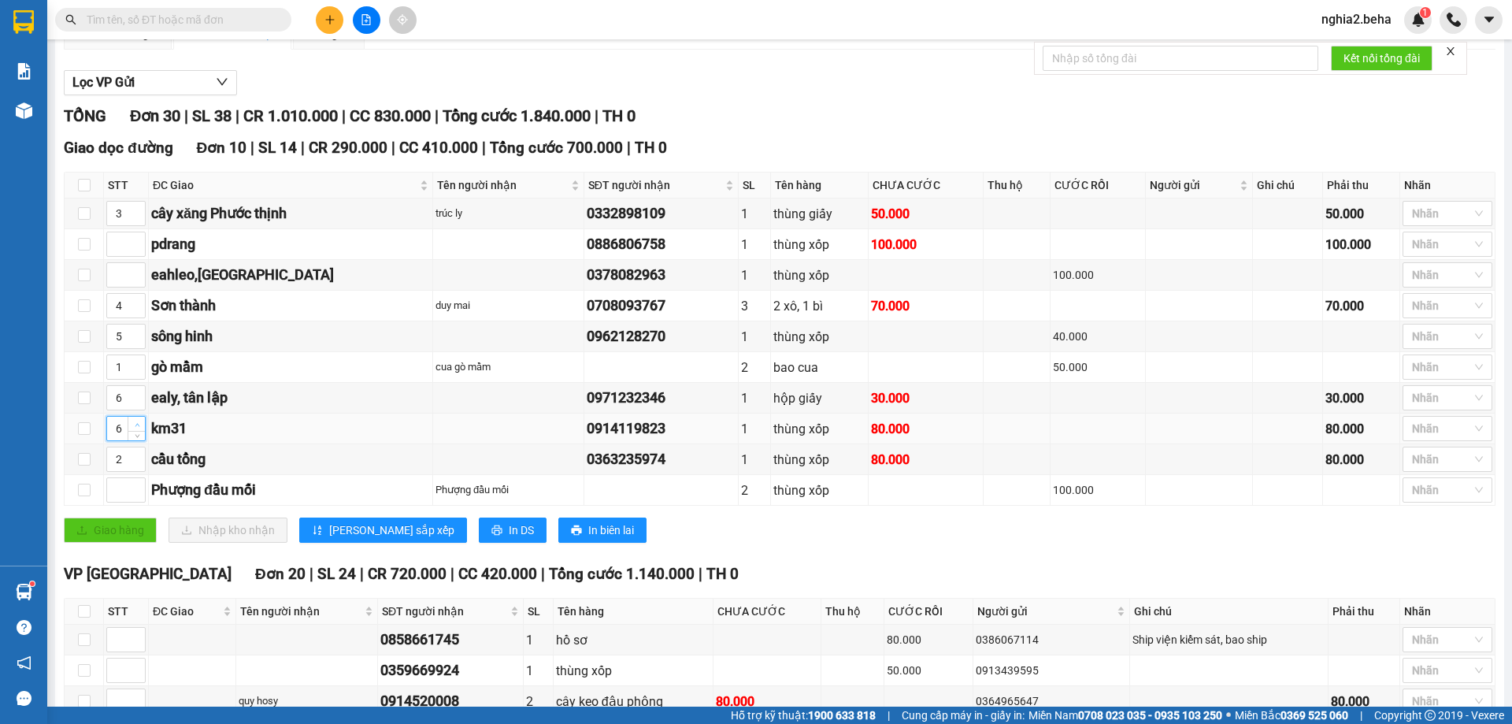
type input "7"
click at [139, 428] on icon "up" at bounding box center [138, 425] width 6 height 6
click at [134, 491] on span "up" at bounding box center [136, 485] width 9 height 9
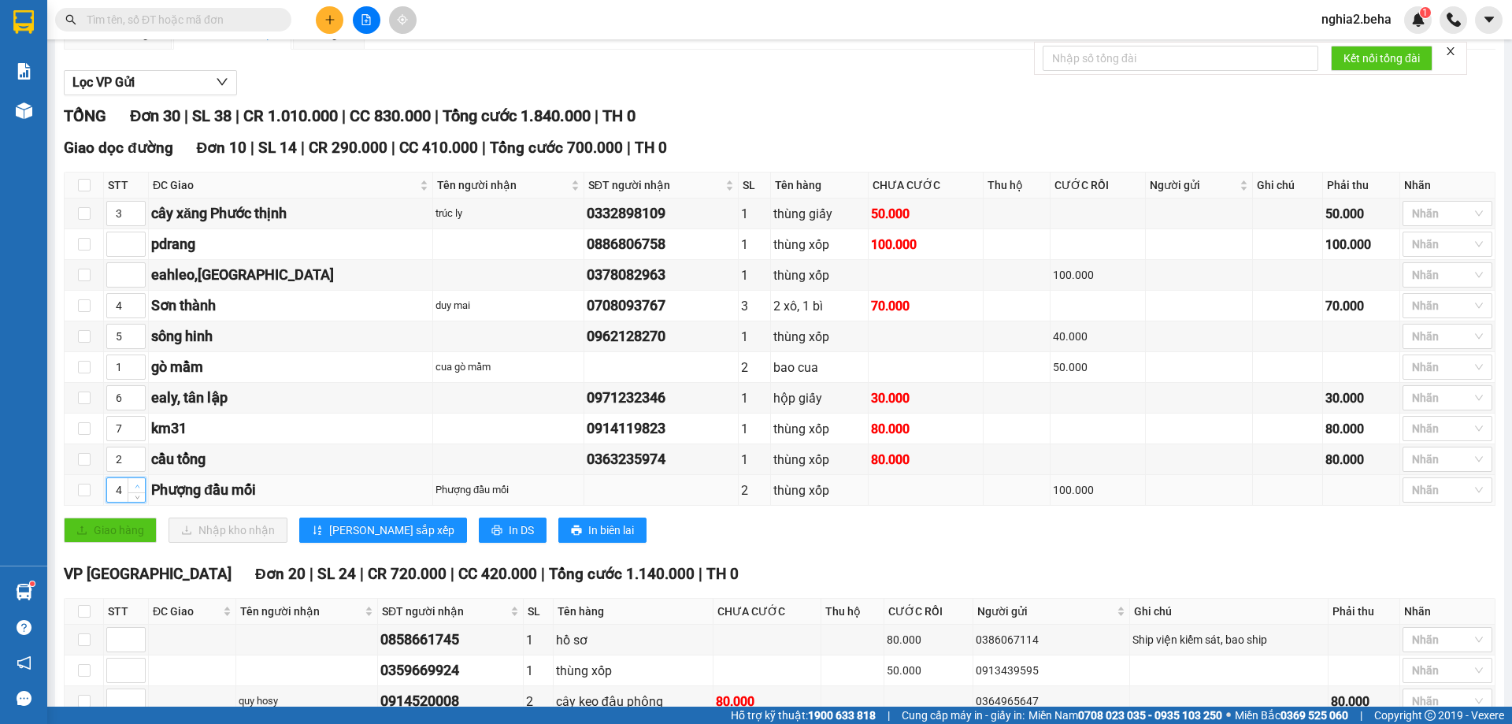
click at [134, 491] on span "up" at bounding box center [136, 485] width 9 height 9
type input "8"
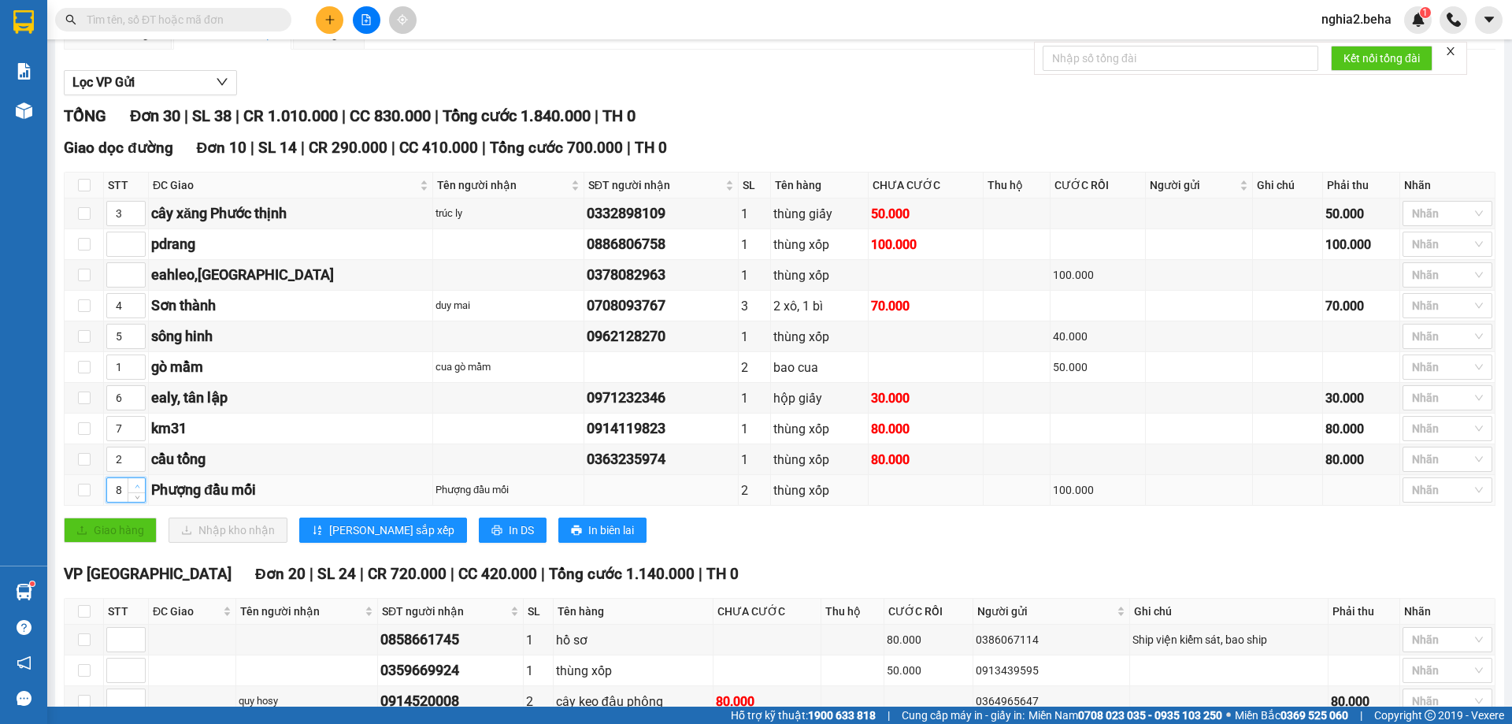
click at [134, 491] on span "up" at bounding box center [136, 485] width 9 height 9
click at [348, 539] on span "[PERSON_NAME] sắp xếp" at bounding box center [391, 529] width 125 height 17
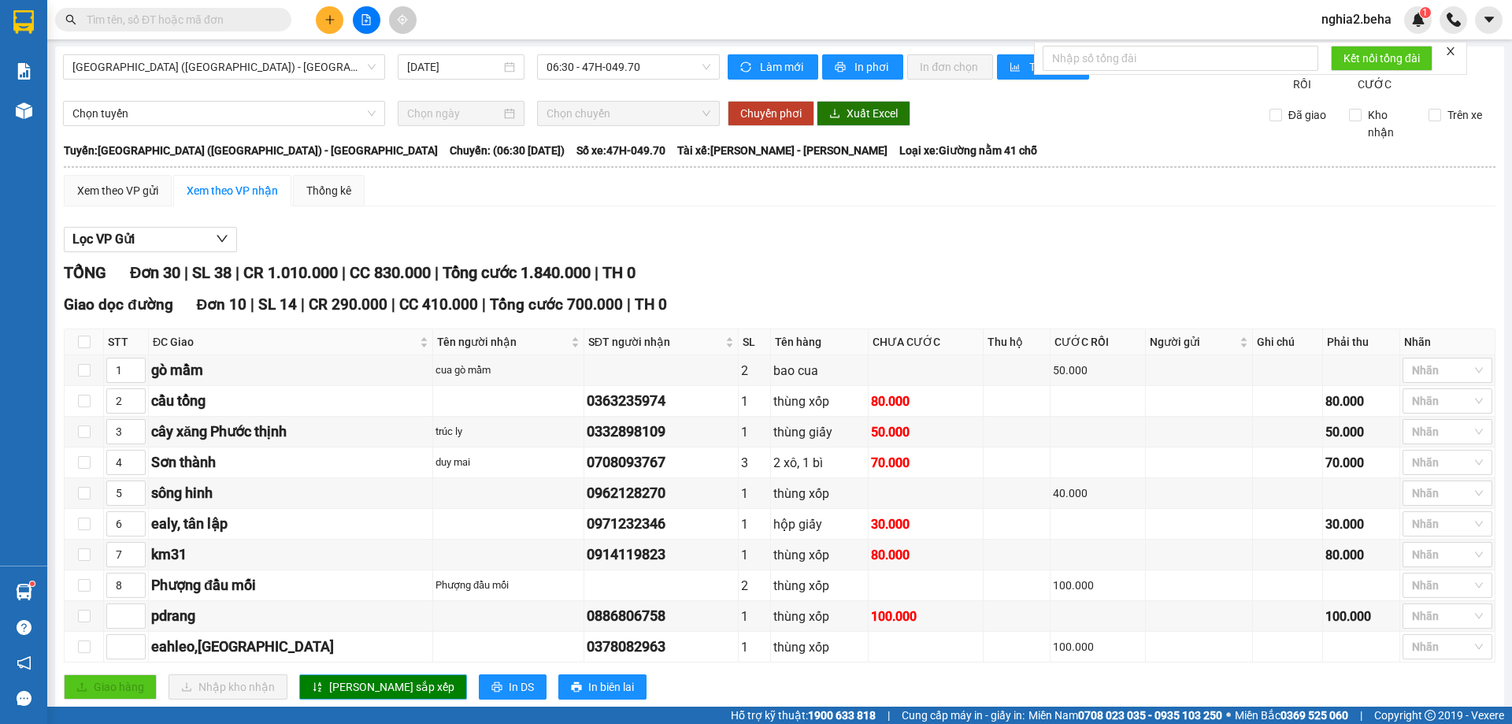
scroll to position [0, 0]
click at [124, 200] on div "Xem theo VP gửi" at bounding box center [117, 191] width 81 height 17
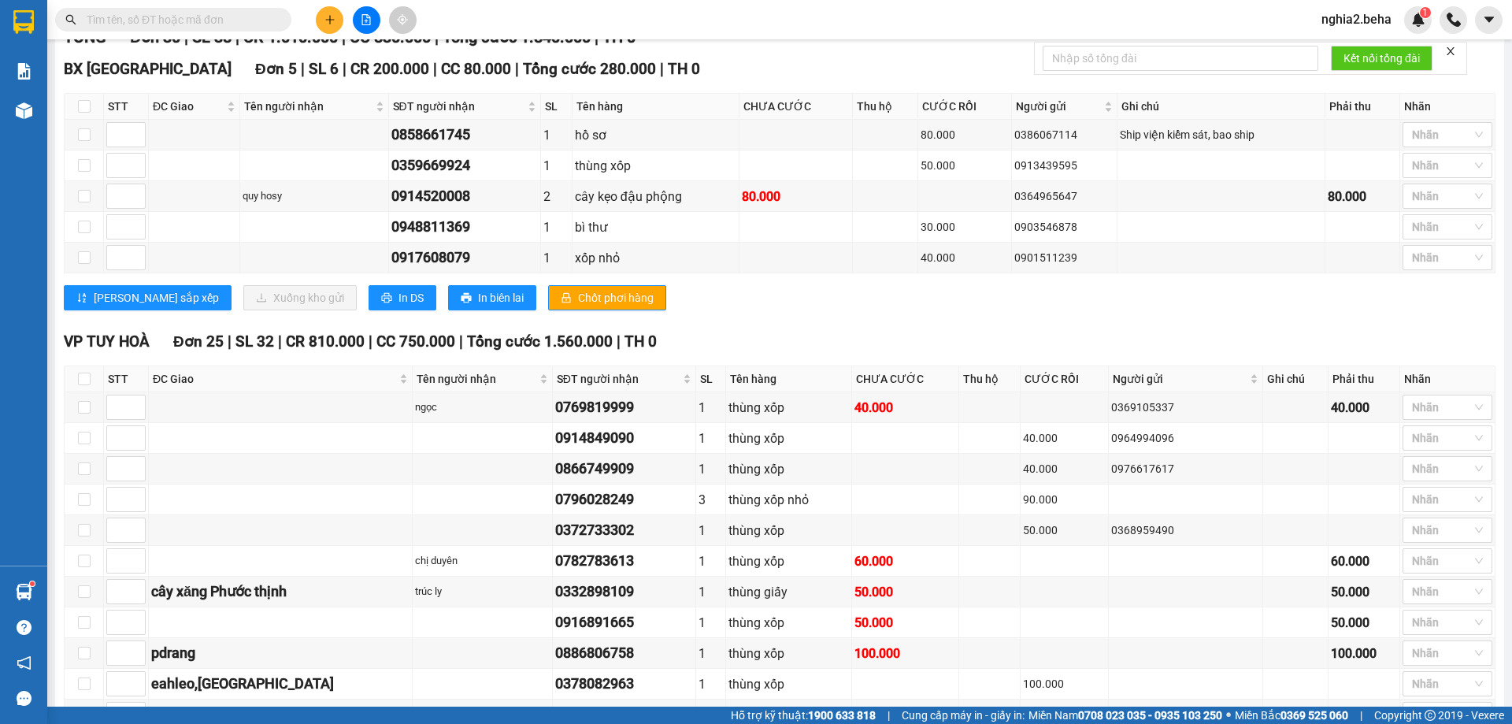
scroll to position [79, 0]
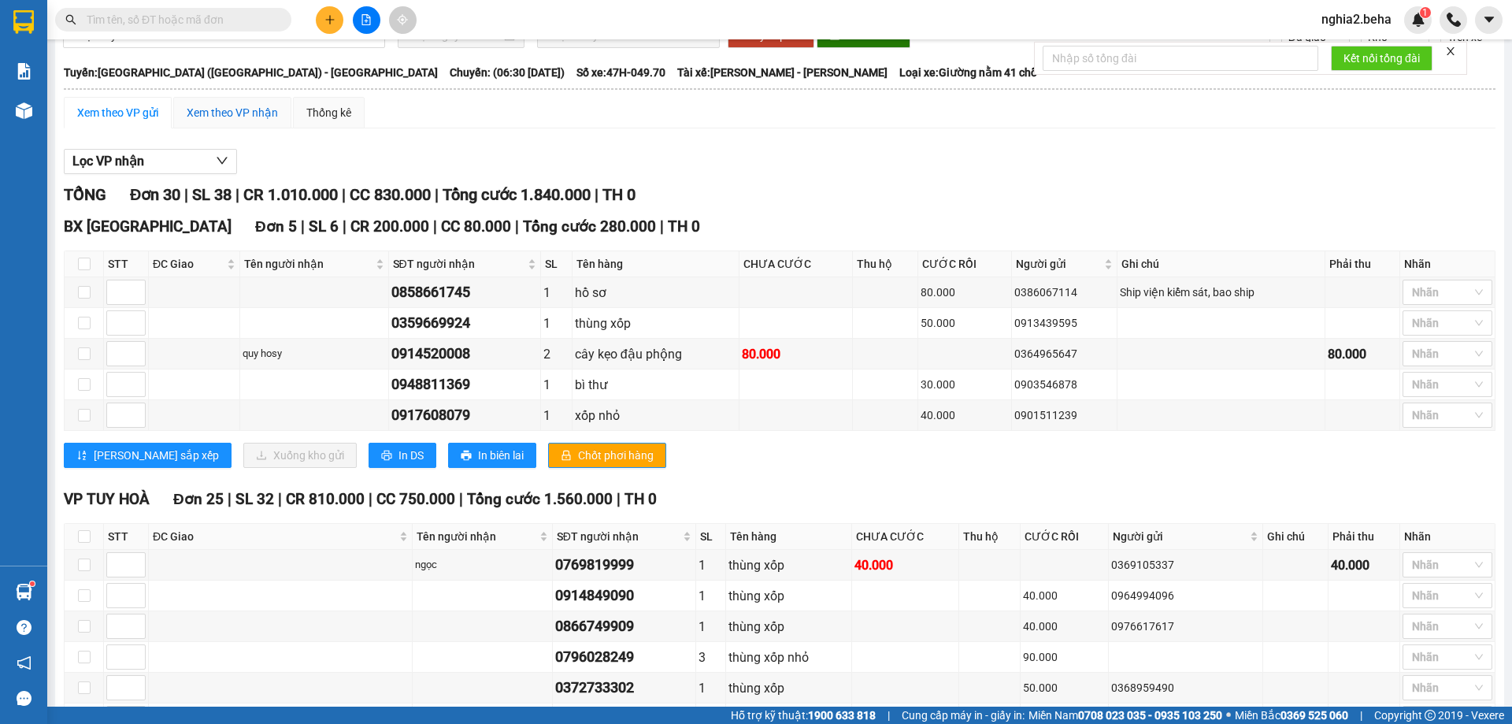
click at [254, 121] on div "Xem theo VP nhận" at bounding box center [232, 112] width 91 height 17
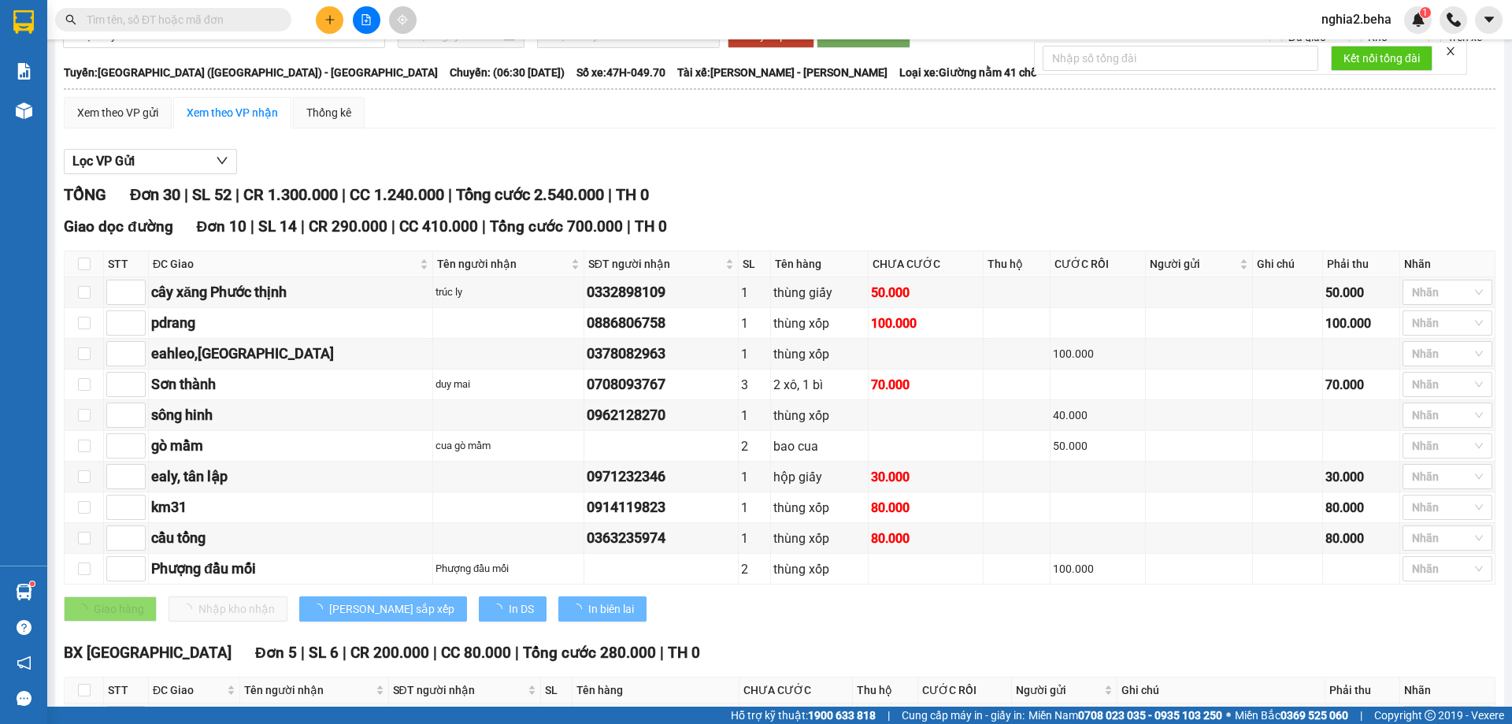
type input "3"
type input "4"
type input "5"
type input "1"
type input "6"
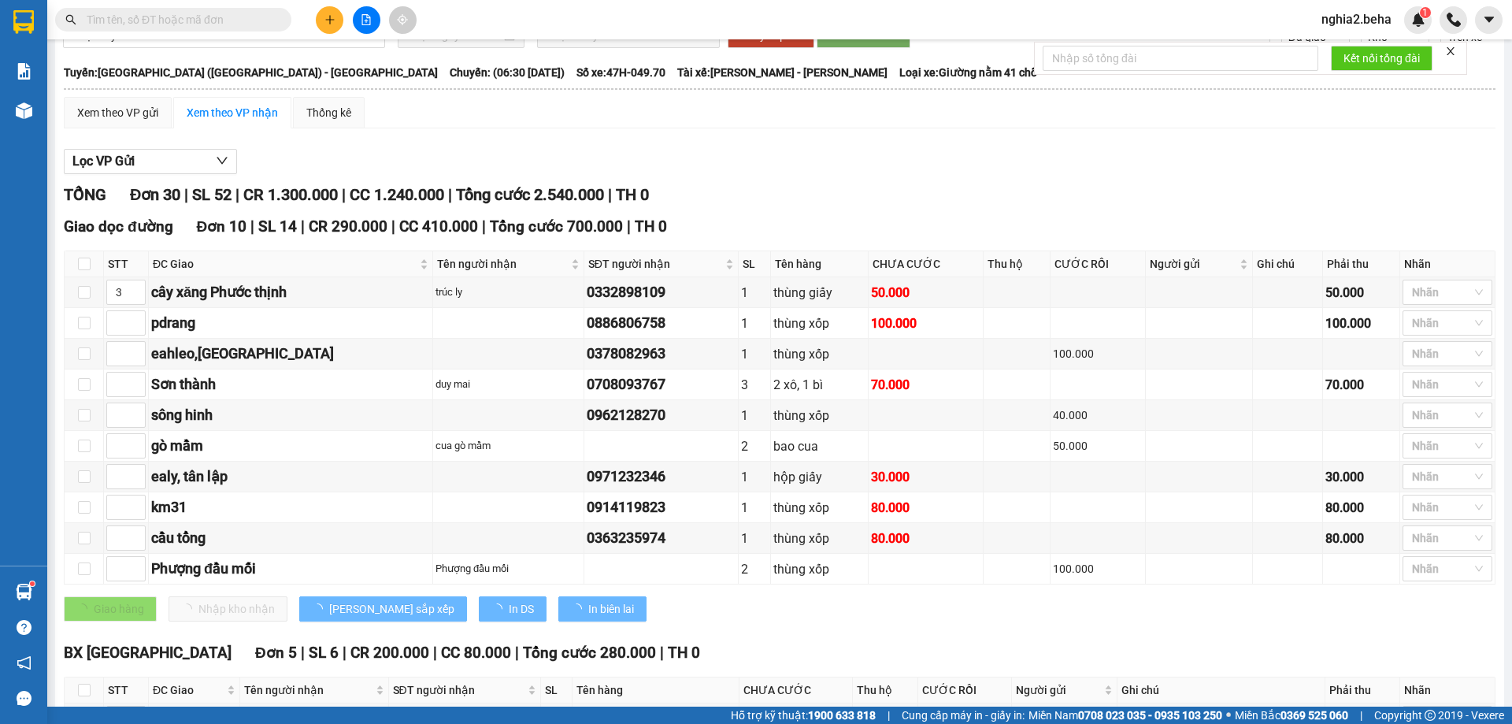
type input "7"
type input "2"
type input "8"
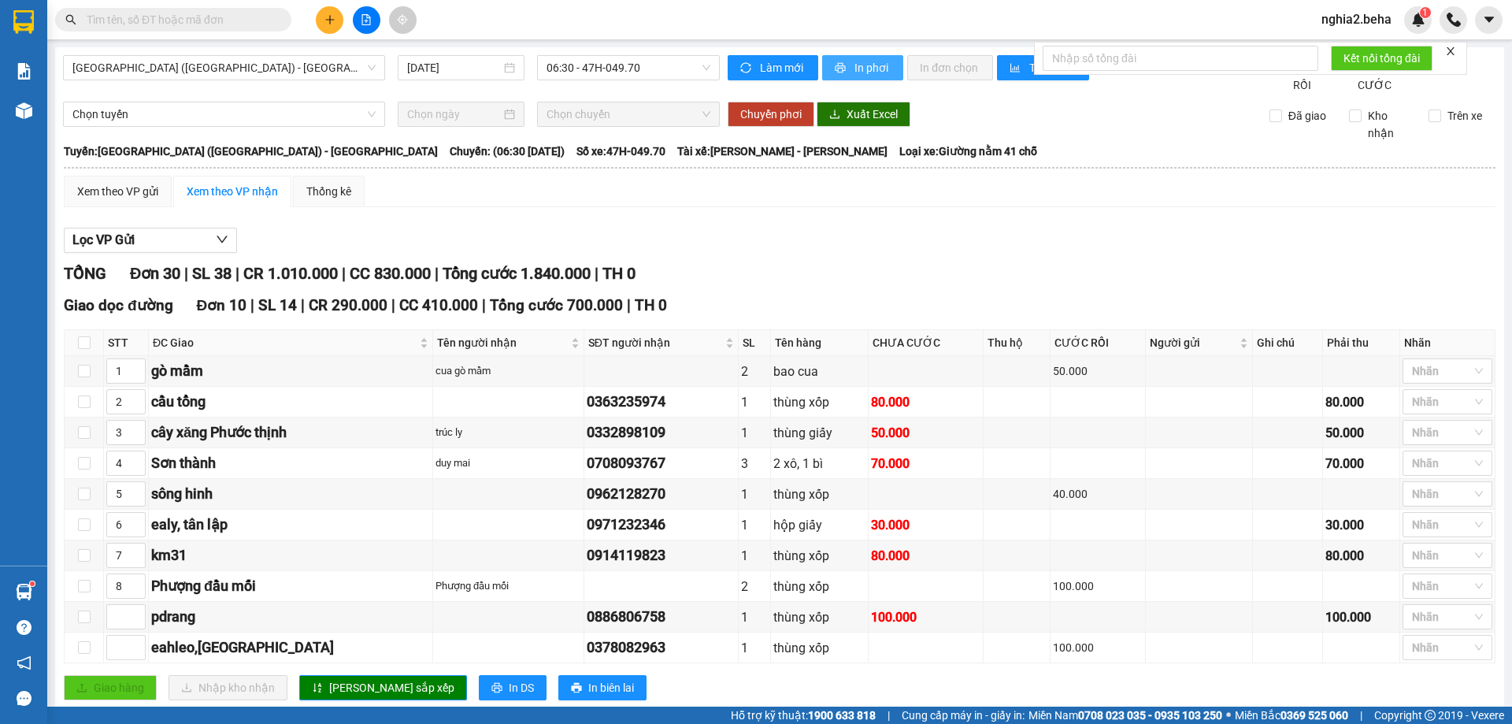
click at [843, 67] on button "In phơi" at bounding box center [862, 67] width 81 height 25
click at [592, 254] on div "Lọc VP Gửi" at bounding box center [779, 241] width 1431 height 26
click at [197, 18] on input "text" at bounding box center [180, 19] width 186 height 17
paste input "0941225170"
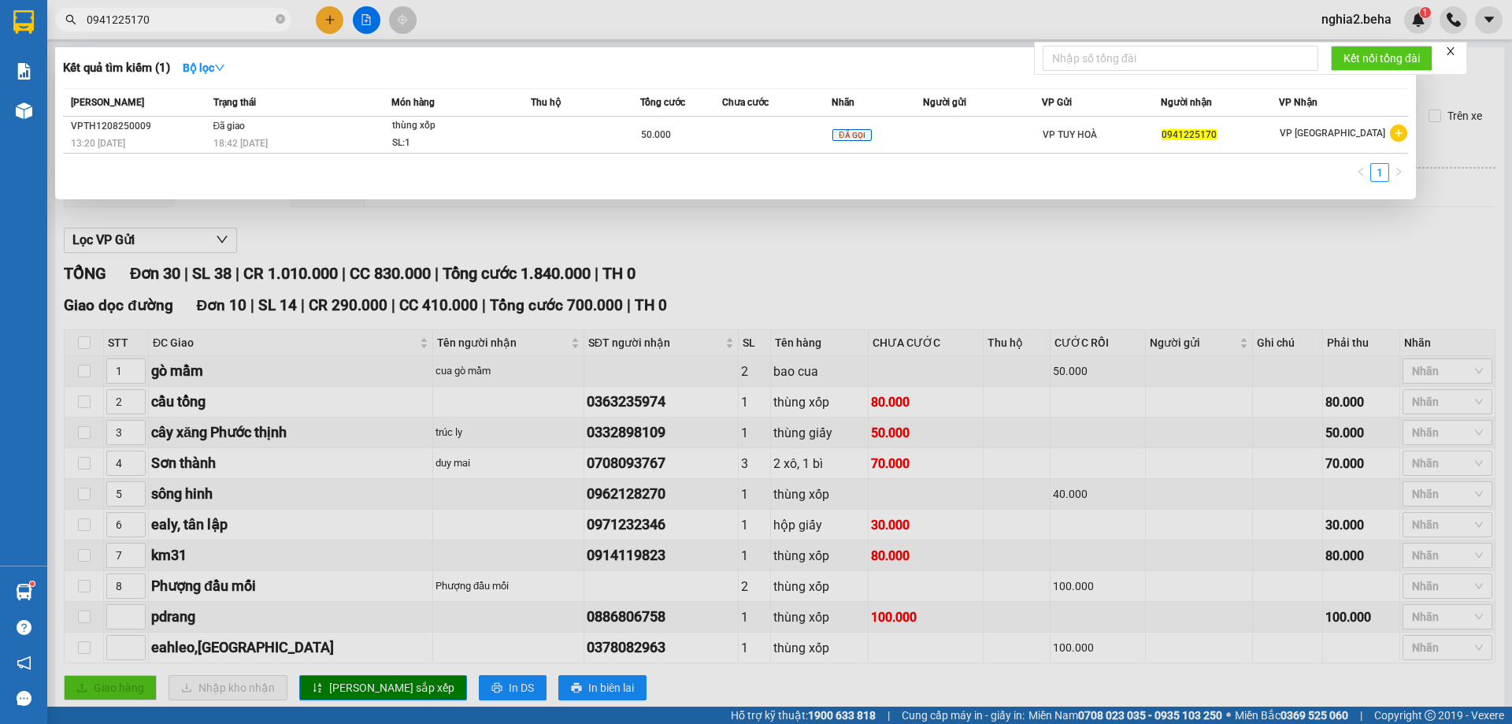
type input "0941225170"
click at [879, 282] on div at bounding box center [756, 362] width 1512 height 724
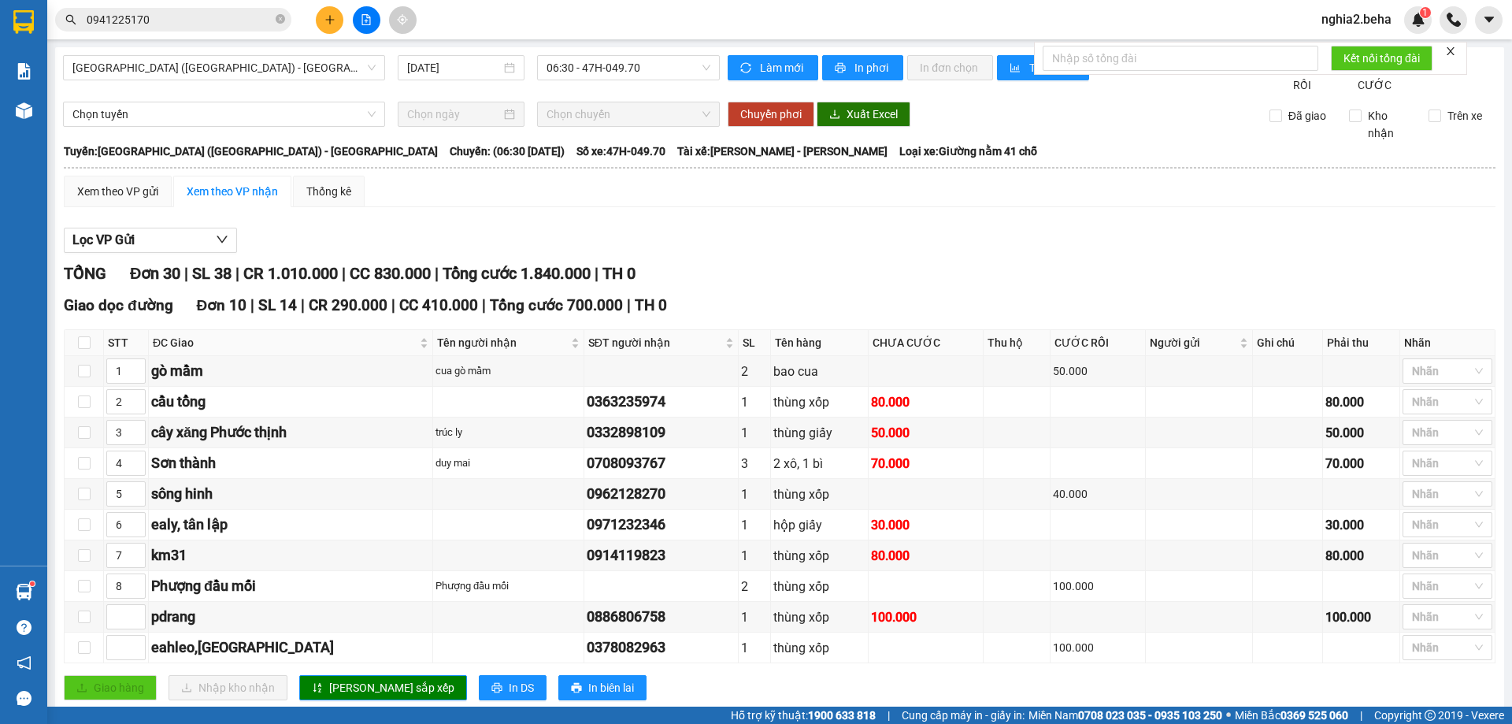
click at [970, 317] on div "Giao dọc đường Đơn 10 | SL 14 | CR 290.000 | CC 410.000 | Tổng cước 700.000 | T…" at bounding box center [779, 306] width 1431 height 24
click at [282, 20] on icon "close-circle" at bounding box center [280, 18] width 9 height 9
click at [125, 200] on div "Xem theo VP gửi" at bounding box center [117, 191] width 81 height 17
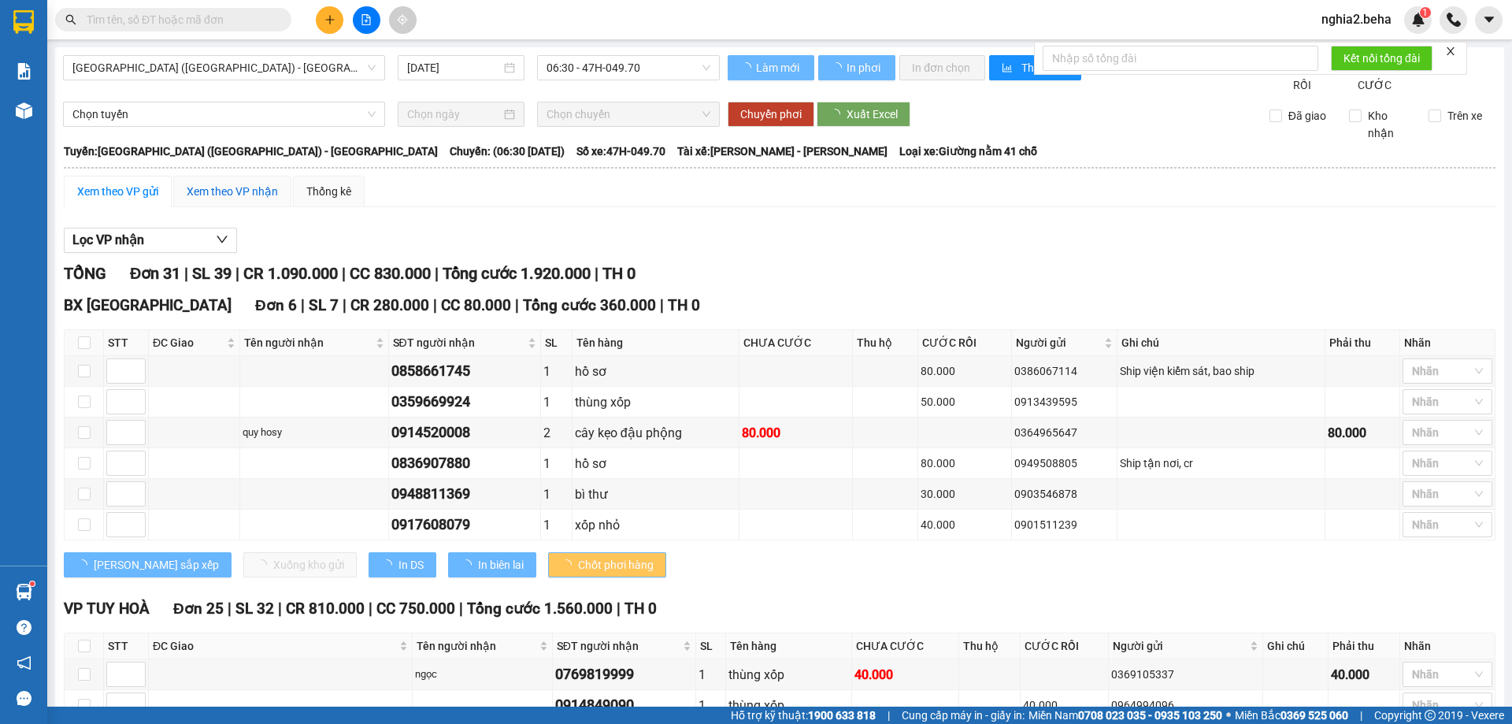
click at [240, 200] on div "Xem theo VP nhận" at bounding box center [232, 191] width 91 height 17
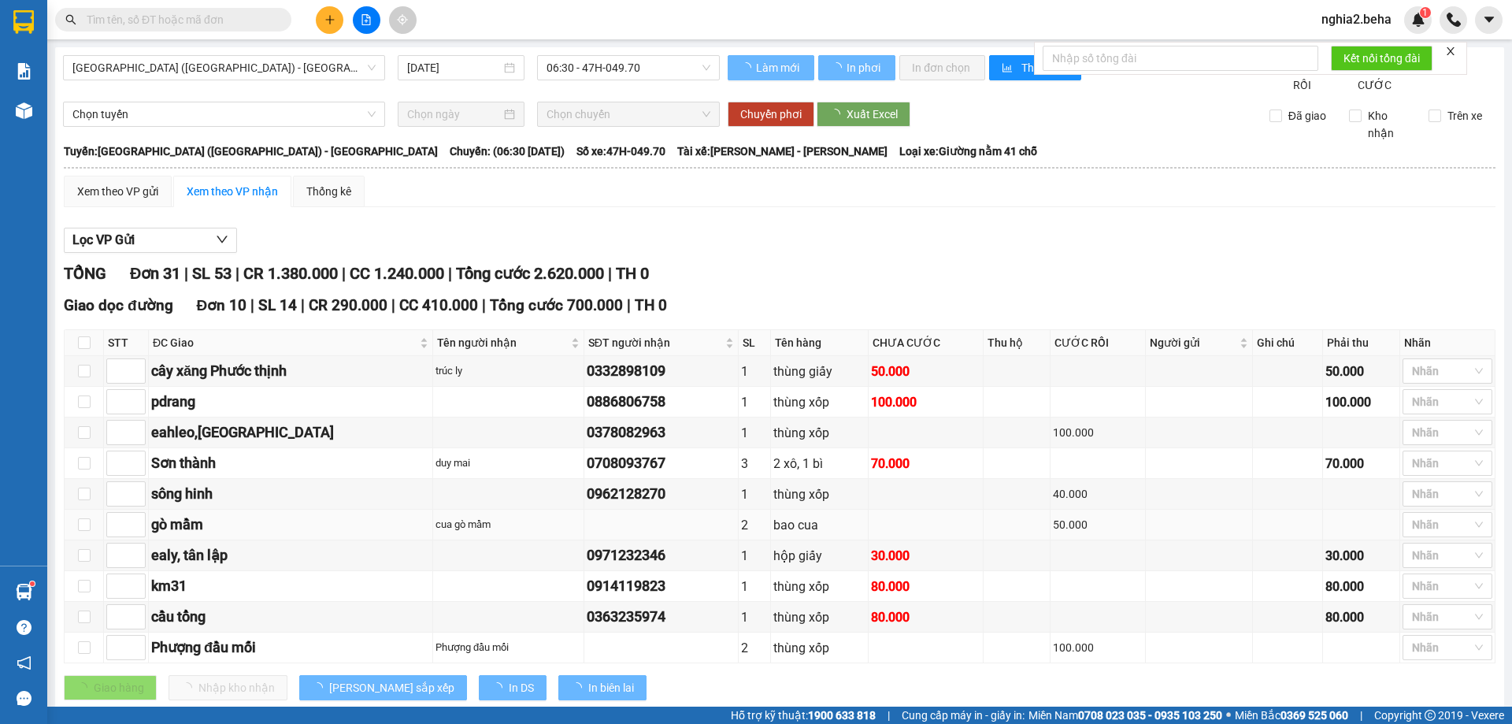
type input "3"
type input "4"
type input "5"
type input "1"
type input "6"
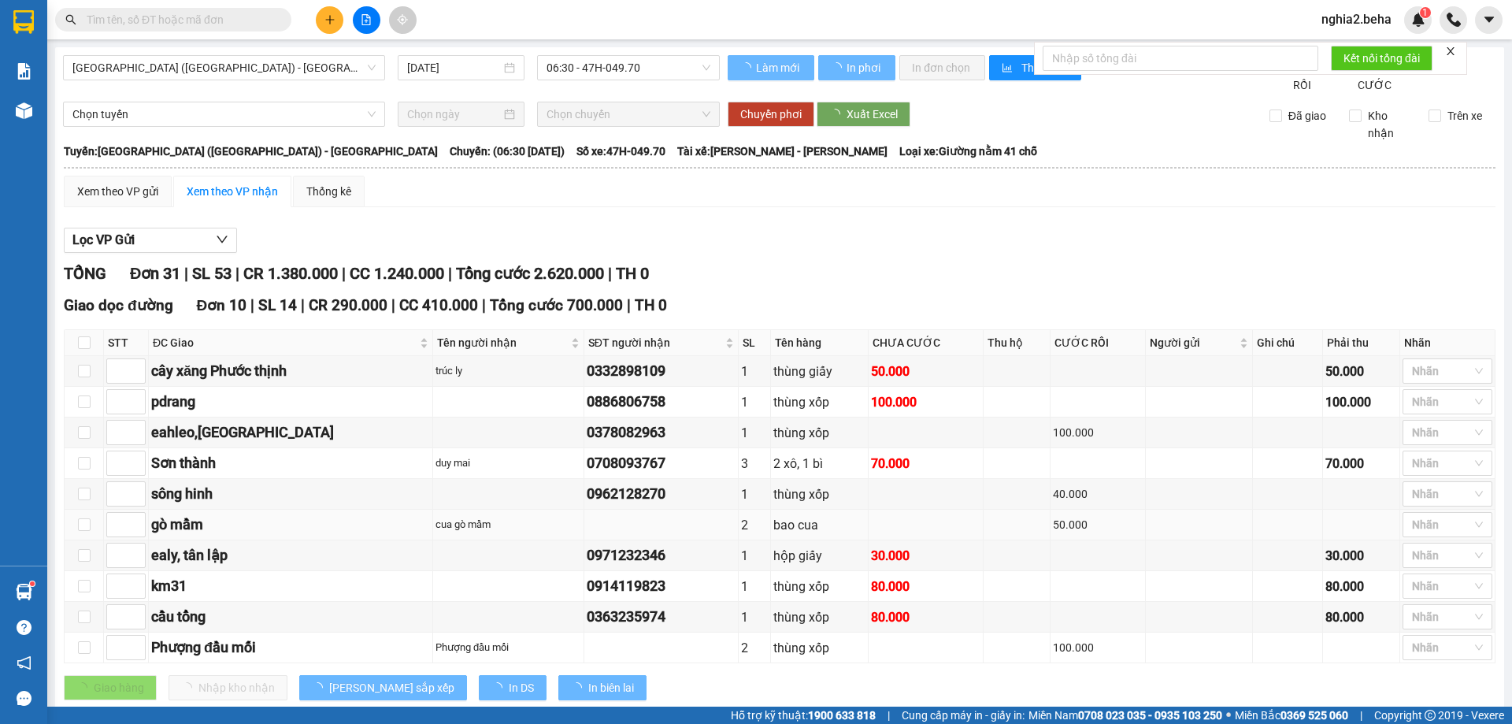
type input "7"
type input "2"
type input "8"
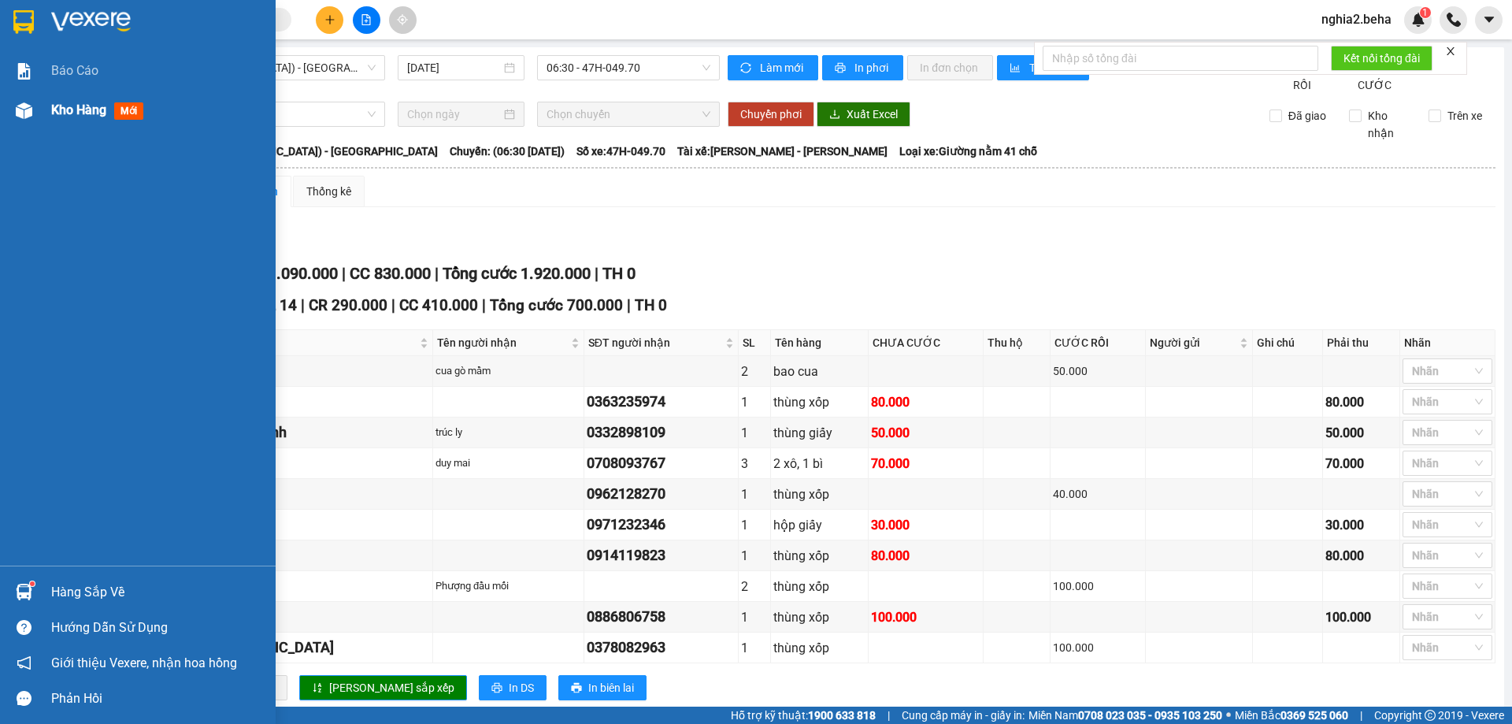
click at [2, 102] on div "Kho hàng mới" at bounding box center [138, 110] width 276 height 39
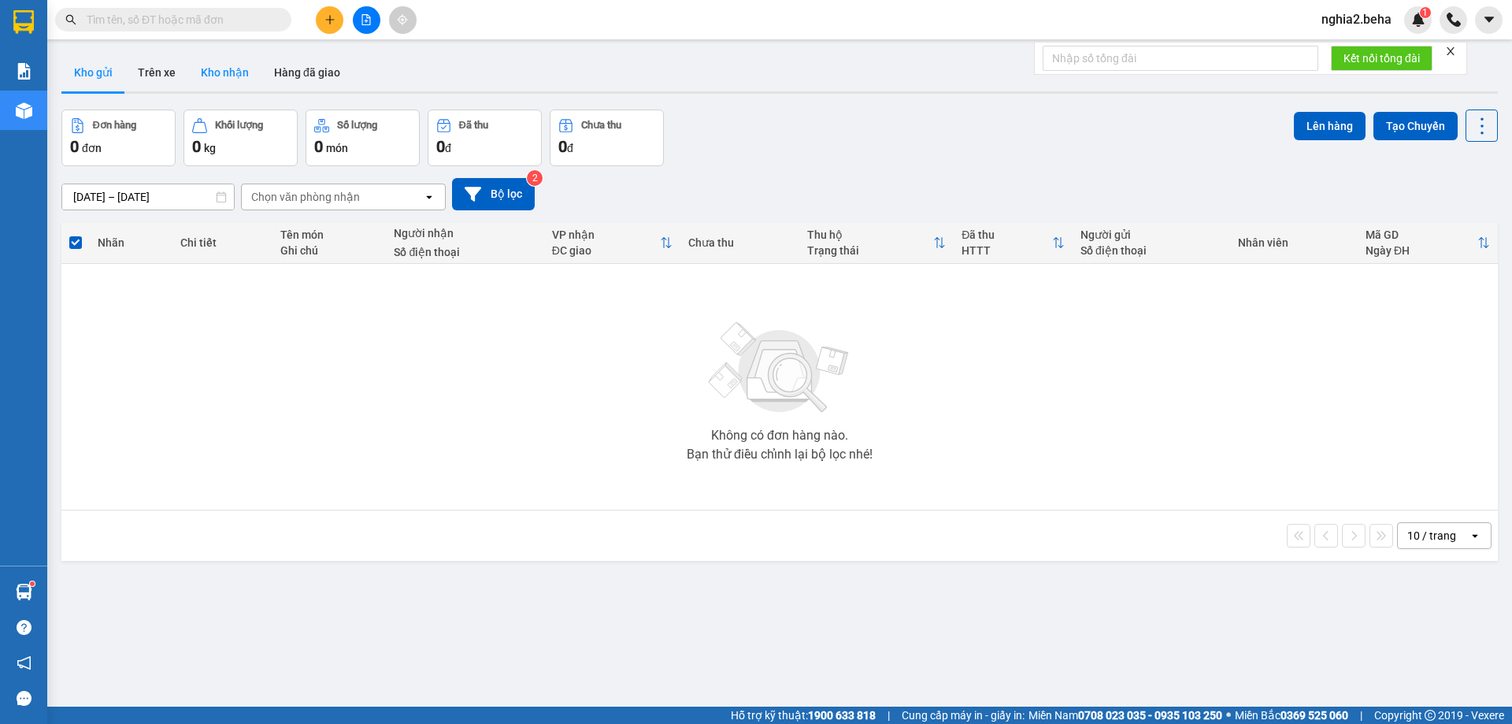
click at [247, 70] on button "Kho nhận" at bounding box center [224, 73] width 73 height 38
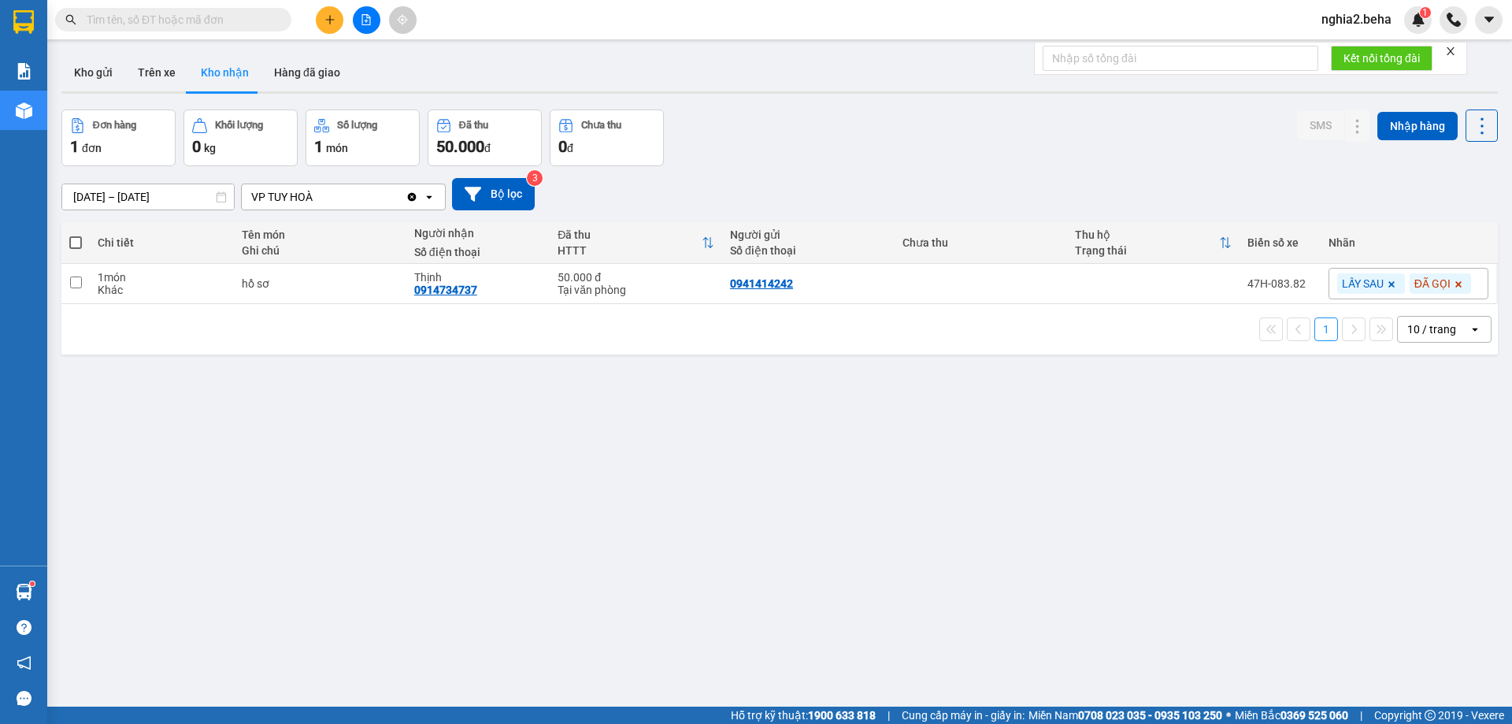
click at [585, 446] on div "ver 1.8.138 Kho gửi Trên xe Kho nhận Hàng đã giao Đơn hàng 1 đơn Khối lượng 0 k…" at bounding box center [779, 409] width 1449 height 724
